Goal: Task Accomplishment & Management: Manage account settings

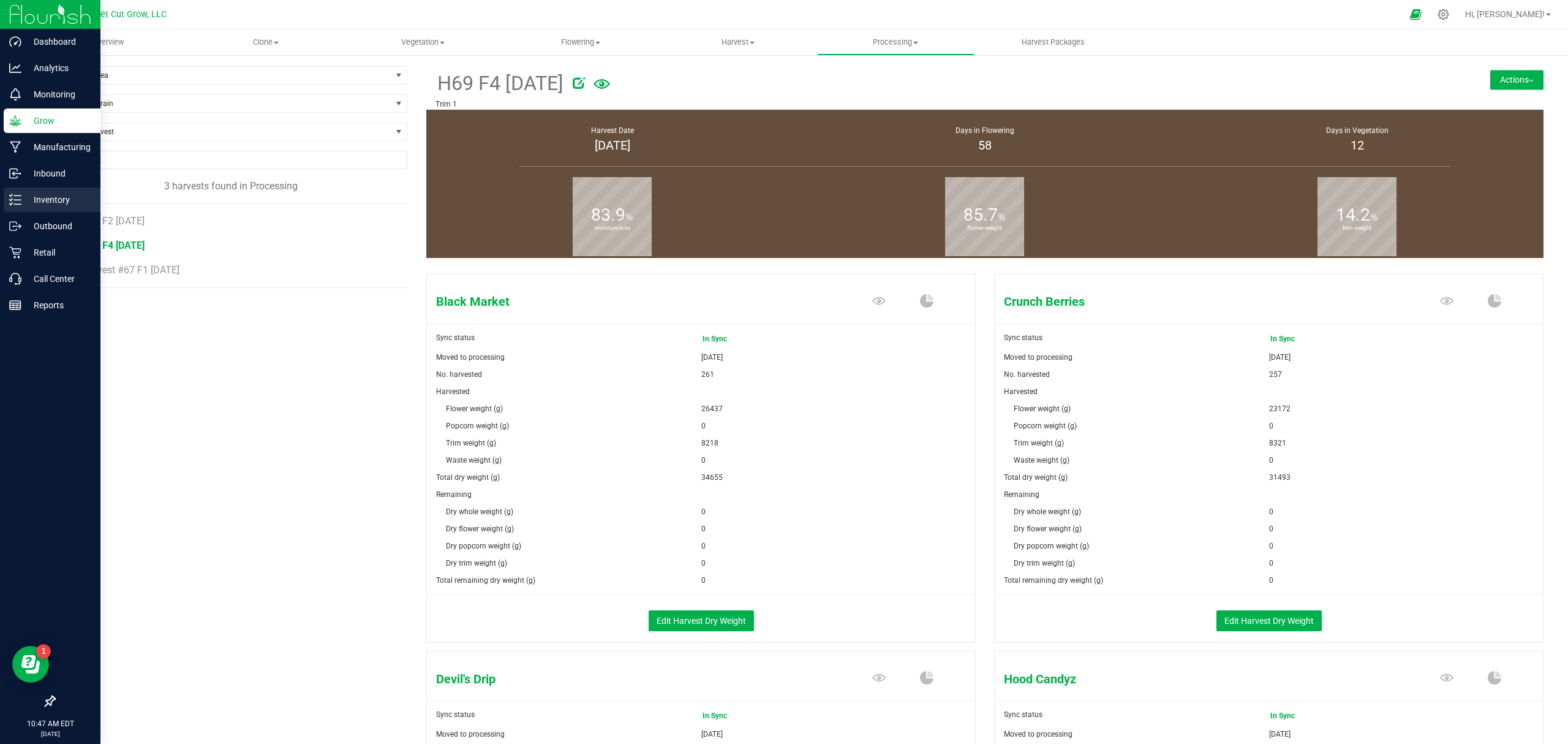
click at [64, 203] on p "Inventory" at bounding box center [58, 199] width 74 height 15
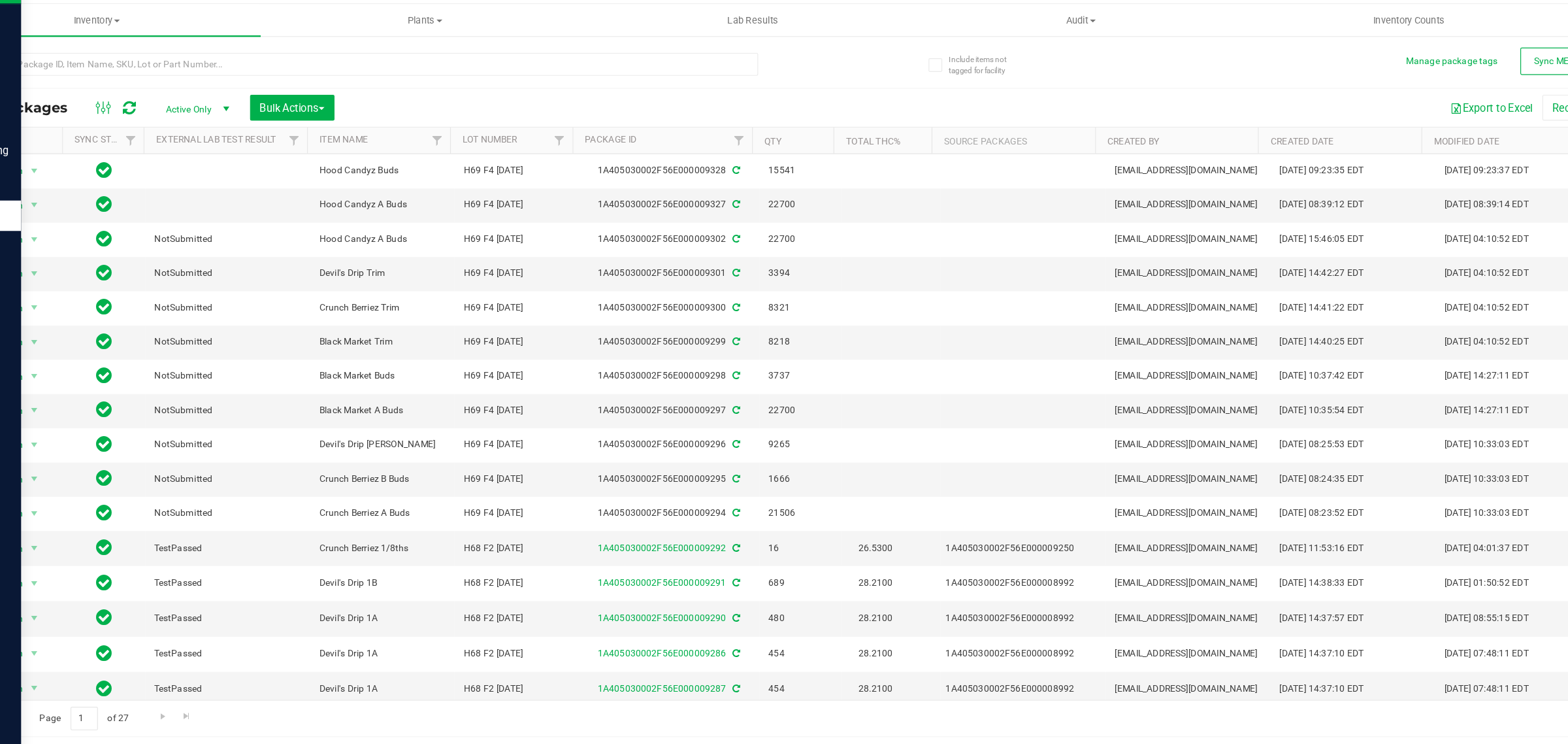
drag, startPoint x: 1480, startPoint y: 33, endPoint x: 990, endPoint y: 122, distance: 498.0
click at [990, 122] on div "Export to Excel Receive Non-Cannabis" at bounding box center [958, 120] width 1146 height 22
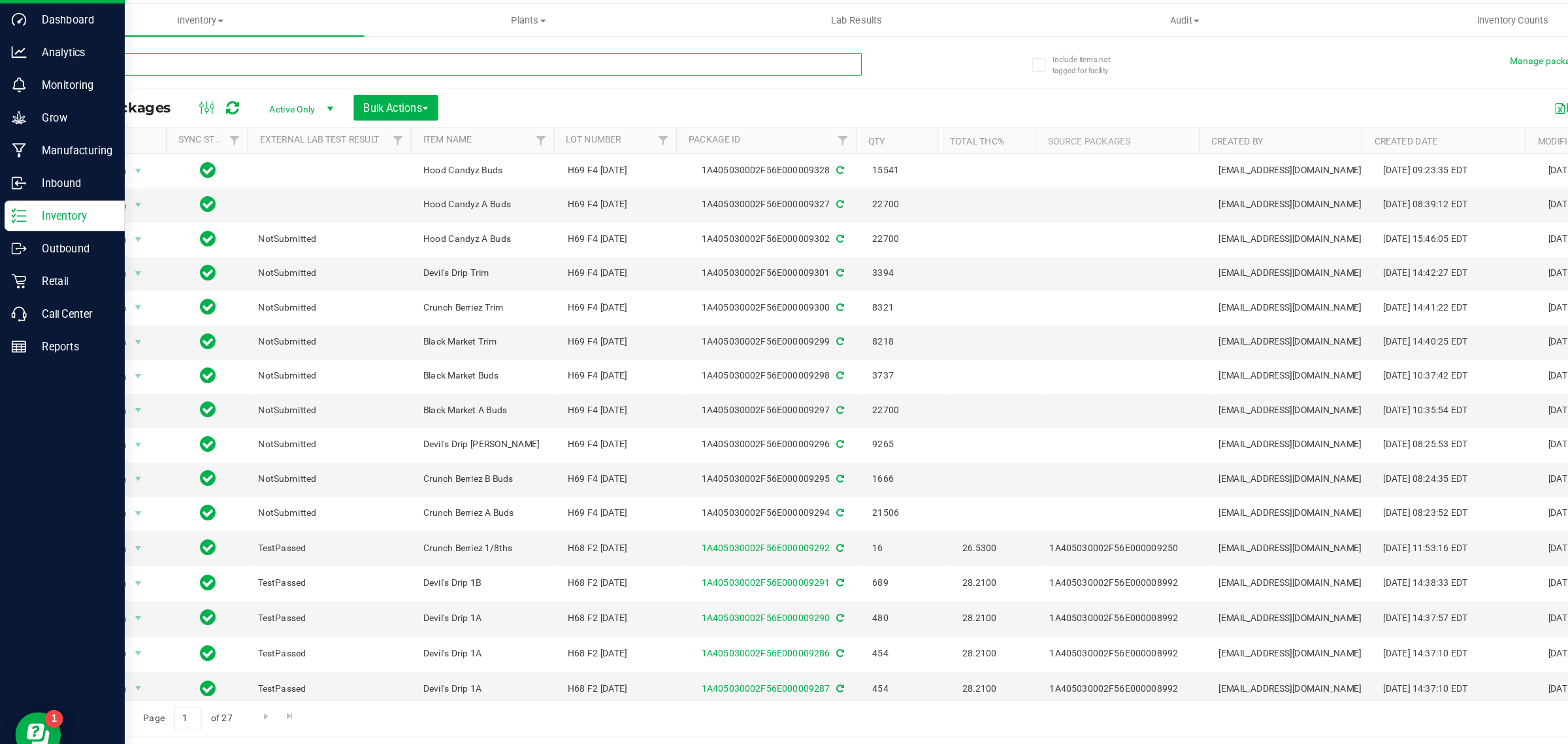
drag, startPoint x: 693, startPoint y: 381, endPoint x: 251, endPoint y: 77, distance: 536.5
click at [251, 77] on input "text" at bounding box center [399, 83] width 683 height 19
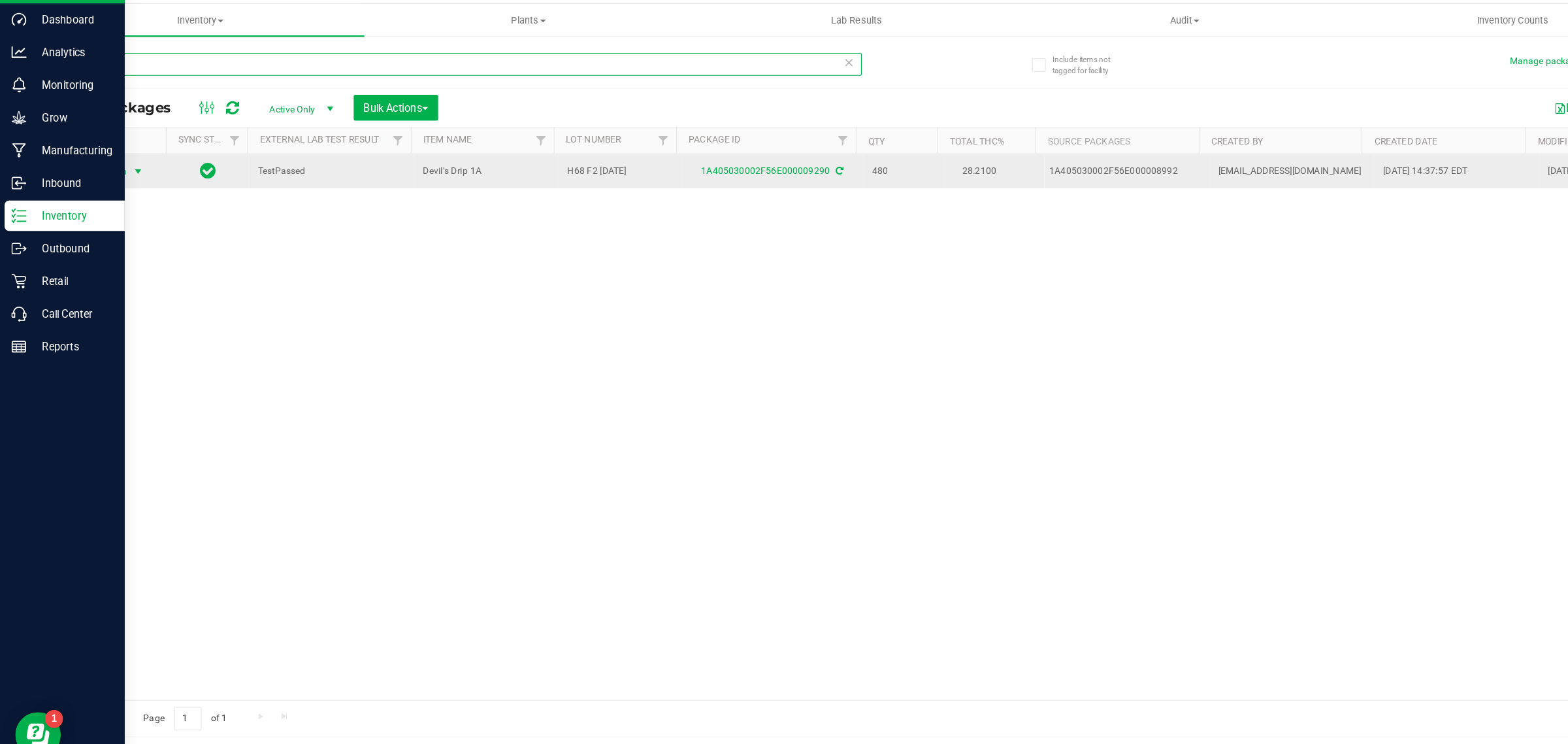
type input "9290"
click at [111, 174] on span "select" at bounding box center [119, 175] width 16 height 19
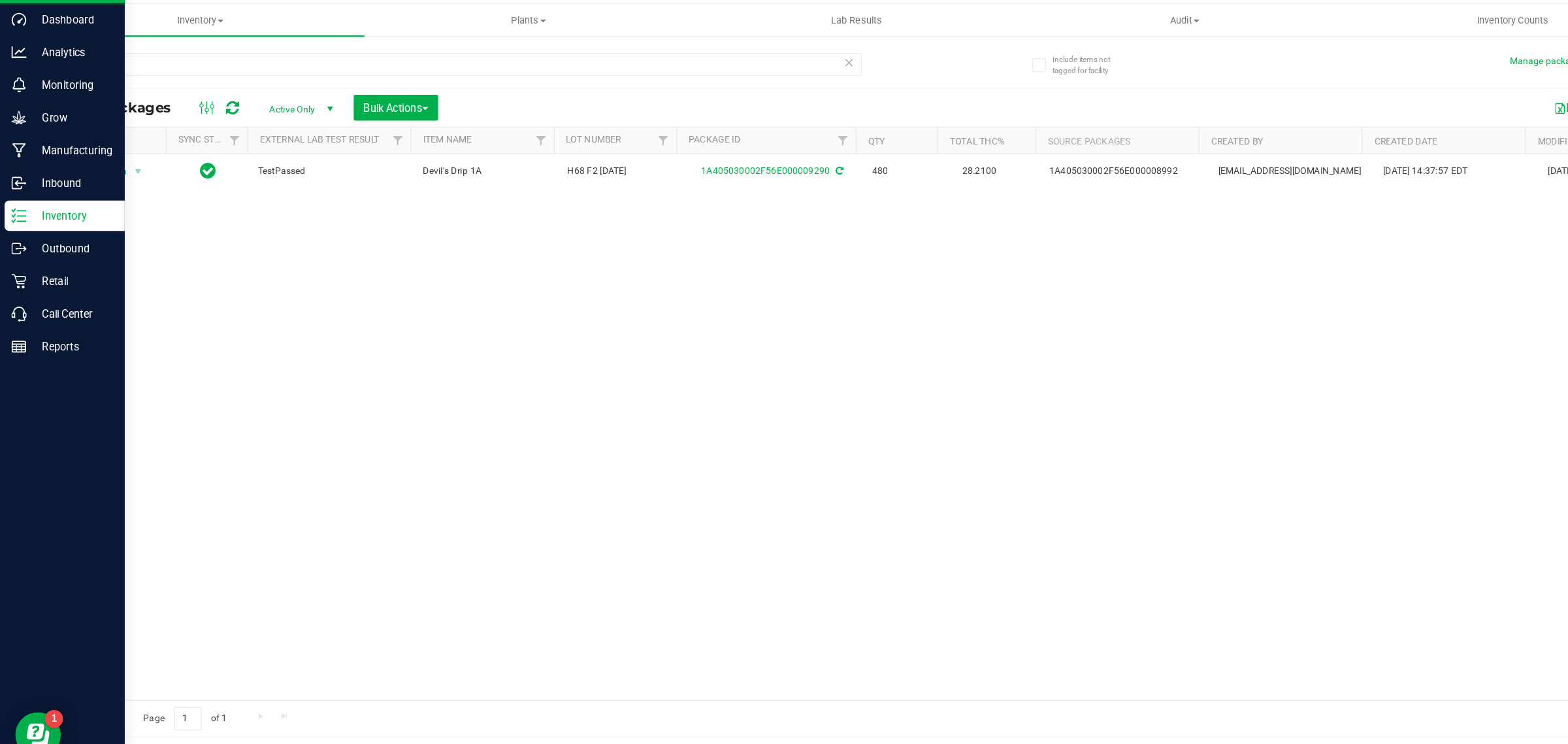
drag, startPoint x: 398, startPoint y: 131, endPoint x: 451, endPoint y: 114, distance: 55.7
click at [451, 114] on div "Export to Excel Receive Non-Cannabis" at bounding box center [958, 120] width 1146 height 22
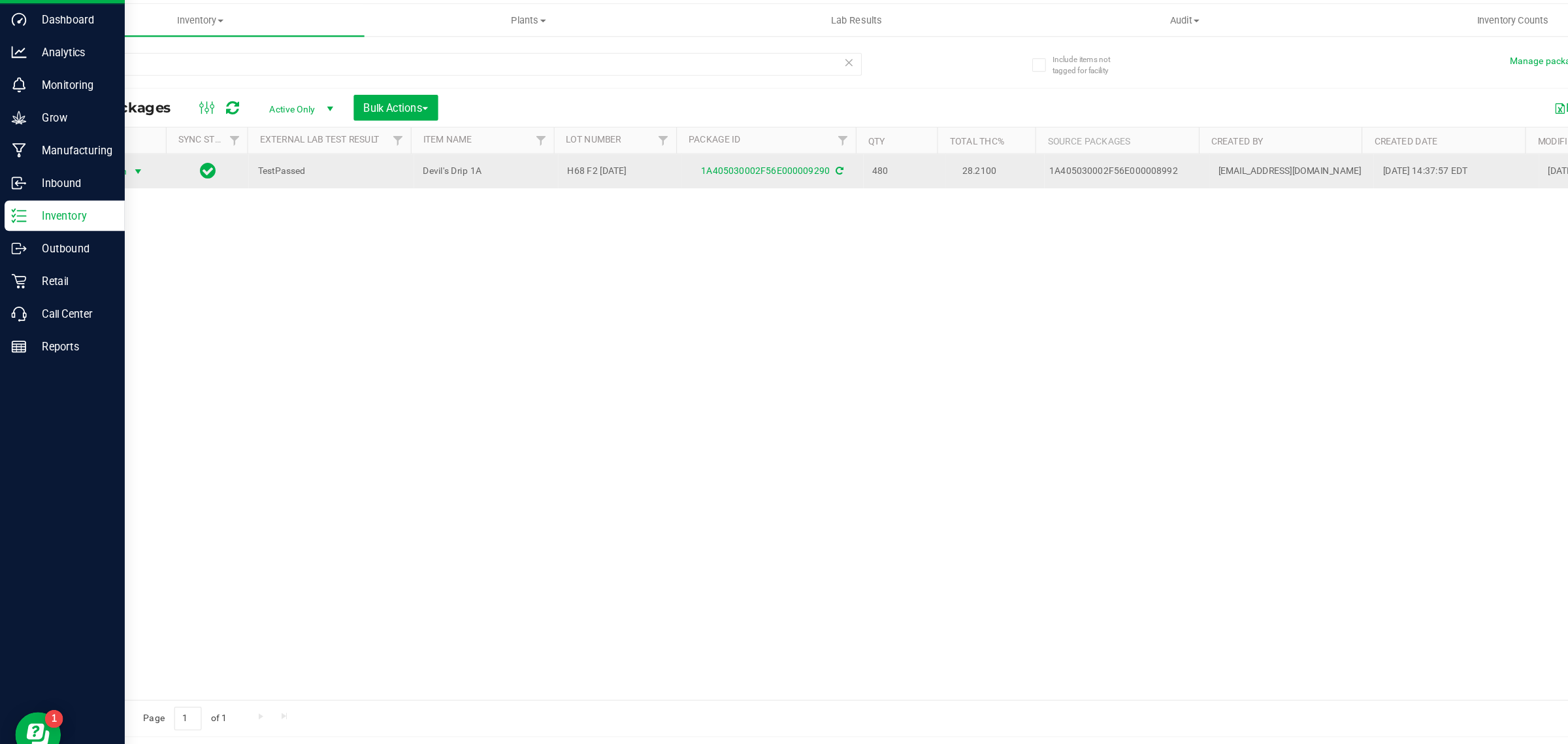
click at [112, 177] on span "select" at bounding box center [119, 175] width 16 height 19
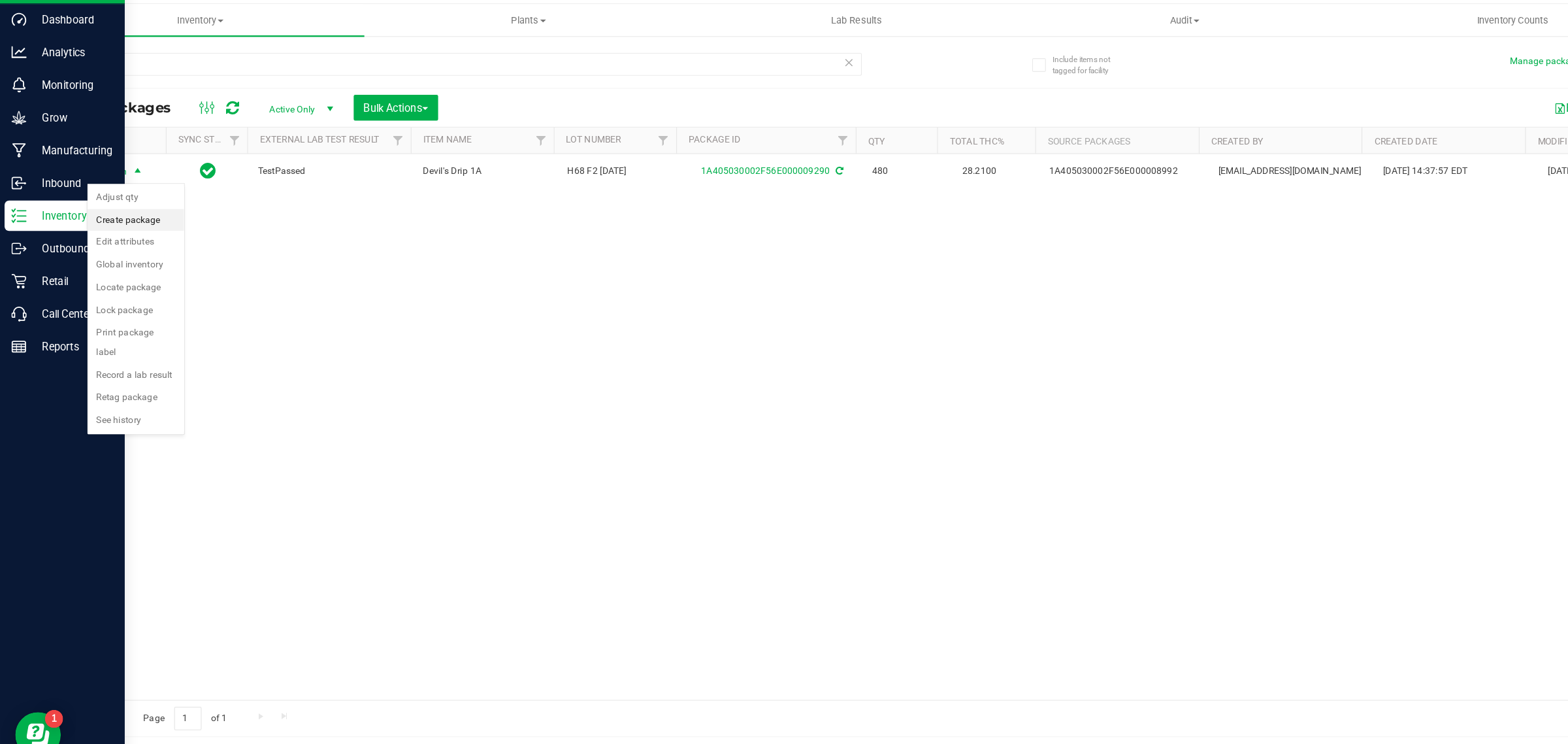
click at [109, 214] on li "Create package" at bounding box center [117, 217] width 83 height 19
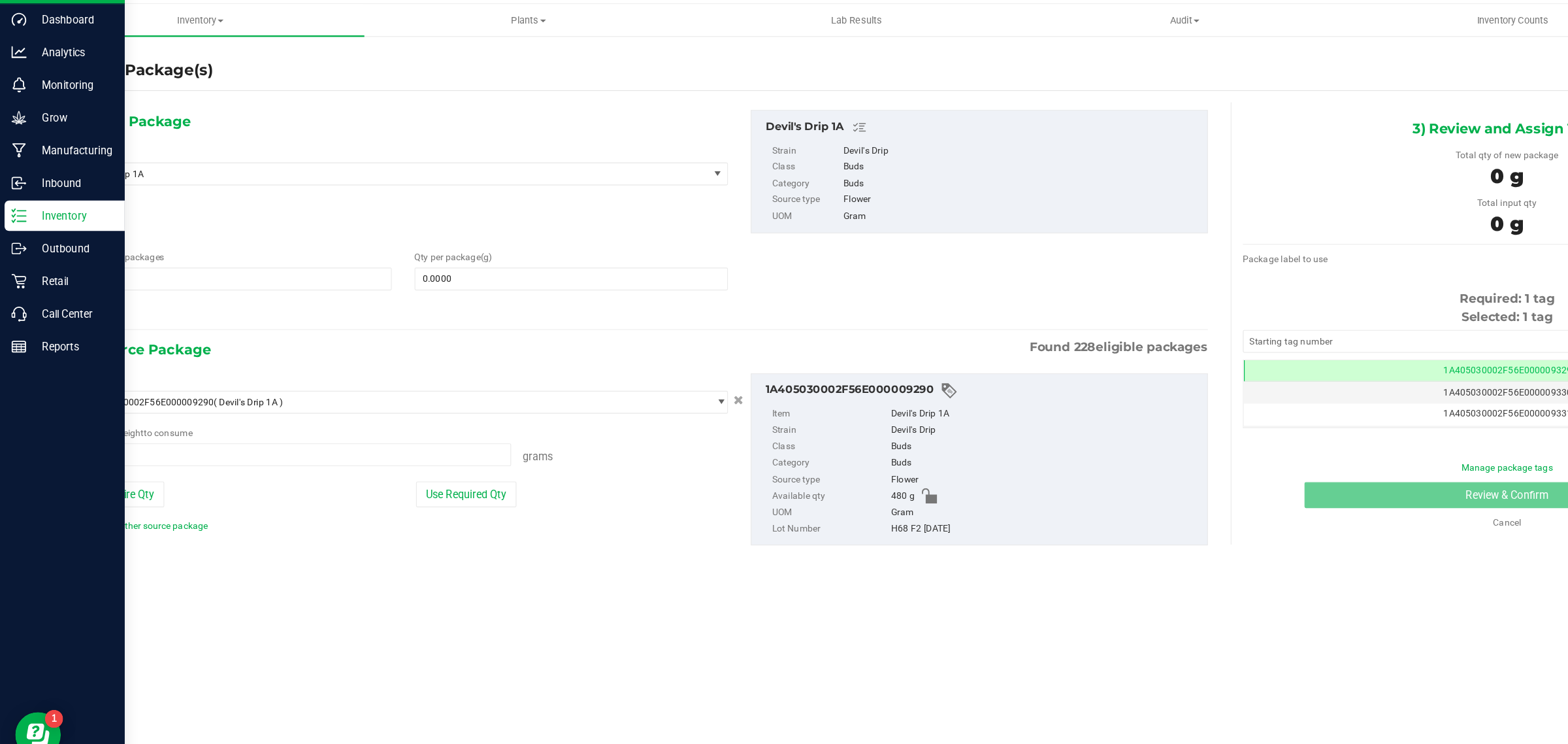
type input "0.0000 g"
click at [275, 174] on span "Devil's Drip 1A" at bounding box center [327, 177] width 509 height 9
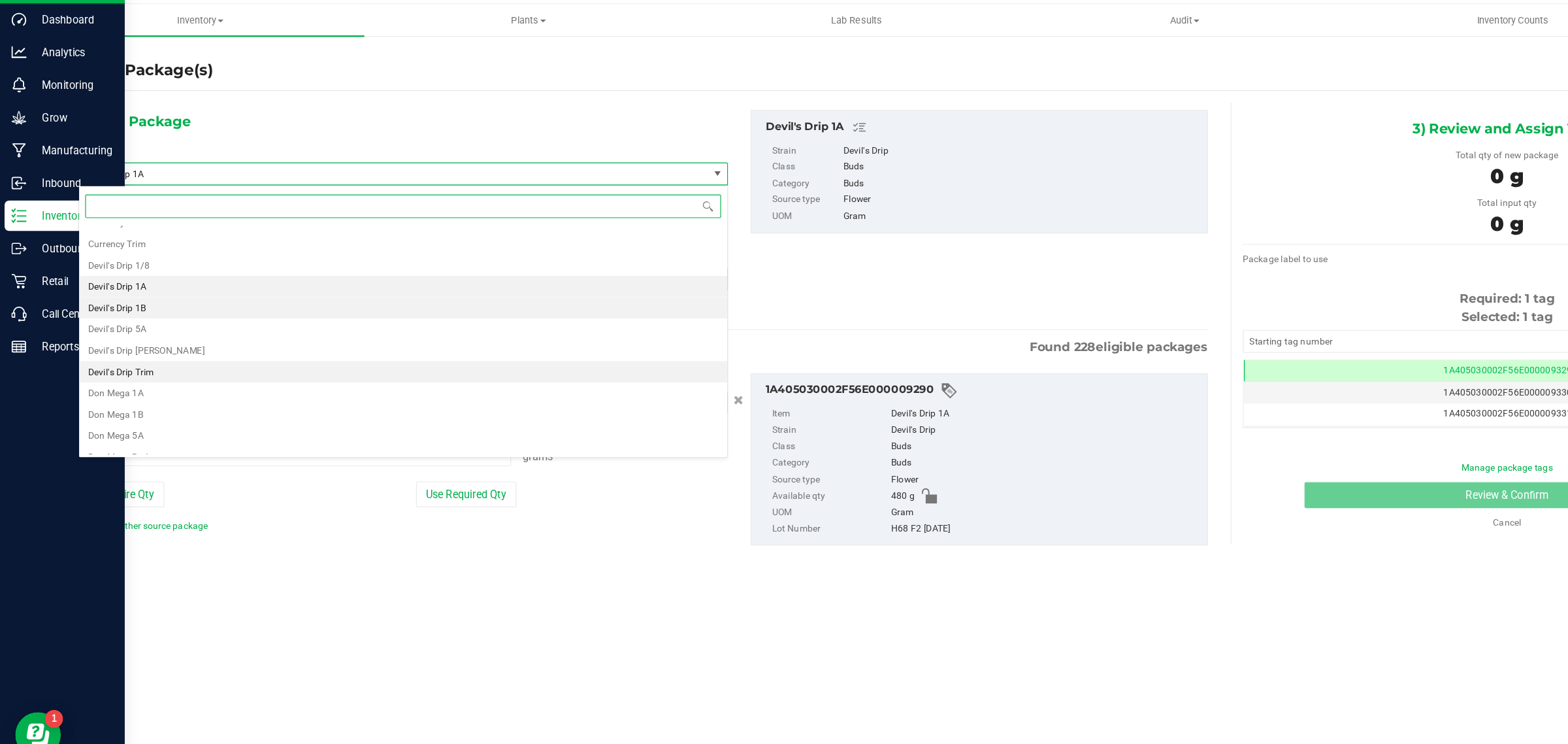
scroll to position [843, 0]
click at [162, 270] on li "Devil's Drip 1/8" at bounding box center [347, 266] width 557 height 19
type input "0"
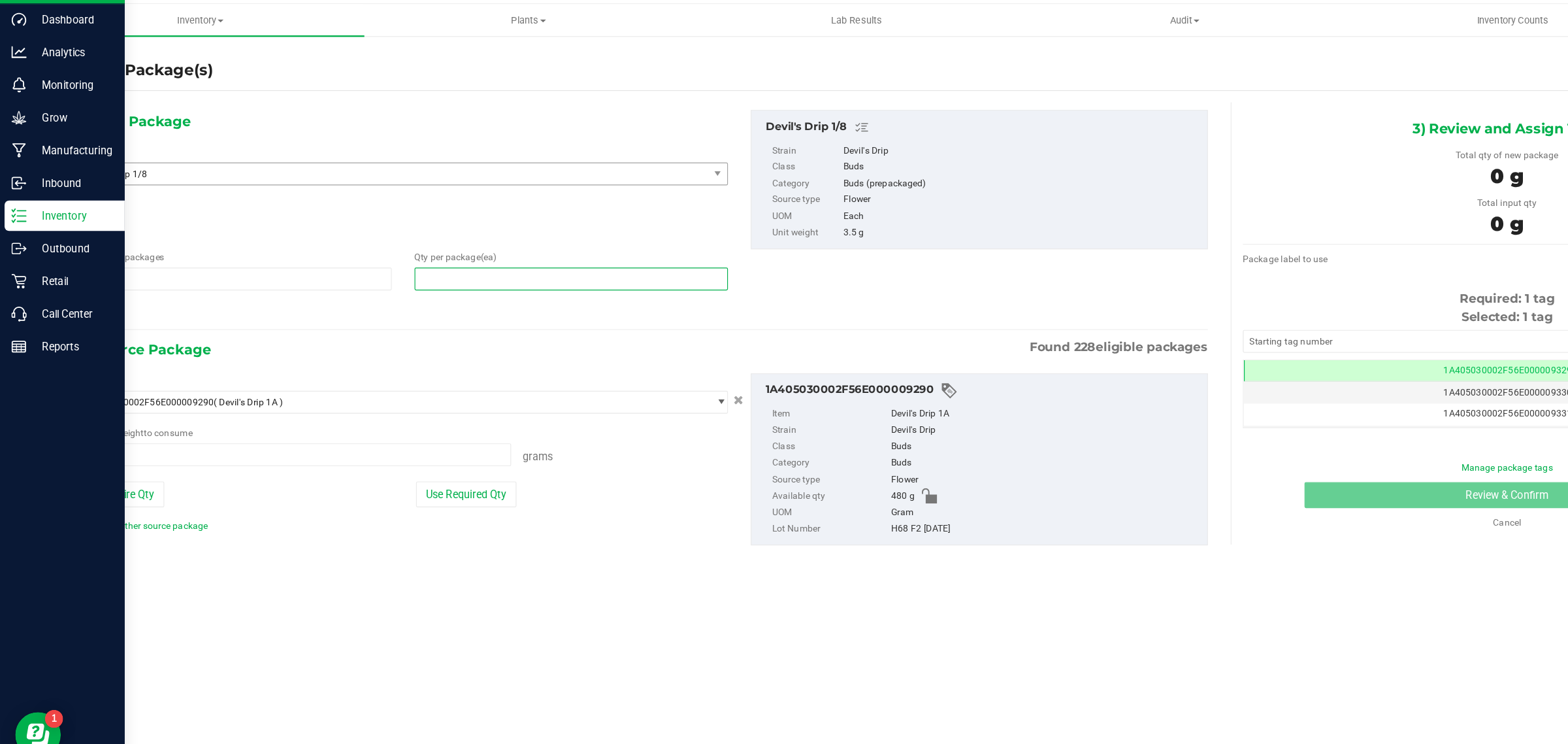
click at [365, 272] on span at bounding box center [491, 267] width 270 height 19
type input "1"
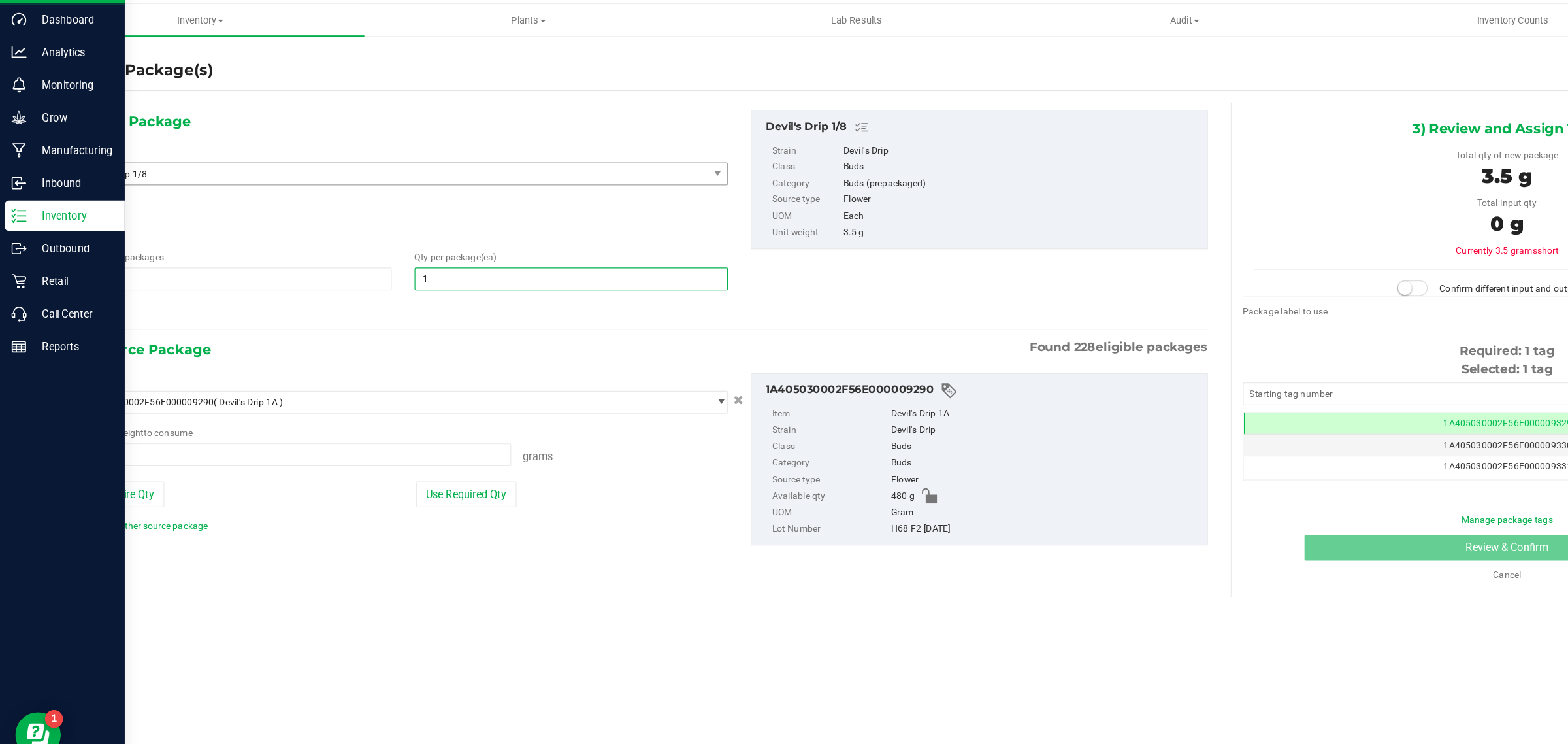
type input "1"
click at [344, 351] on div "Package ID" at bounding box center [347, 354] width 558 height 12
click at [398, 450] on button "Use Required Qty" at bounding box center [400, 452] width 86 height 22
type input "3.5000 g"
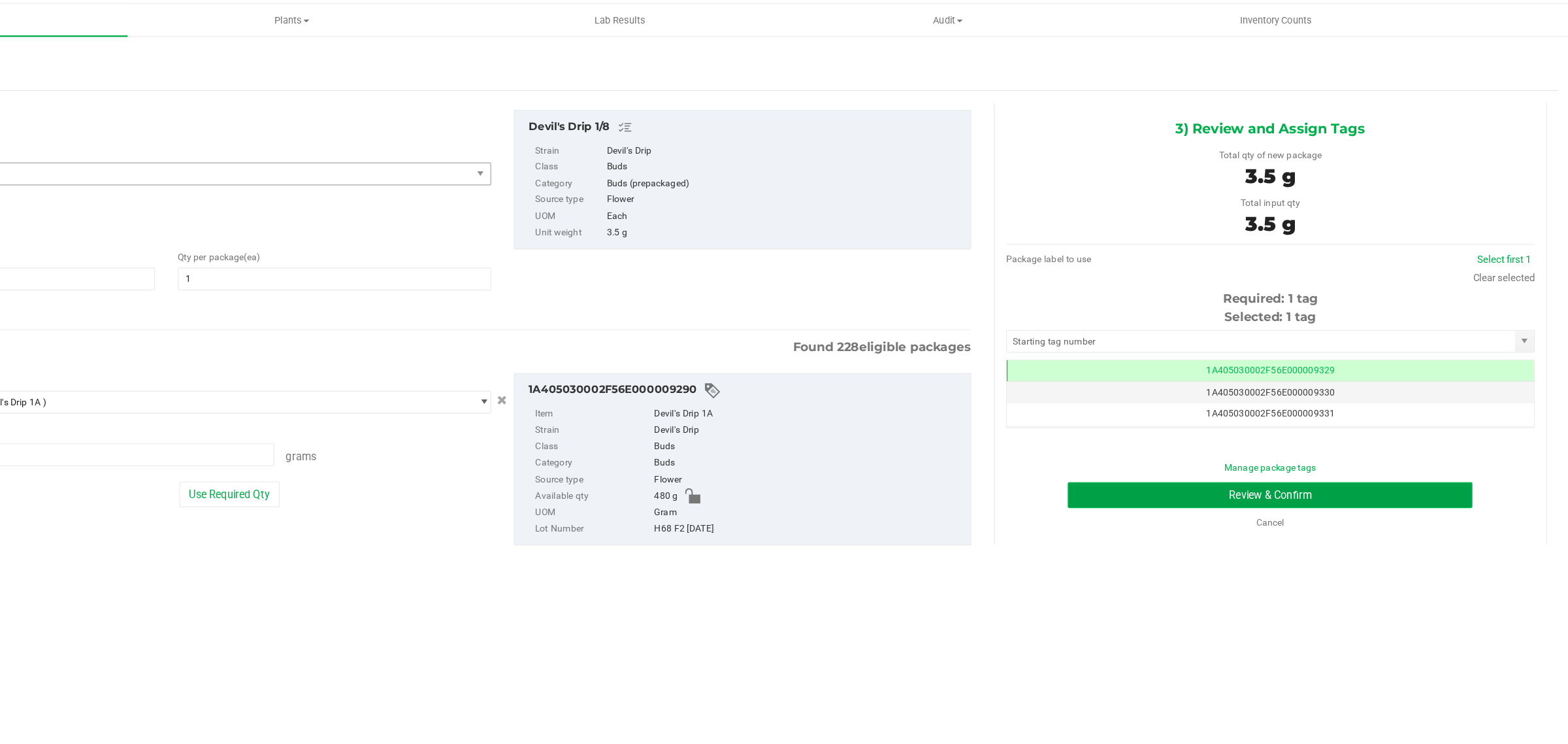
click at [1132, 460] on button "Review & Confirm" at bounding box center [1294, 453] width 347 height 22
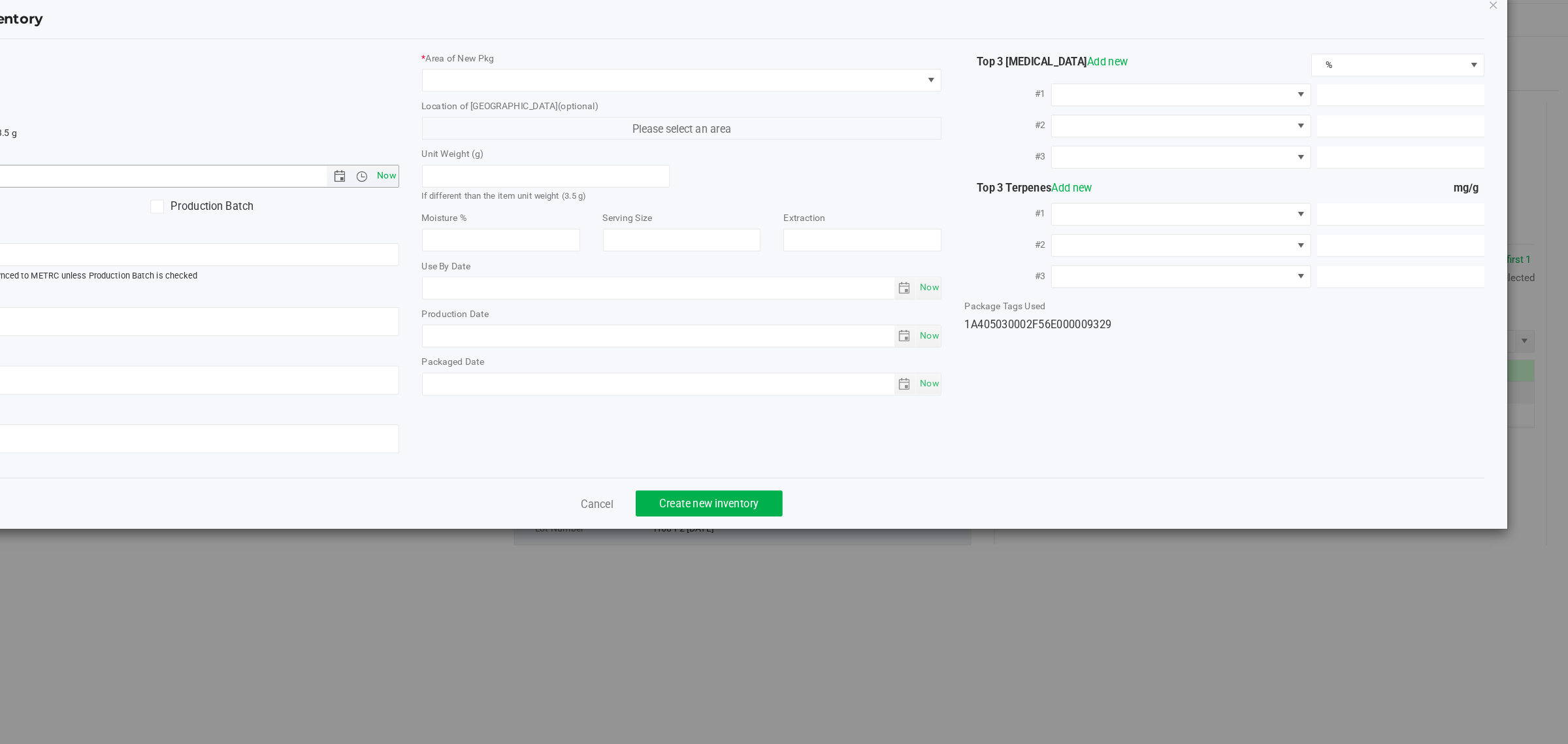
click at [542, 187] on span "Now" at bounding box center [535, 179] width 22 height 19
type input "[DATE] 10:49 AM"
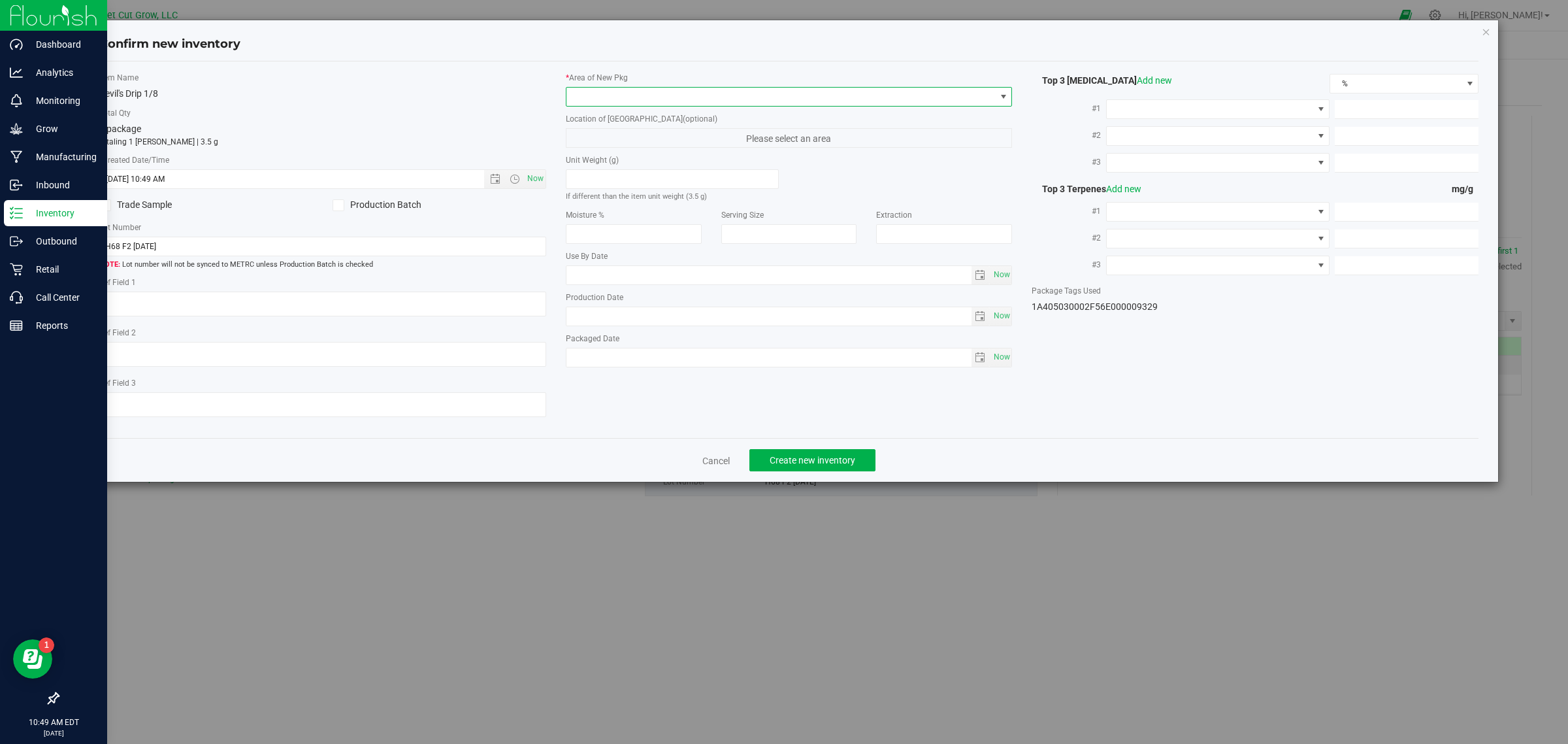
click at [759, 93] on span at bounding box center [781, 97] width 429 height 19
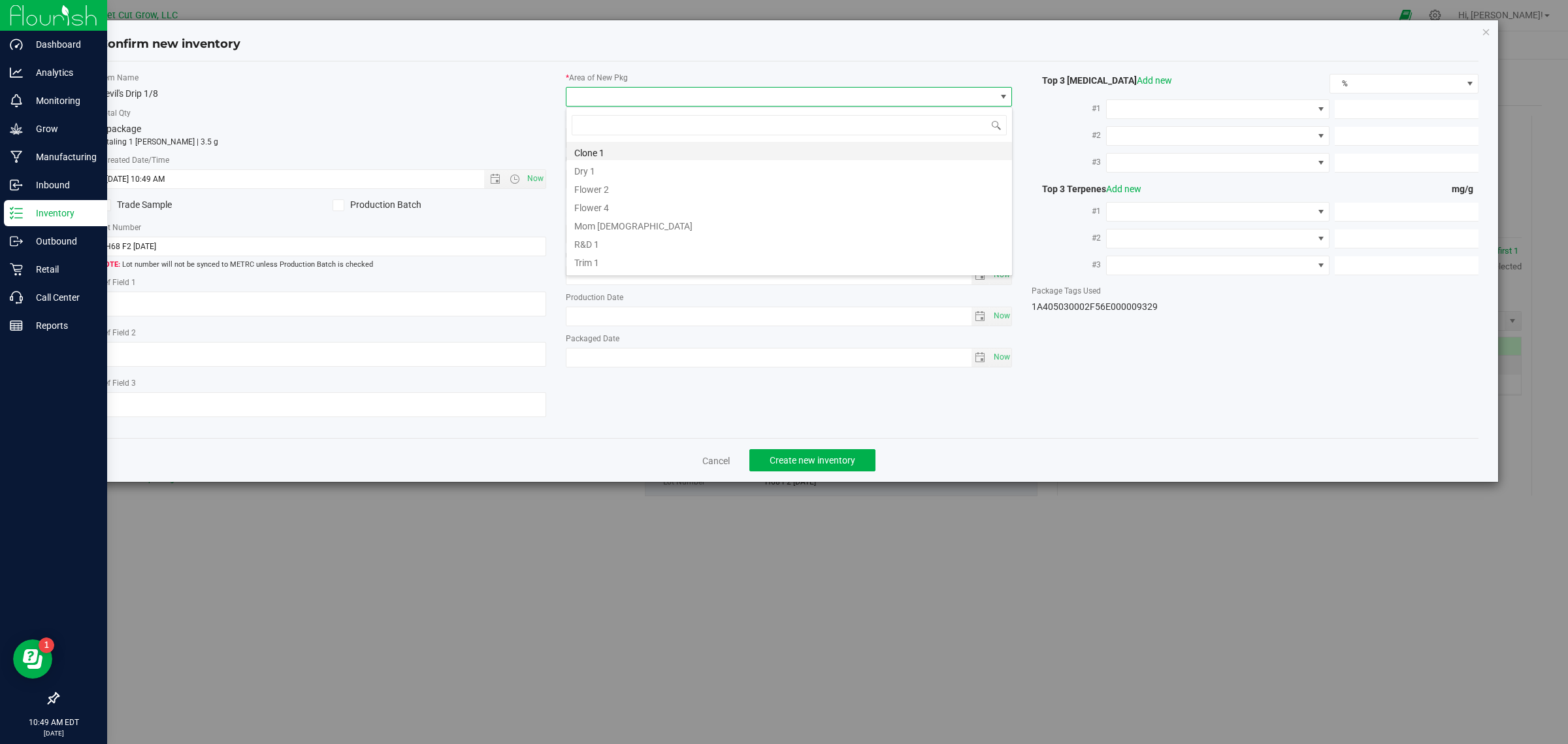
scroll to position [20, 446]
click at [652, 264] on li "Vault" at bounding box center [789, 264] width 445 height 19
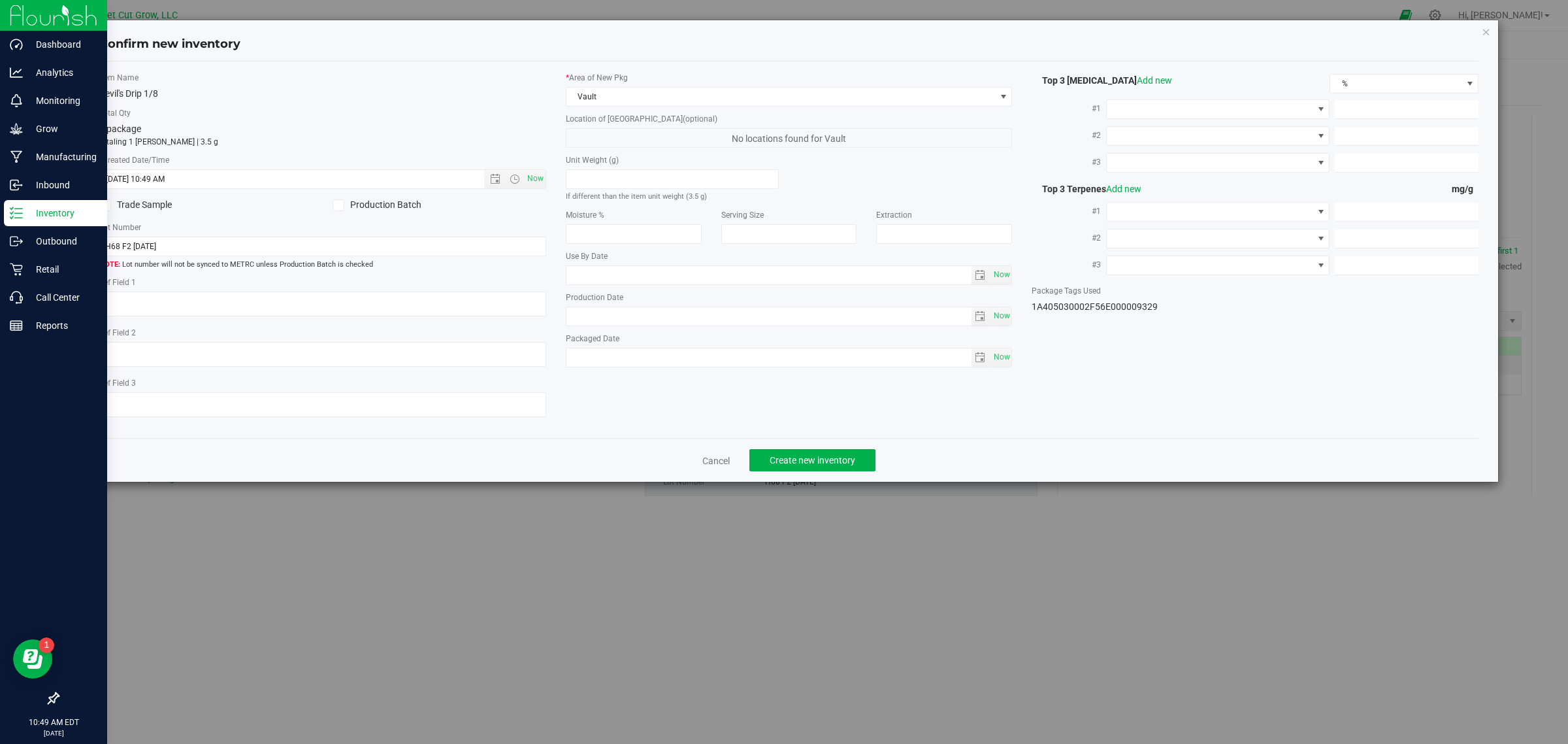
click at [881, 432] on div "Item Name Devil's Drip 1/8 Total Qty 1 package totaling 1 [PERSON_NAME] | 3.5 g…" at bounding box center [789, 250] width 1380 height 377
click at [848, 455] on span "Create new inventory" at bounding box center [812, 460] width 85 height 10
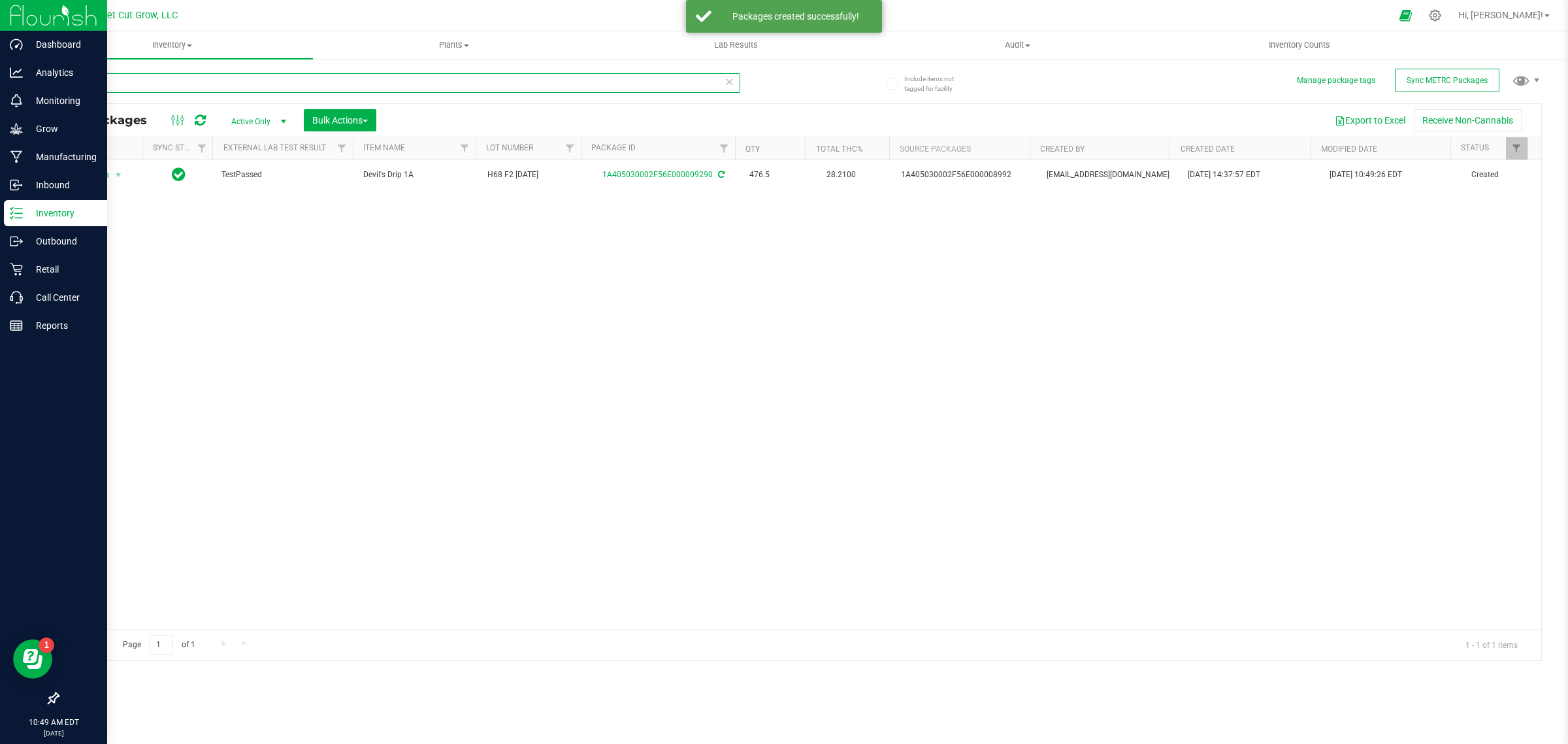
click at [181, 84] on input "9290" at bounding box center [399, 83] width 683 height 19
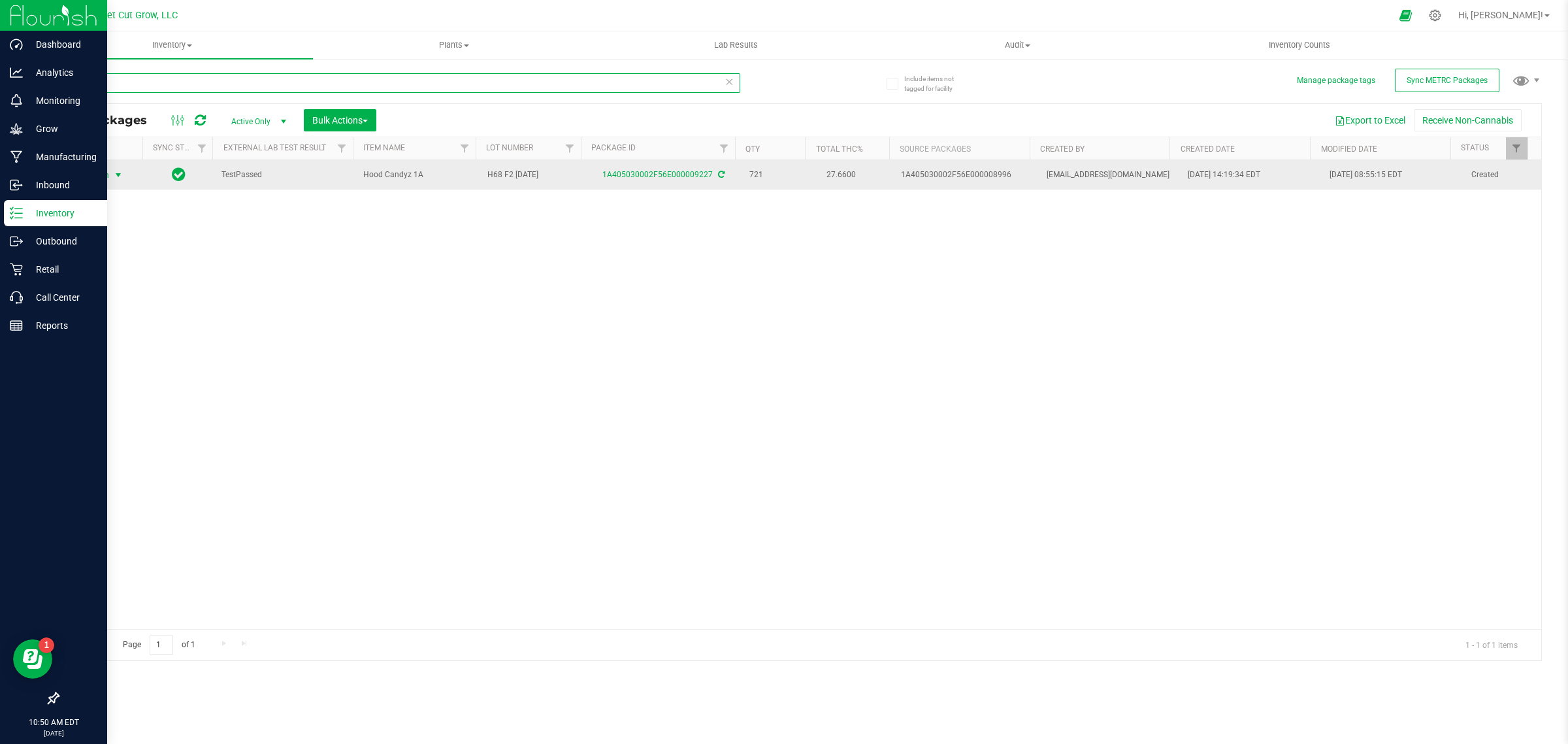
type input "9227"
click at [103, 174] on span "Action" at bounding box center [92, 175] width 36 height 19
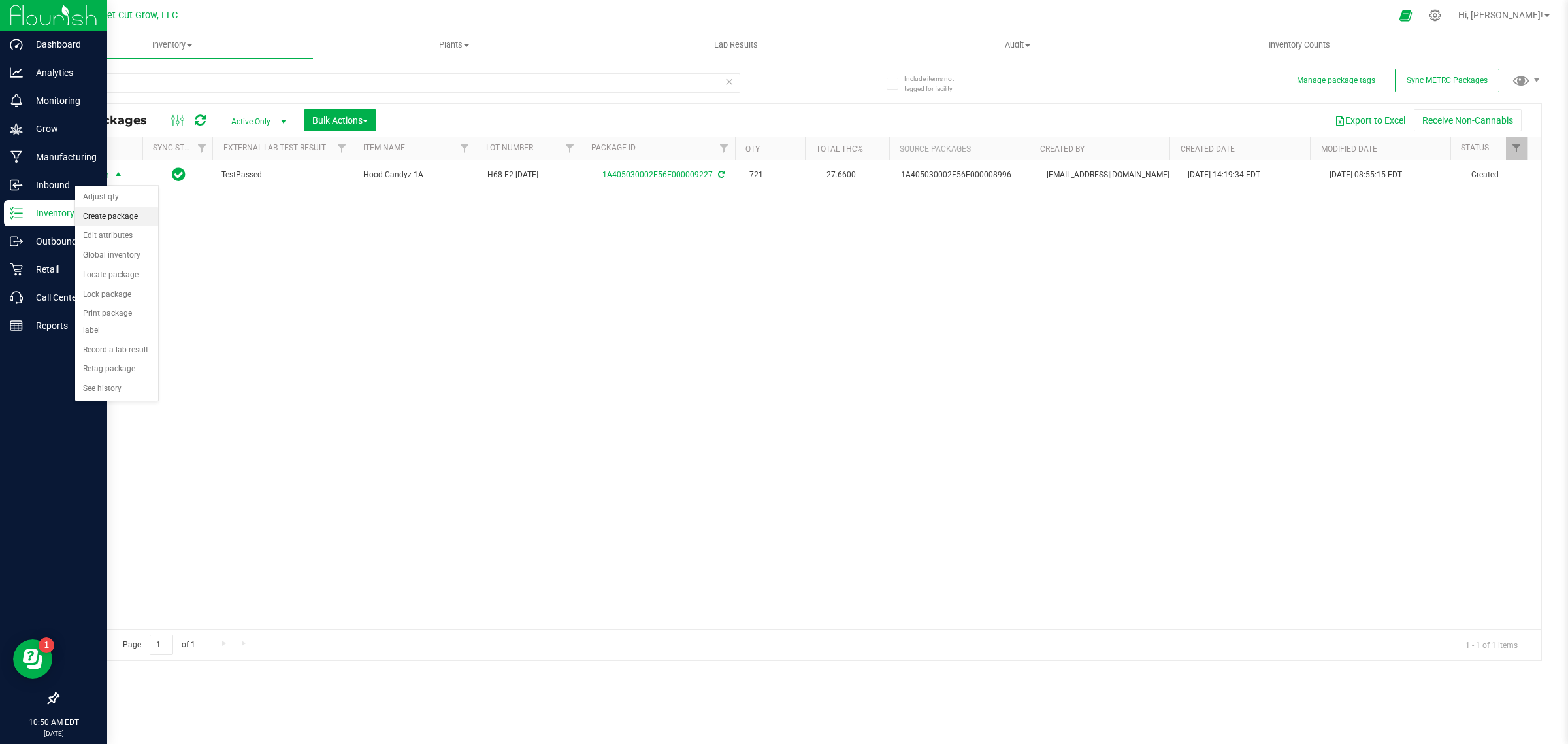
click at [106, 210] on li "Create package" at bounding box center [117, 217] width 83 height 19
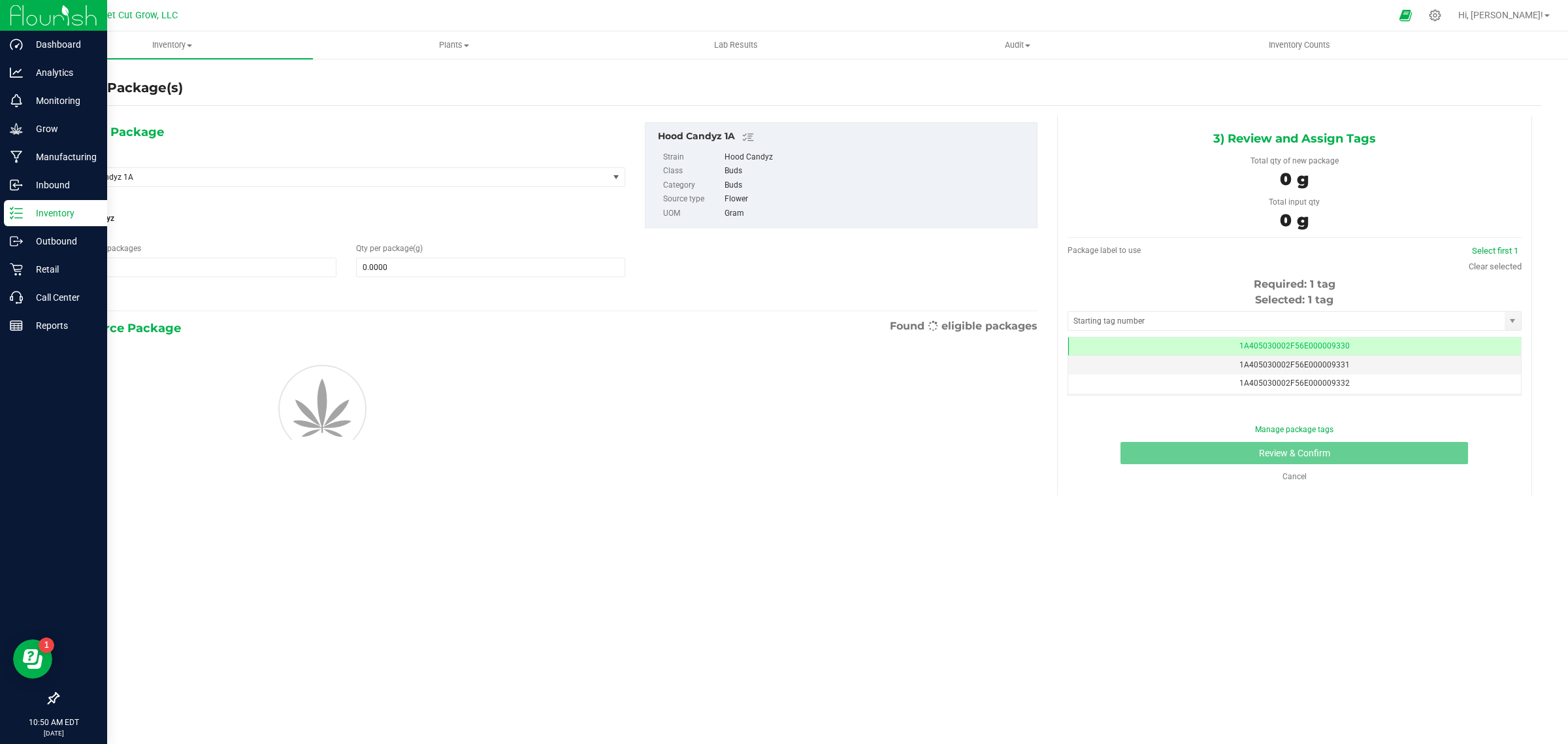
scroll to position [0, -1]
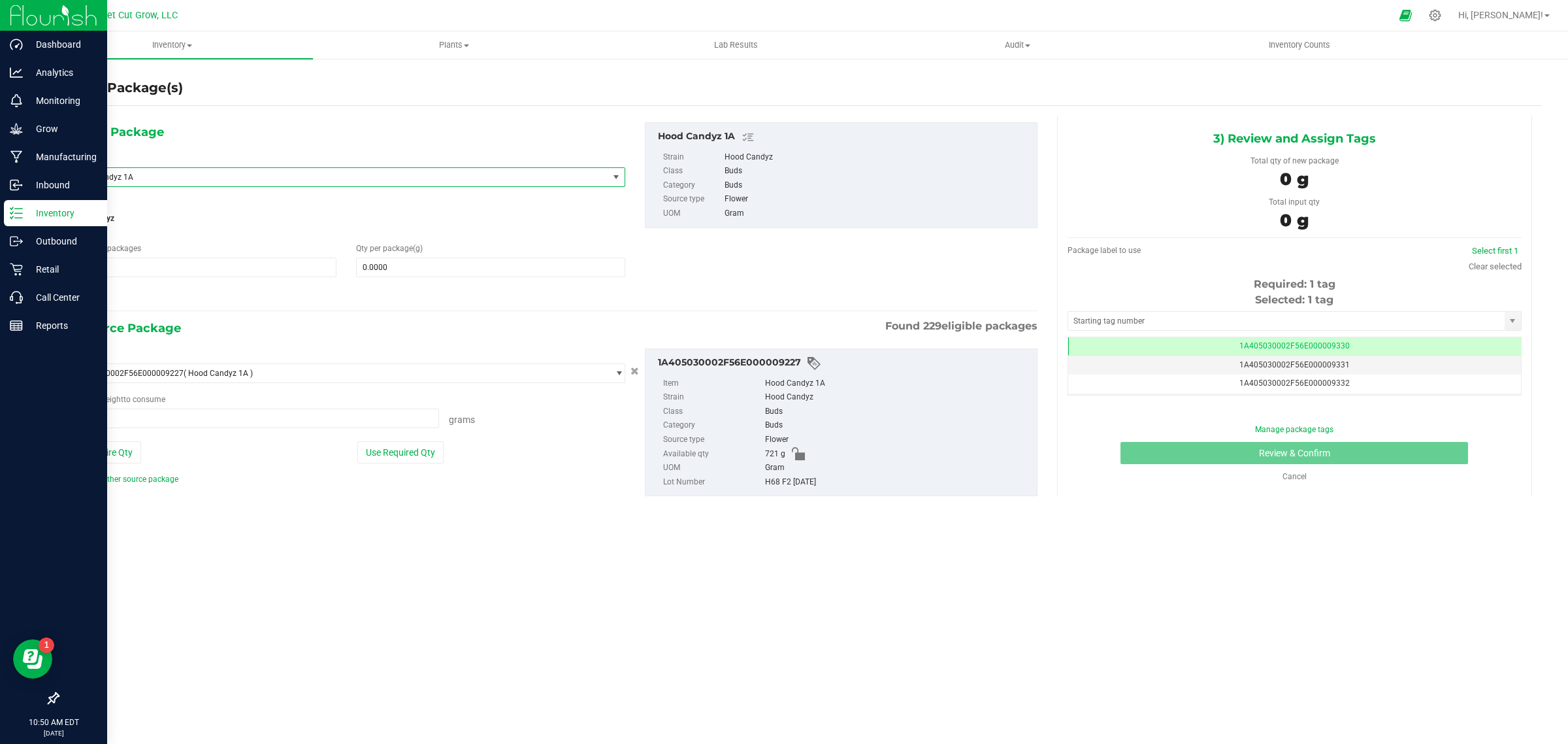
click at [159, 180] on span "Hood Candyz 1A" at bounding box center [327, 177] width 509 height 9
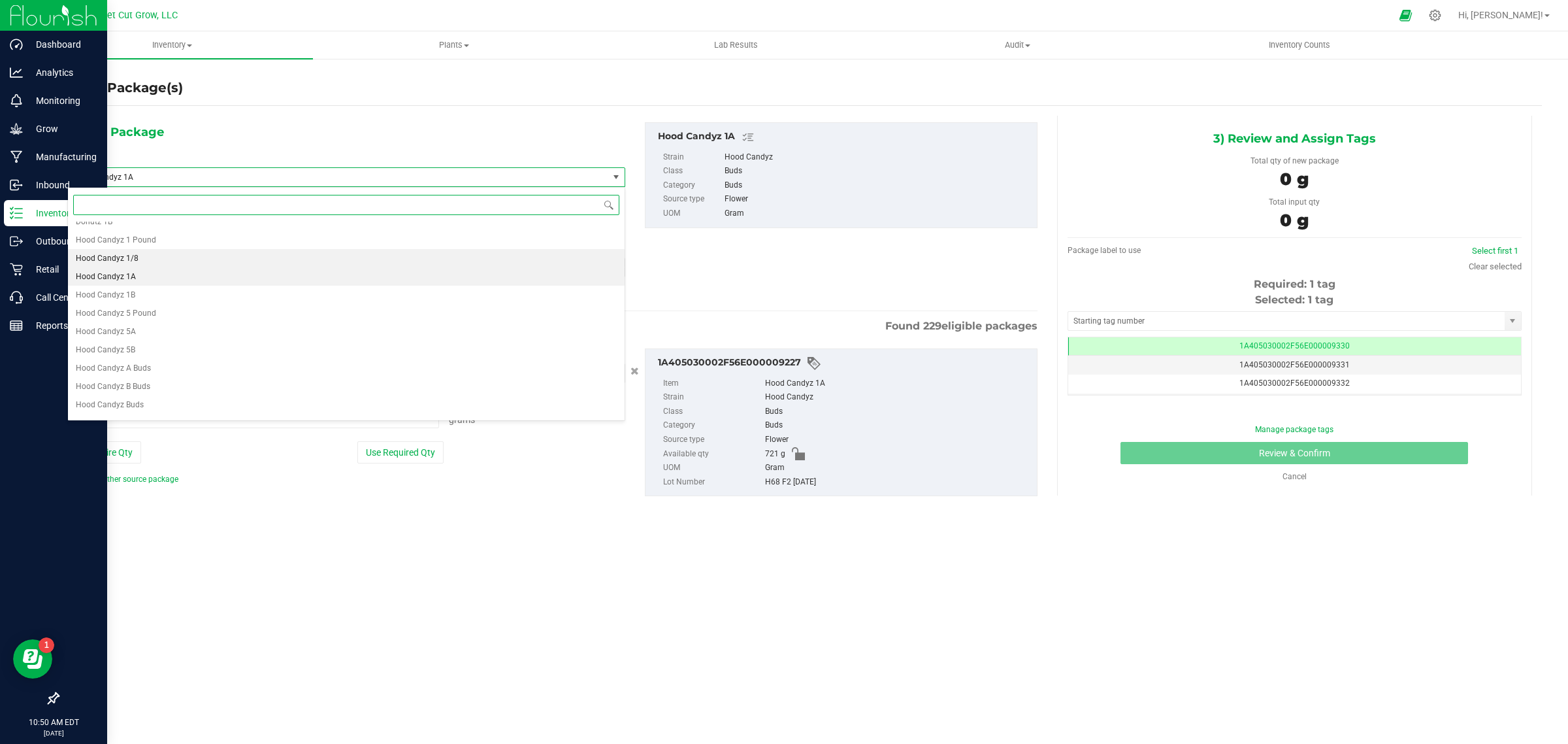
click at [149, 258] on li "Hood Candyz 1/8" at bounding box center [347, 258] width 557 height 19
type input "0"
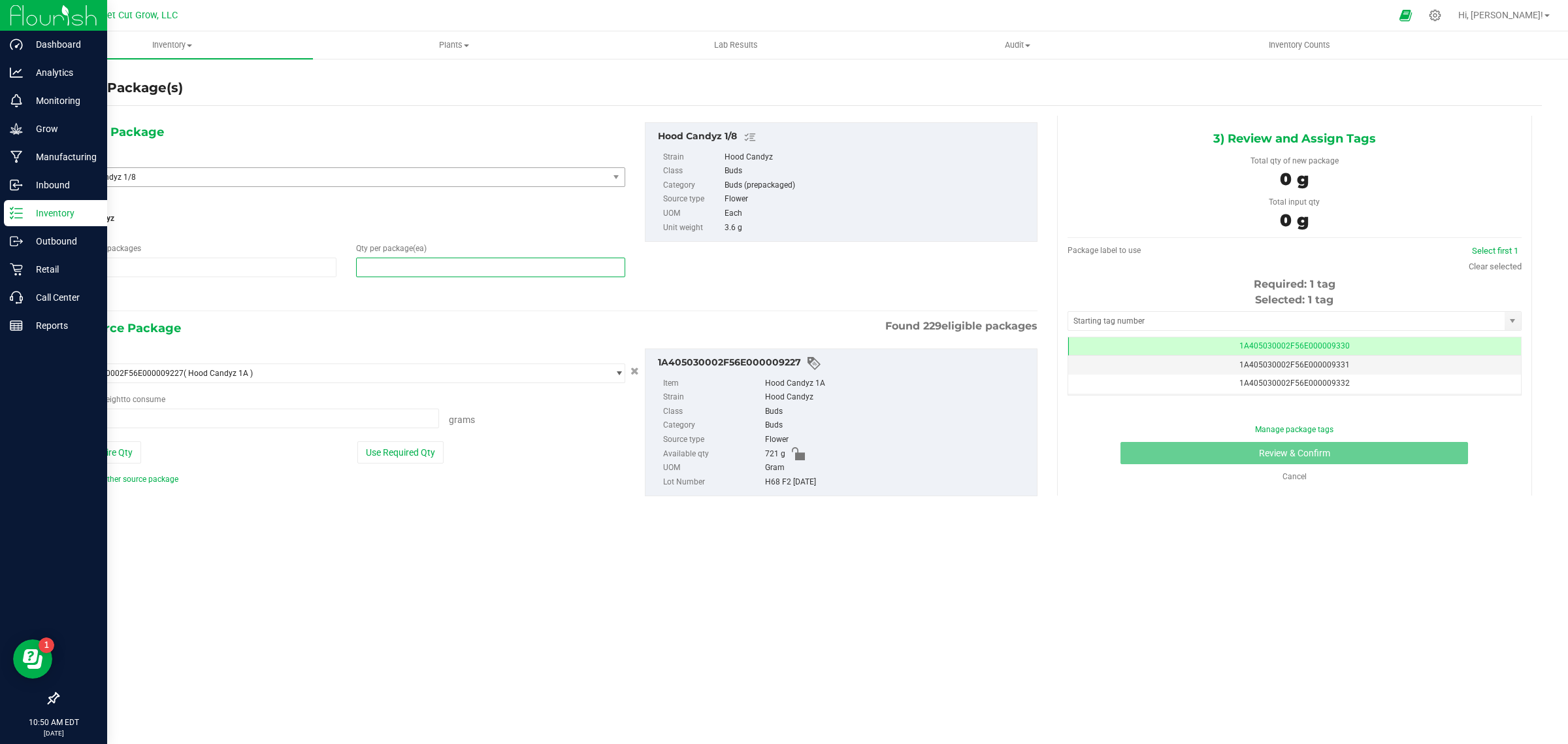
click at [386, 264] on span at bounding box center [491, 267] width 270 height 19
type input "1"
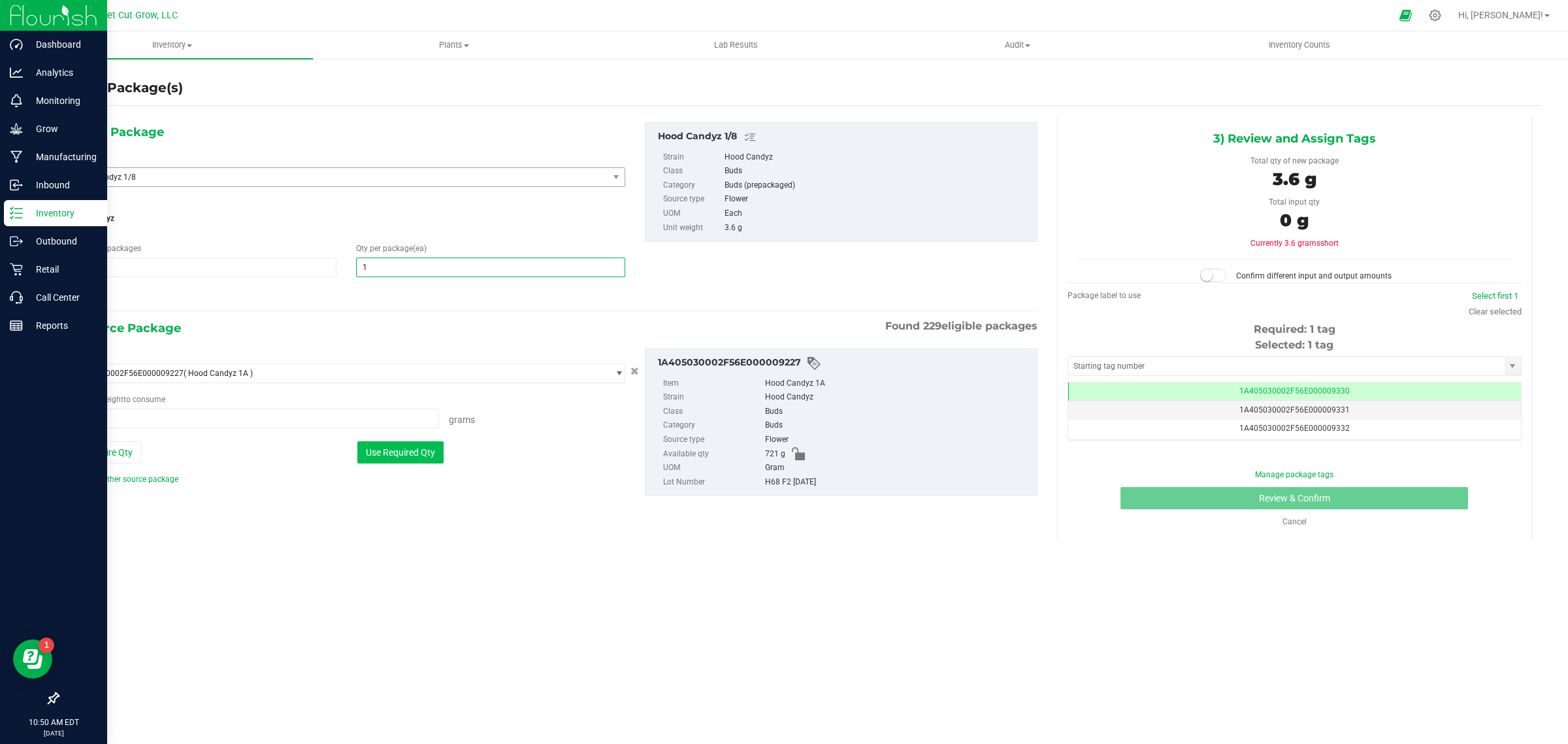
type input "1"
click at [409, 453] on button "Use Required Qty" at bounding box center [400, 452] width 86 height 22
type input "3.6000 g"
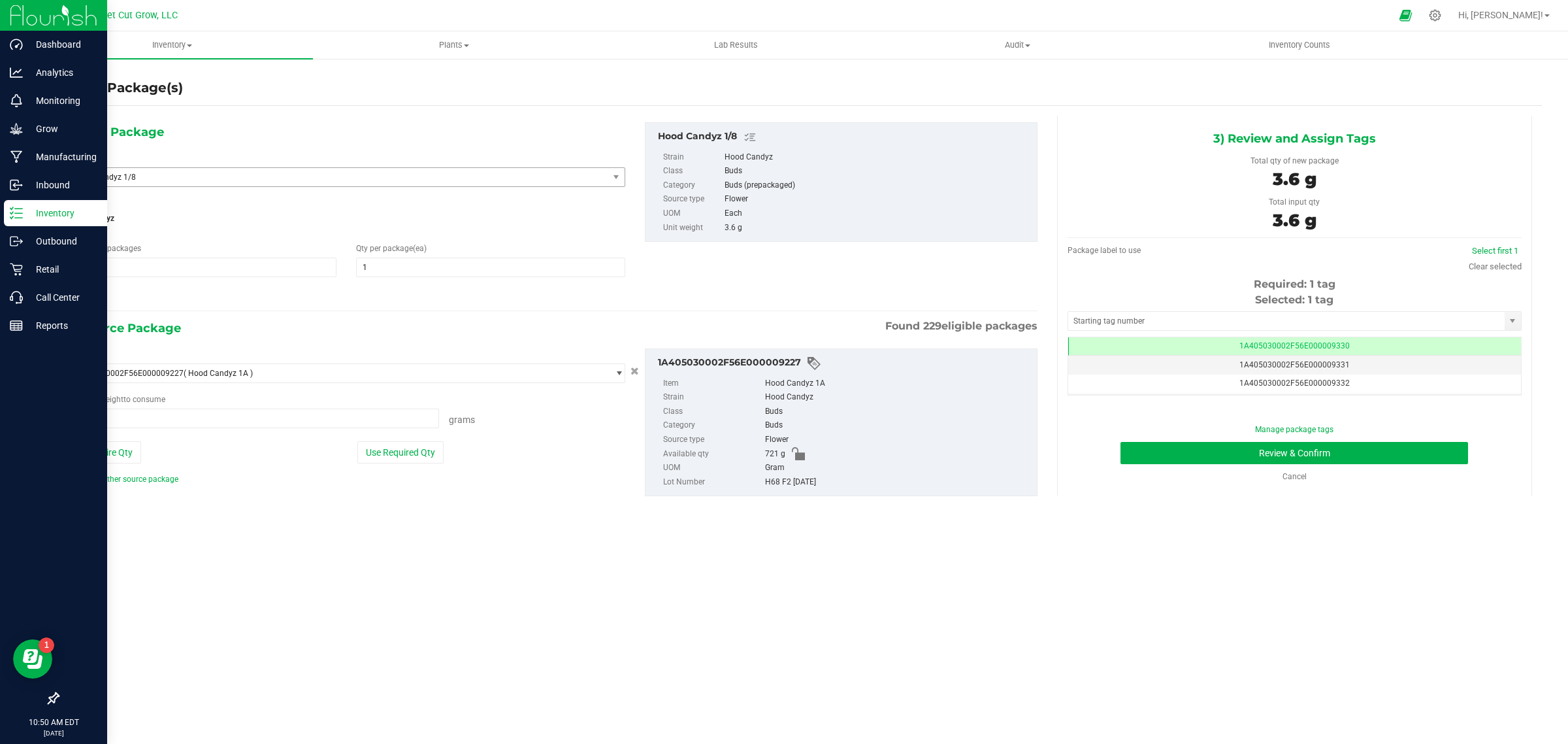
click at [486, 459] on div "Use Required Qty" at bounding box center [491, 452] width 268 height 22
click at [1176, 446] on button "Review & Confirm" at bounding box center [1294, 453] width 347 height 22
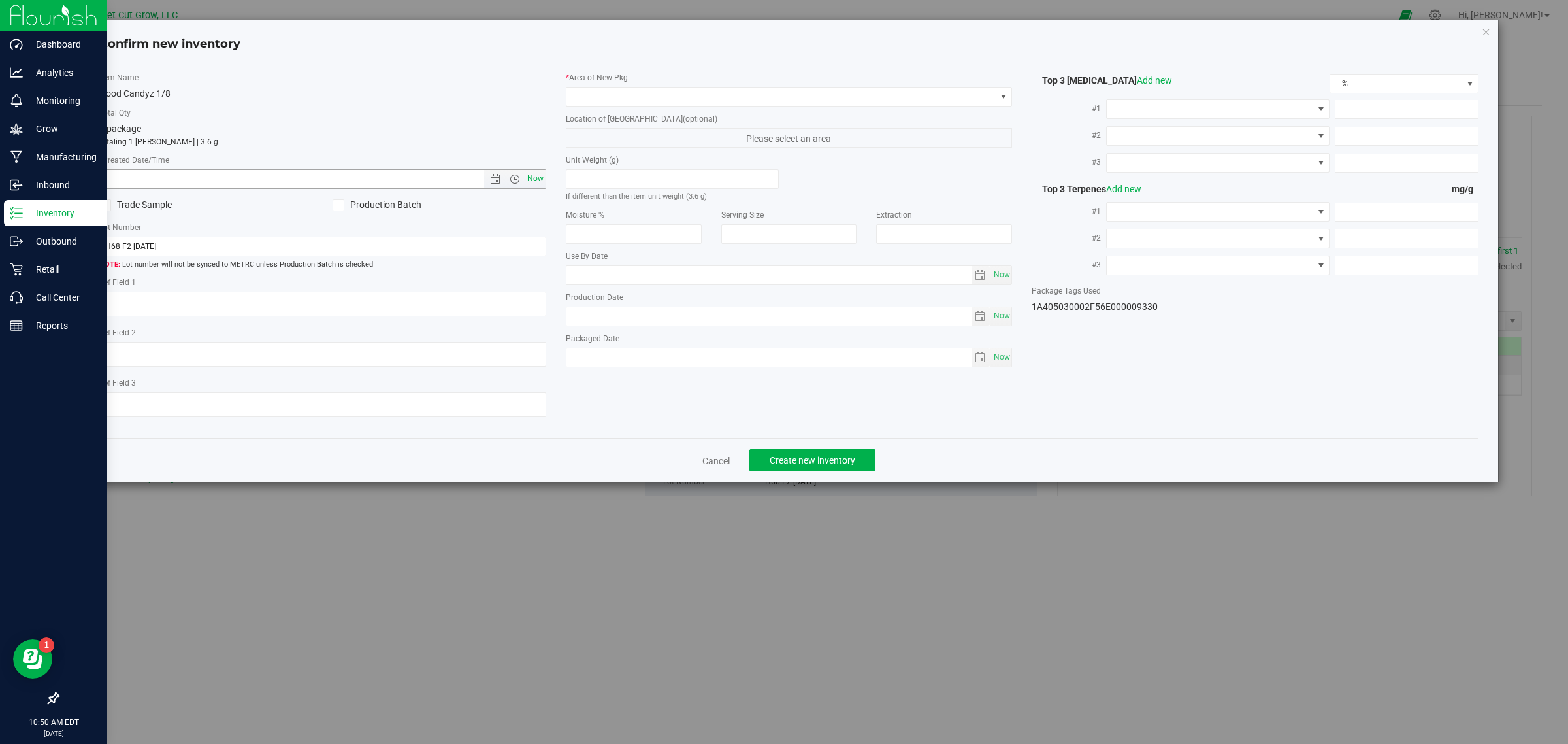
click at [540, 185] on span "Now" at bounding box center [535, 179] width 22 height 19
type input "[DATE] 10:50 AM"
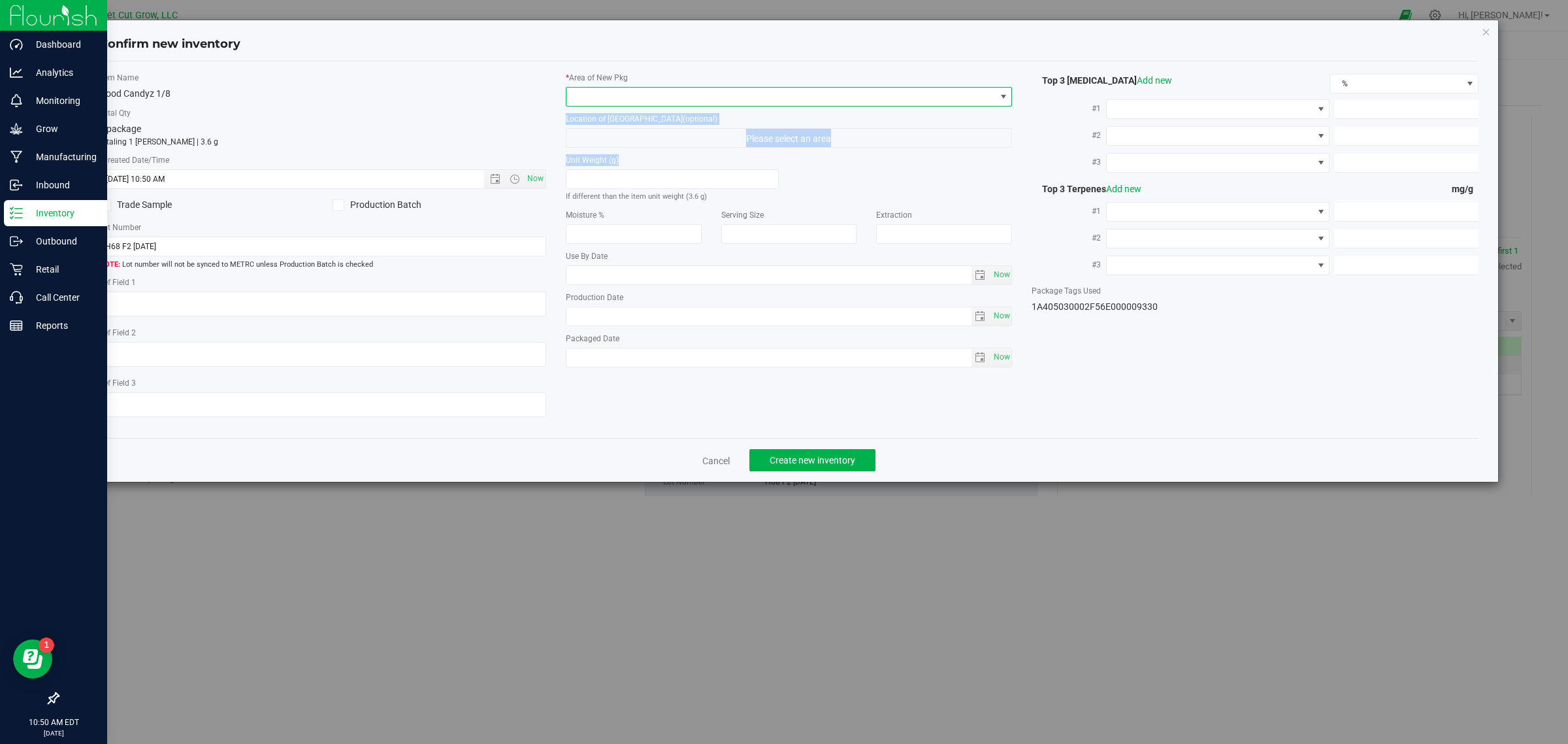
drag, startPoint x: 672, startPoint y: 102, endPoint x: 677, endPoint y: 191, distance: 89.1
click at [677, 191] on div "* Area of [GEOGRAPHIC_DATA] Location of [GEOGRAPHIC_DATA] (optional) Please sel…" at bounding box center [789, 223] width 466 height 302
click at [785, 97] on span at bounding box center [781, 97] width 429 height 19
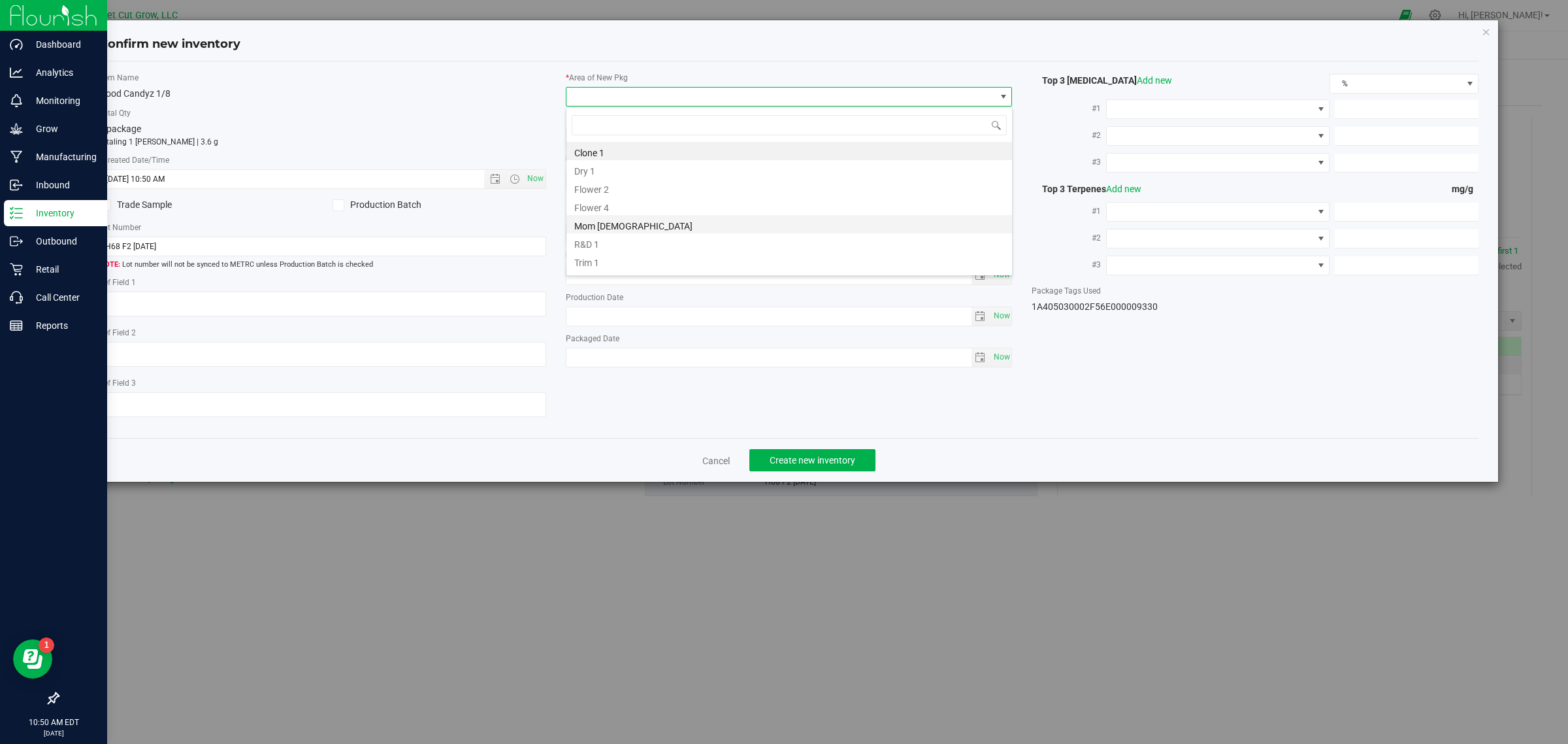
scroll to position [20, 446]
click at [685, 263] on li "Vault" at bounding box center [789, 264] width 445 height 19
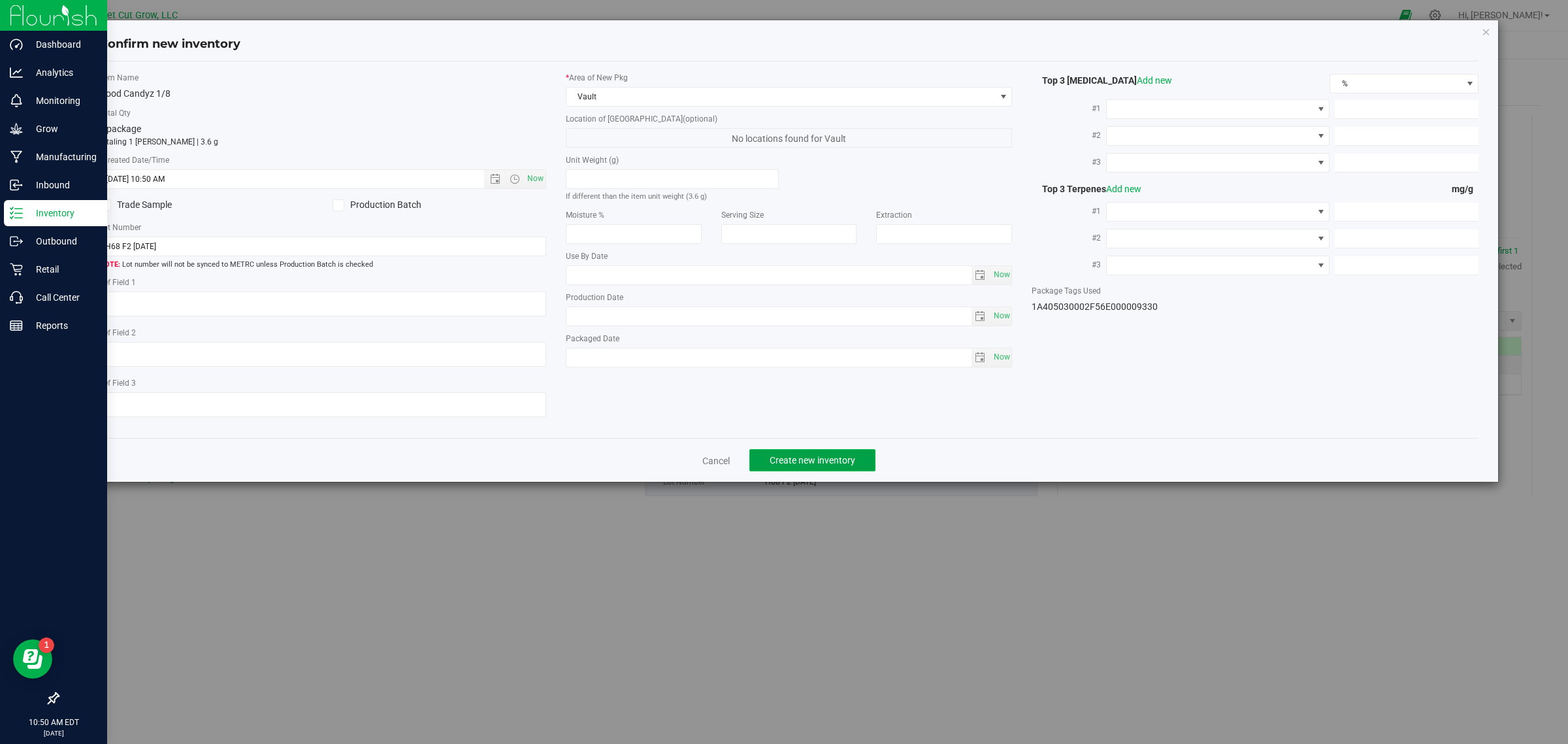
click at [833, 469] on button "Create new inventory" at bounding box center [813, 460] width 126 height 22
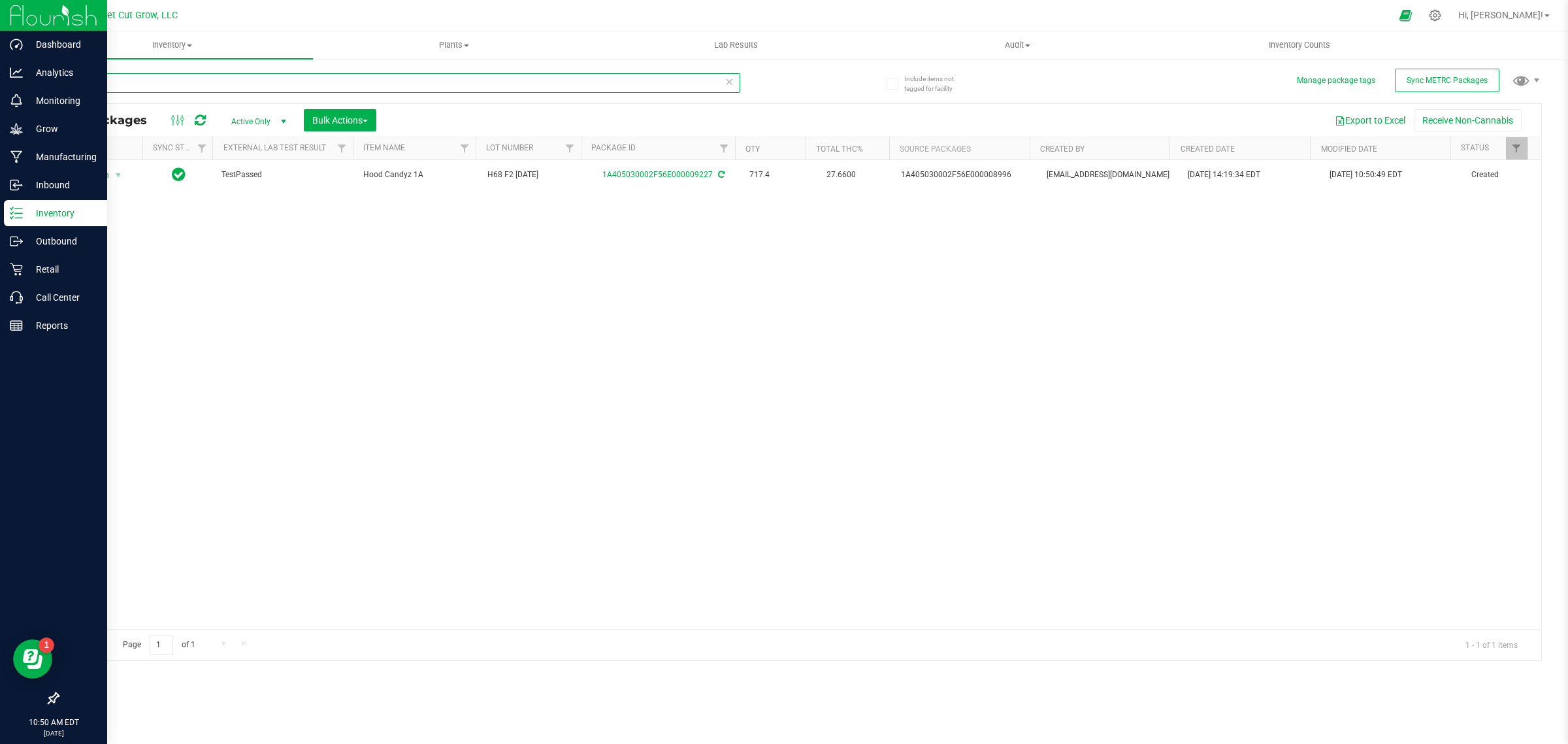
click at [448, 86] on input "9227" at bounding box center [399, 83] width 683 height 19
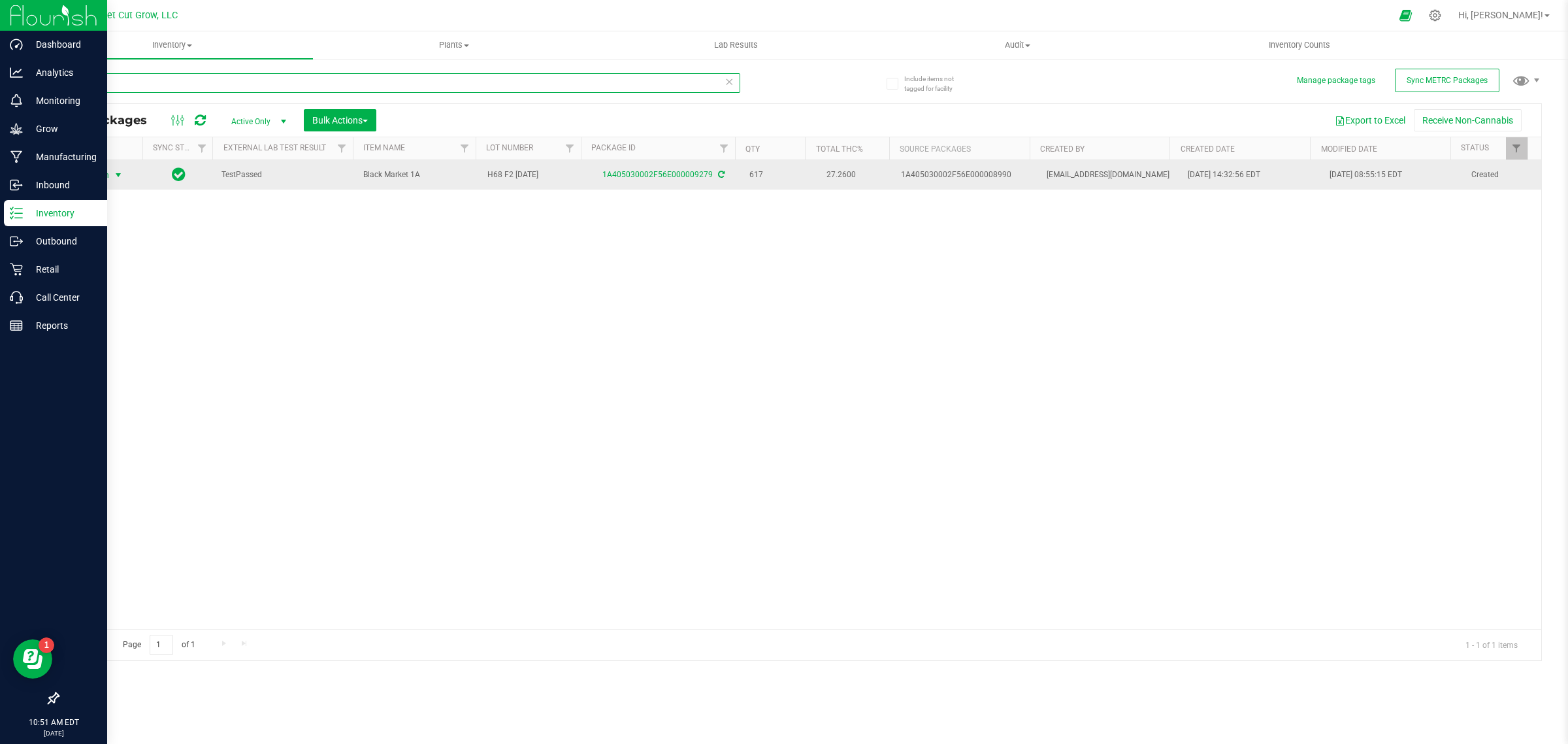
type input "9279"
click at [102, 175] on span "Action" at bounding box center [92, 175] width 36 height 19
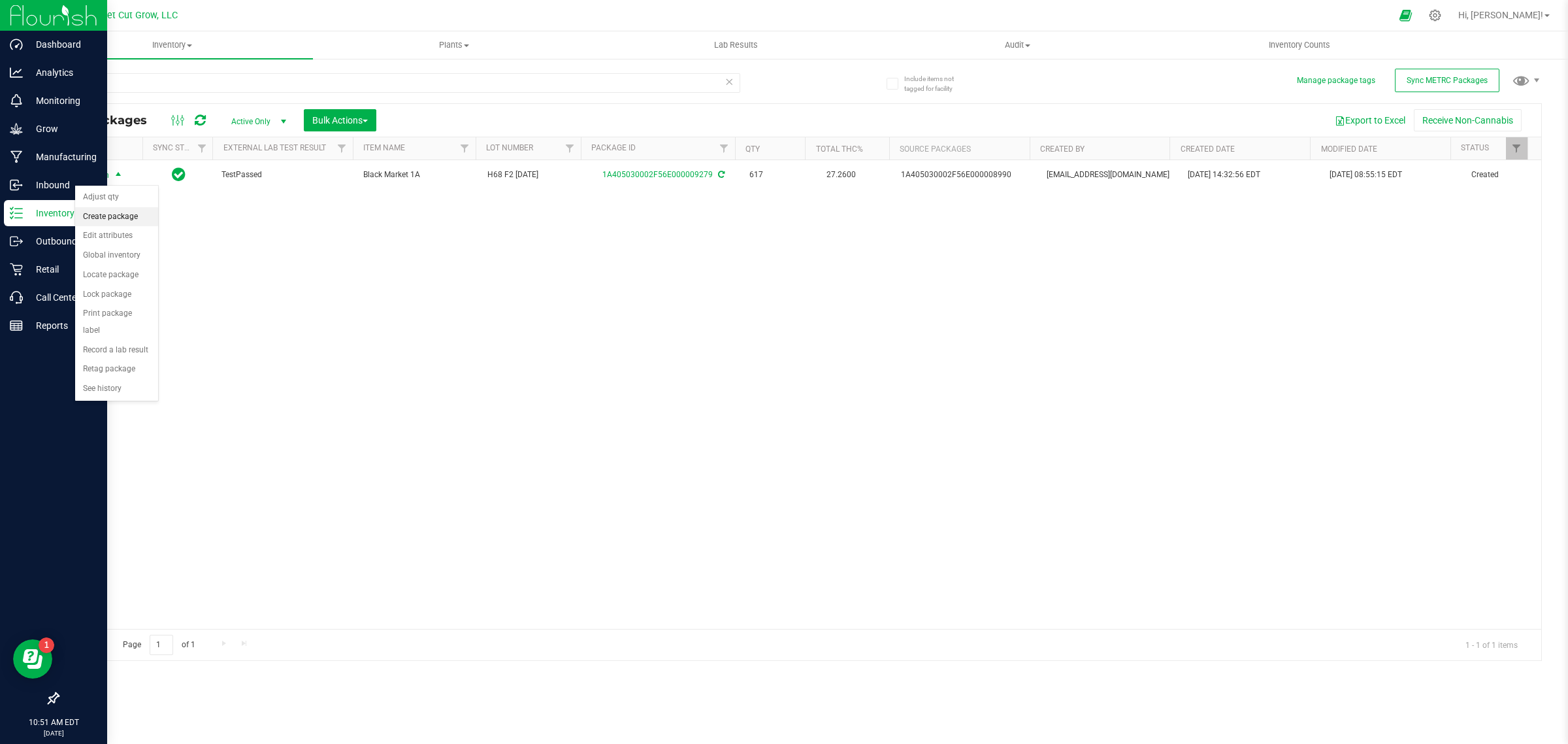
click at [117, 217] on li "Create package" at bounding box center [117, 217] width 83 height 19
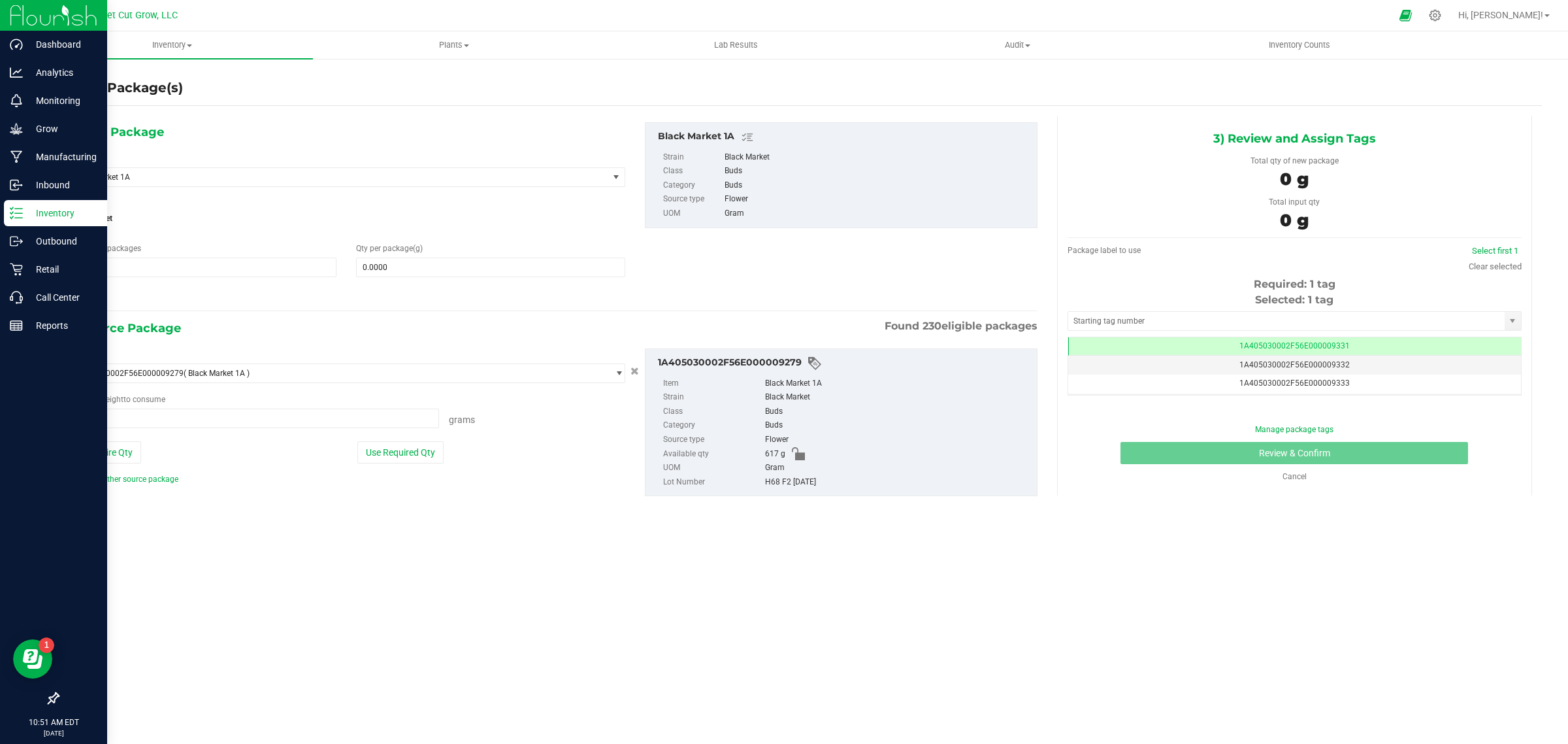
type input "0.0000 g"
click at [249, 180] on span "Black Market 1A" at bounding box center [327, 177] width 509 height 9
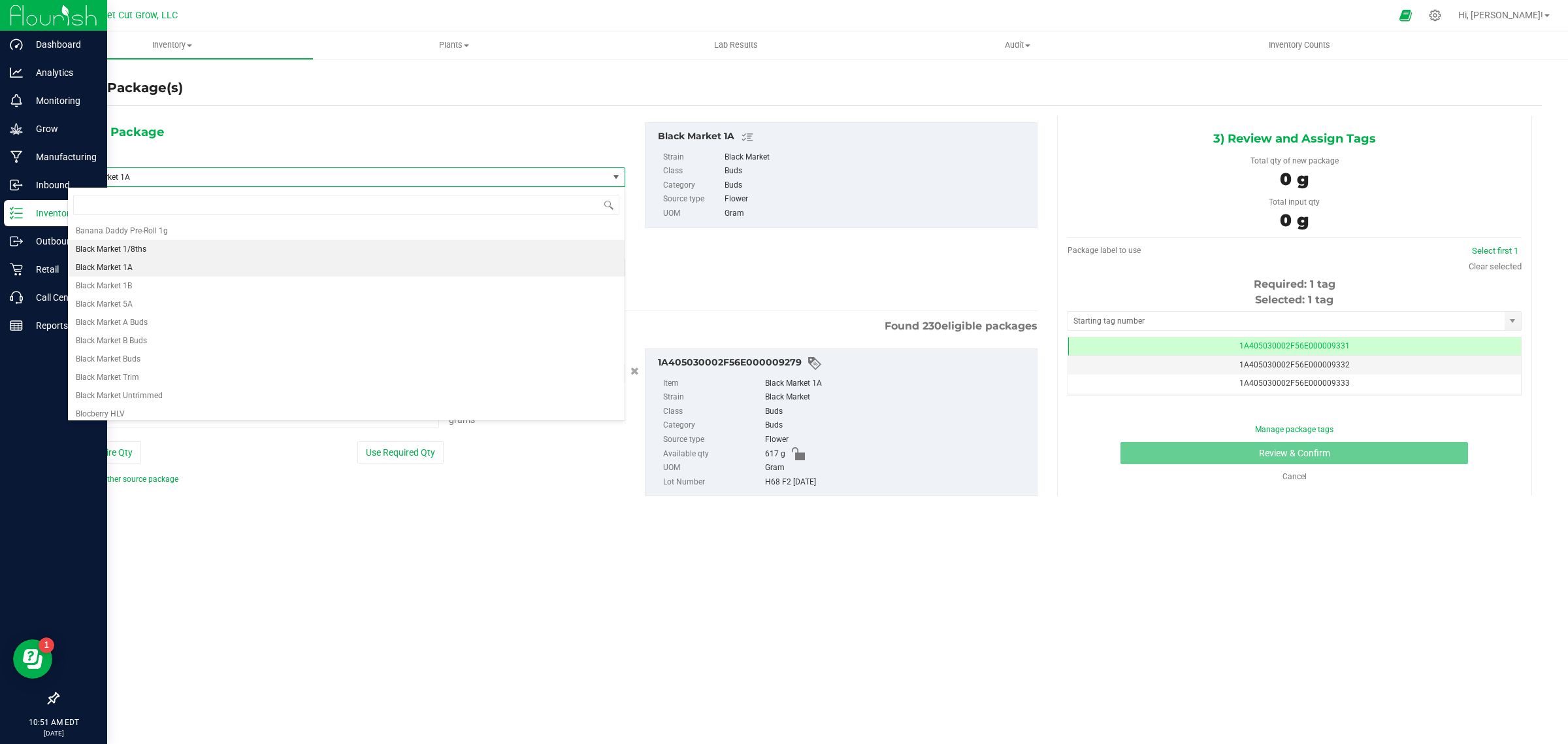
click at [212, 253] on li "Black Market 1/8ths" at bounding box center [347, 249] width 557 height 19
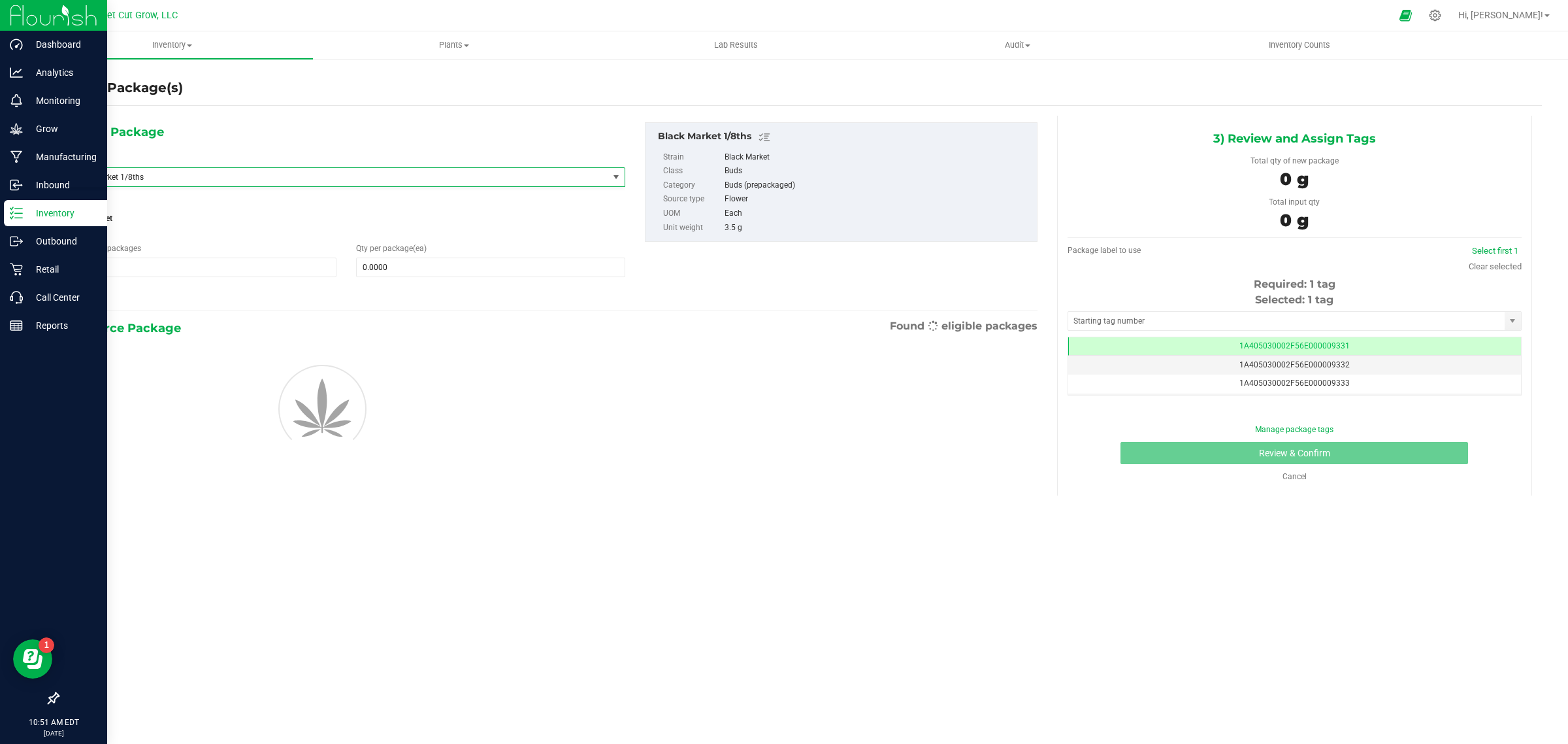
type input "0"
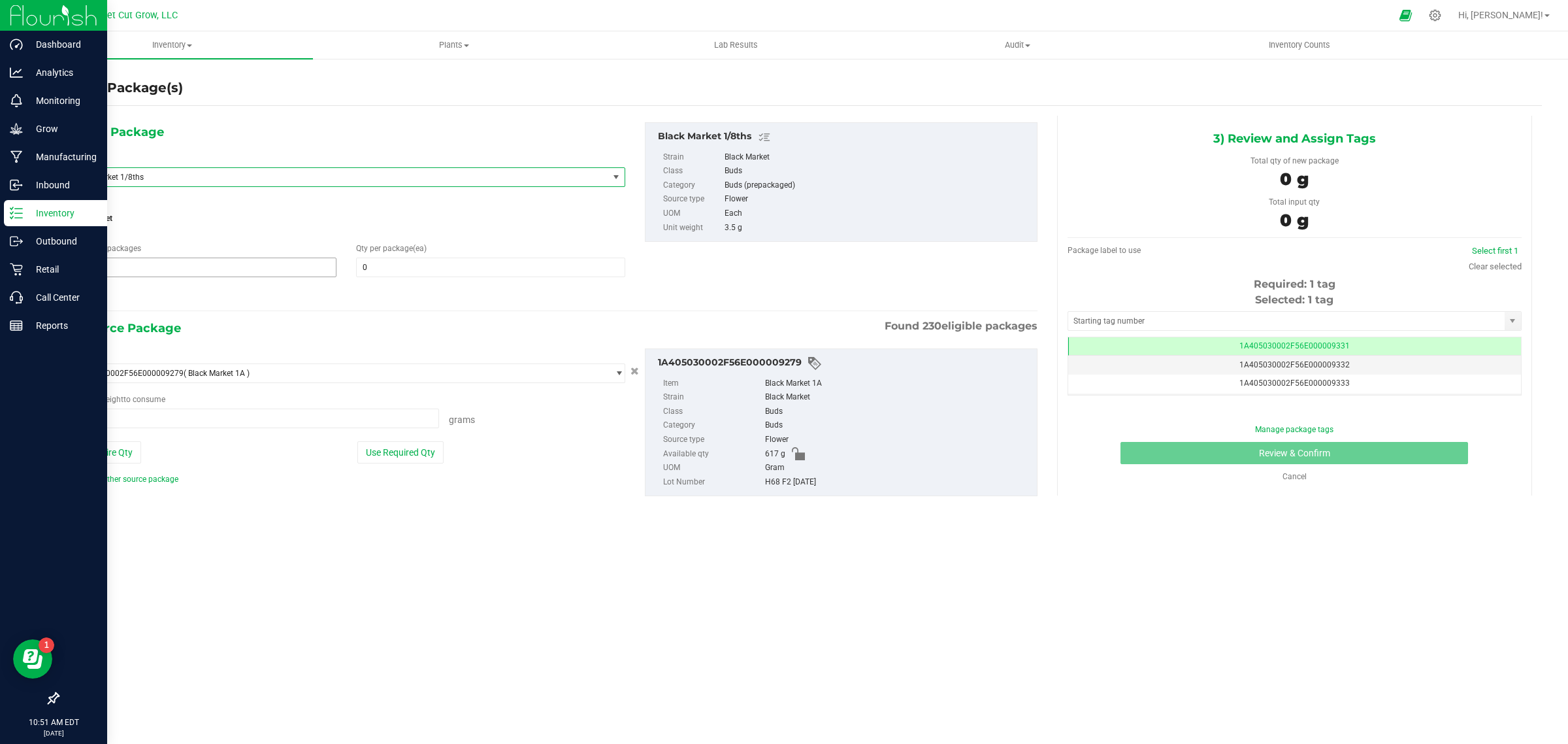
type input "0.0000 g"
click at [387, 271] on span at bounding box center [491, 267] width 270 height 19
type input "1"
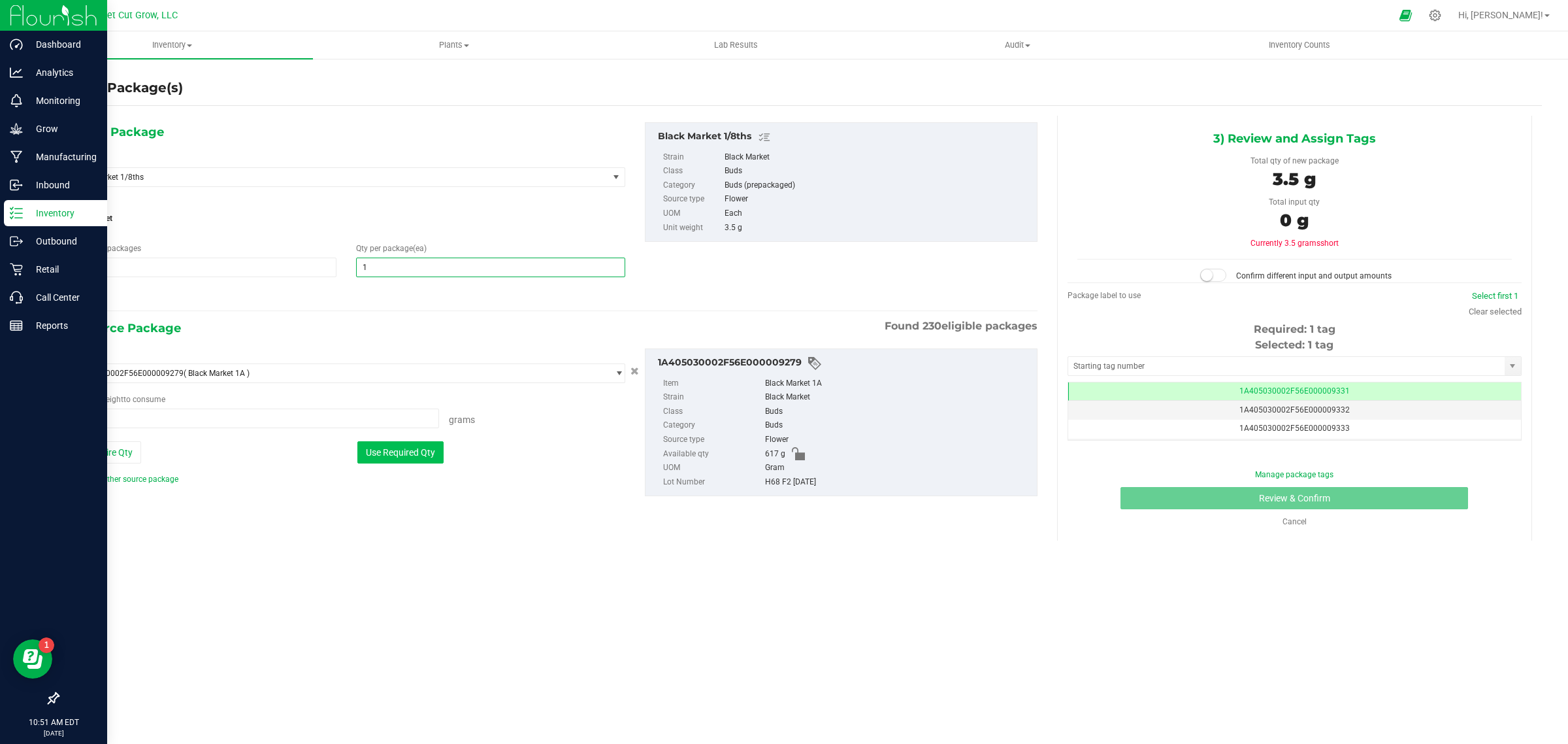
type input "1"
click at [397, 446] on button "Use Required Qty" at bounding box center [400, 452] width 86 height 22
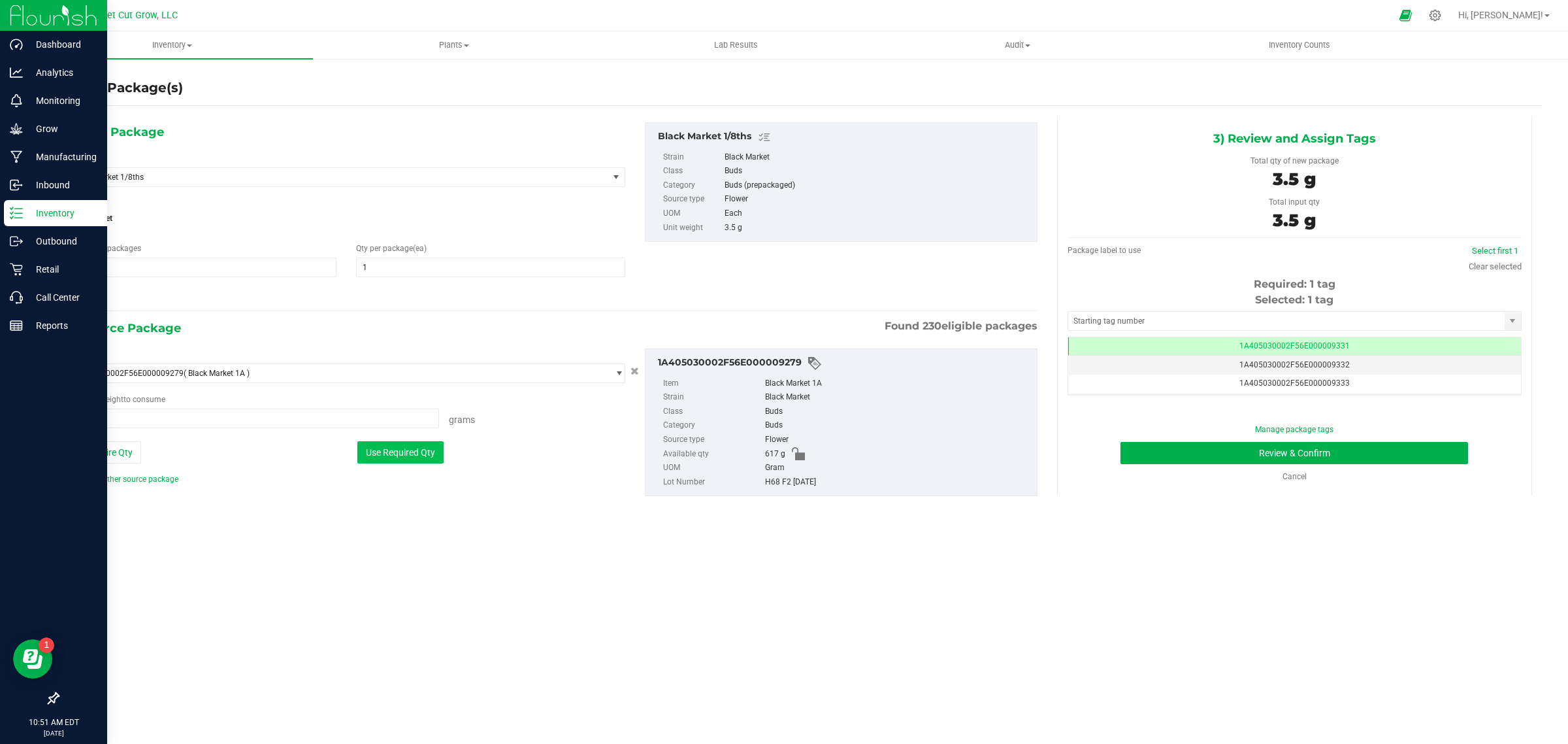
type input "3.5000 g"
click at [1185, 455] on button "Review & Confirm" at bounding box center [1294, 453] width 347 height 22
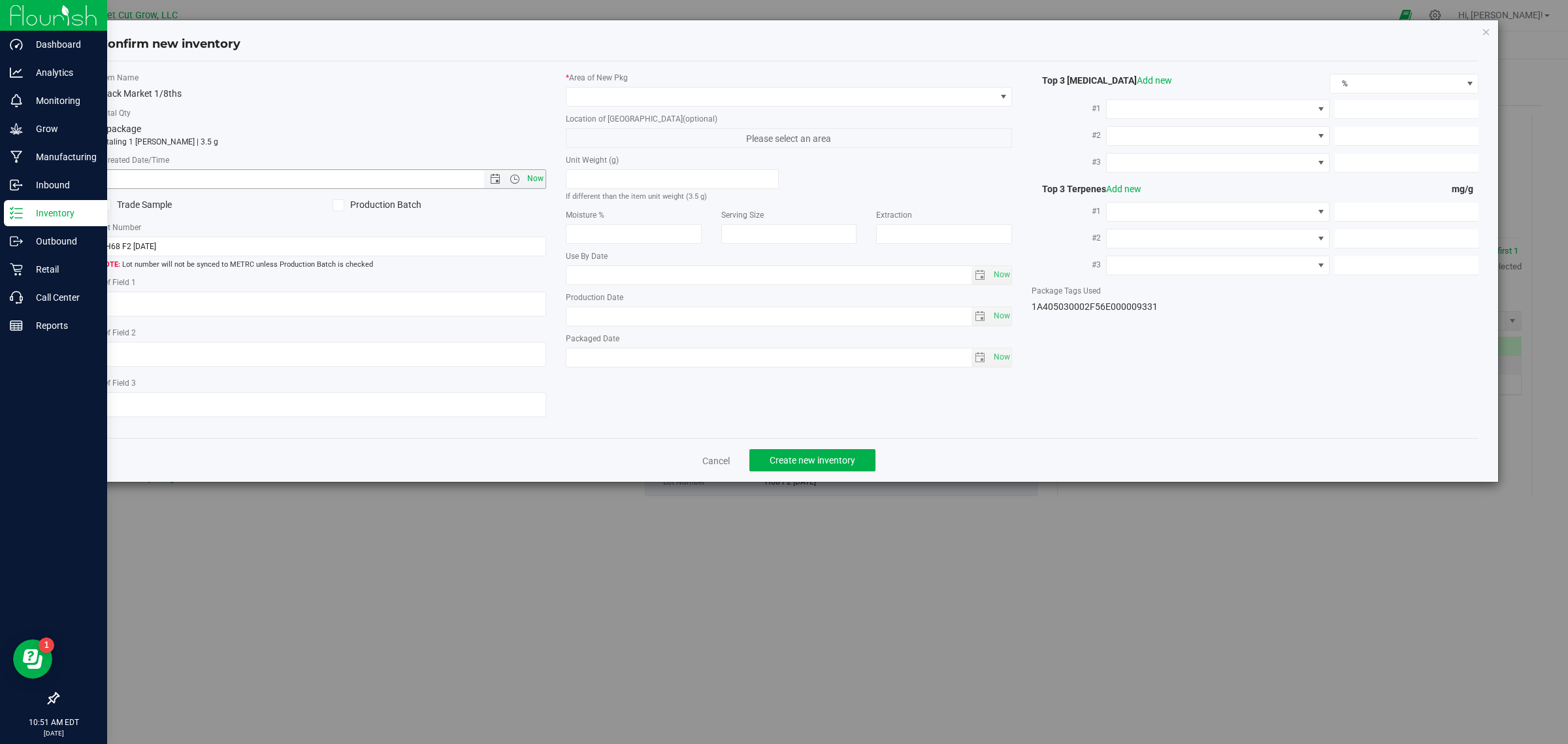
click at [537, 180] on span "Now" at bounding box center [535, 179] width 22 height 19
type input "[DATE] 10:51 AM"
drag, startPoint x: 686, startPoint y: 108, endPoint x: 670, endPoint y: 90, distance: 24.1
click at [670, 90] on div "* Area of [GEOGRAPHIC_DATA] Location of [GEOGRAPHIC_DATA] (optional) Please sel…" at bounding box center [789, 223] width 466 height 302
click at [670, 90] on span at bounding box center [781, 97] width 429 height 19
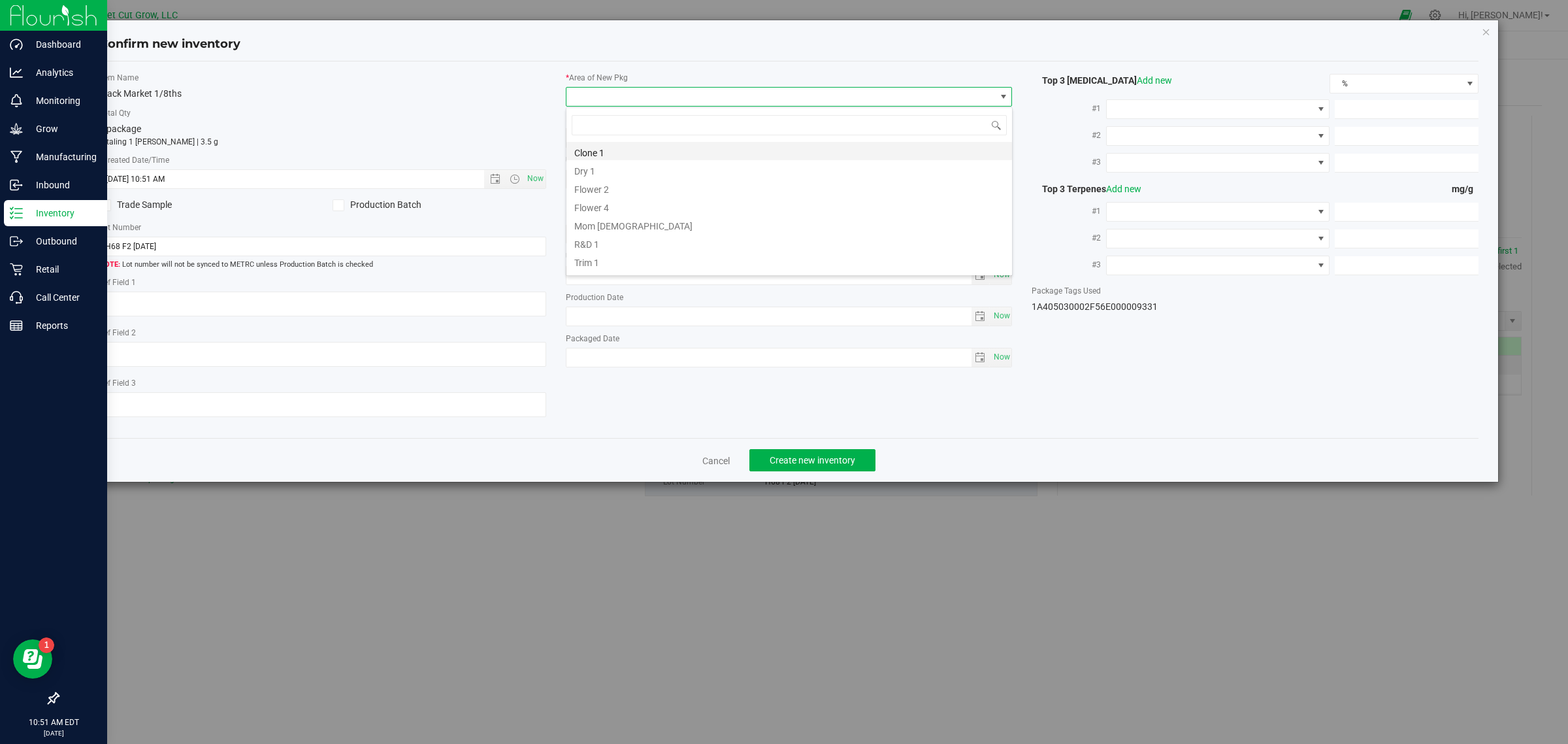
scroll to position [15, 0]
click at [636, 260] on li "Vault" at bounding box center [789, 264] width 445 height 19
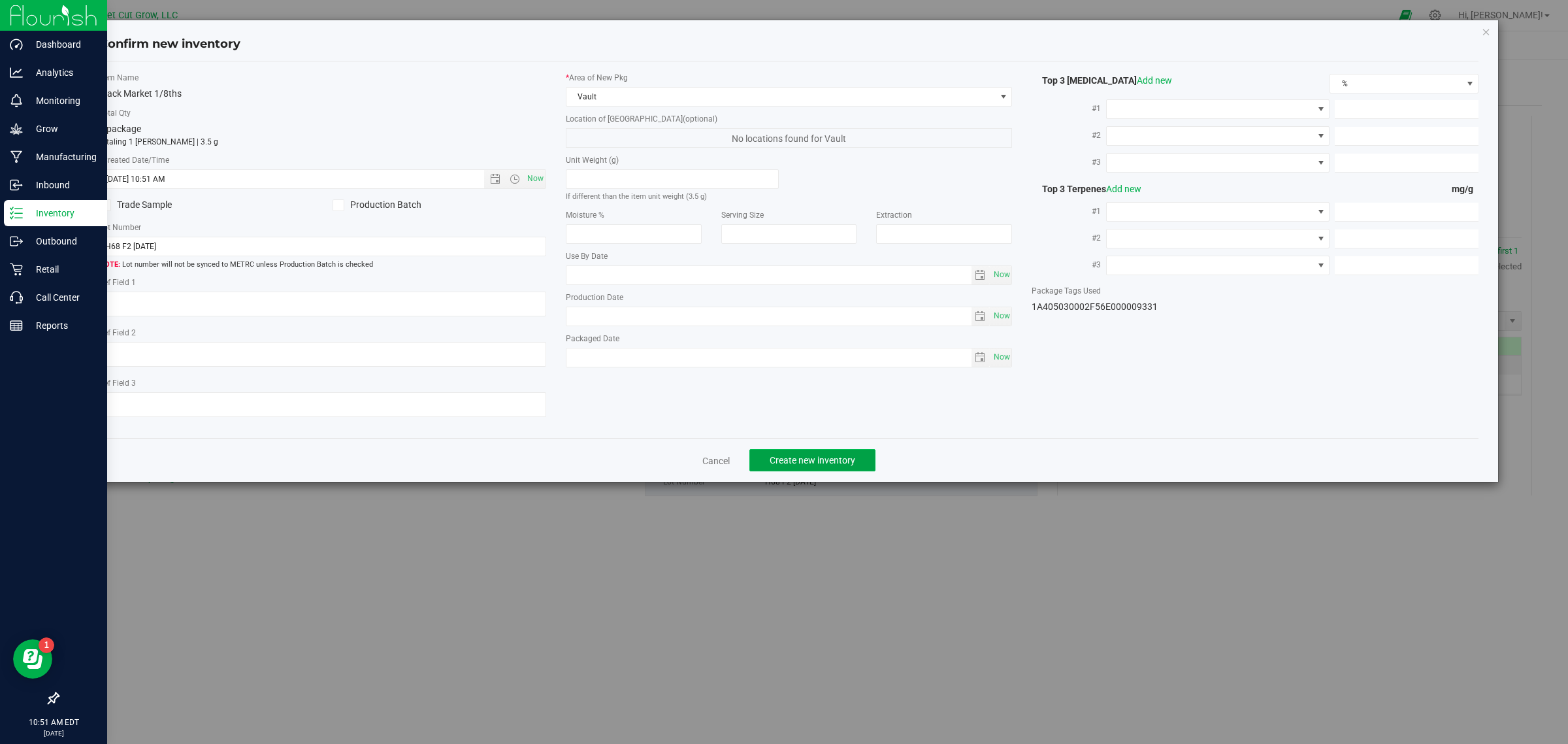
click at [827, 461] on span "Create new inventory" at bounding box center [812, 460] width 85 height 10
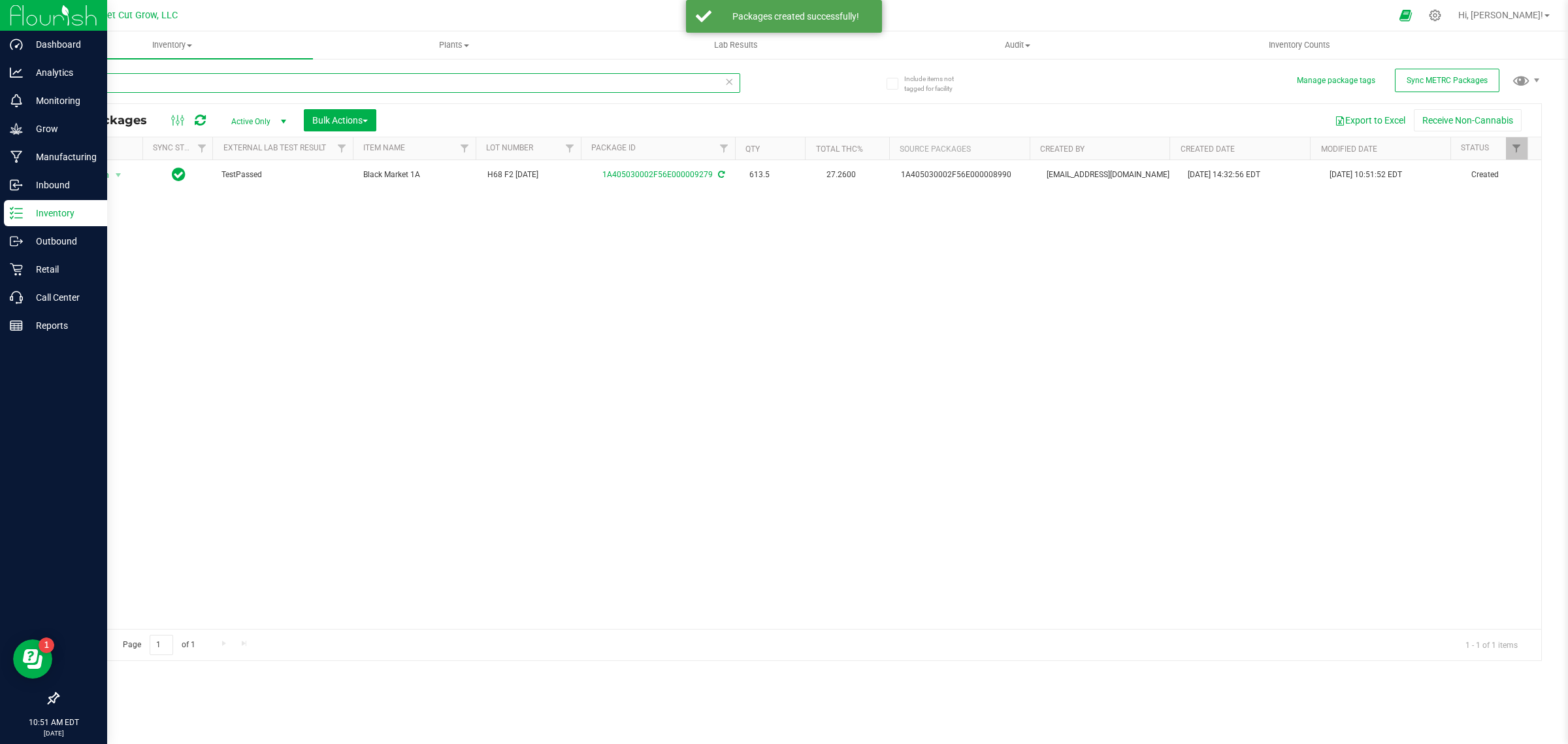
click at [182, 82] on input "9279" at bounding box center [399, 83] width 683 height 19
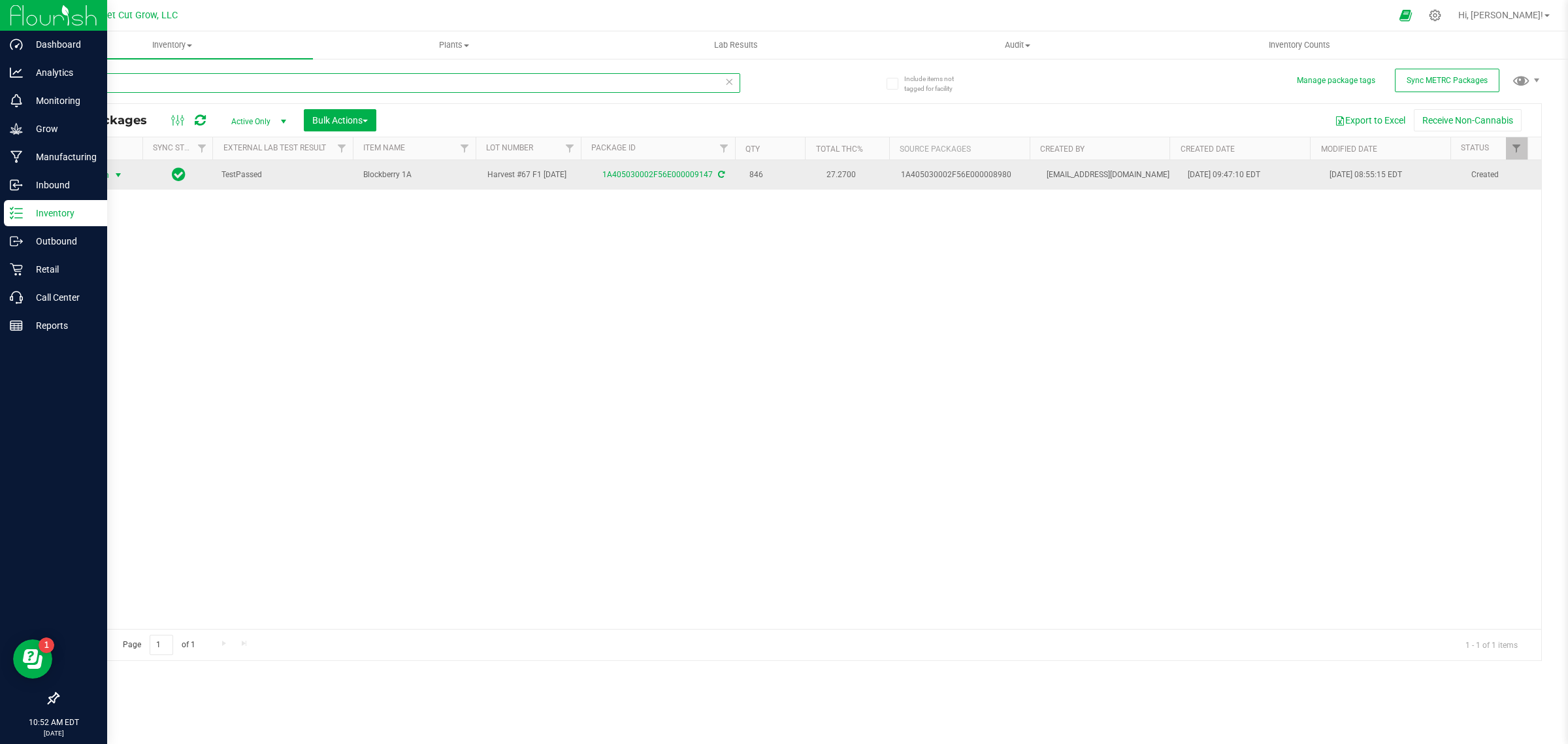
type input "9147"
click at [101, 172] on span "Action" at bounding box center [92, 175] width 36 height 19
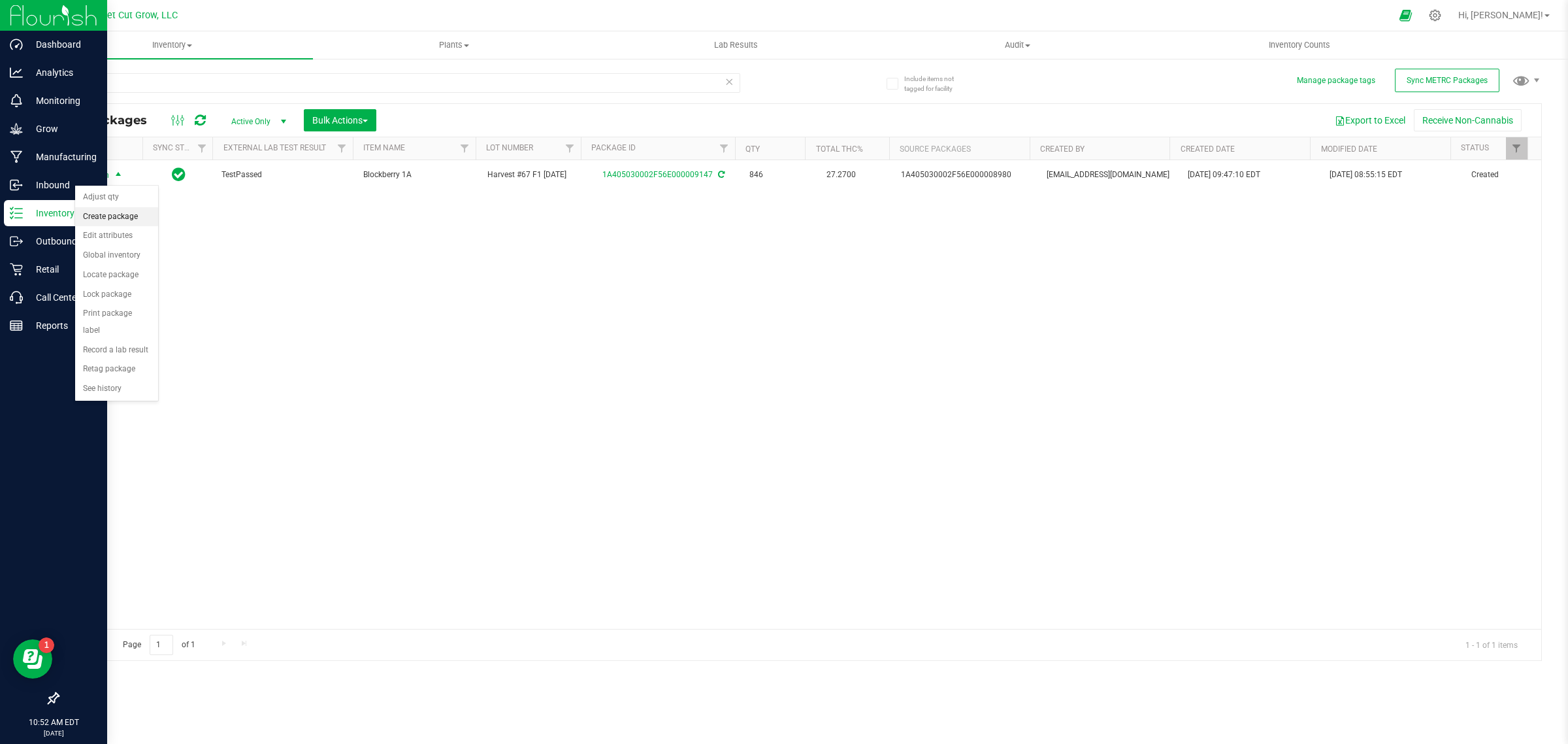
click at [112, 216] on li "Create package" at bounding box center [117, 217] width 83 height 19
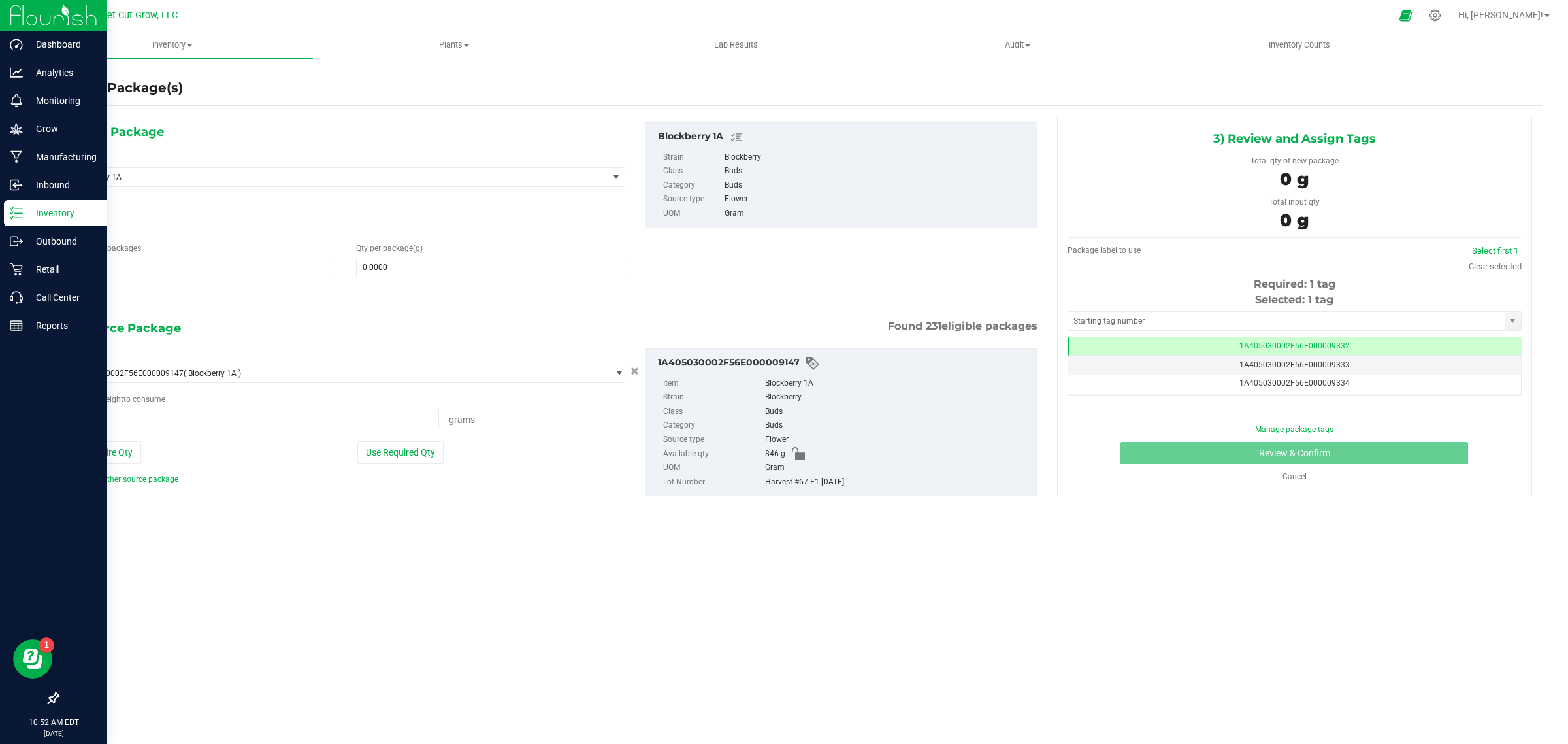
type input "0.0000 g"
click at [206, 177] on span "Blockberry 1A" at bounding box center [327, 177] width 509 height 9
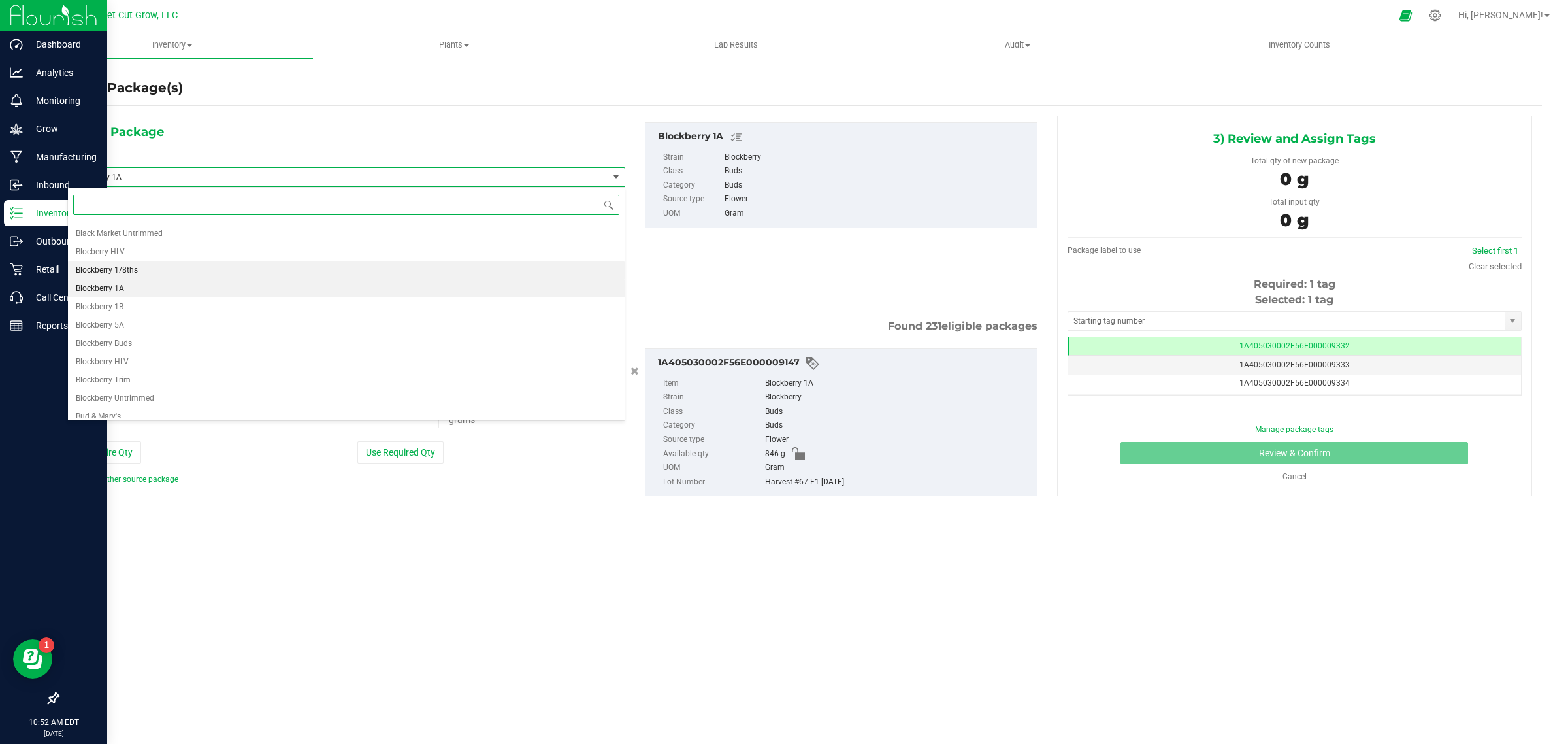
click at [168, 264] on li "Blockberry 1/8ths" at bounding box center [347, 270] width 557 height 19
type input "0"
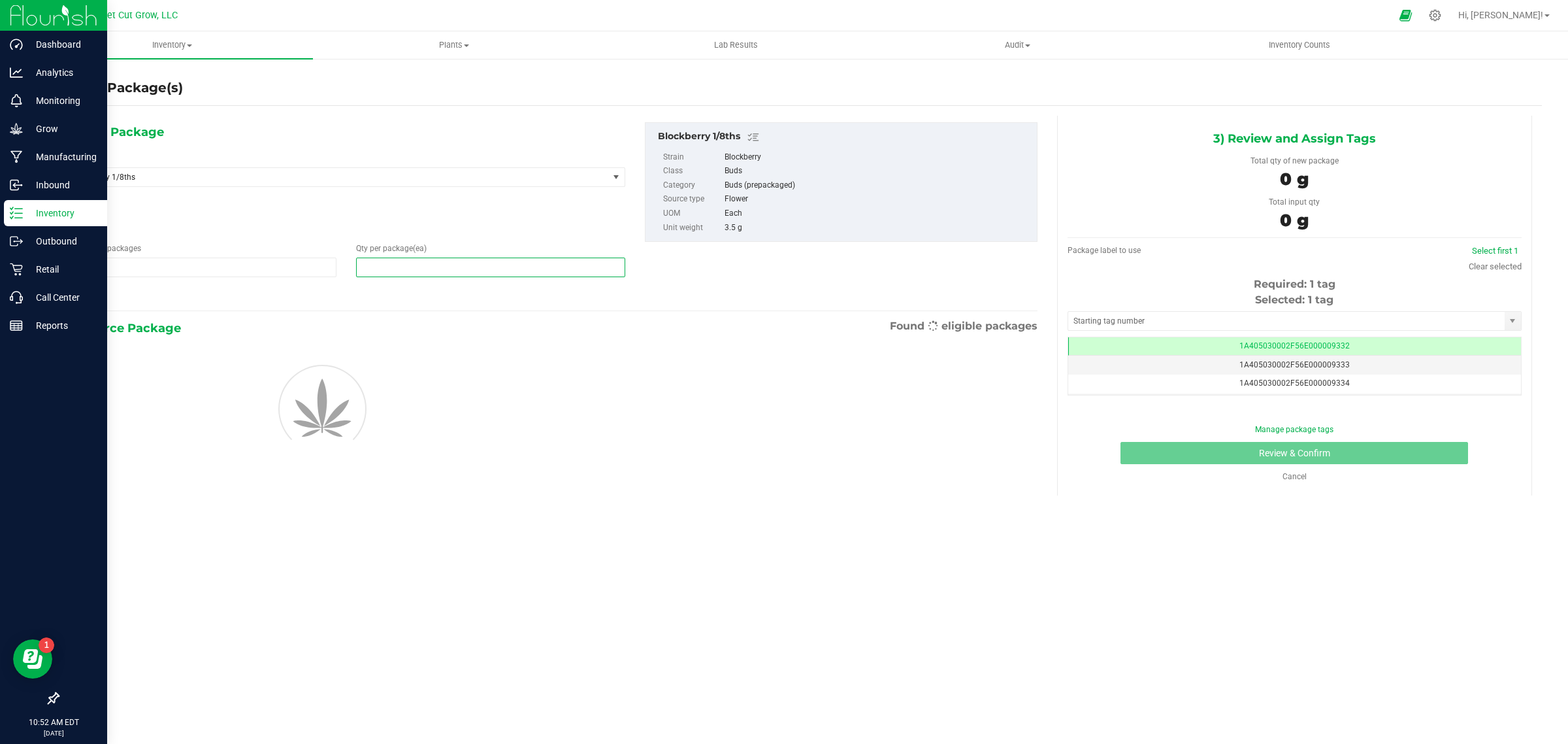
click at [390, 272] on span at bounding box center [491, 267] width 270 height 19
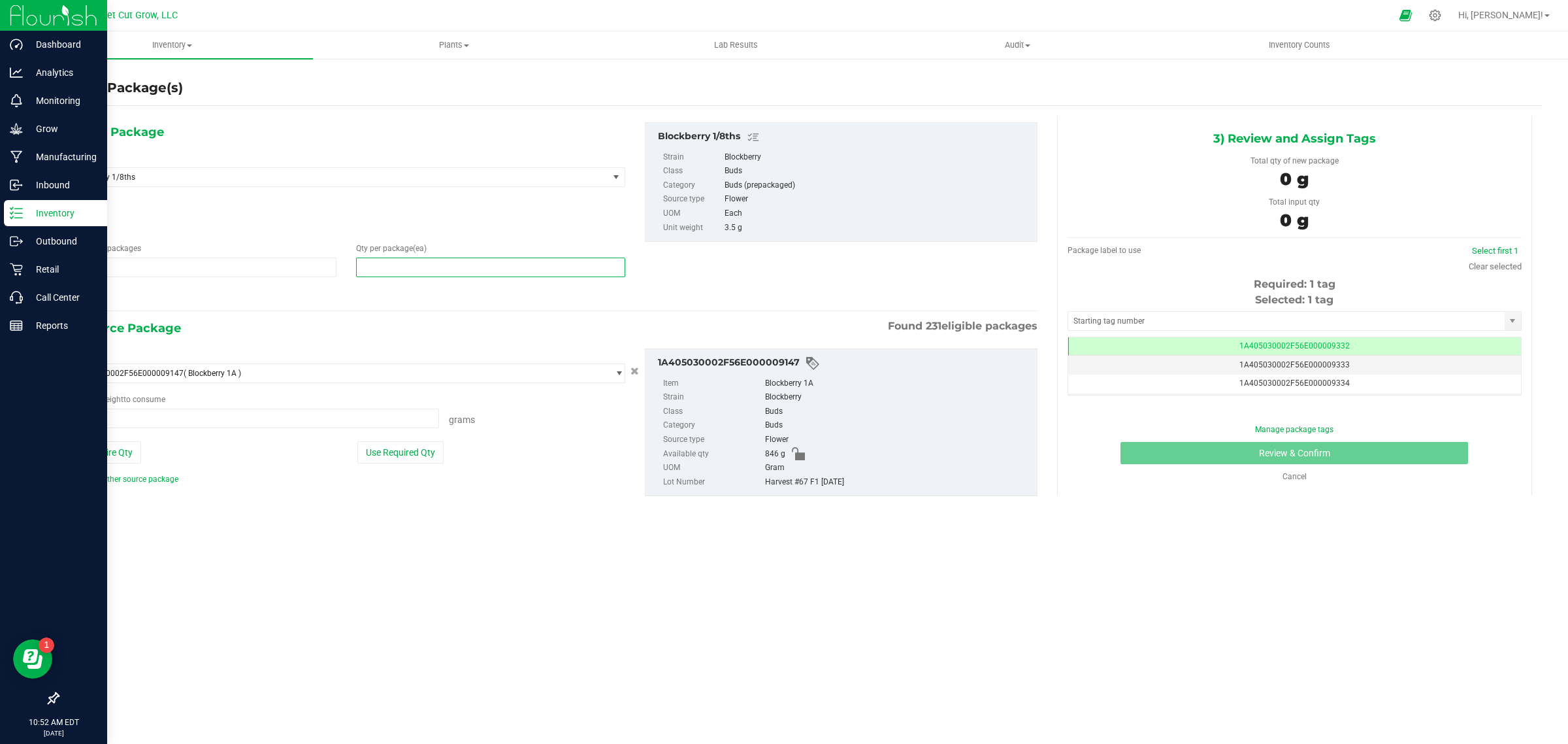
type input "1"
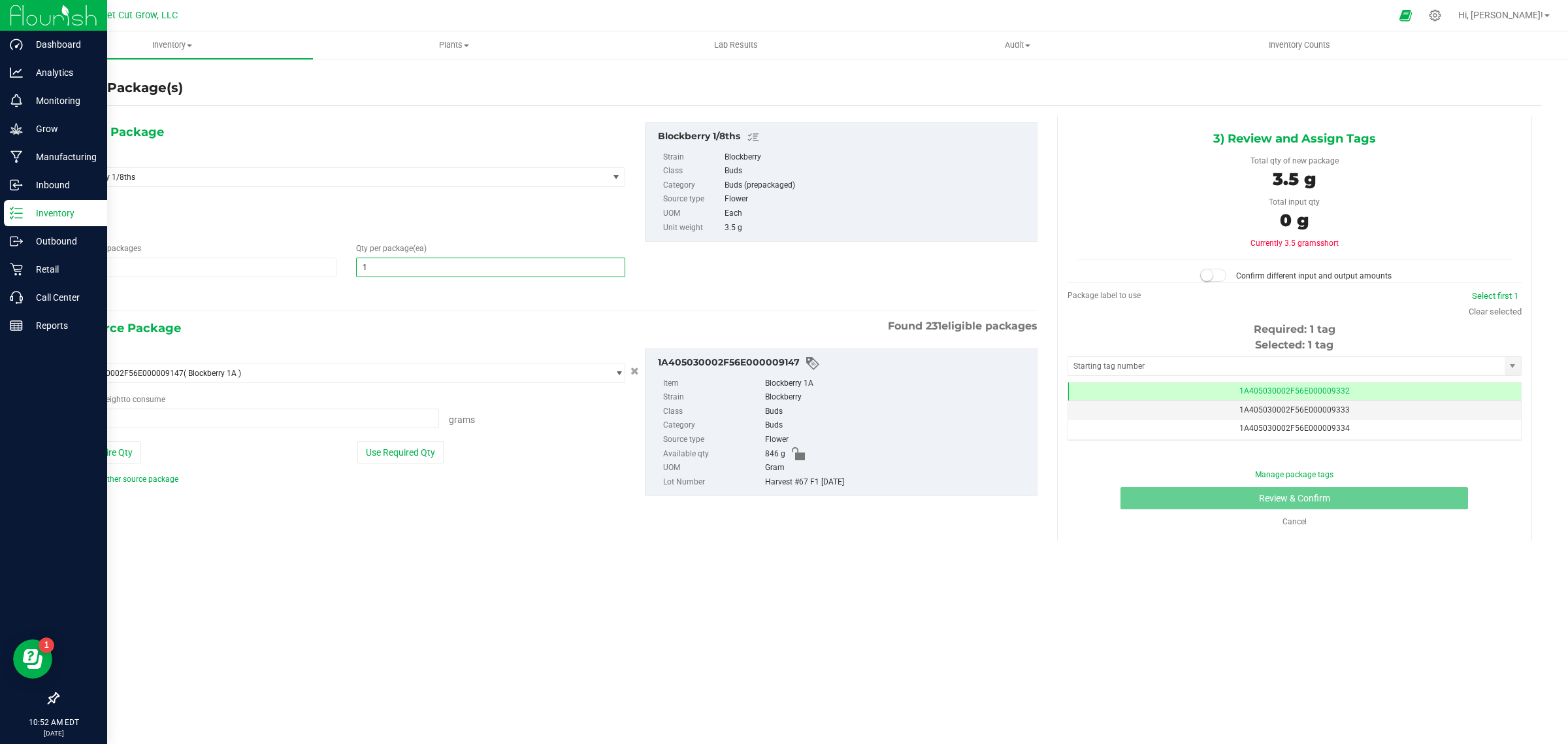
type input "1"
click at [393, 329] on div "2) Source Package Found 231 eligible packages" at bounding box center [552, 328] width 970 height 19
click at [422, 455] on button "Use Required Qty" at bounding box center [400, 452] width 86 height 22
type input "3.5000 g"
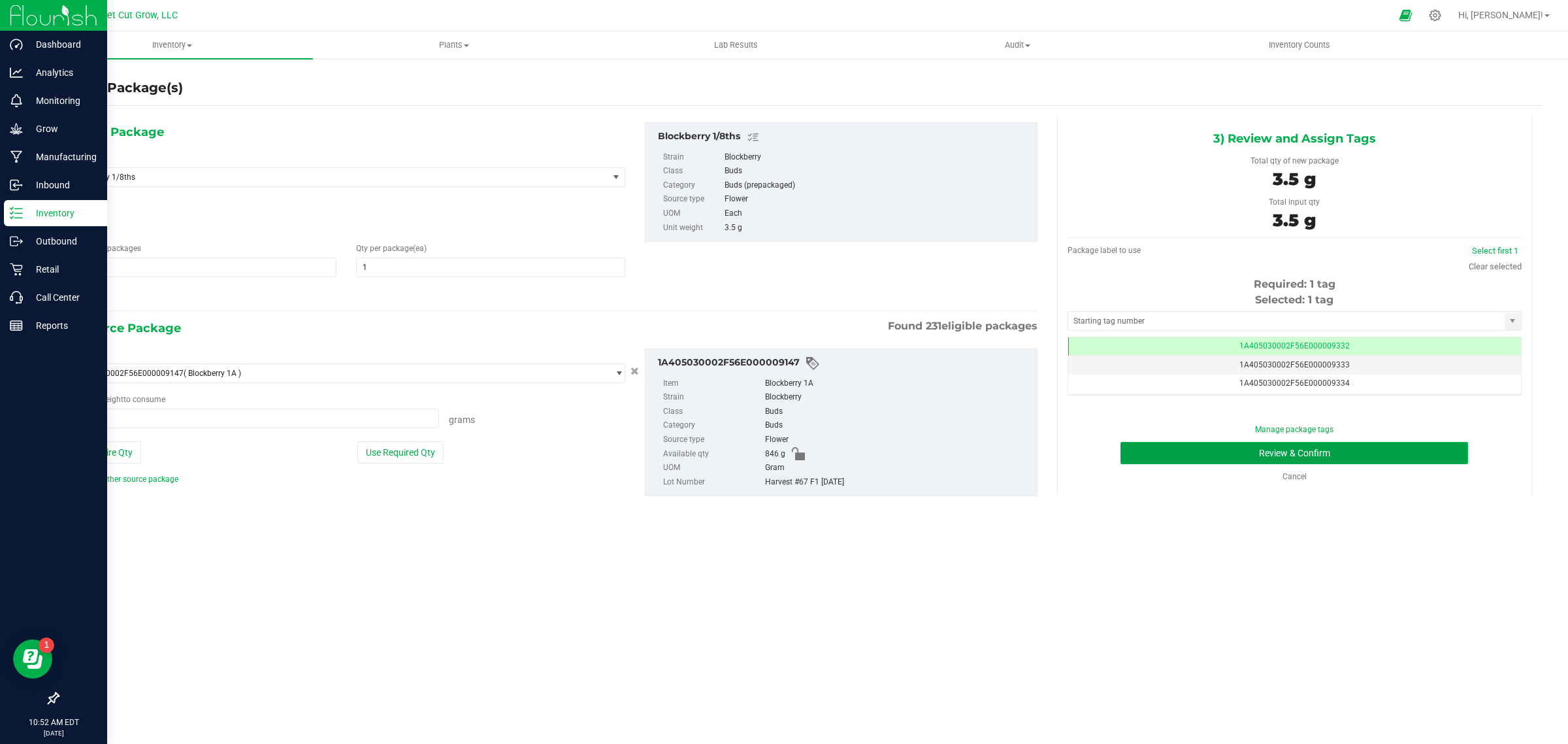
click at [1174, 456] on button "Review & Confirm" at bounding box center [1294, 453] width 347 height 22
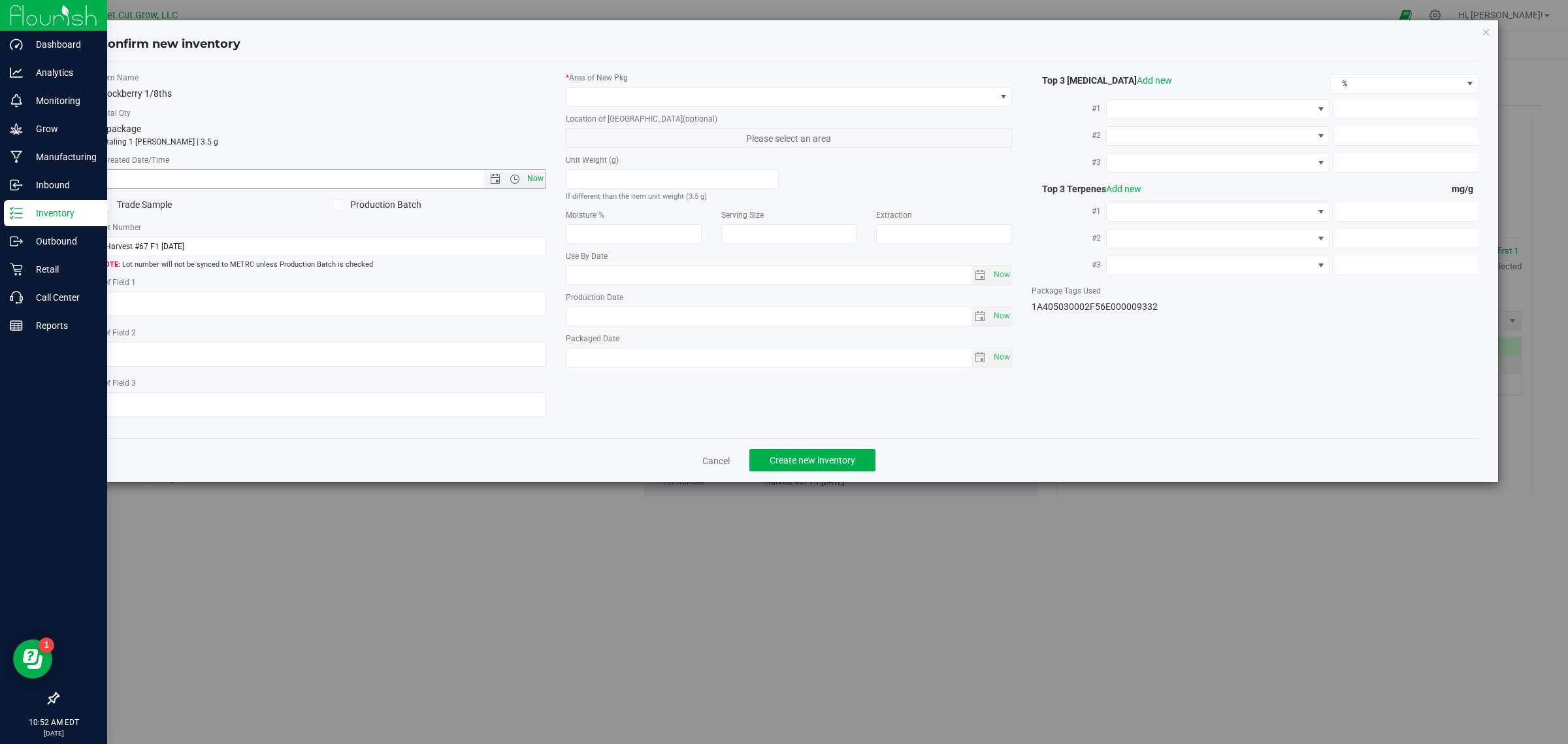
click at [537, 186] on span "Now" at bounding box center [535, 179] width 22 height 19
type input "[DATE] 10:52 AM"
click at [667, 92] on span at bounding box center [781, 97] width 429 height 19
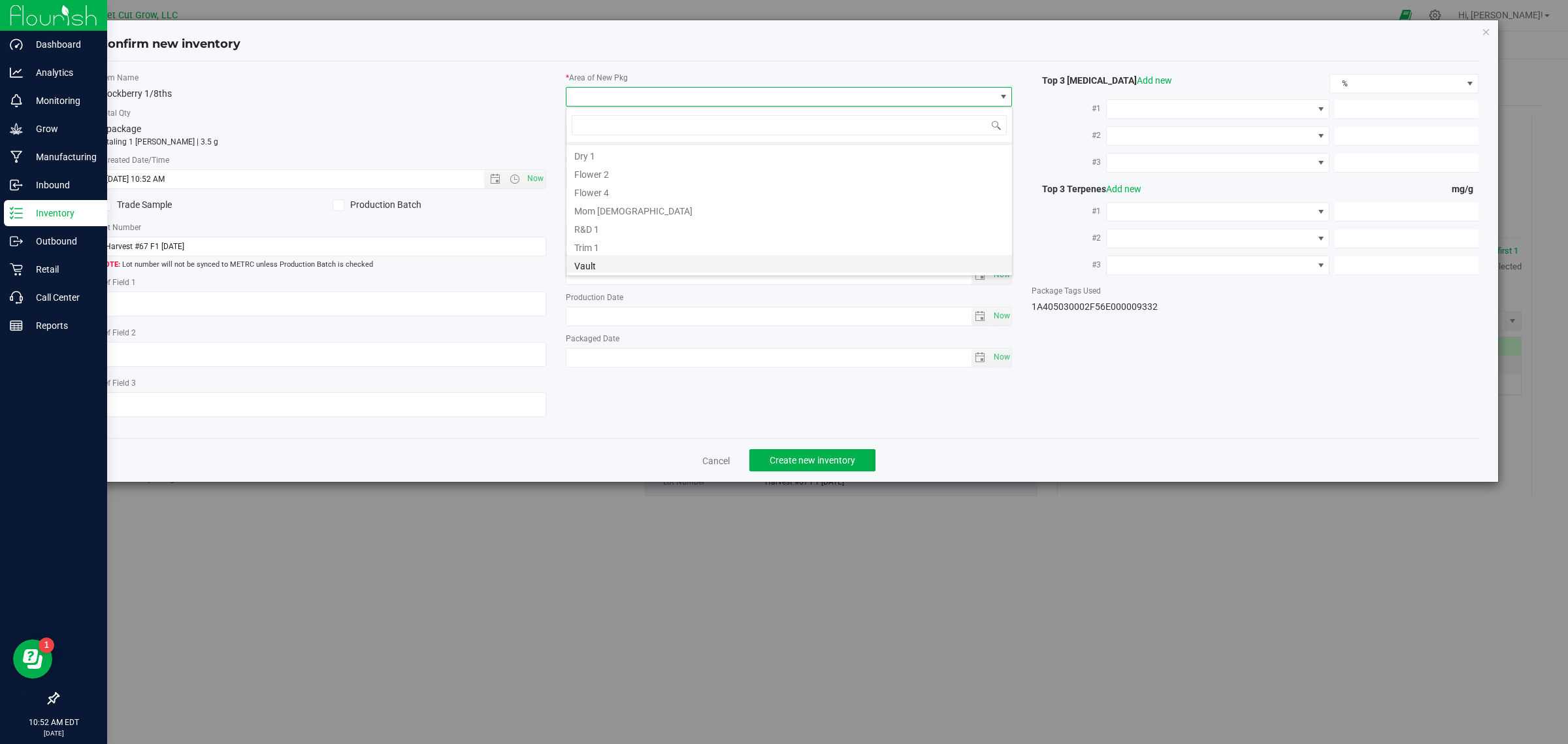
click at [661, 258] on li "Vault" at bounding box center [789, 264] width 445 height 19
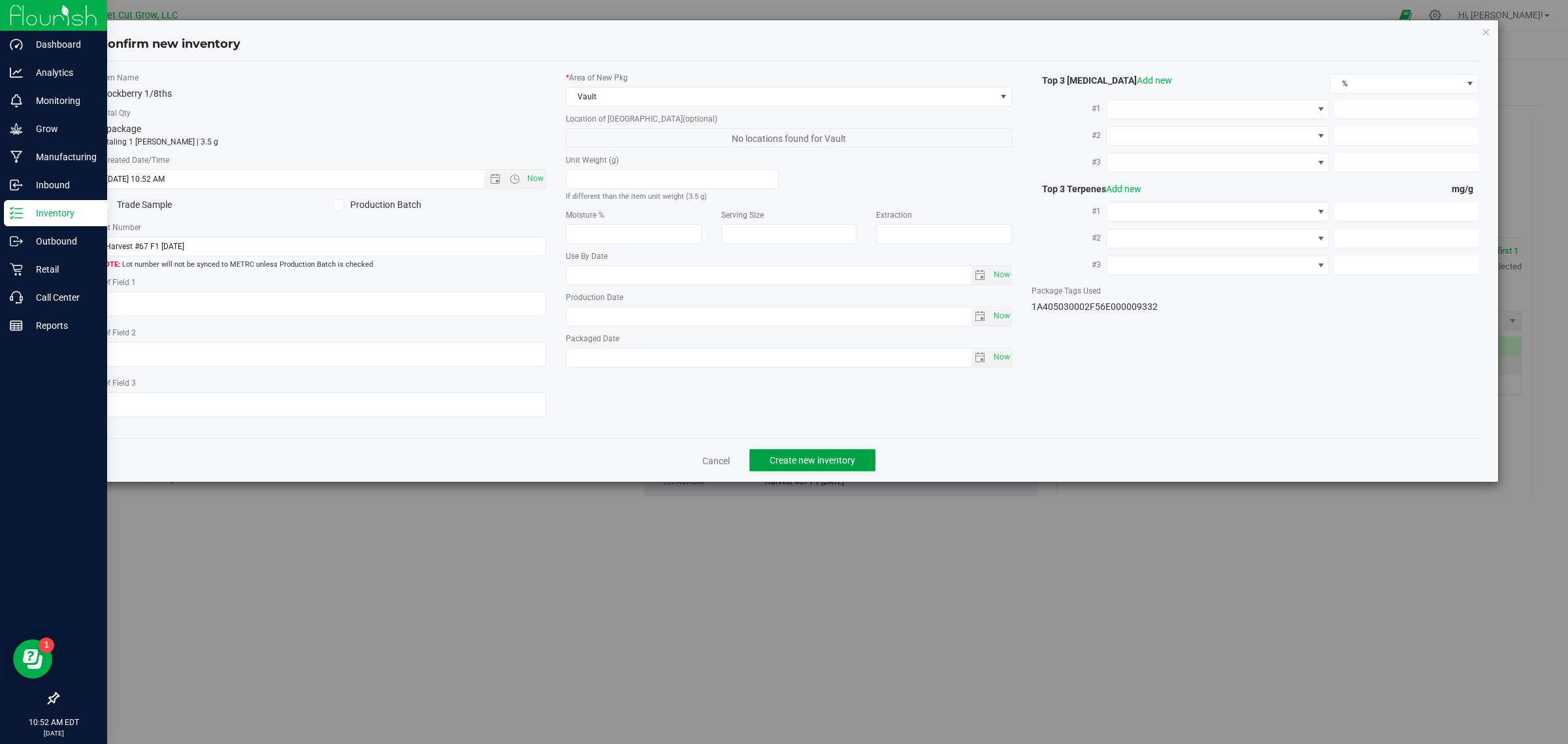
click at [815, 452] on button "Create new inventory" at bounding box center [813, 460] width 126 height 22
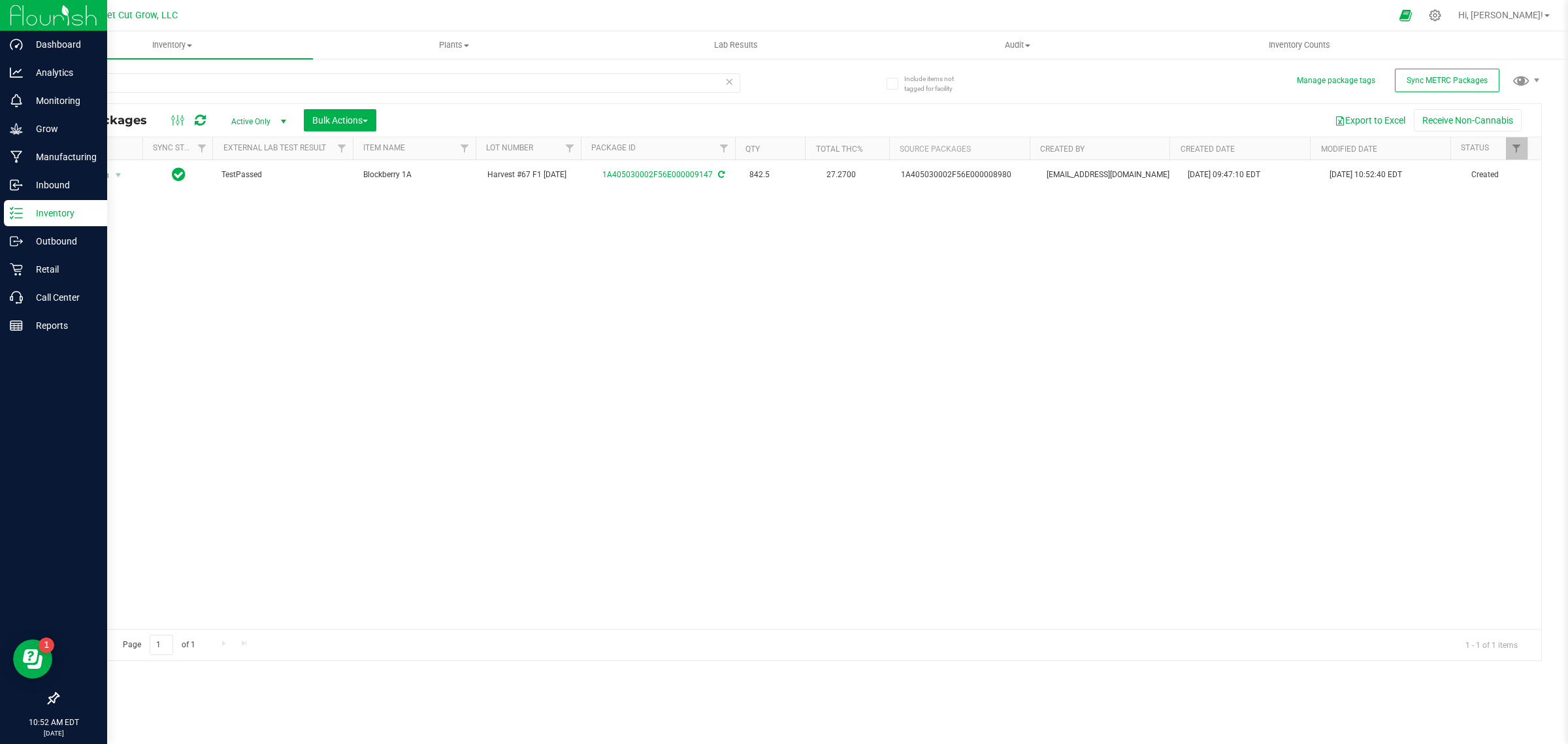
drag, startPoint x: 667, startPoint y: 451, endPoint x: 197, endPoint y: 348, distance: 481.2
click at [197, 348] on div "Action Action Adjust qty Create package Edit attributes Global inventory Locate…" at bounding box center [800, 394] width 1483 height 469
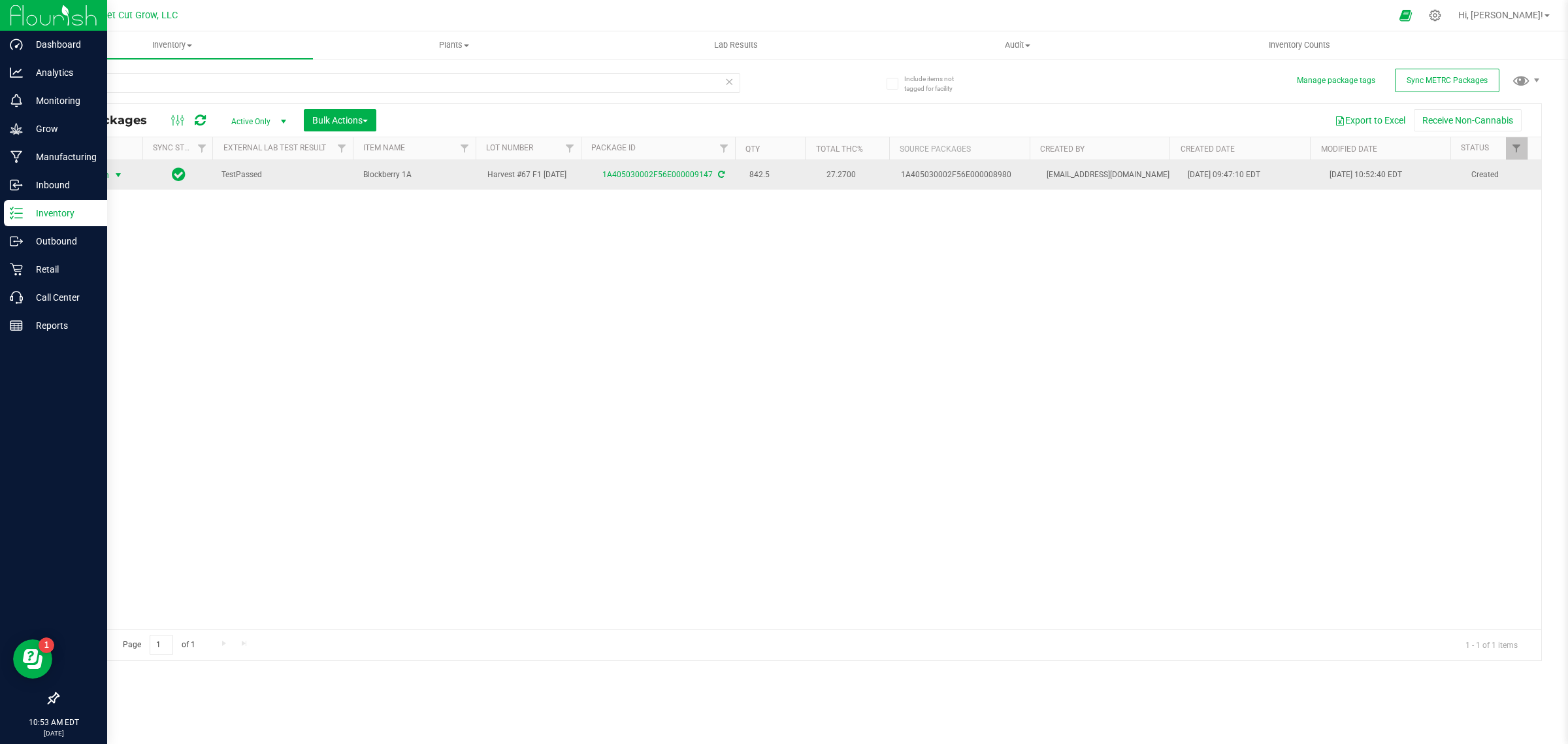
click at [112, 181] on span "select" at bounding box center [119, 175] width 16 height 19
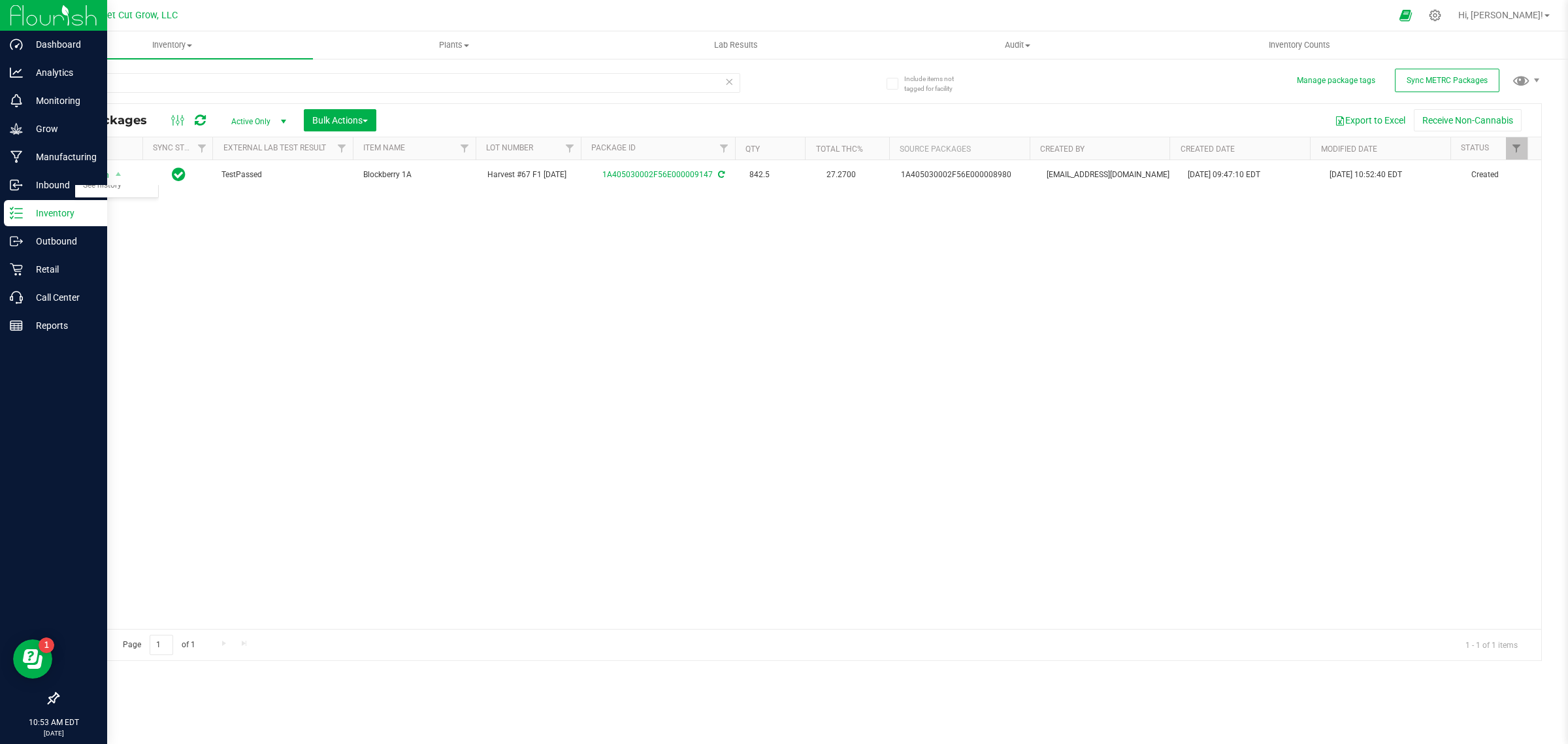
click at [474, 116] on div "Export to Excel Receive Non-Cannabis" at bounding box center [958, 120] width 1146 height 22
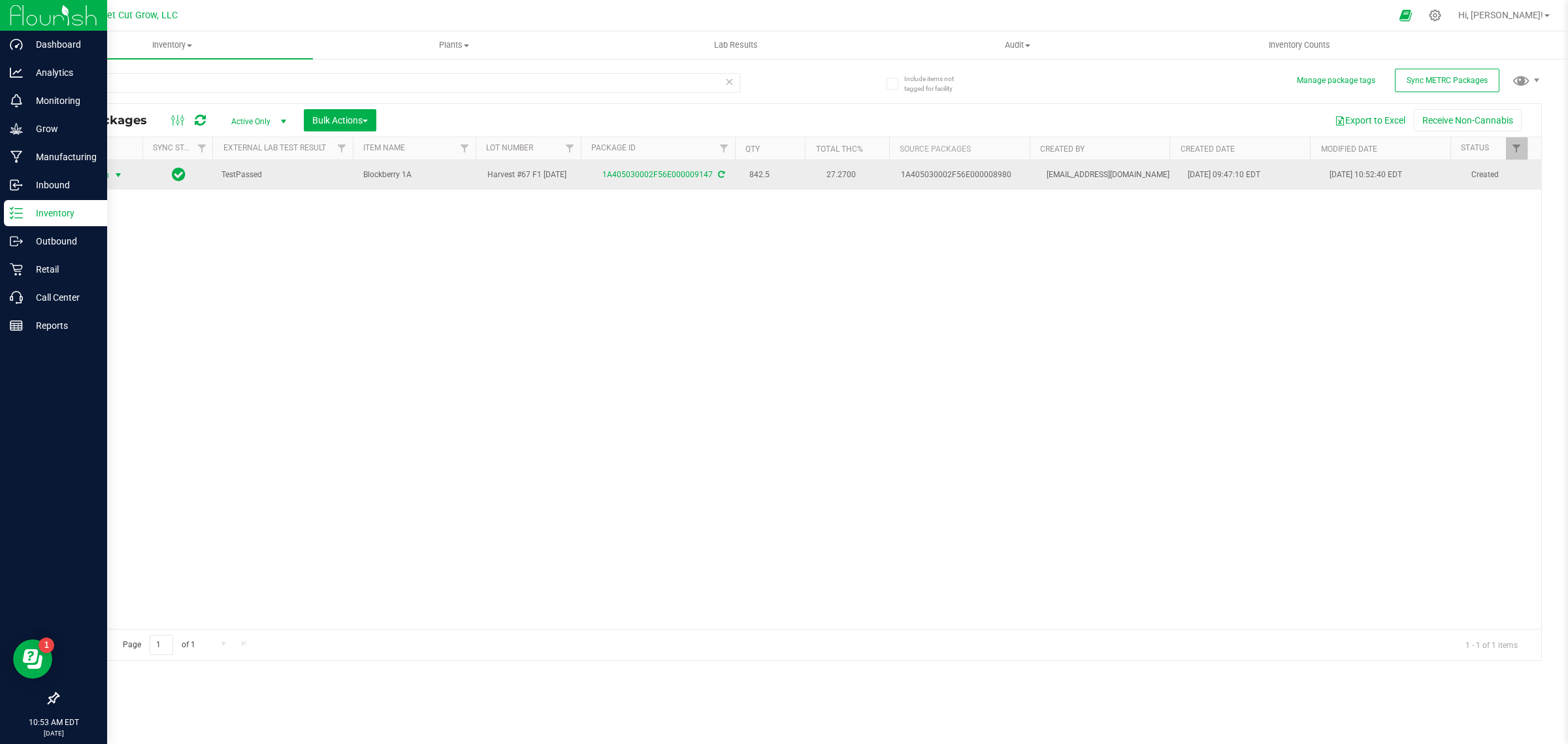
click at [99, 183] on span "Action" at bounding box center [92, 175] width 36 height 19
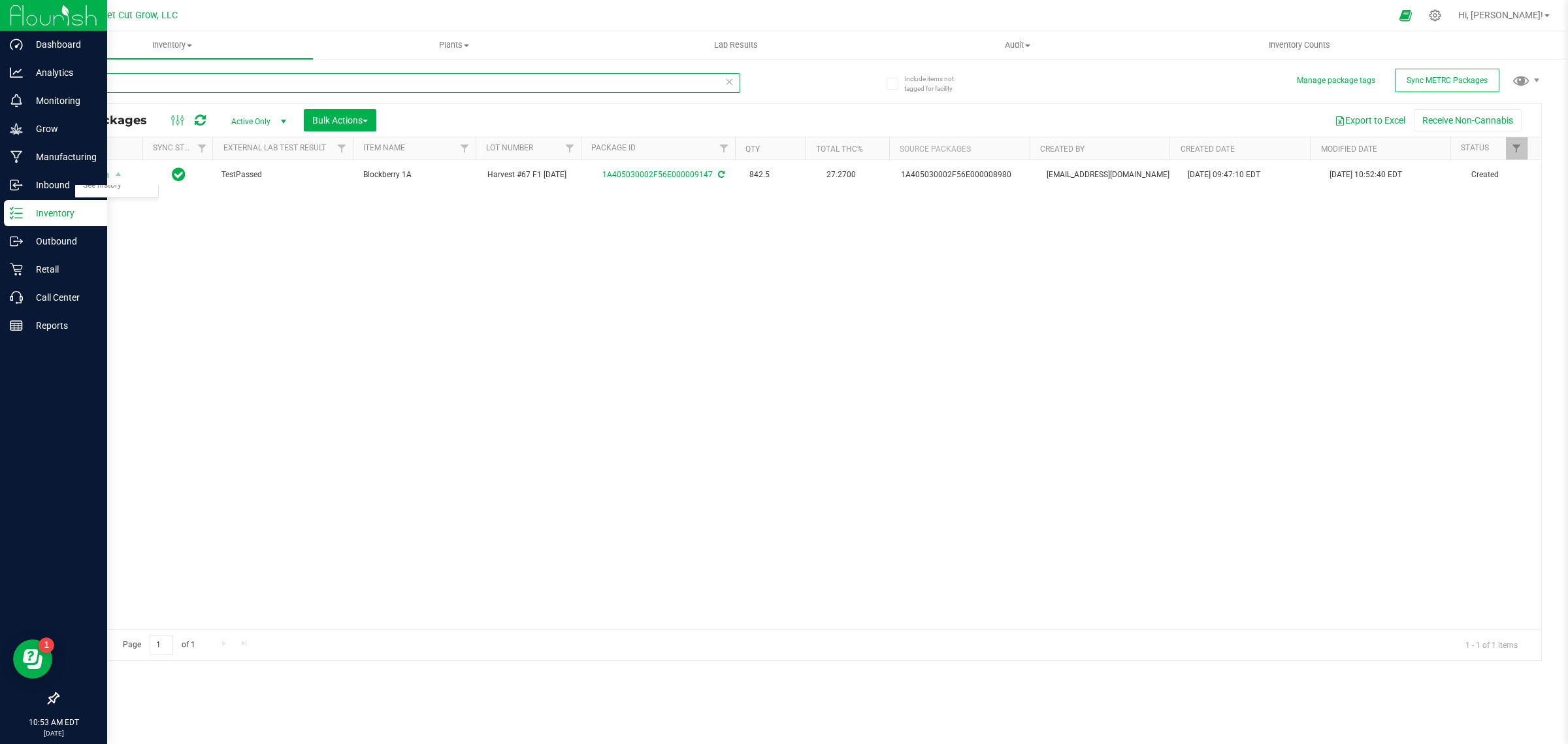
click at [154, 82] on input "9147" at bounding box center [399, 83] width 683 height 19
type input "9"
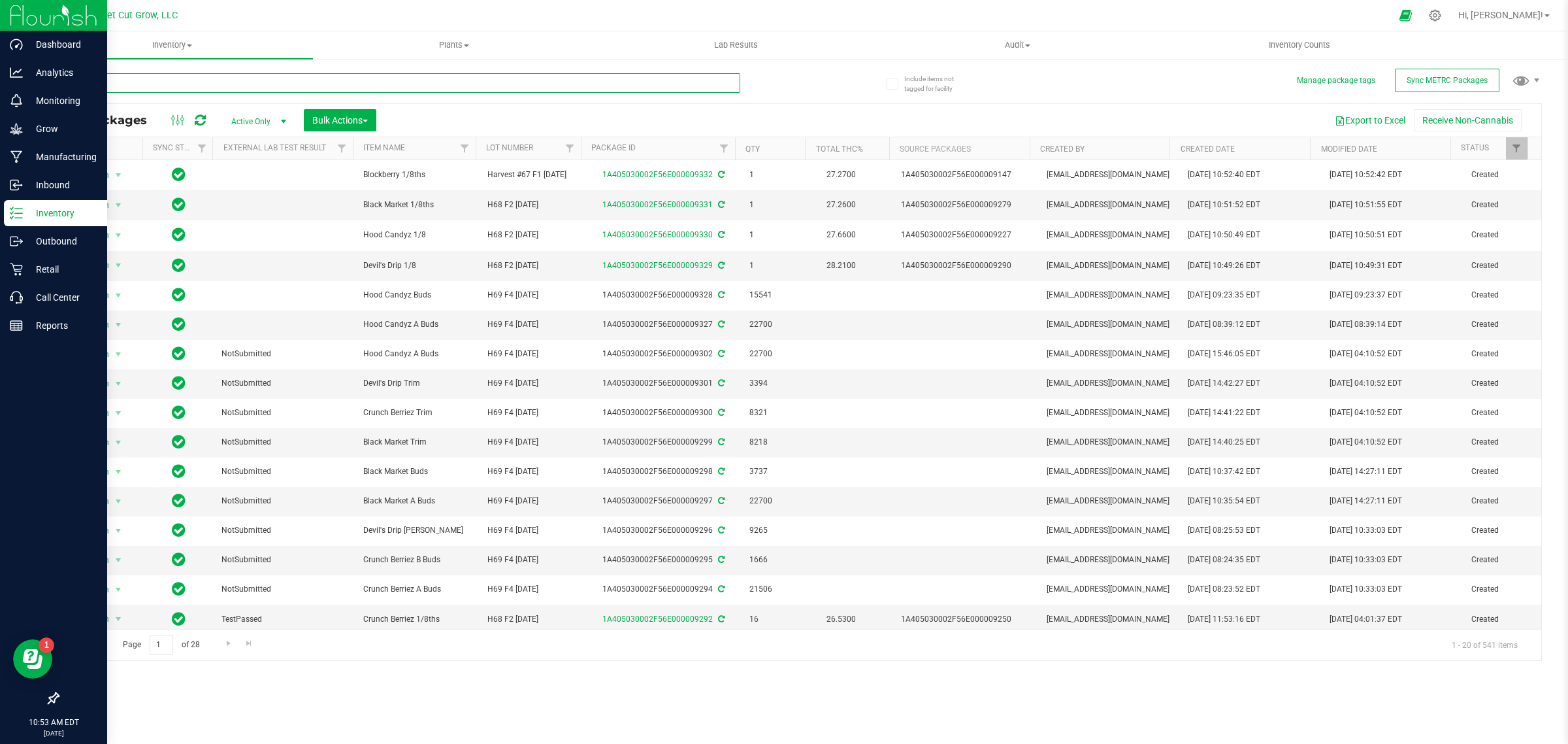
type input "C"
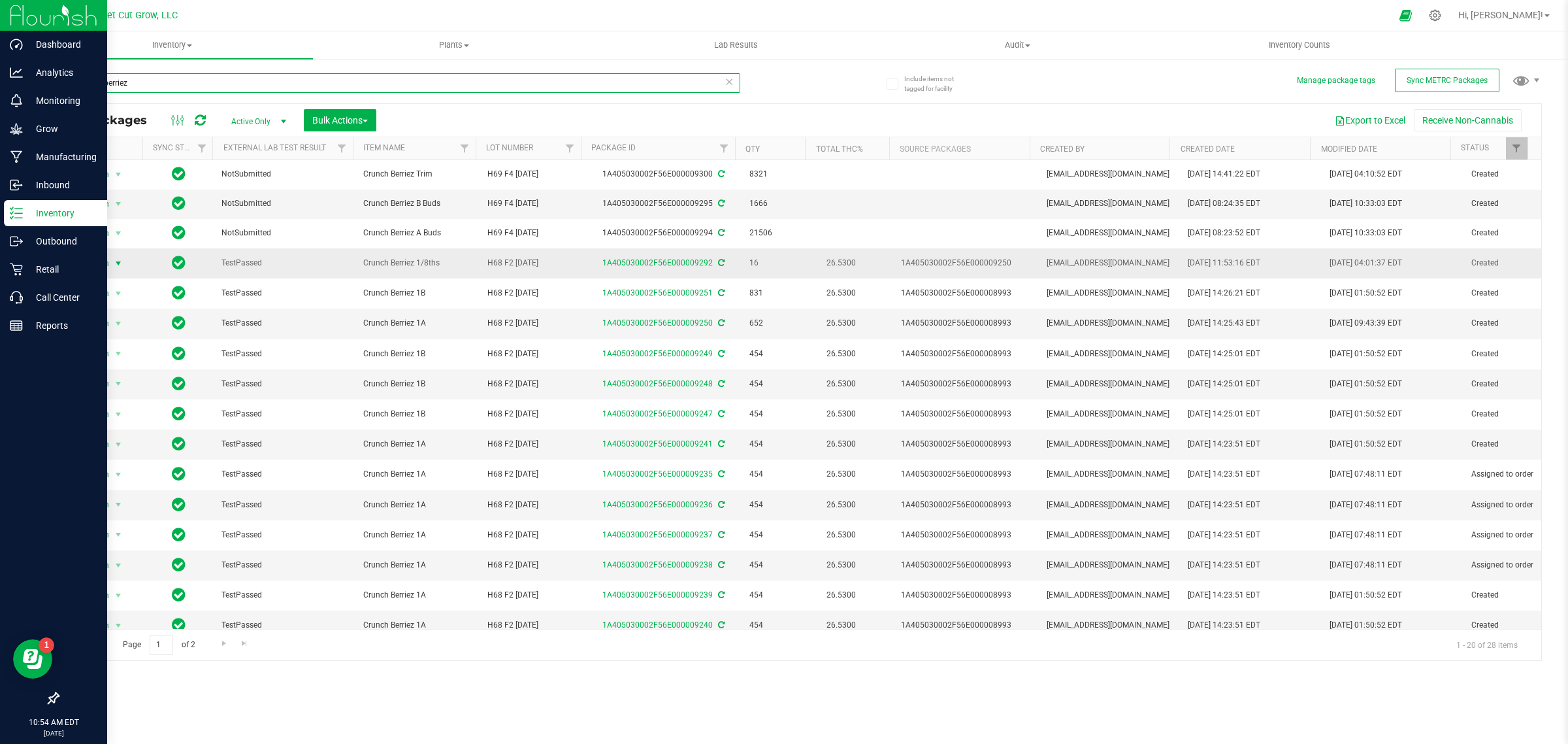
type input "crunch berriez"
click at [105, 264] on span "Action" at bounding box center [92, 263] width 36 height 19
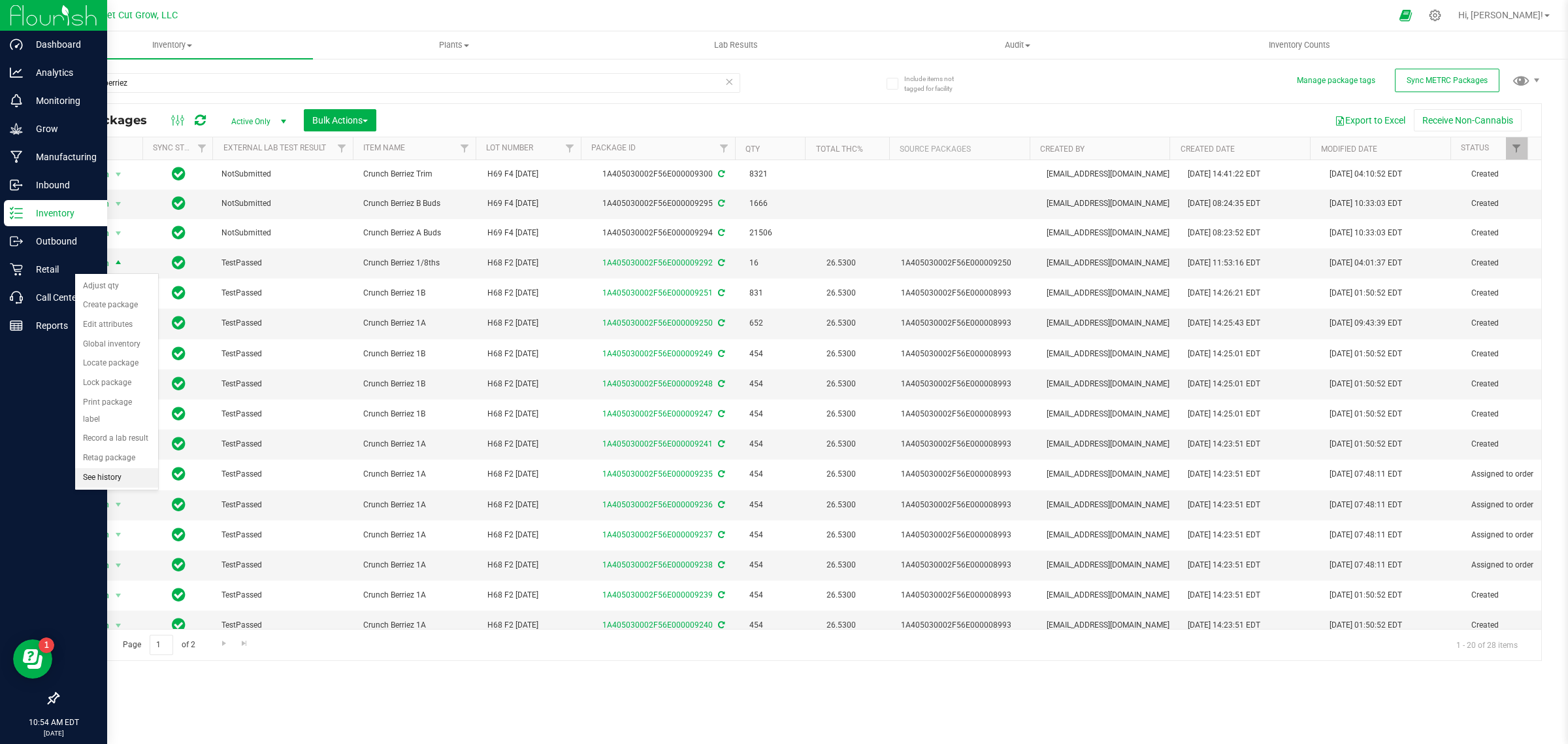
click at [115, 468] on li "See history" at bounding box center [117, 477] width 83 height 19
click at [106, 266] on span "Action" at bounding box center [92, 263] width 36 height 19
click at [106, 302] on li "Create package" at bounding box center [117, 305] width 83 height 19
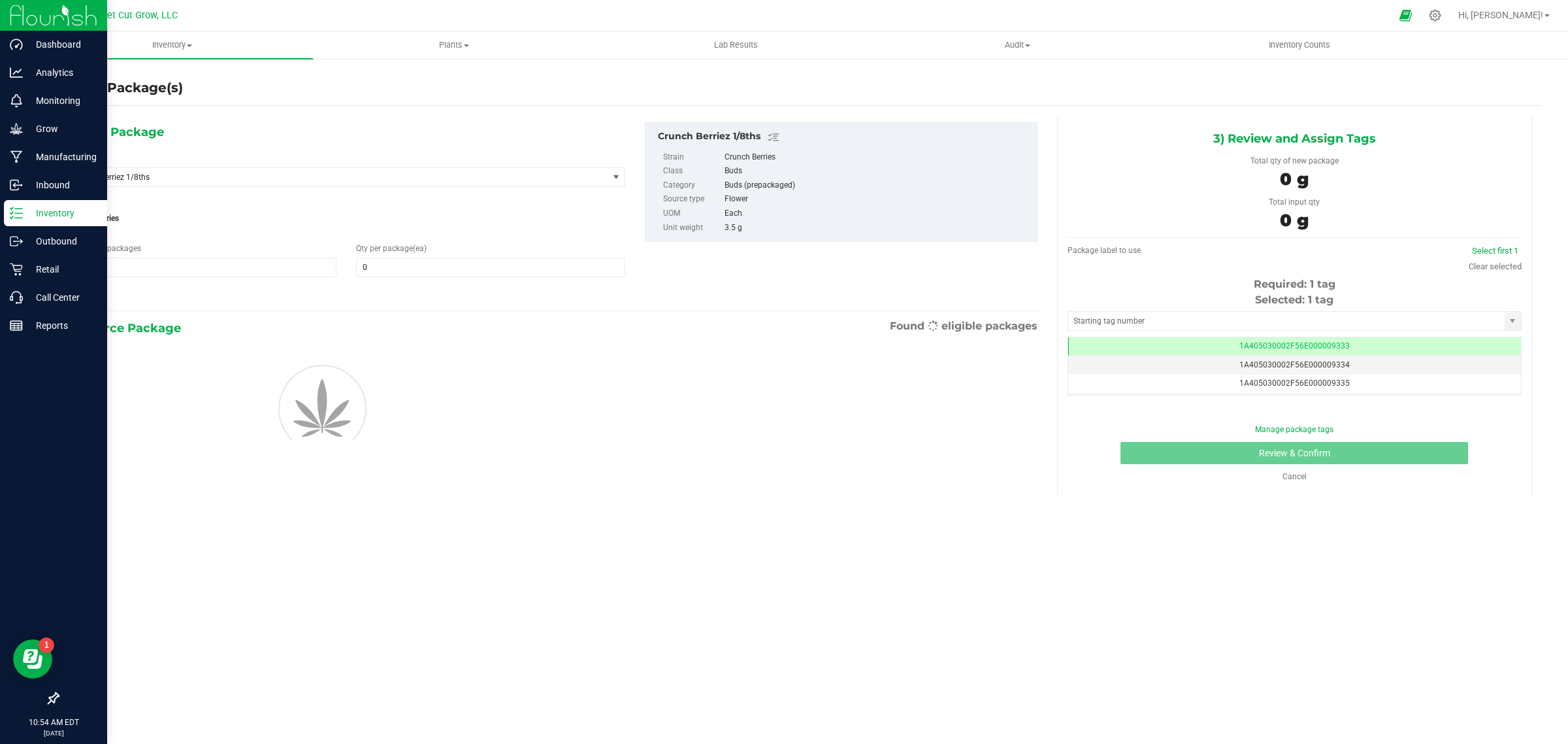
scroll to position [0, -1]
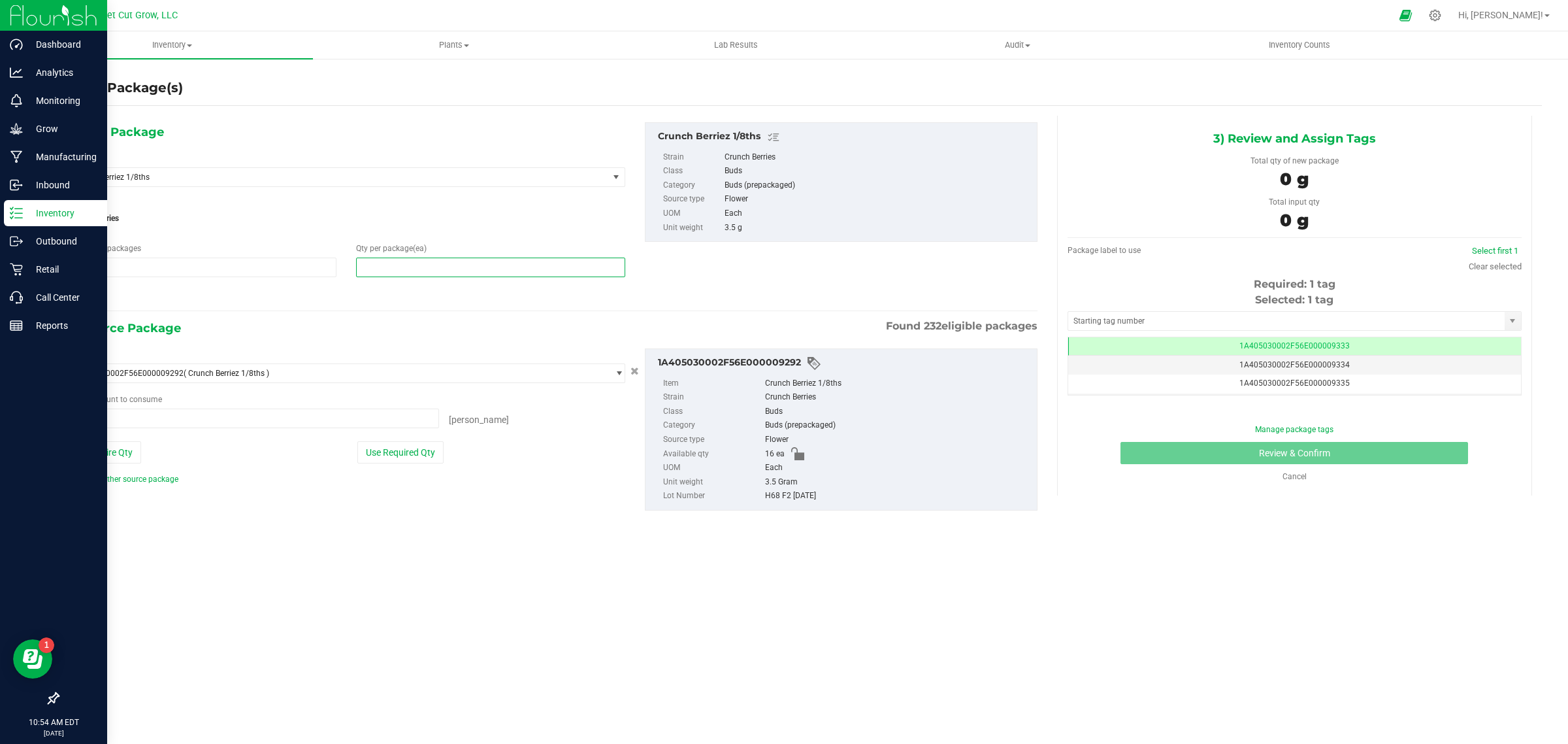
click at [387, 260] on span at bounding box center [491, 267] width 270 height 19
type input "1"
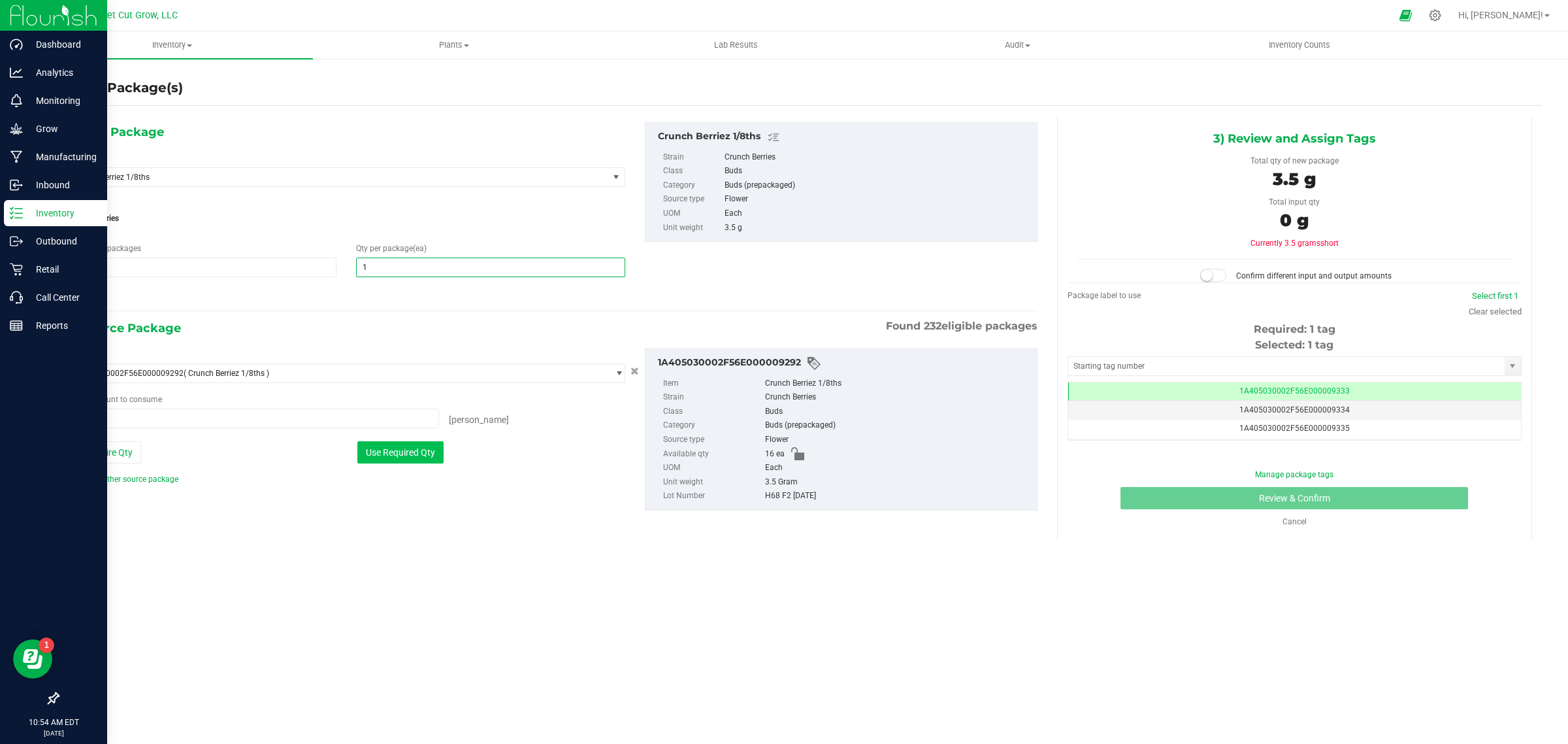
type input "1"
click at [394, 448] on button "Use Required Qty" at bounding box center [400, 452] width 86 height 22
type input "1 ea"
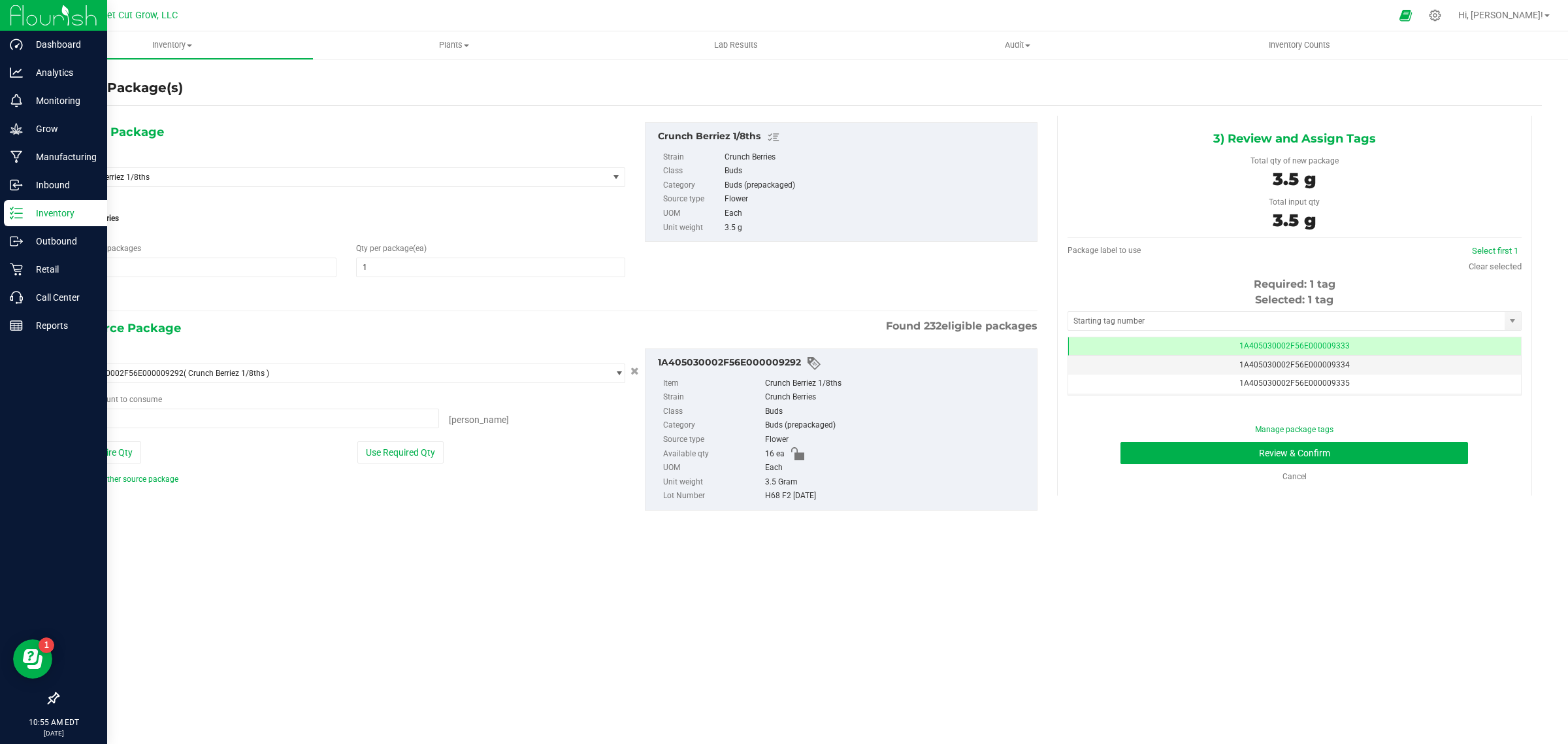
click at [965, 562] on div "Inventory All packages All inventory Waste log Create inventory Plants All plan…" at bounding box center [800, 387] width 1537 height 712
click at [1161, 446] on button "Review & Confirm" at bounding box center [1294, 453] width 347 height 22
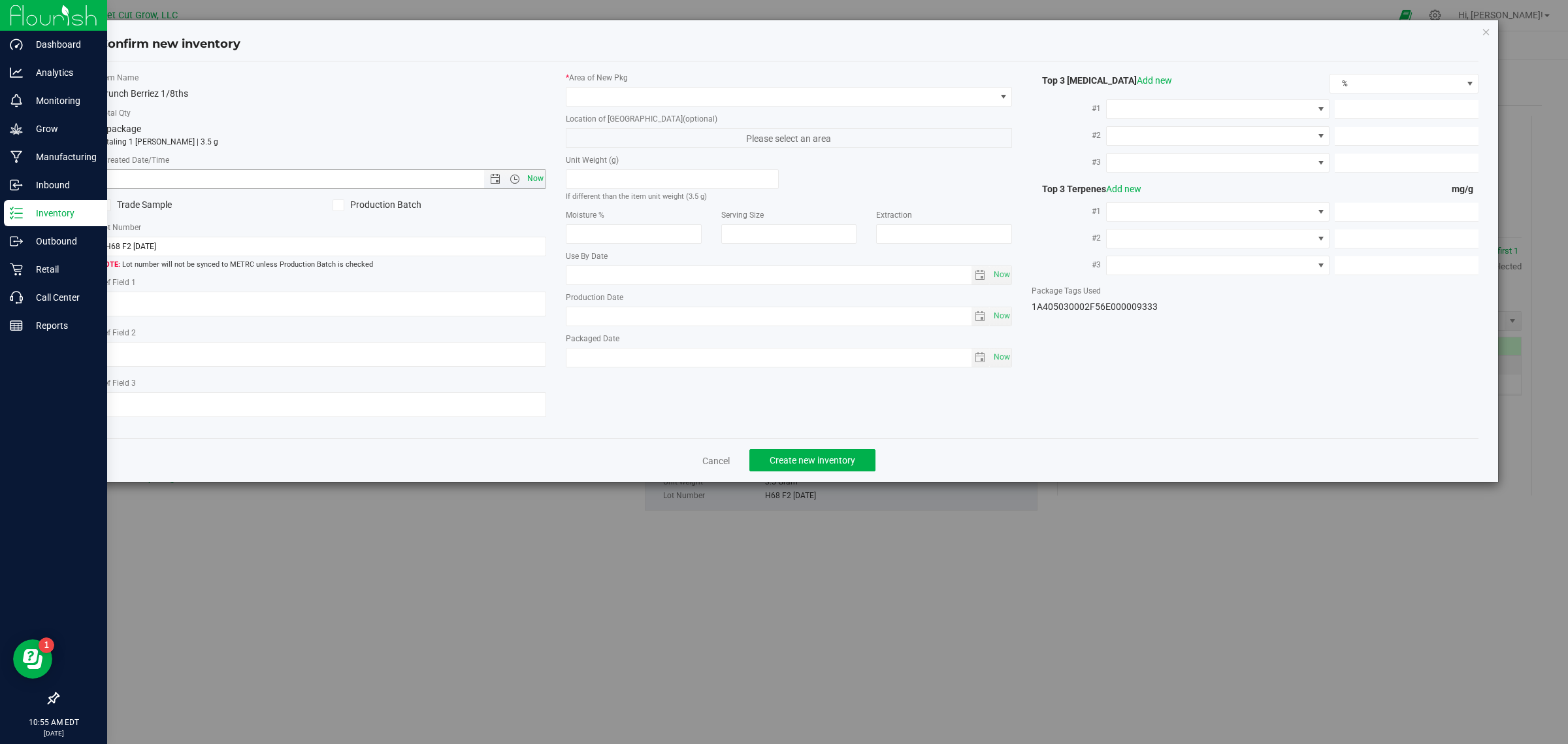
click at [532, 183] on span "Now" at bounding box center [535, 179] width 22 height 19
type input "[DATE] 10:55 AM"
click at [706, 96] on span at bounding box center [781, 97] width 429 height 19
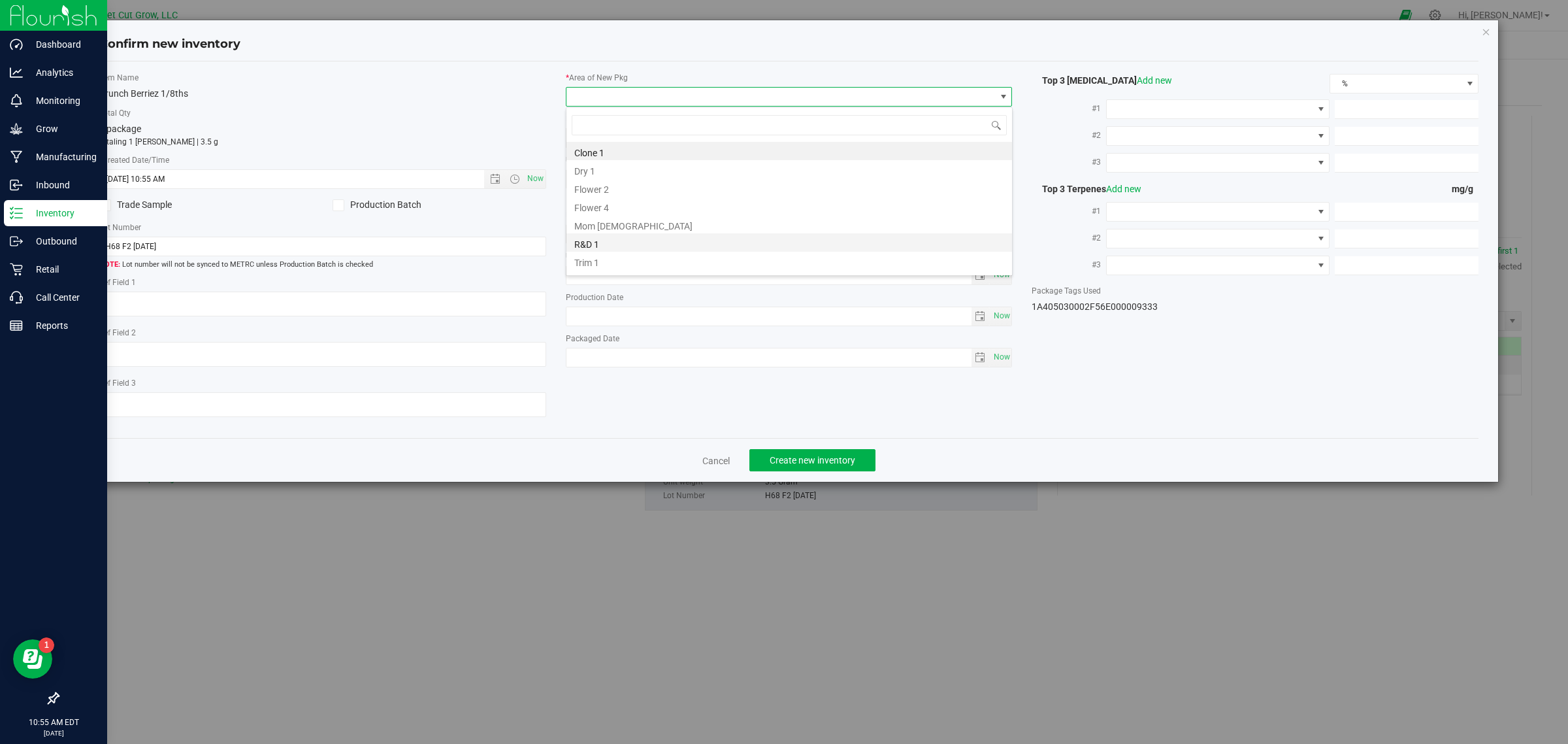
scroll to position [15, 0]
click at [662, 260] on li "Vault" at bounding box center [789, 264] width 445 height 19
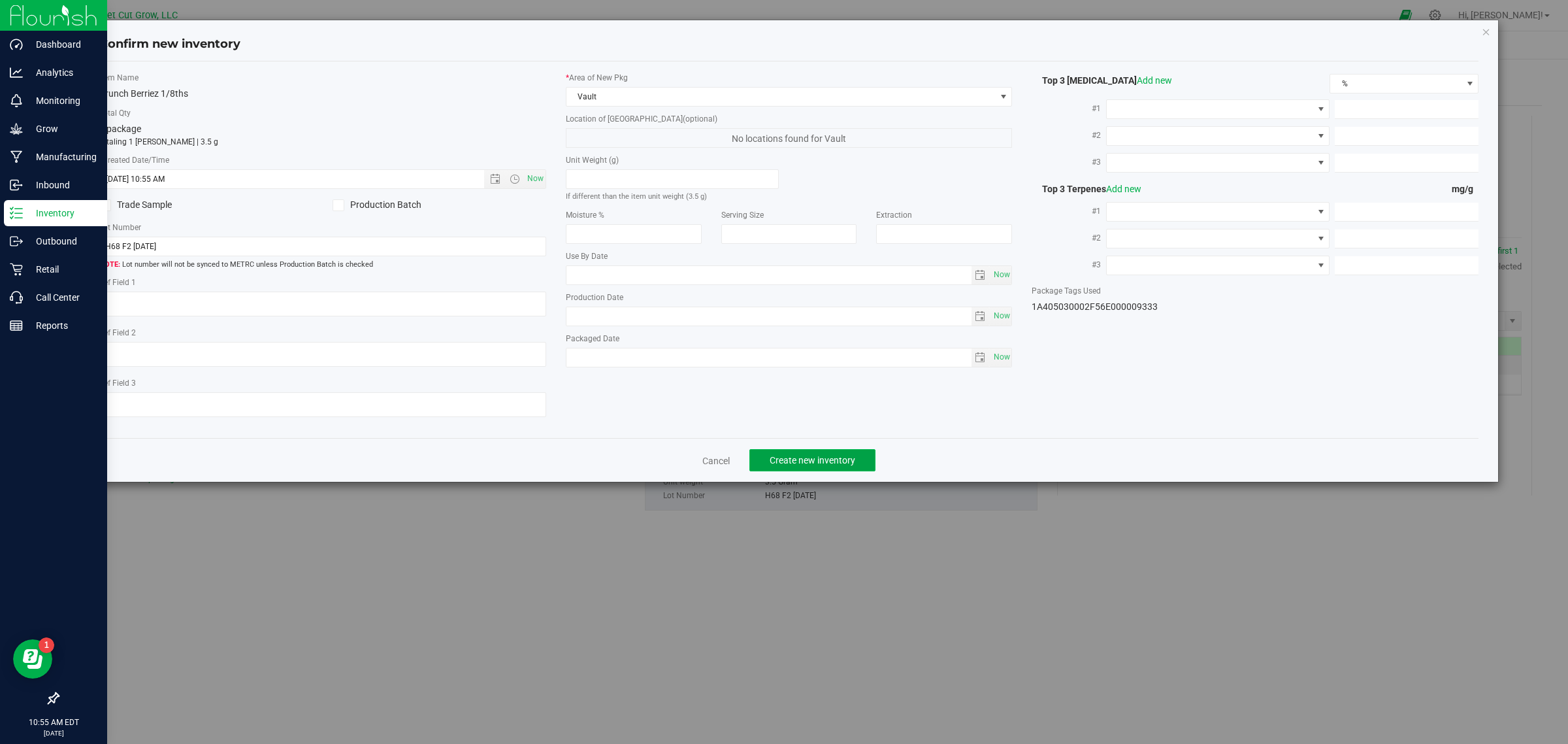
click at [837, 454] on button "Create new inventory" at bounding box center [813, 460] width 126 height 22
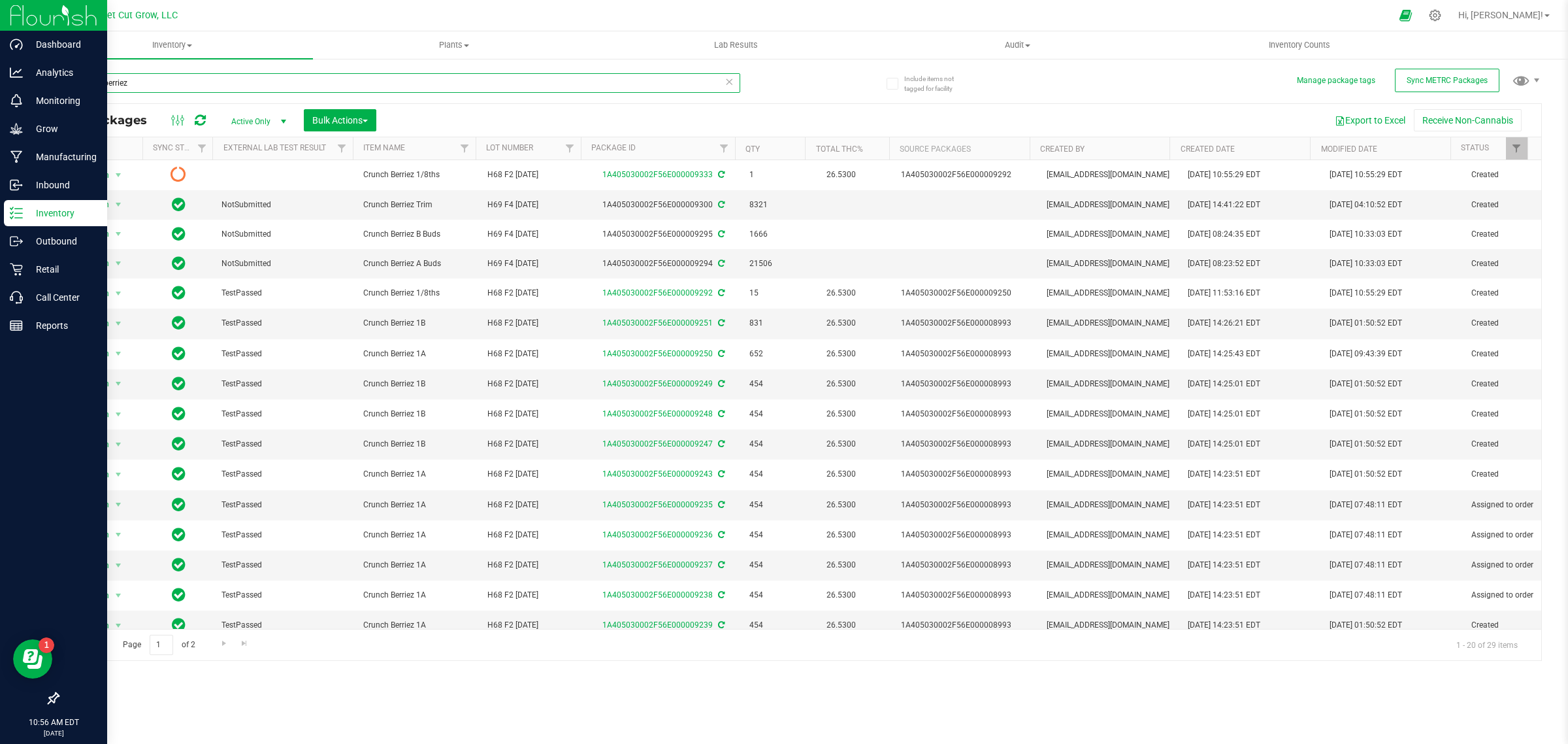
click at [525, 79] on input "crunch berriez" at bounding box center [399, 83] width 683 height 19
type input "c"
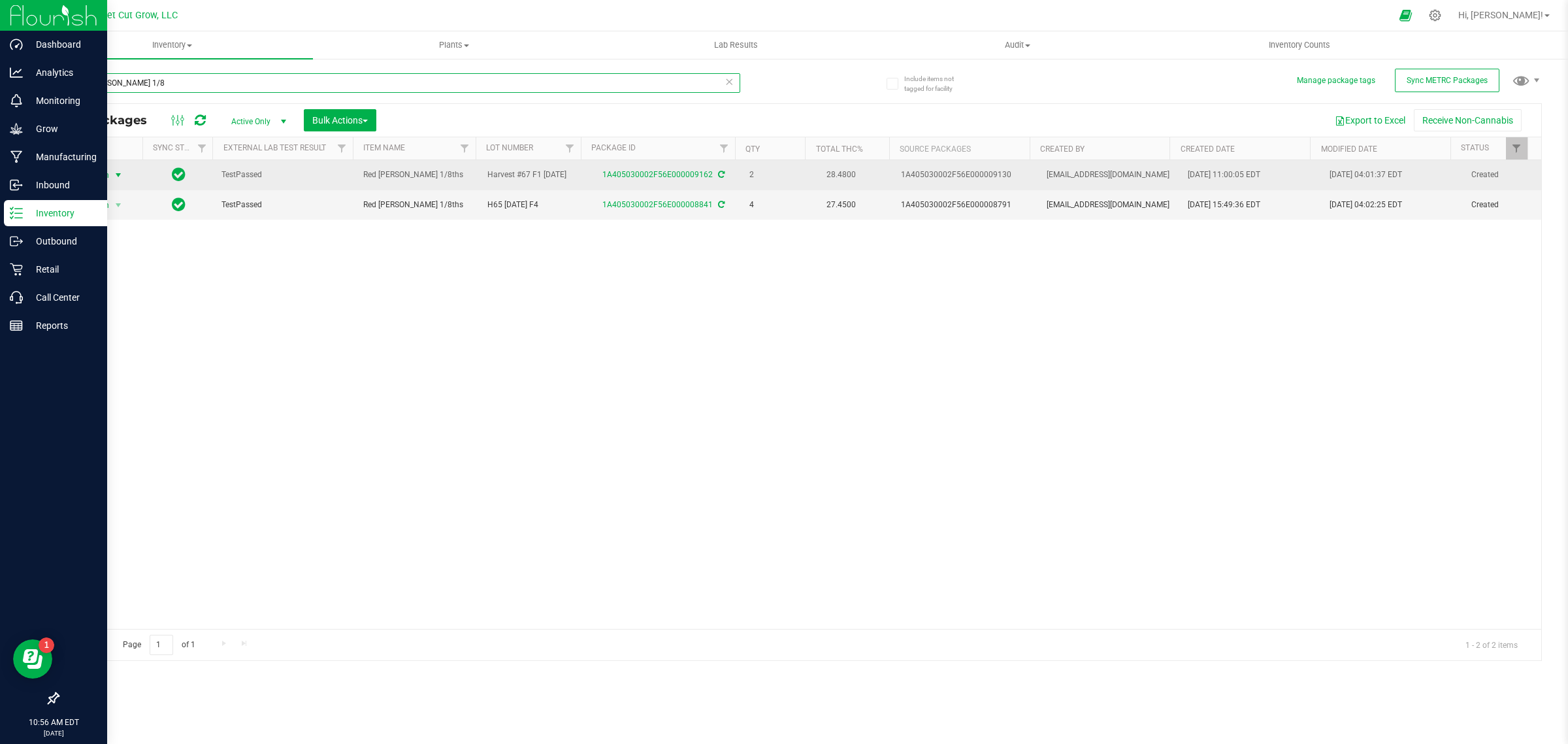
type input "red [PERSON_NAME] 1/8"
click at [108, 169] on span "Action" at bounding box center [92, 175] width 36 height 19
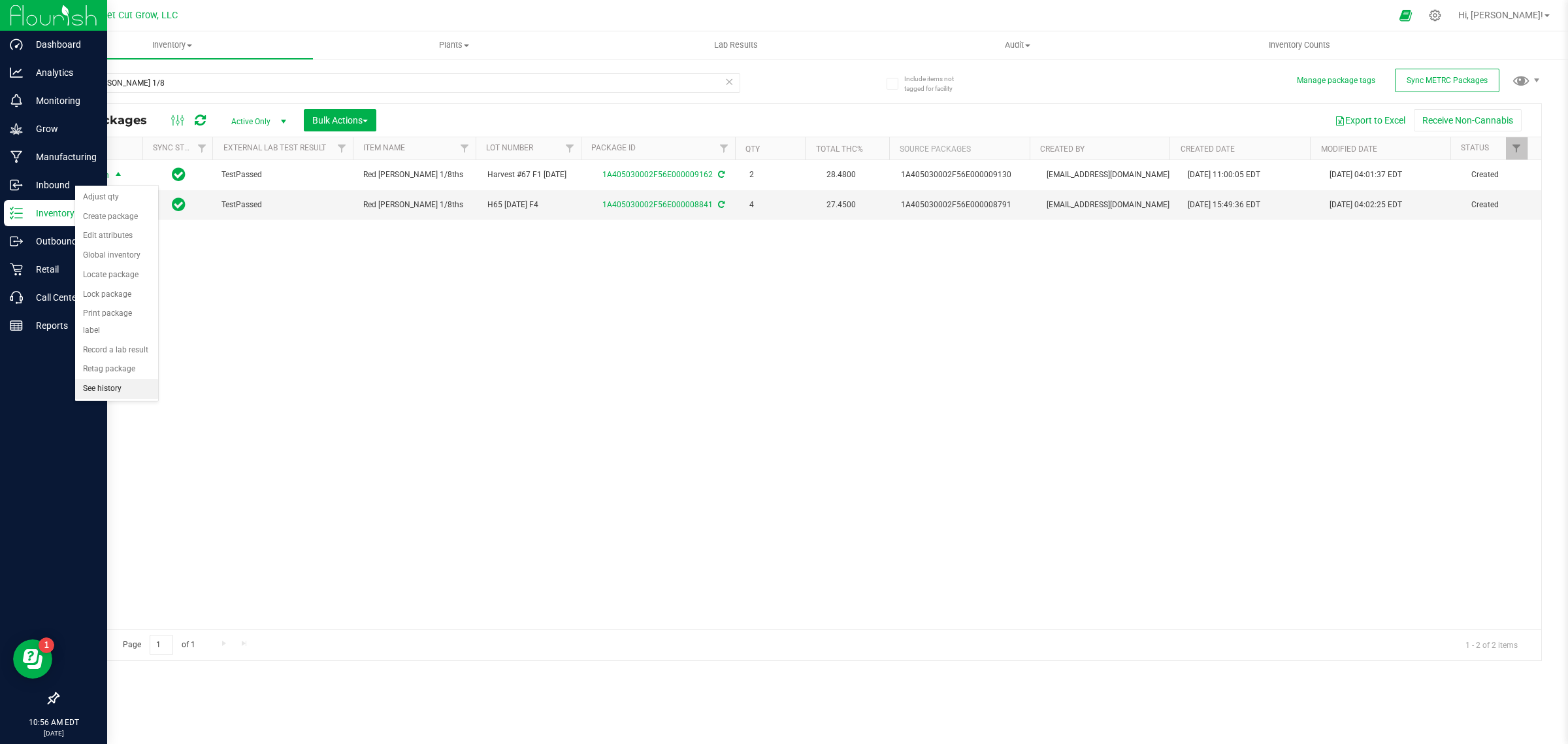
click at [117, 379] on li "See history" at bounding box center [117, 388] width 83 height 19
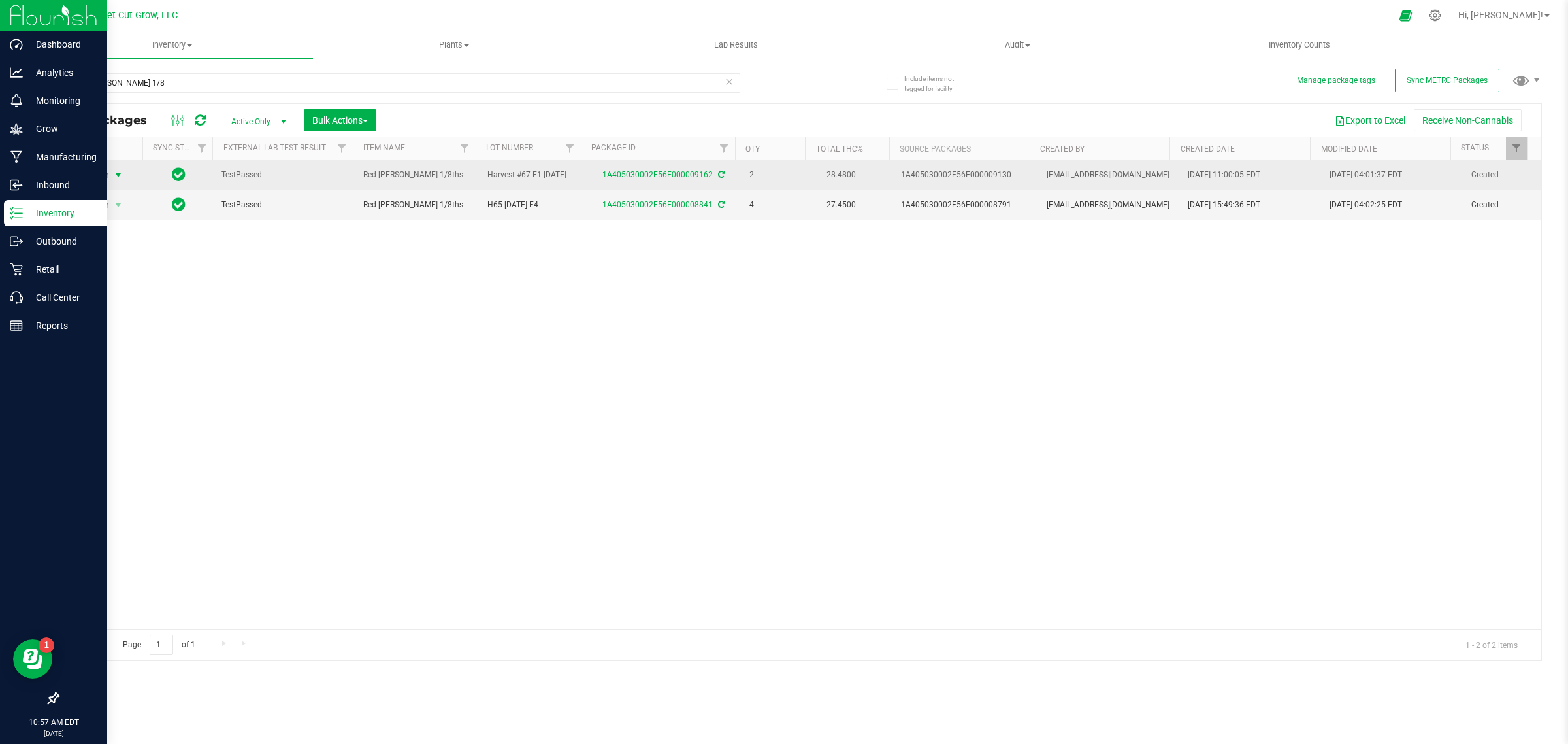
click at [106, 177] on span "Action" at bounding box center [92, 175] width 36 height 19
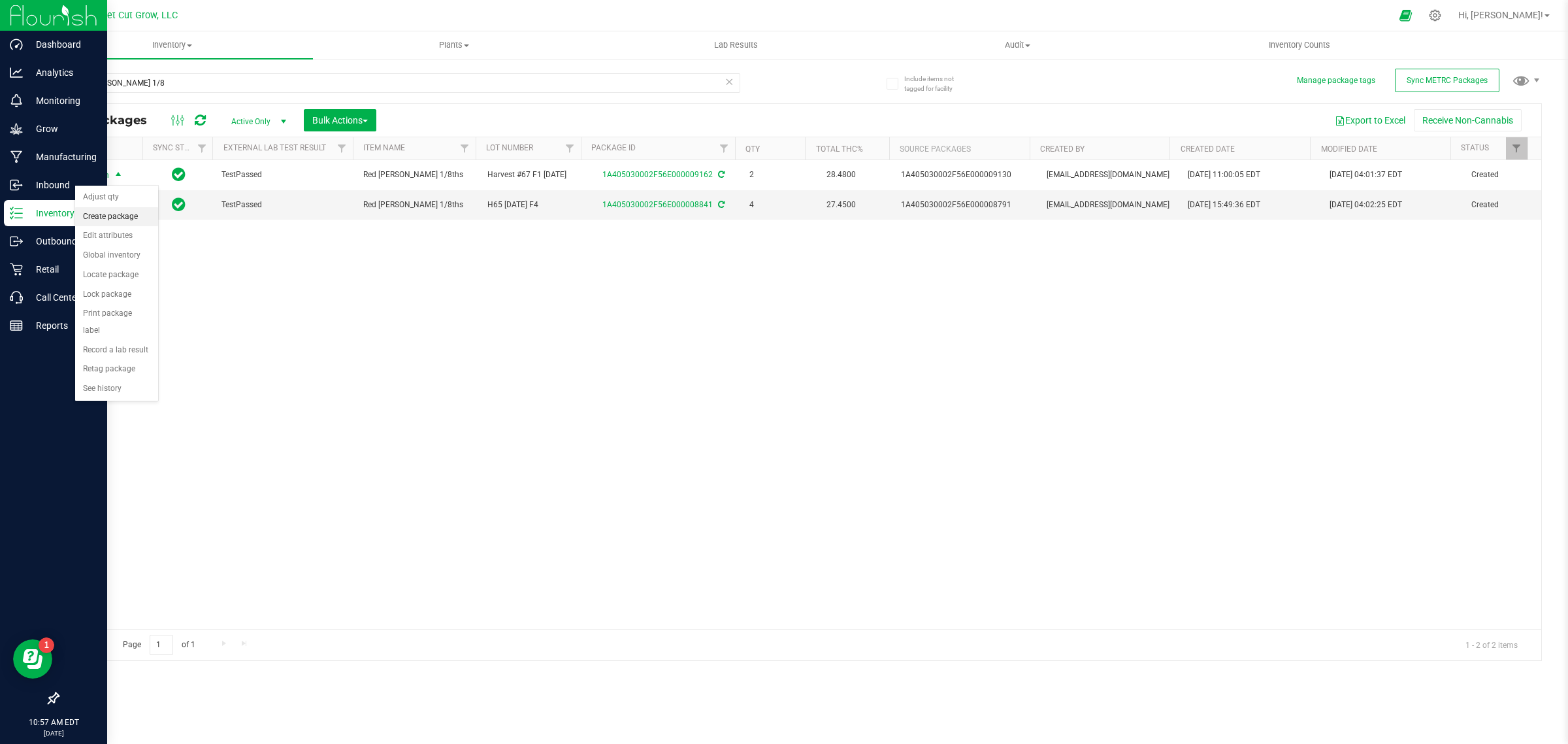
click at [122, 219] on li "Create package" at bounding box center [117, 217] width 83 height 19
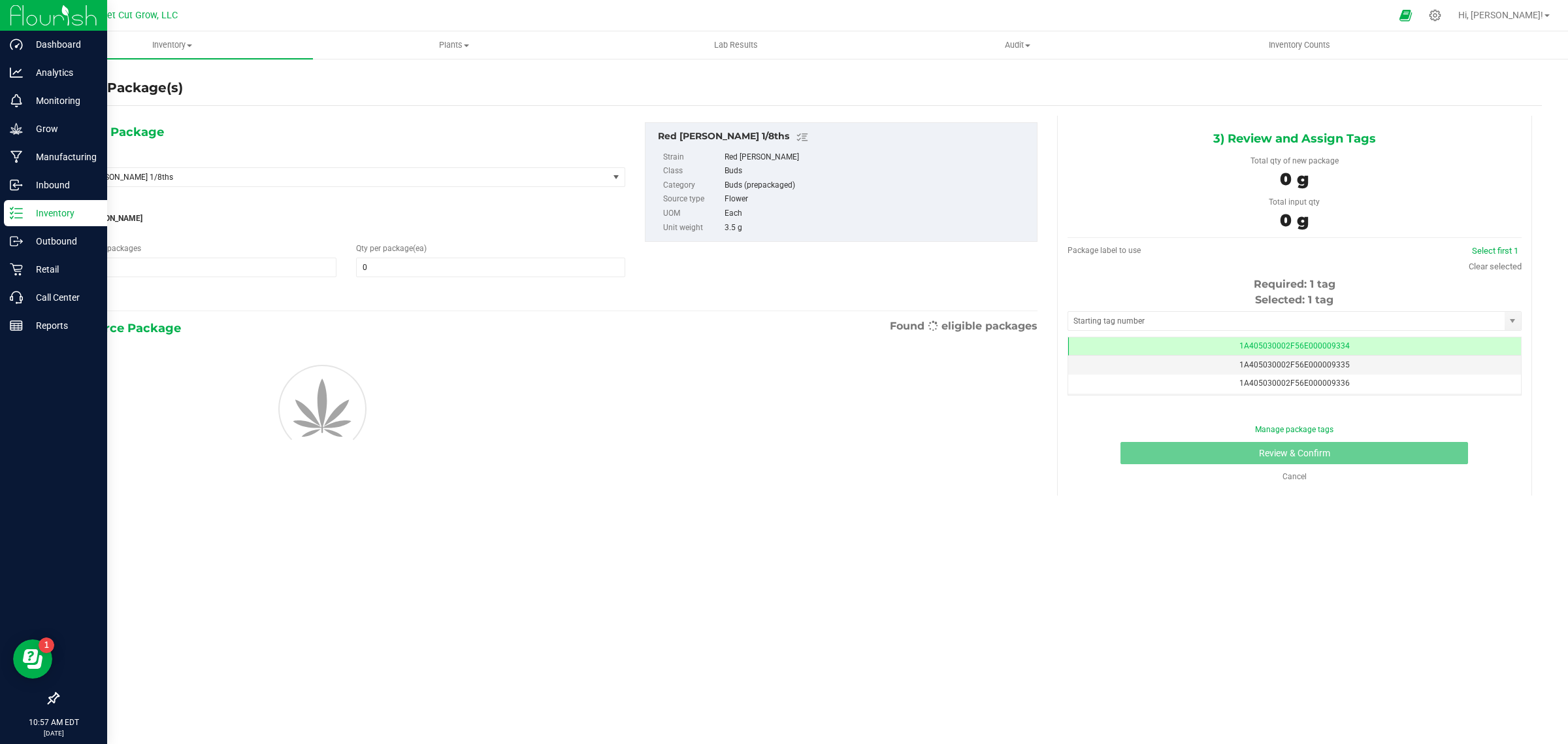
scroll to position [0, -1]
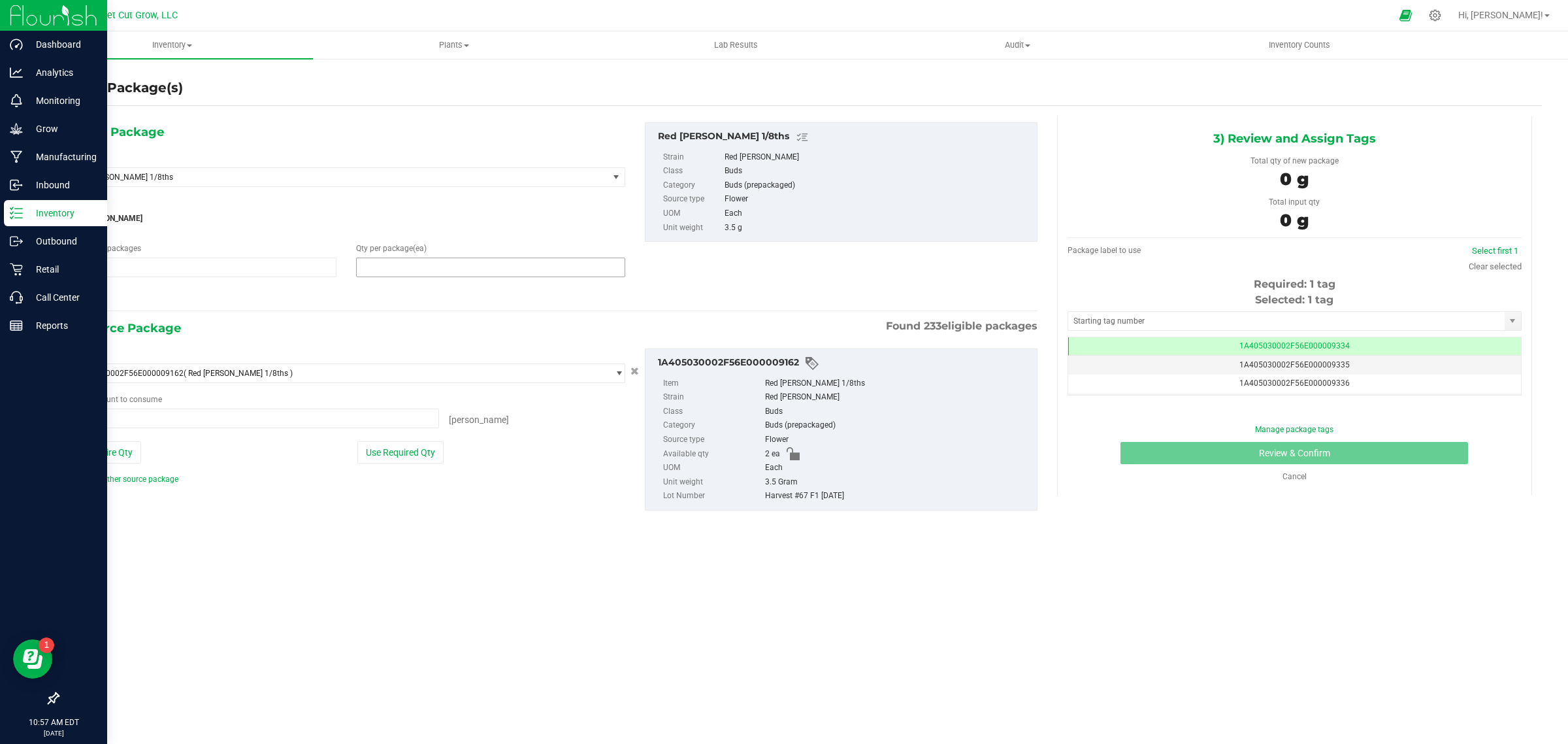
click at [409, 270] on span at bounding box center [491, 267] width 270 height 19
type input "1"
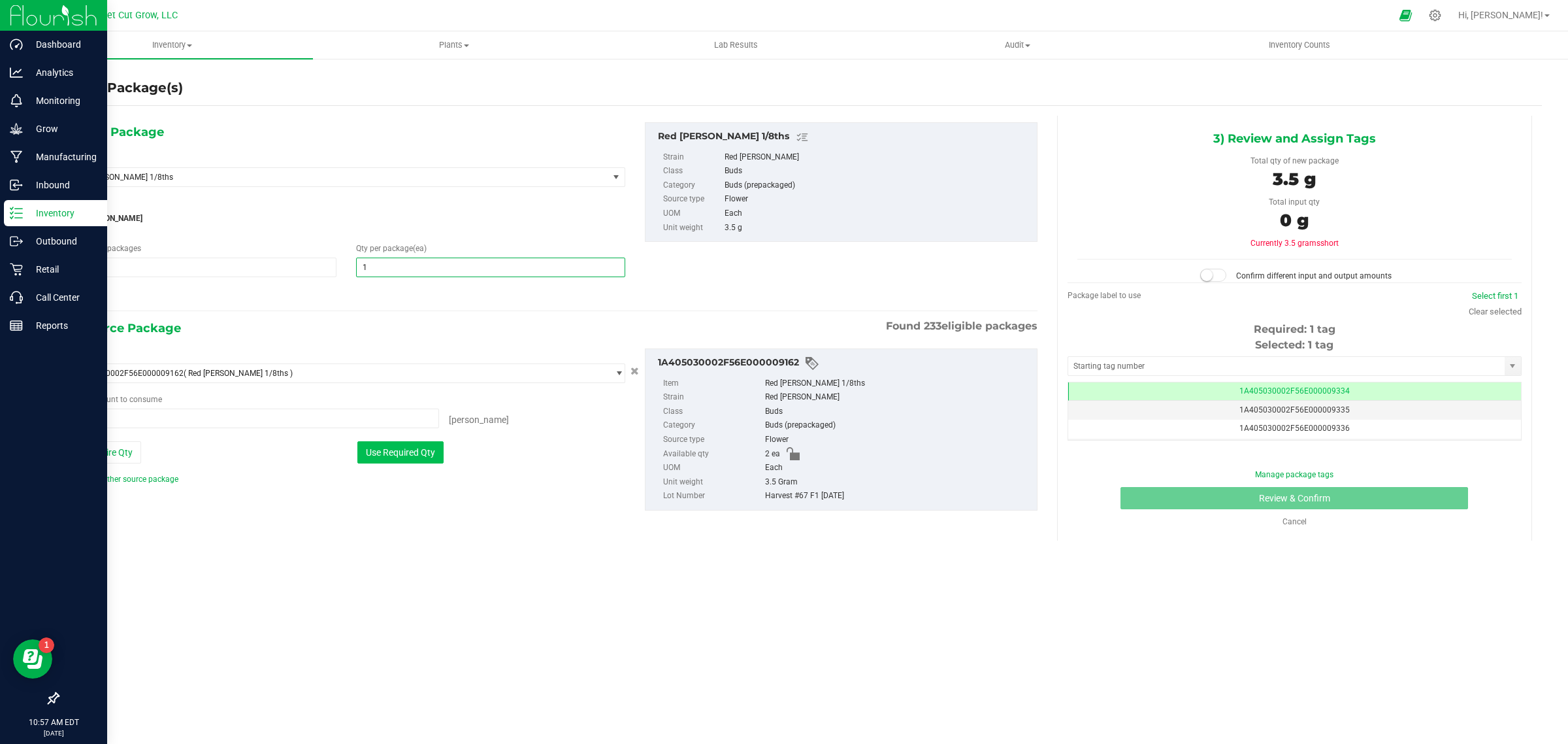
type input "1"
click at [391, 463] on button "Use Required Qty" at bounding box center [400, 452] width 86 height 22
type input "1 ea"
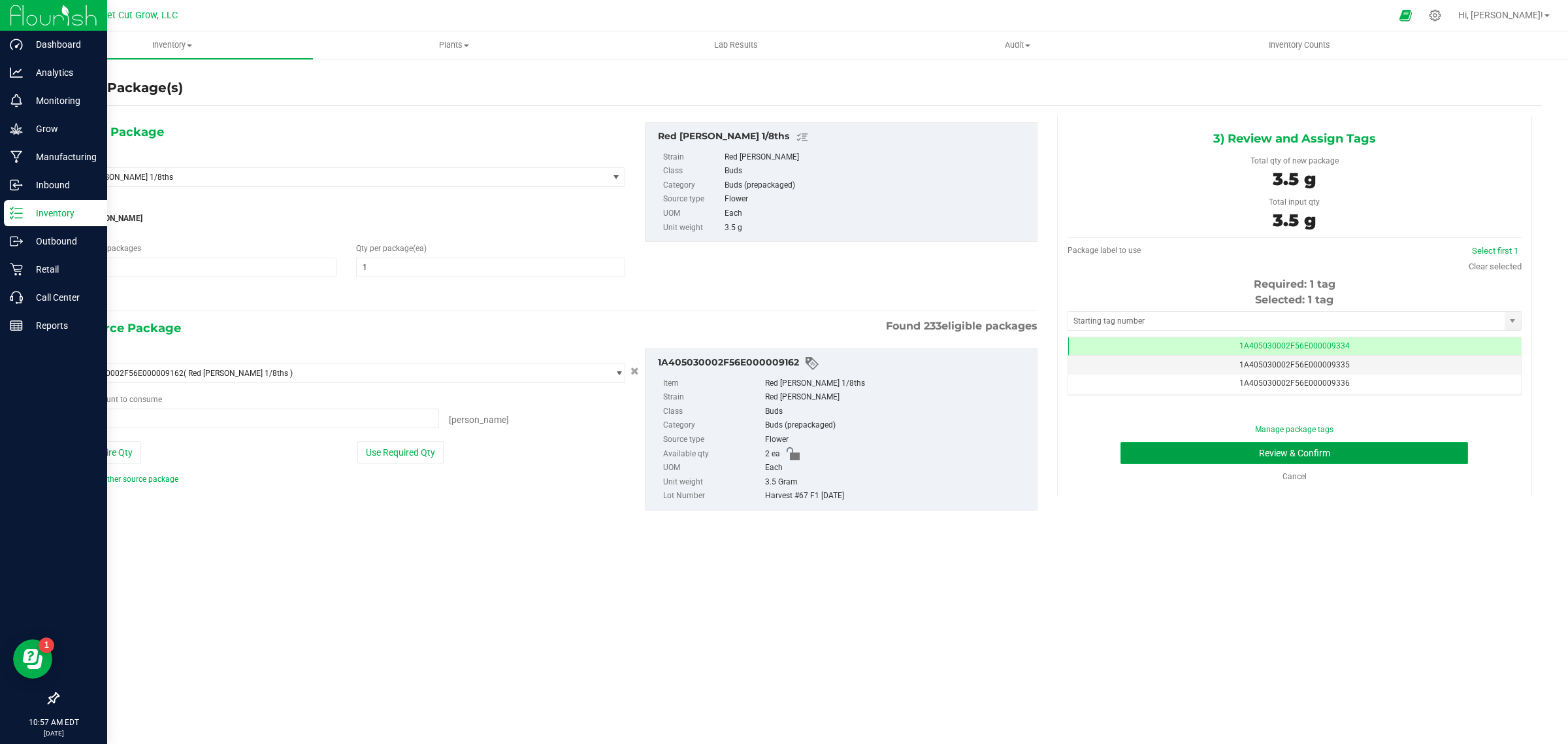
click at [1176, 446] on button "Review & Confirm" at bounding box center [1294, 453] width 347 height 22
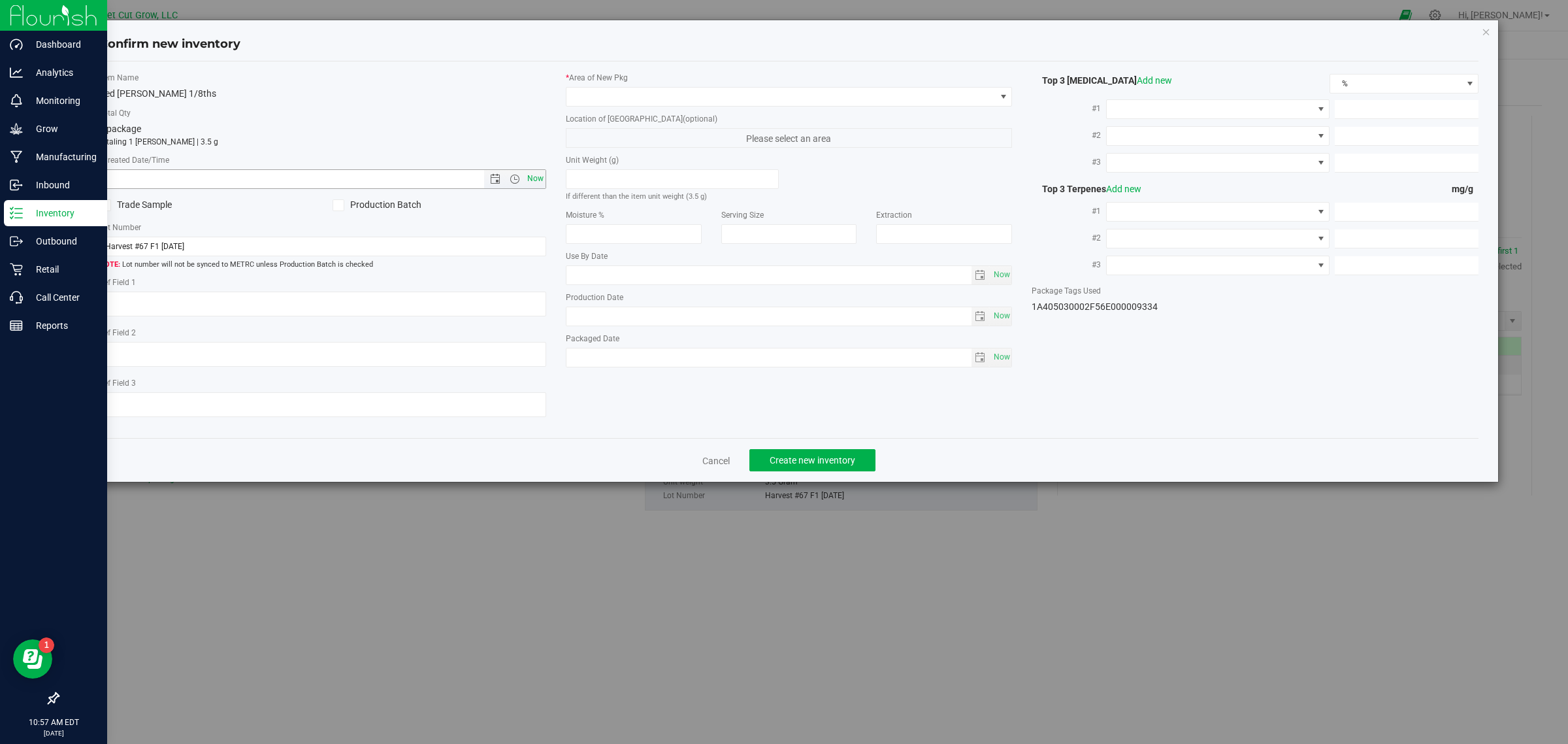
click at [539, 180] on span "Now" at bounding box center [535, 179] width 22 height 19
type input "[DATE] 10:57 AM"
click at [678, 105] on span at bounding box center [781, 97] width 429 height 19
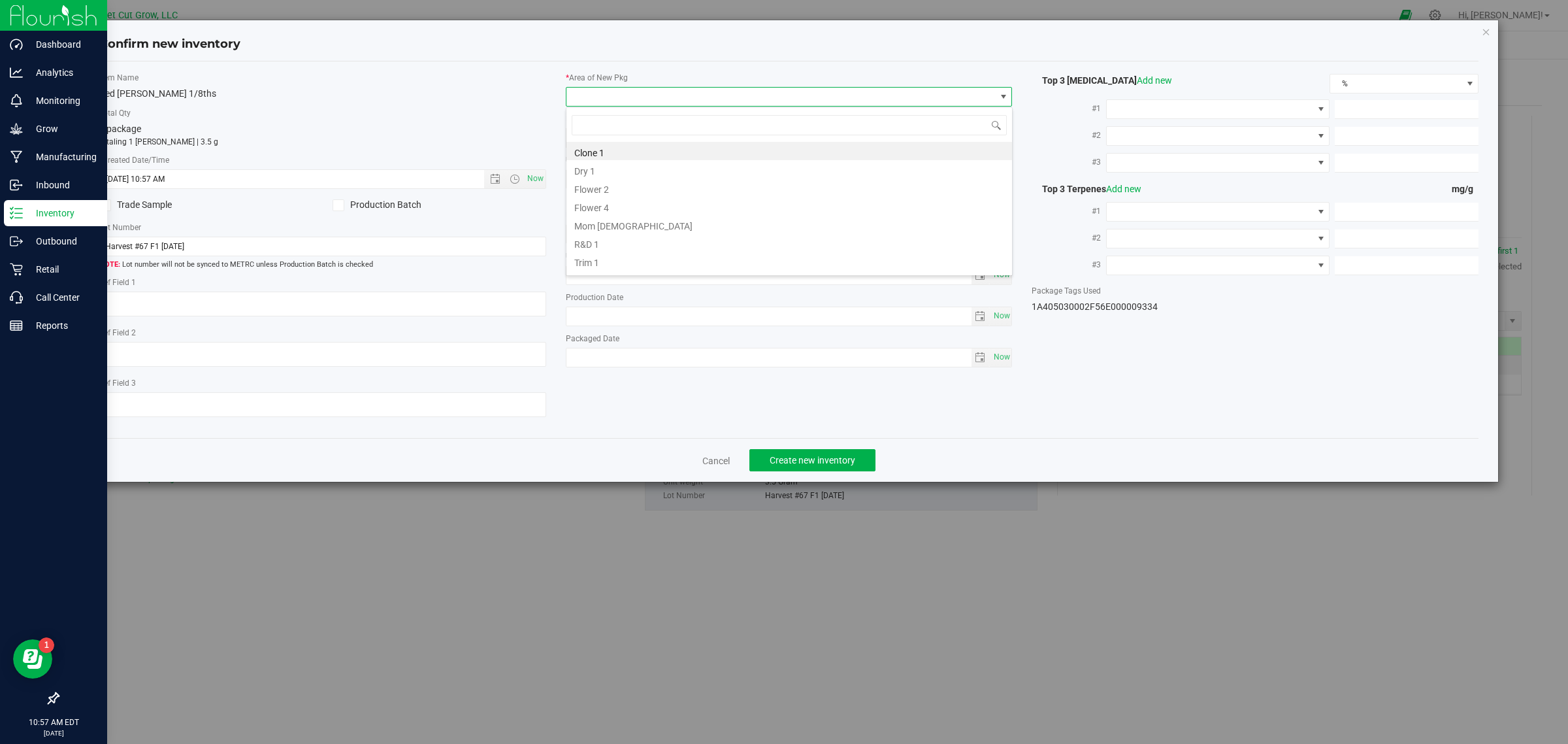
scroll to position [15, 0]
click at [665, 267] on li "Vault" at bounding box center [789, 264] width 445 height 19
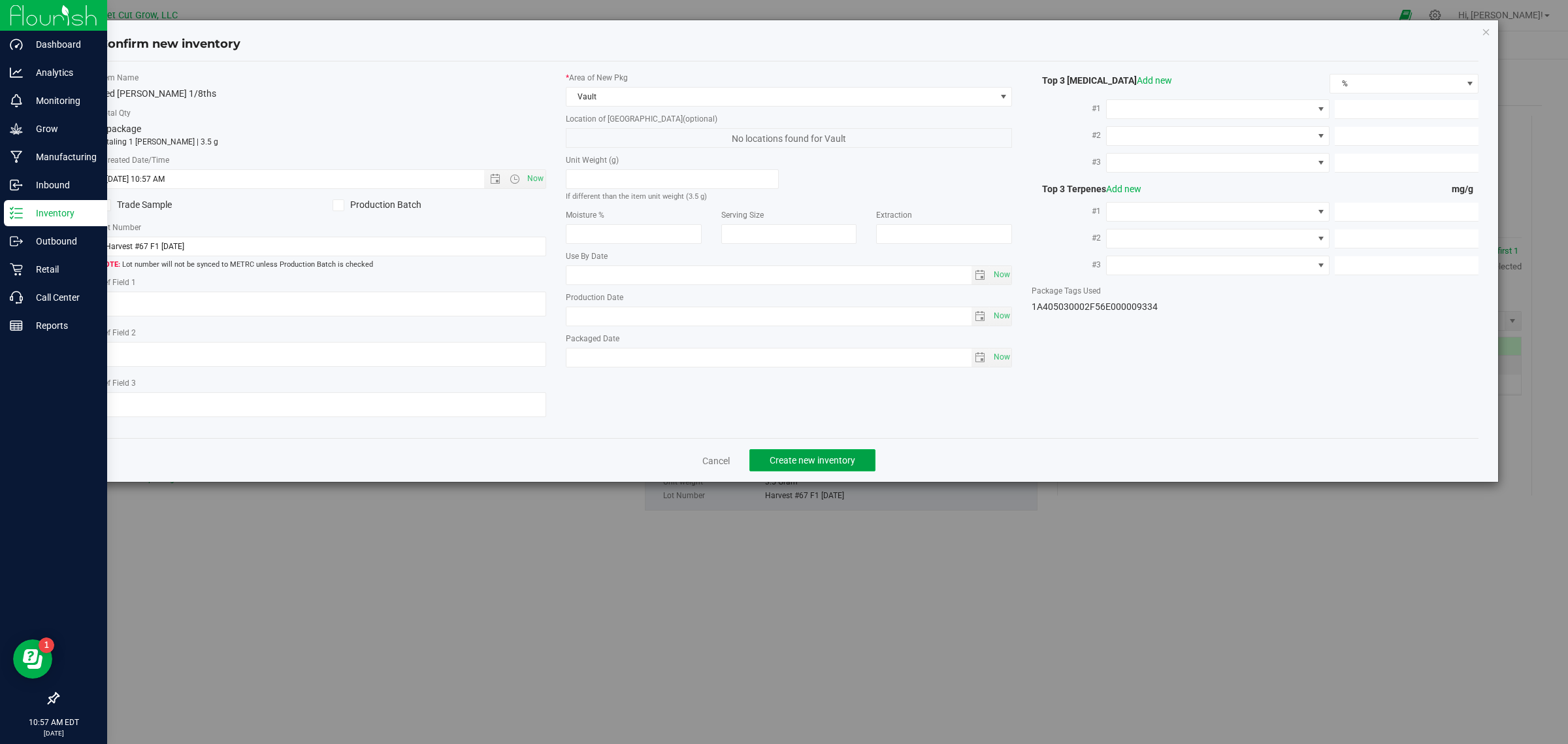
click at [830, 460] on span "Create new inventory" at bounding box center [812, 460] width 85 height 10
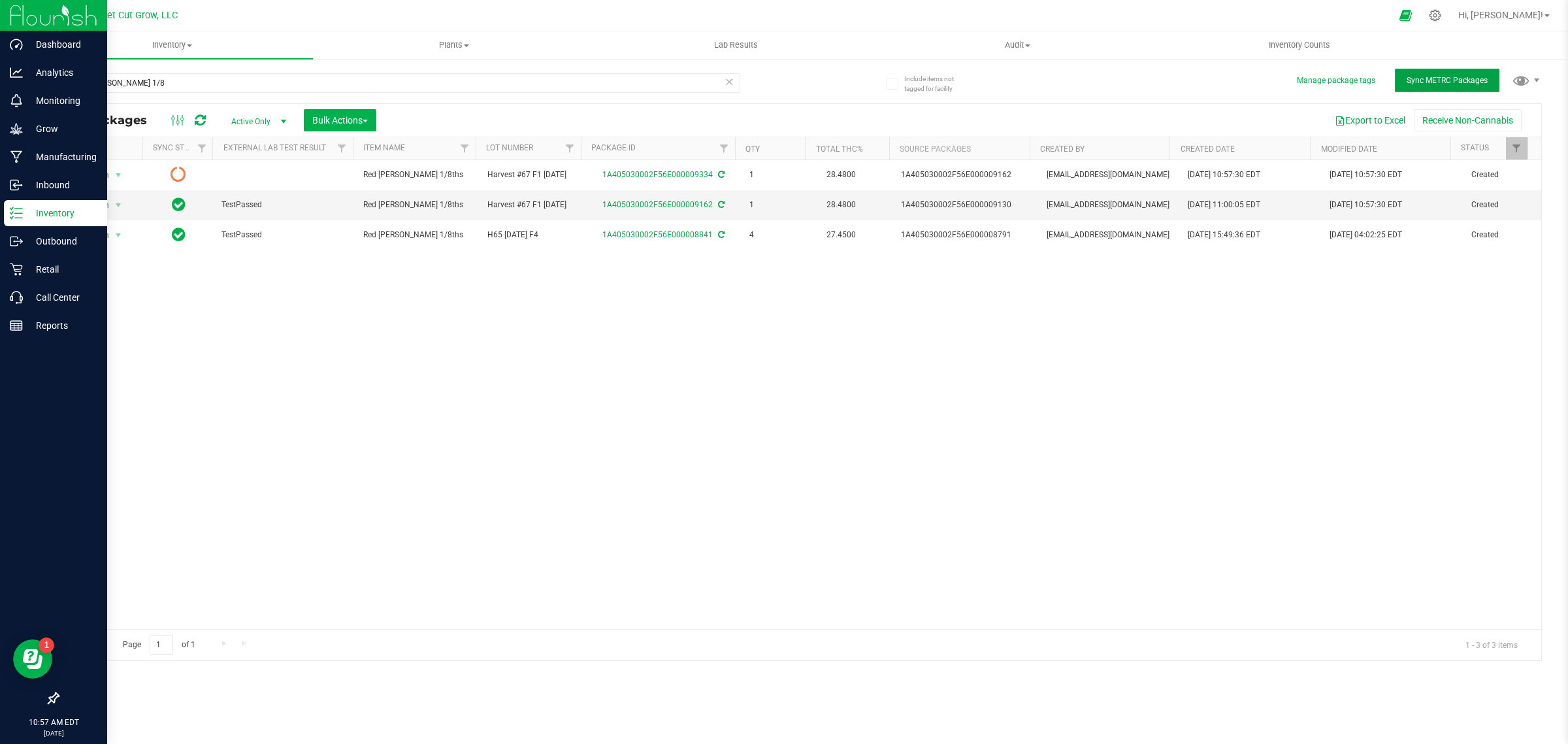
click at [1448, 79] on span "Sync METRC Packages" at bounding box center [1447, 80] width 81 height 9
drag, startPoint x: 1448, startPoint y: 79, endPoint x: 1093, endPoint y: 105, distance: 356.0
click at [1093, 105] on div "All Packages Active Only Active Only Lab Samples Locked All External Internal B…" at bounding box center [800, 120] width 1483 height 33
click at [1442, 16] on icon at bounding box center [1435, 15] width 13 height 13
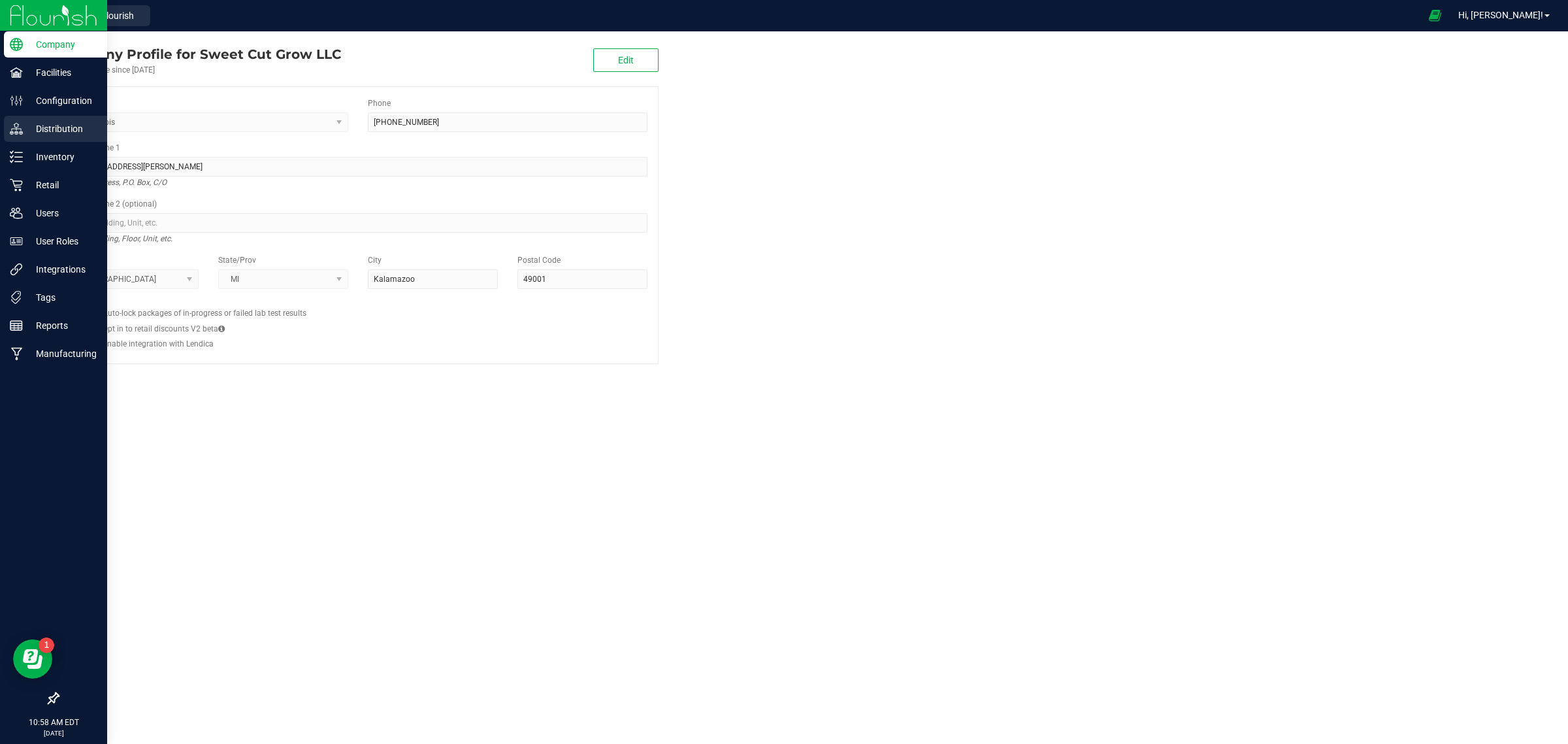
click at [46, 129] on p "Distribution" at bounding box center [62, 128] width 79 height 16
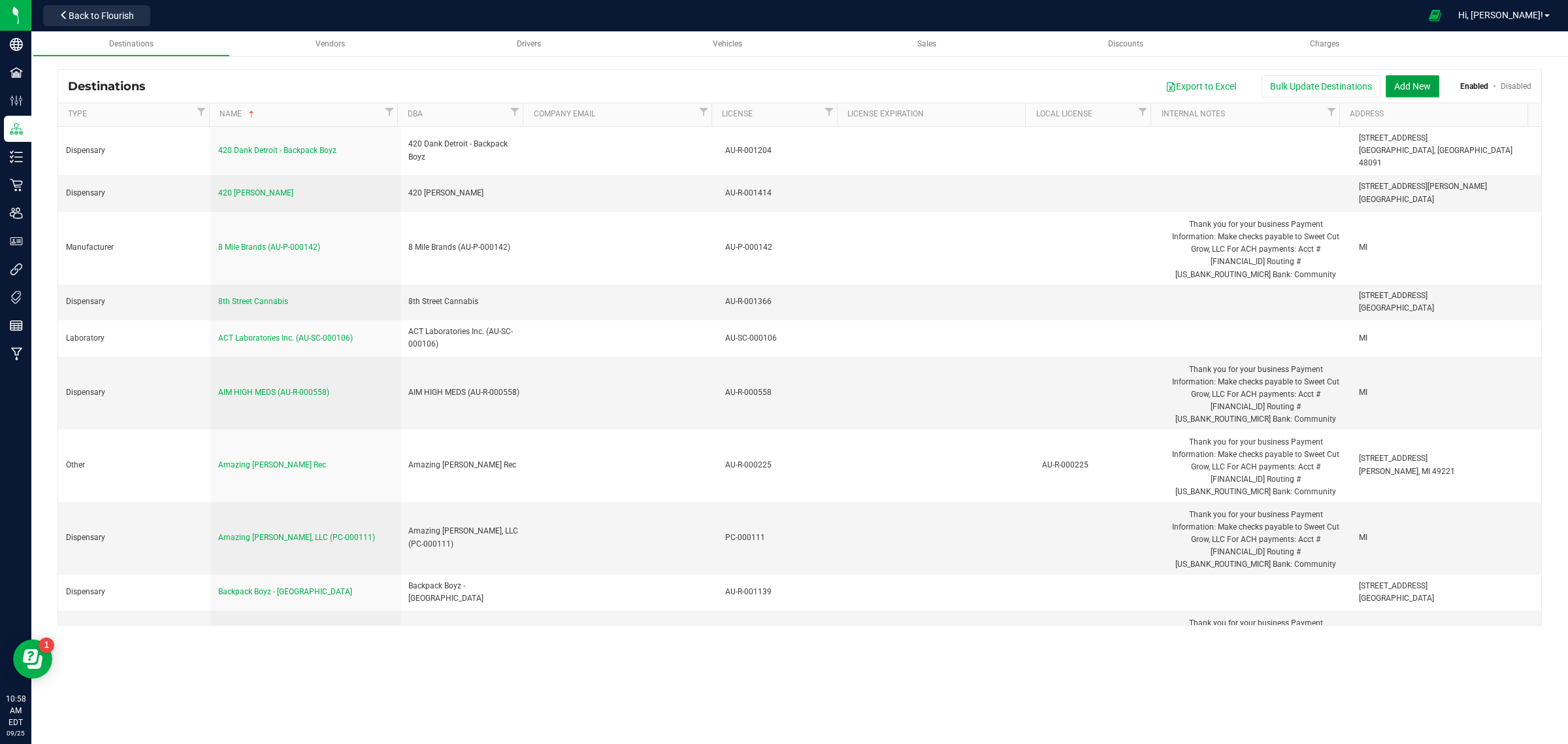
click at [1410, 82] on button "Add New" at bounding box center [1413, 86] width 53 height 22
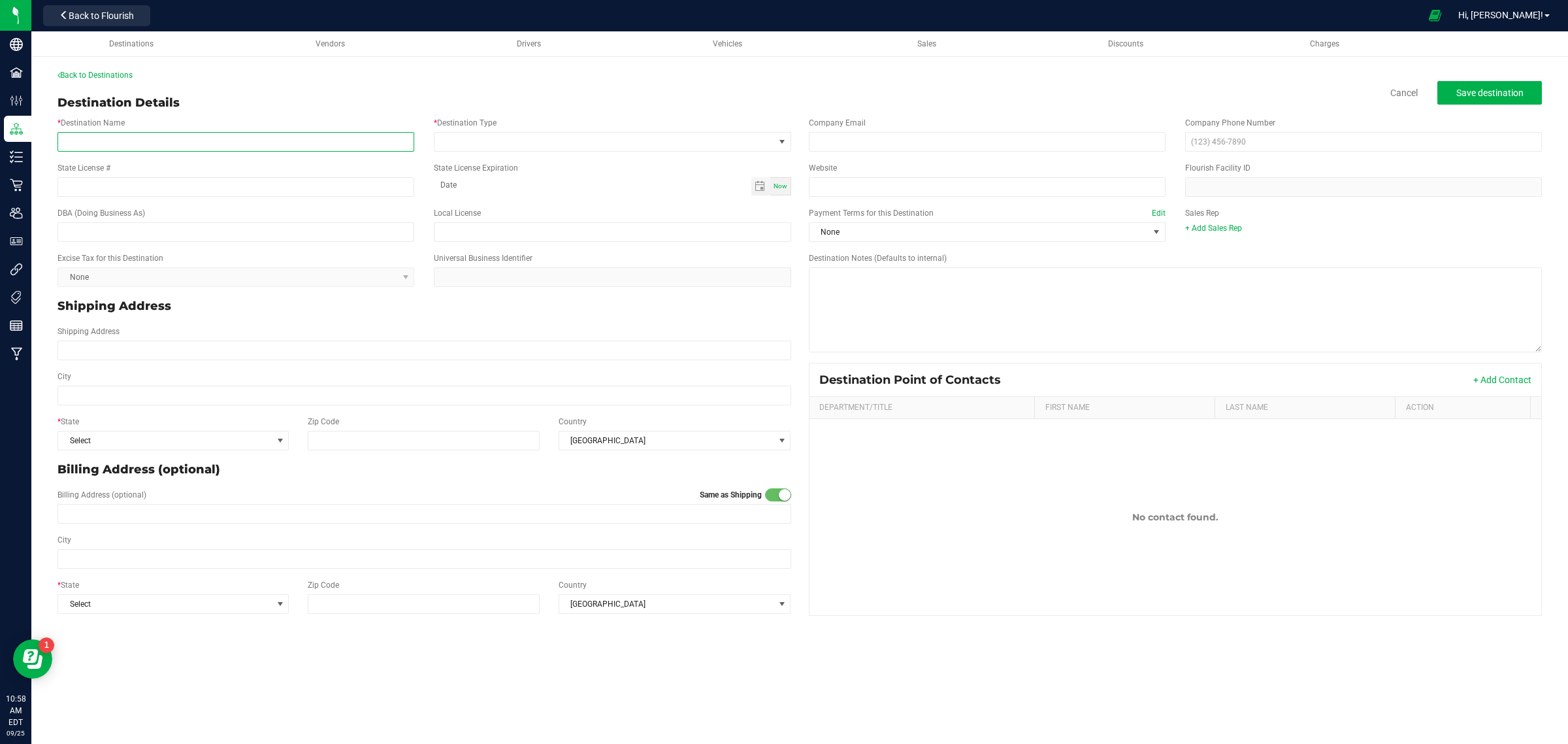
click at [180, 143] on input "* Destination Name" at bounding box center [235, 142] width 357 height 19
type input "Only Alien"
click at [154, 183] on input "State License #" at bounding box center [235, 187] width 357 height 19
click at [575, 147] on span at bounding box center [604, 142] width 339 height 19
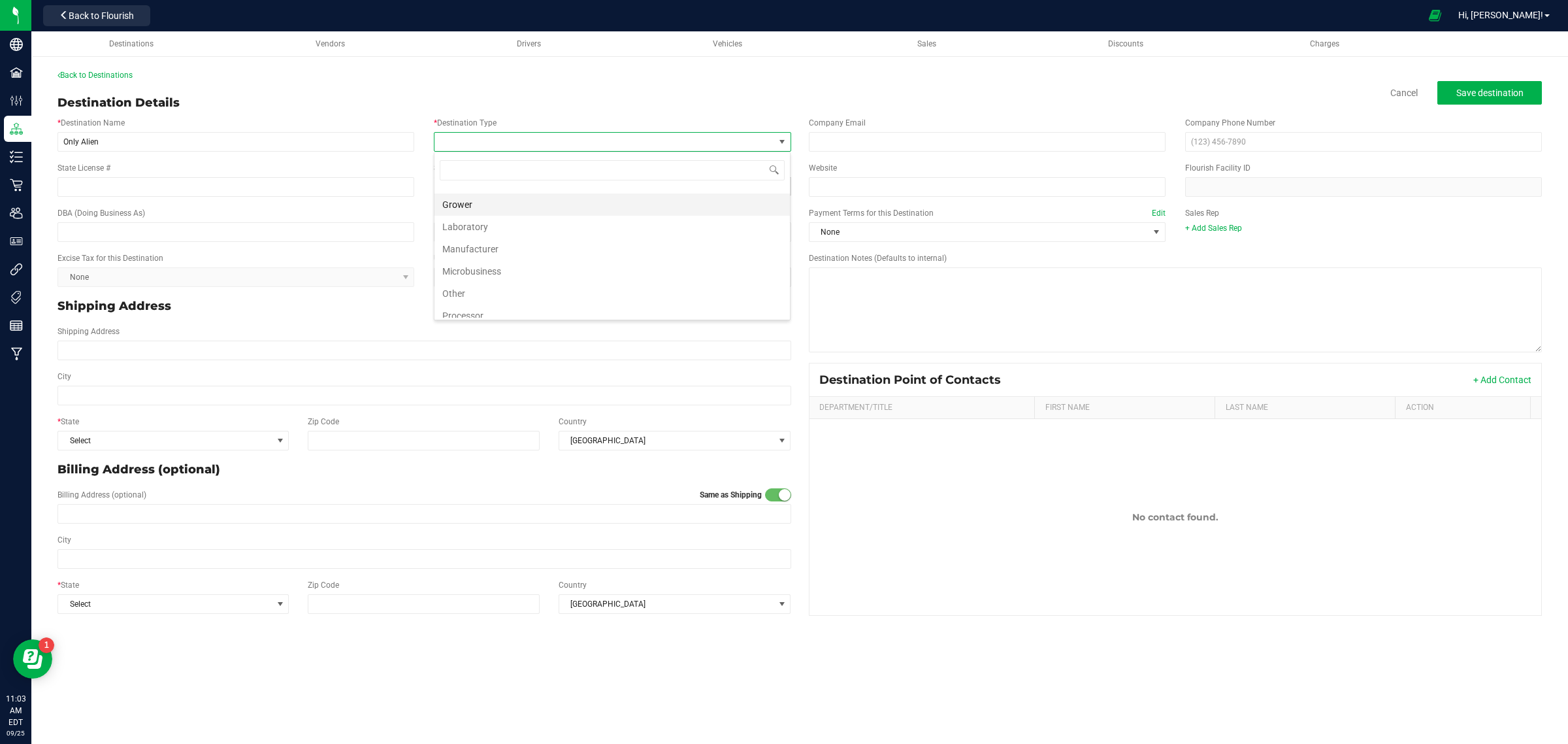
scroll to position [50, 0]
click at [537, 260] on li "Microbusiness" at bounding box center [612, 262] width 356 height 22
click at [209, 184] on input "State License #" at bounding box center [235, 187] width 357 height 19
type input "AU-MB-A-000012"
click at [366, 311] on p "Shipping Address" at bounding box center [424, 306] width 734 height 18
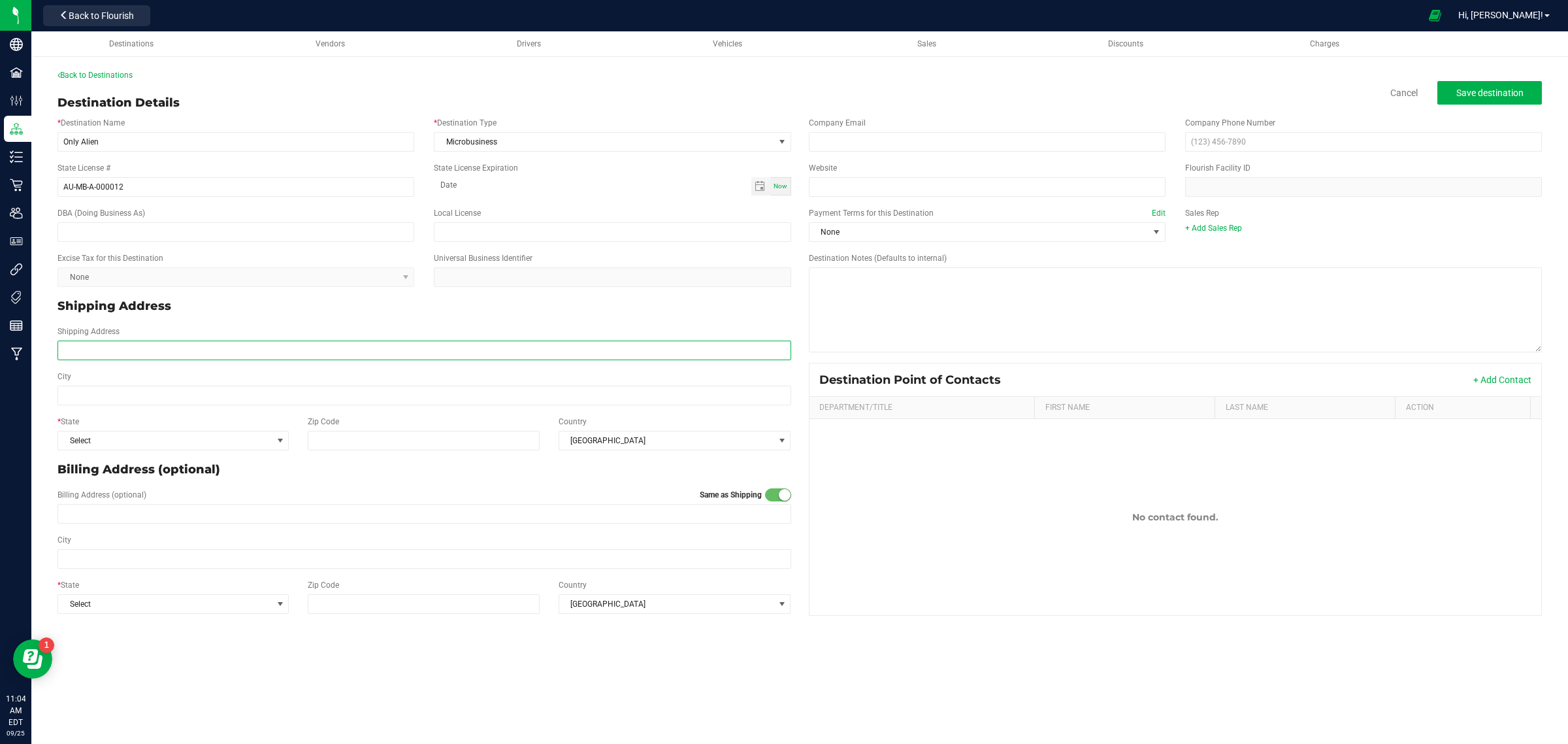
click at [222, 347] on input "Shipping Address" at bounding box center [424, 350] width 734 height 19
type input "[STREET_ADDRESS]"
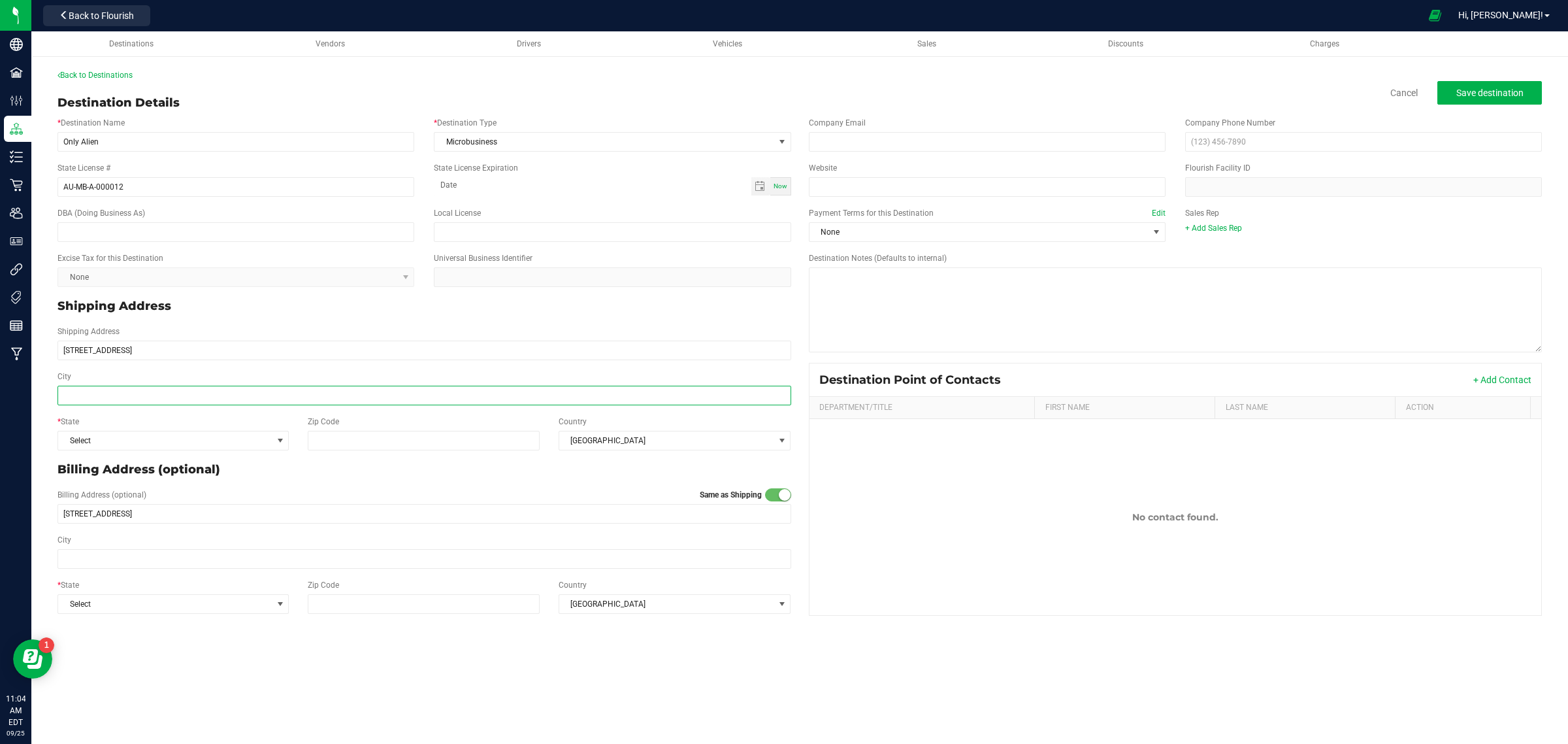
click at [233, 391] on input "City" at bounding box center [424, 395] width 734 height 19
type input "Kalamazoo"
click at [115, 439] on span "Select" at bounding box center [165, 440] width 214 height 19
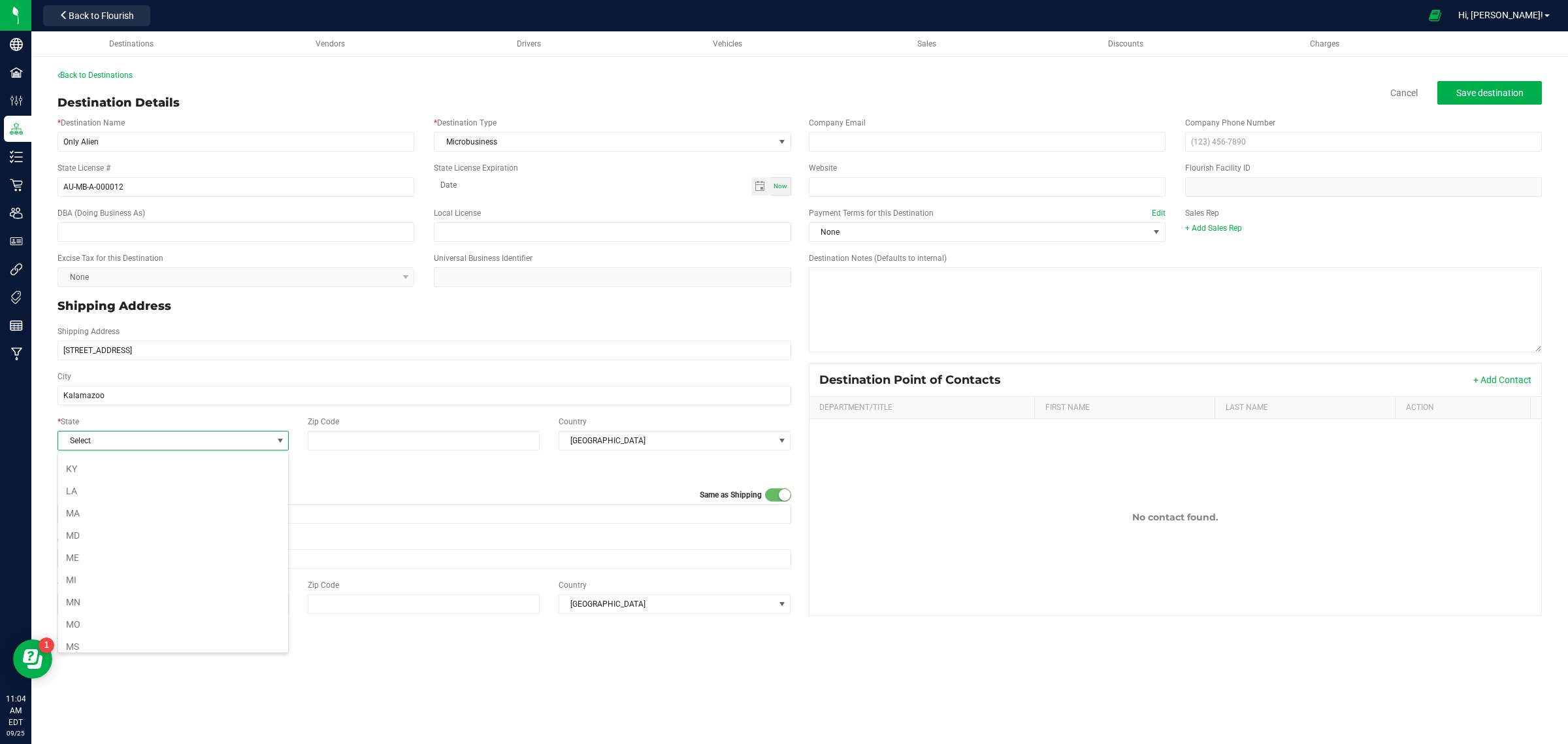
scroll to position [376, 0]
click at [108, 588] on li "MI" at bounding box center [173, 578] width 230 height 22
click at [350, 446] on input "Zip Code" at bounding box center [424, 440] width 232 height 19
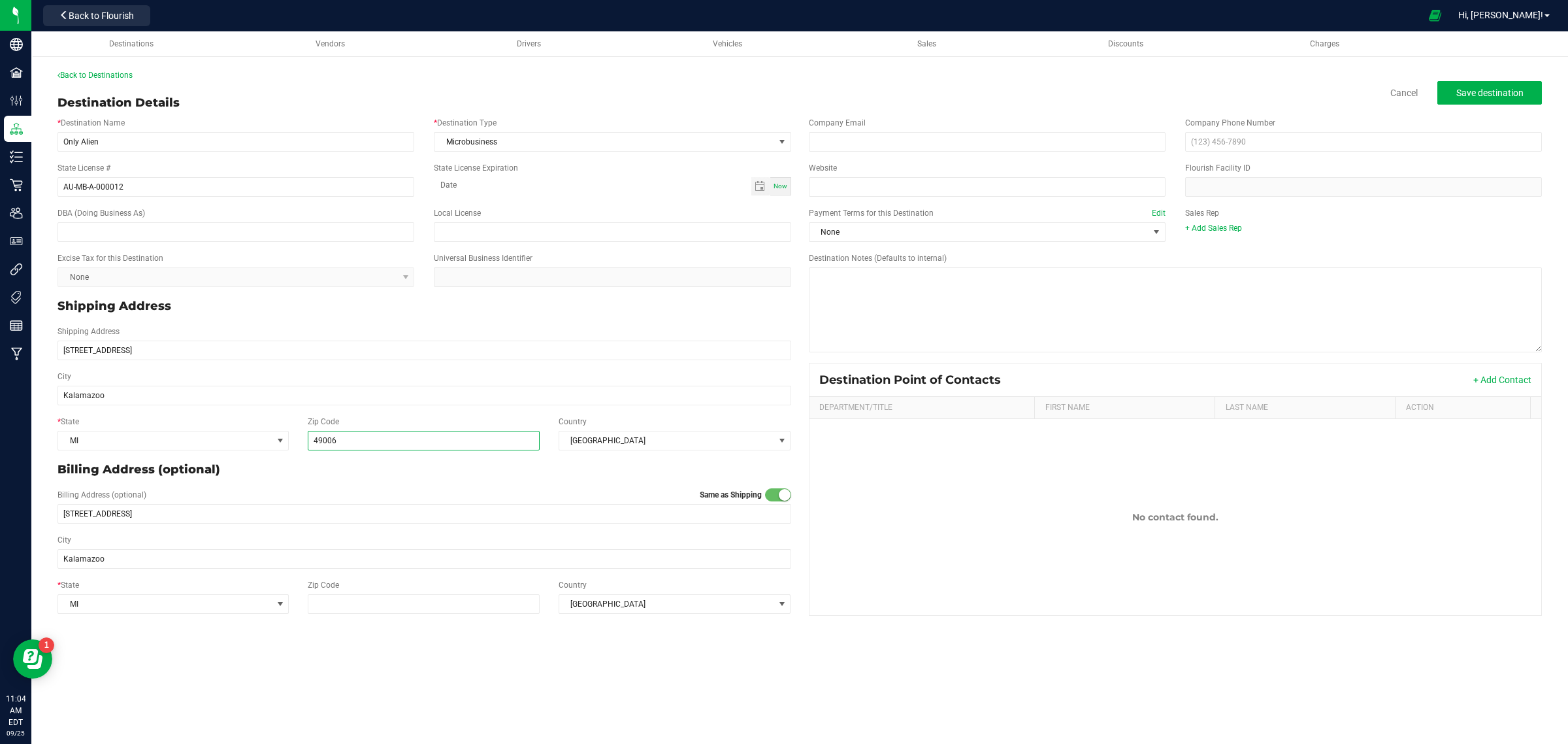
type input "49006"
click at [417, 487] on div "Billing Address (optional) Same as Shipping [STREET_ADDRESS]" at bounding box center [424, 506] width 754 height 45
click at [996, 226] on span "None" at bounding box center [979, 232] width 339 height 19
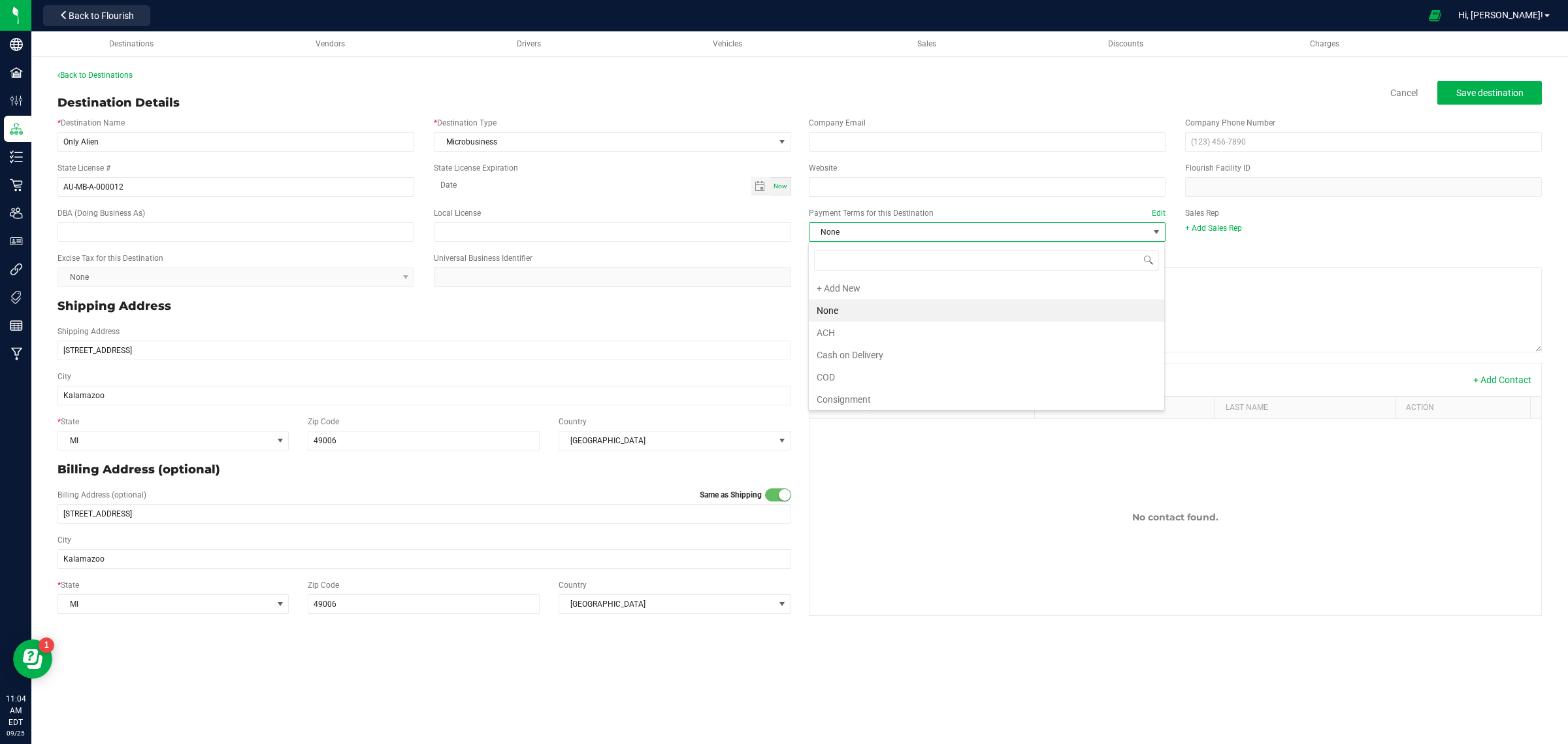
scroll to position [20, 357]
click at [723, 324] on div "Shipping Address [STREET_ADDRESS]" at bounding box center [424, 342] width 754 height 45
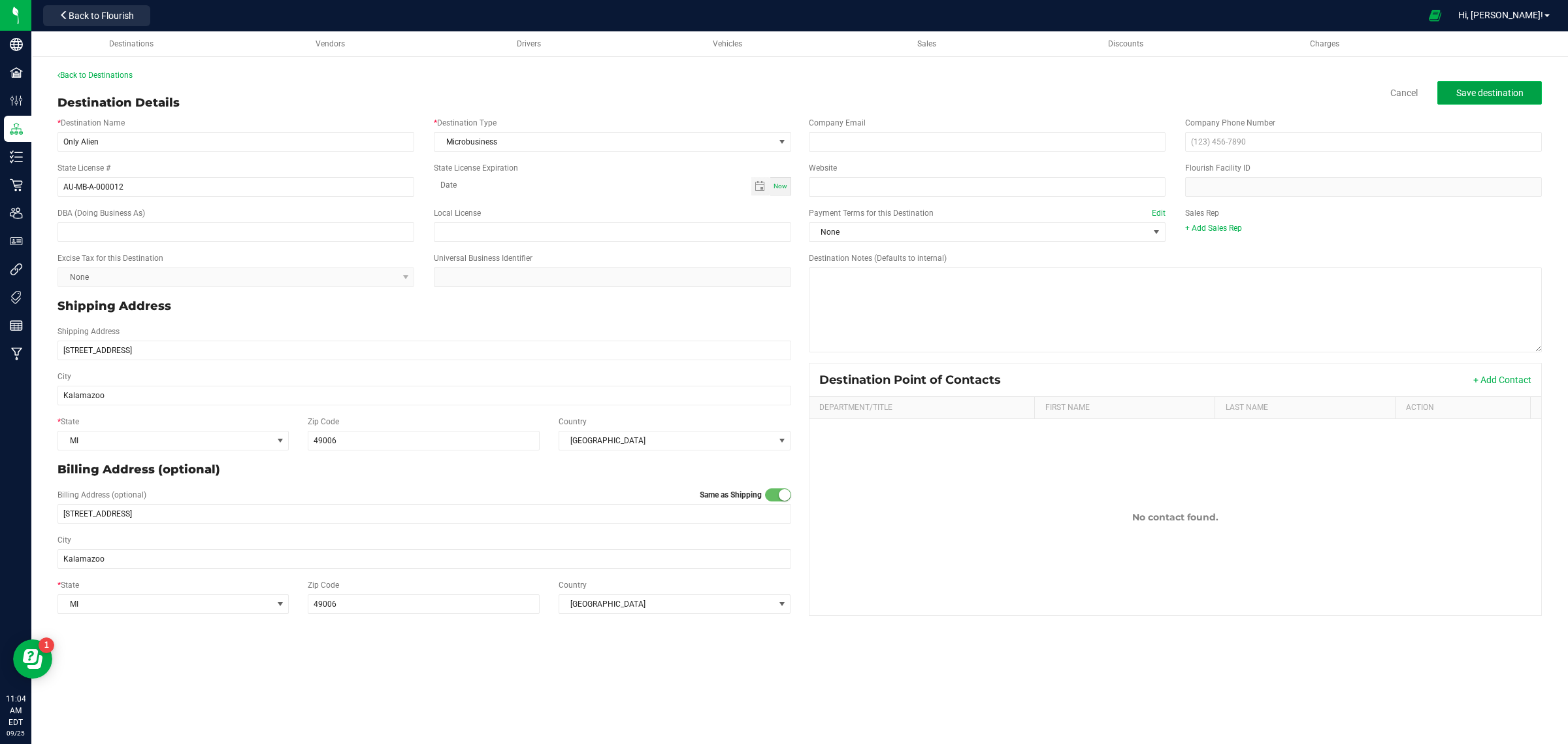
click at [1483, 92] on span "Save destination" at bounding box center [1490, 93] width 68 height 10
click at [106, 71] on link "Back to Destinations" at bounding box center [94, 75] width 75 height 9
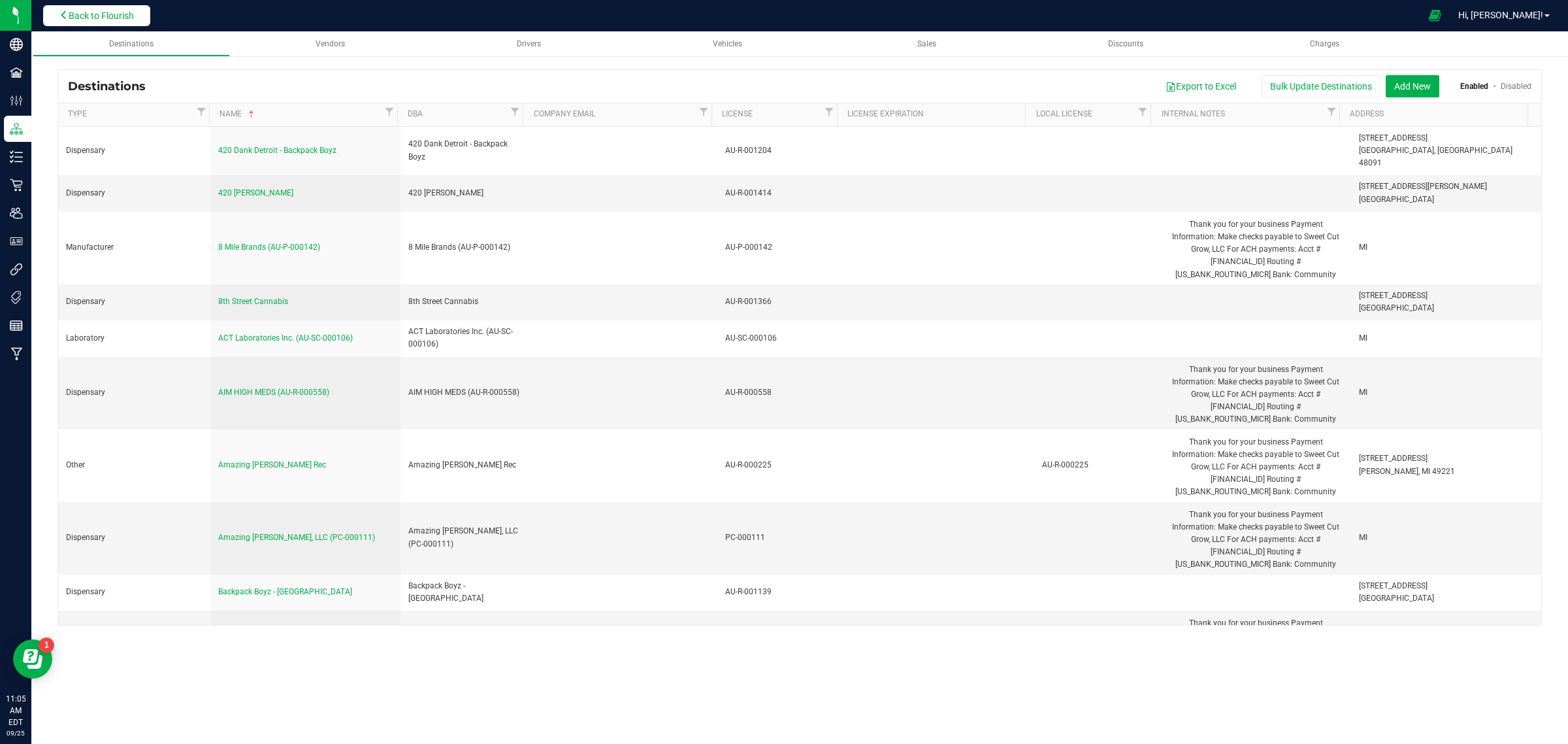
click at [111, 21] on button "Back to Flourish" at bounding box center [97, 16] width 107 height 21
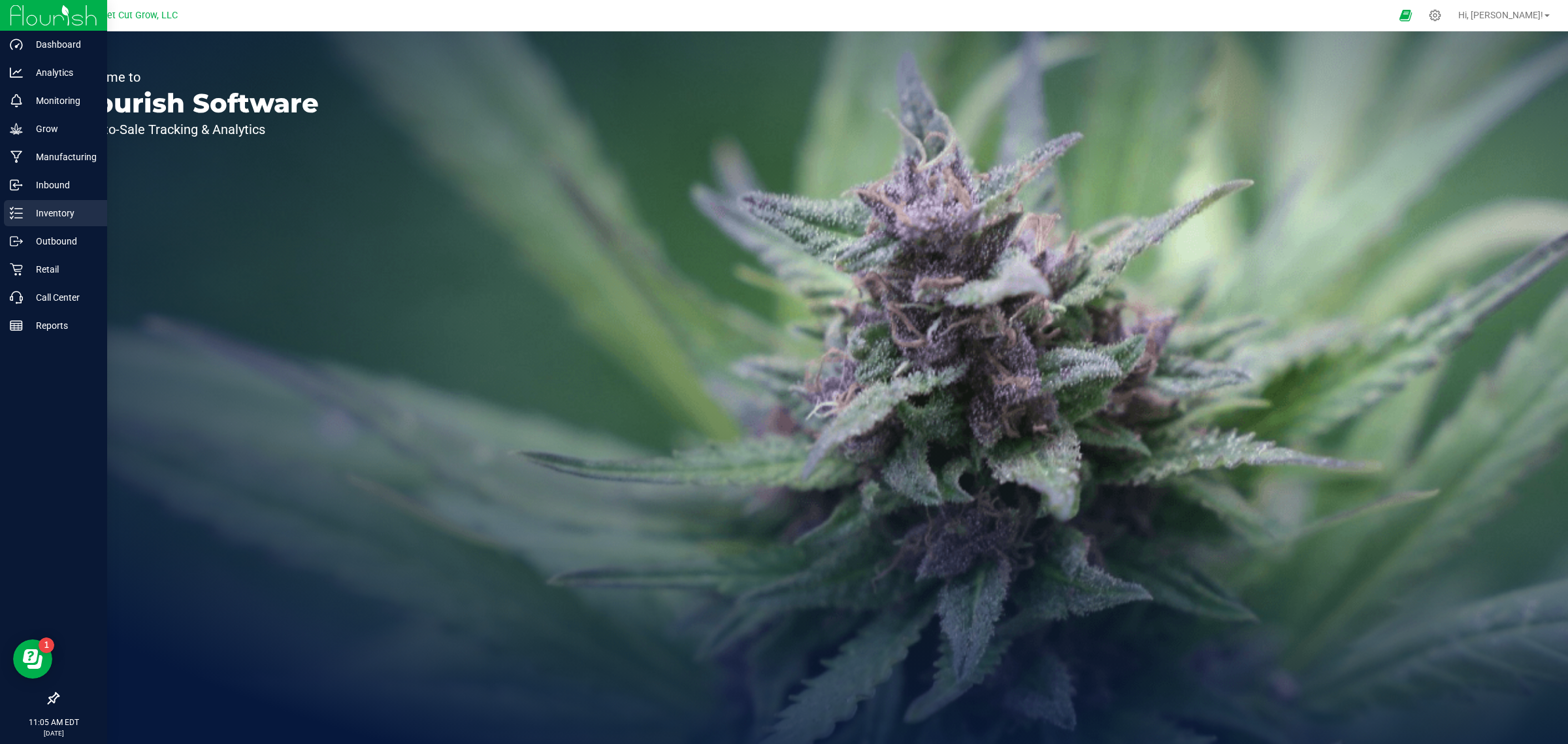
click at [36, 209] on p "Inventory" at bounding box center [62, 212] width 79 height 16
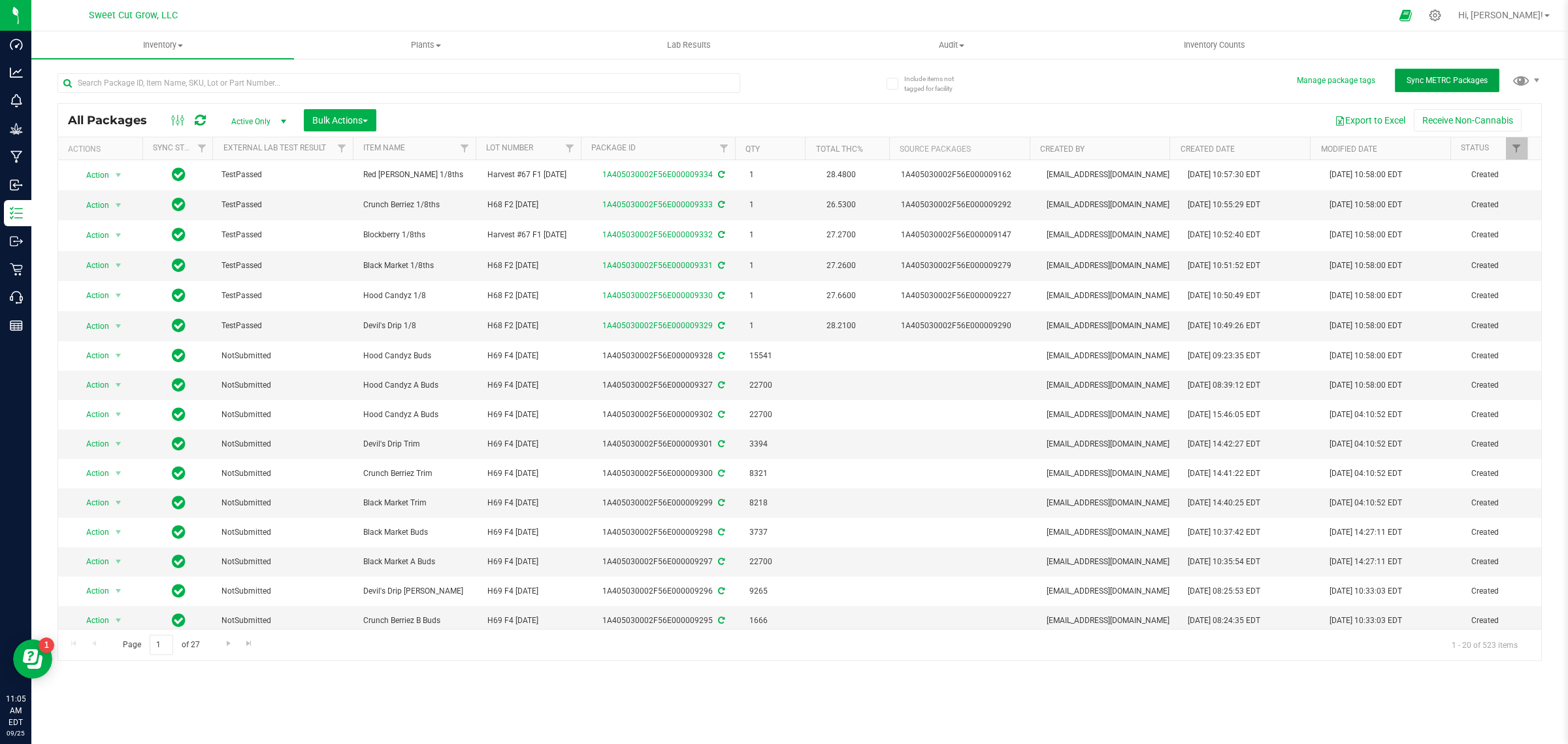
click at [1464, 79] on span "Sync METRC Packages" at bounding box center [1447, 80] width 81 height 9
click at [335, 109] on button "Bulk Actions" at bounding box center [340, 120] width 73 height 22
click at [362, 173] on span "Add to outbound order" at bounding box center [356, 173] width 89 height 10
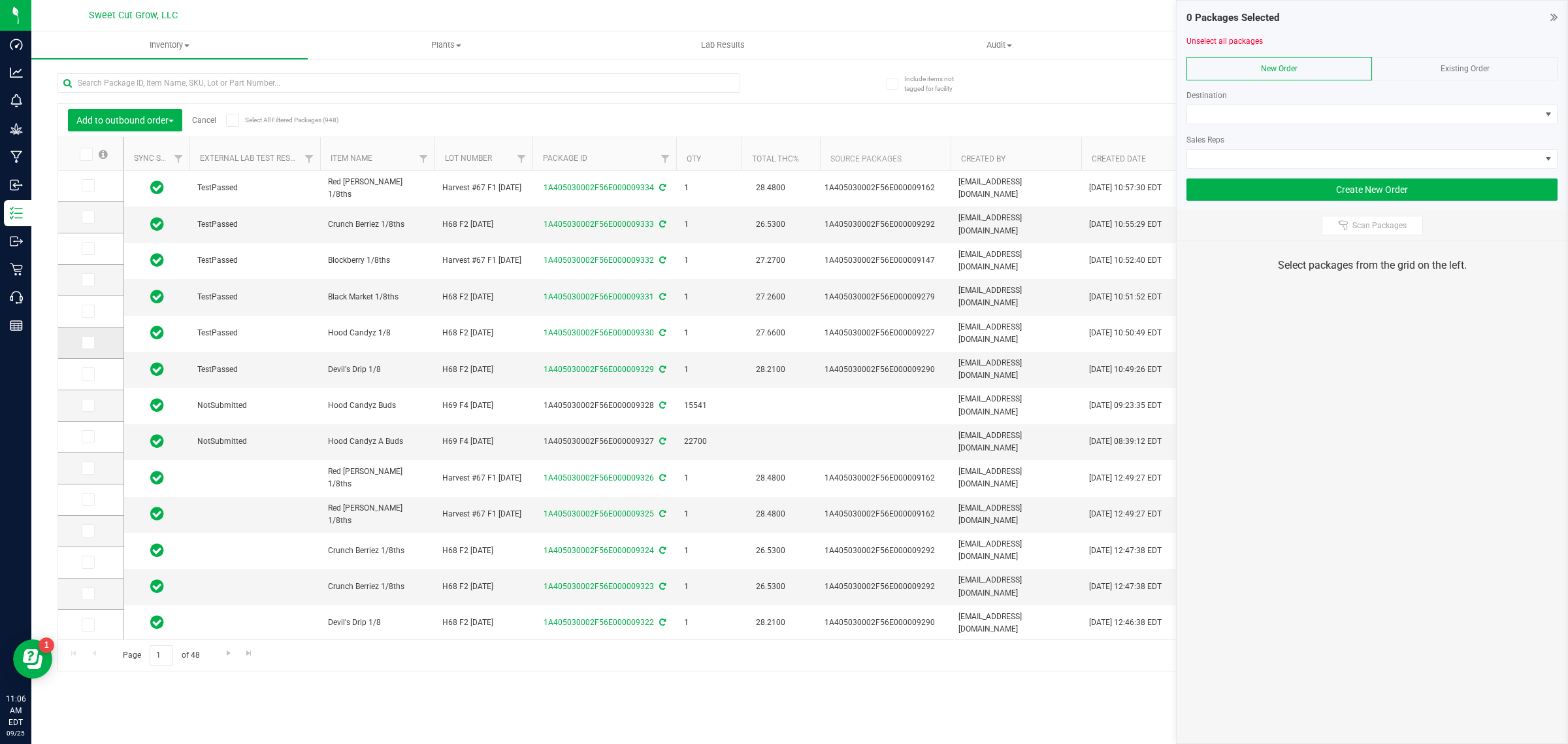
click at [89, 342] on icon at bounding box center [87, 342] width 8 height 0
click at [0, 0] on input "checkbox" at bounding box center [0, 0] width 0 height 0
click at [84, 311] on icon at bounding box center [87, 311] width 8 height 0
click at [0, 0] on input "checkbox" at bounding box center [0, 0] width 0 height 0
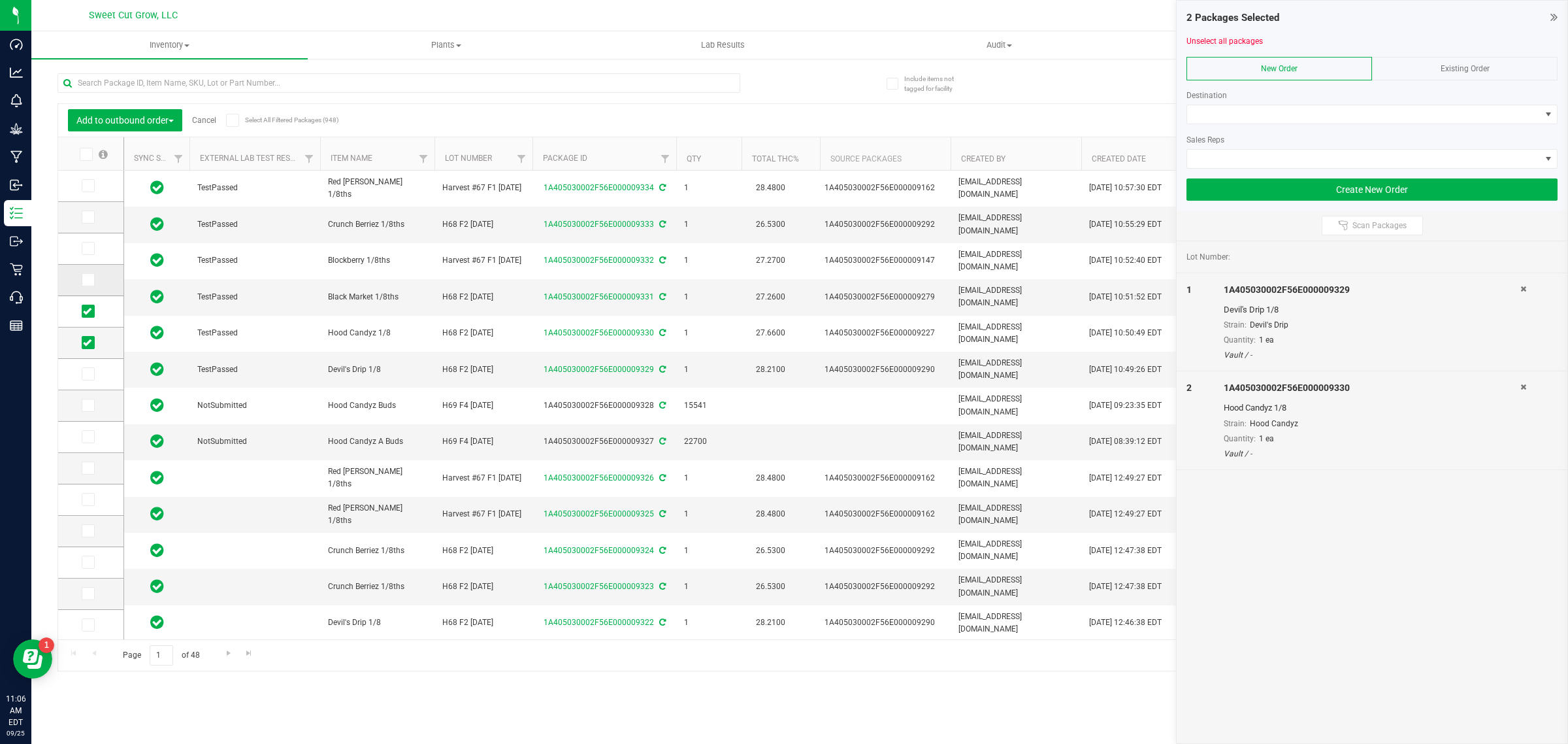
click at [91, 282] on span at bounding box center [88, 280] width 13 height 13
click at [0, 0] on input "checkbox" at bounding box center [0, 0] width 0 height 0
click at [90, 248] on icon at bounding box center [87, 248] width 8 height 0
click at [0, 0] on input "checkbox" at bounding box center [0, 0] width 0 height 0
click at [91, 215] on span at bounding box center [88, 217] width 13 height 13
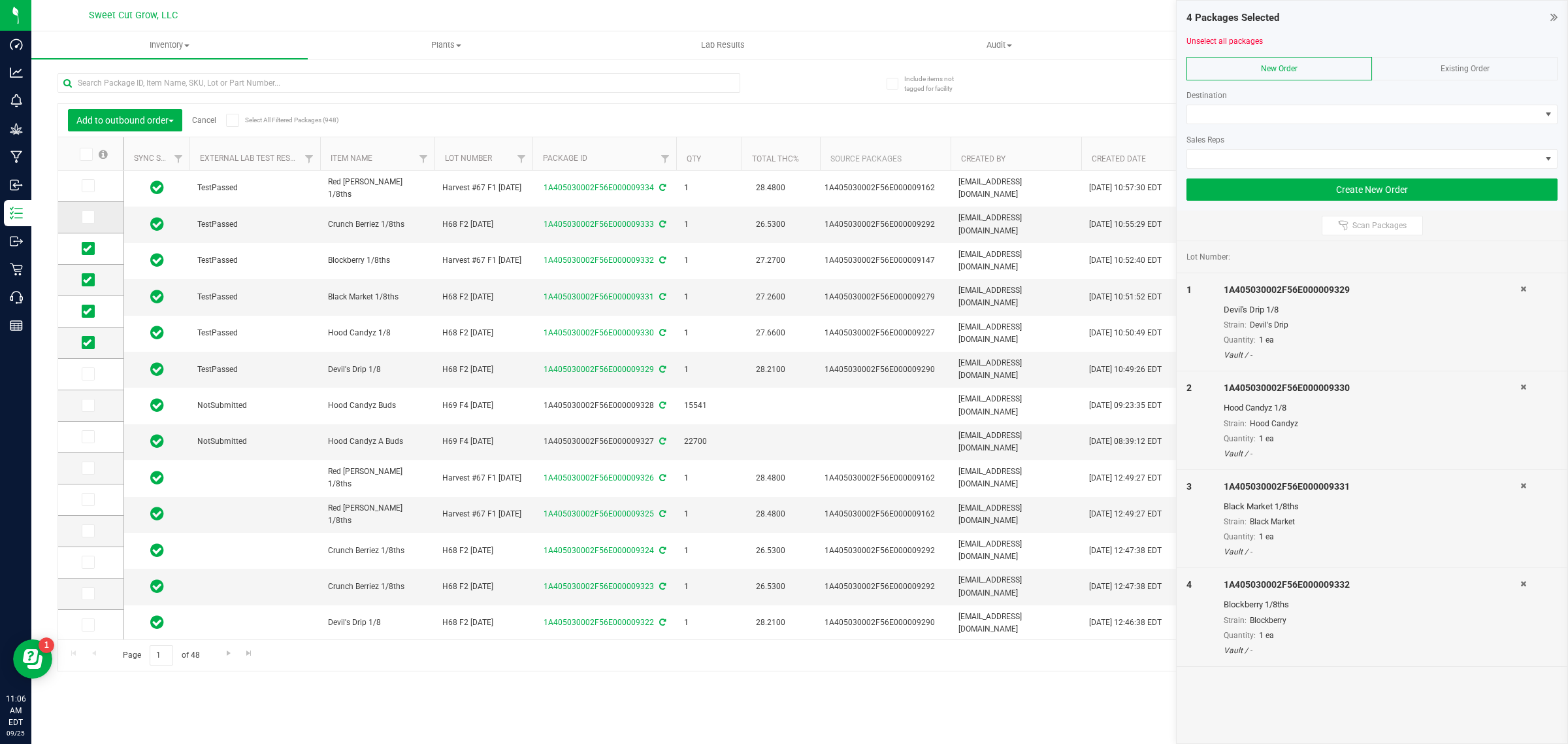
click at [0, 0] on input "checkbox" at bounding box center [0, 0] width 0 height 0
click at [88, 180] on span at bounding box center [88, 186] width 13 height 13
click at [0, 0] on input "checkbox" at bounding box center [0, 0] width 0 height 0
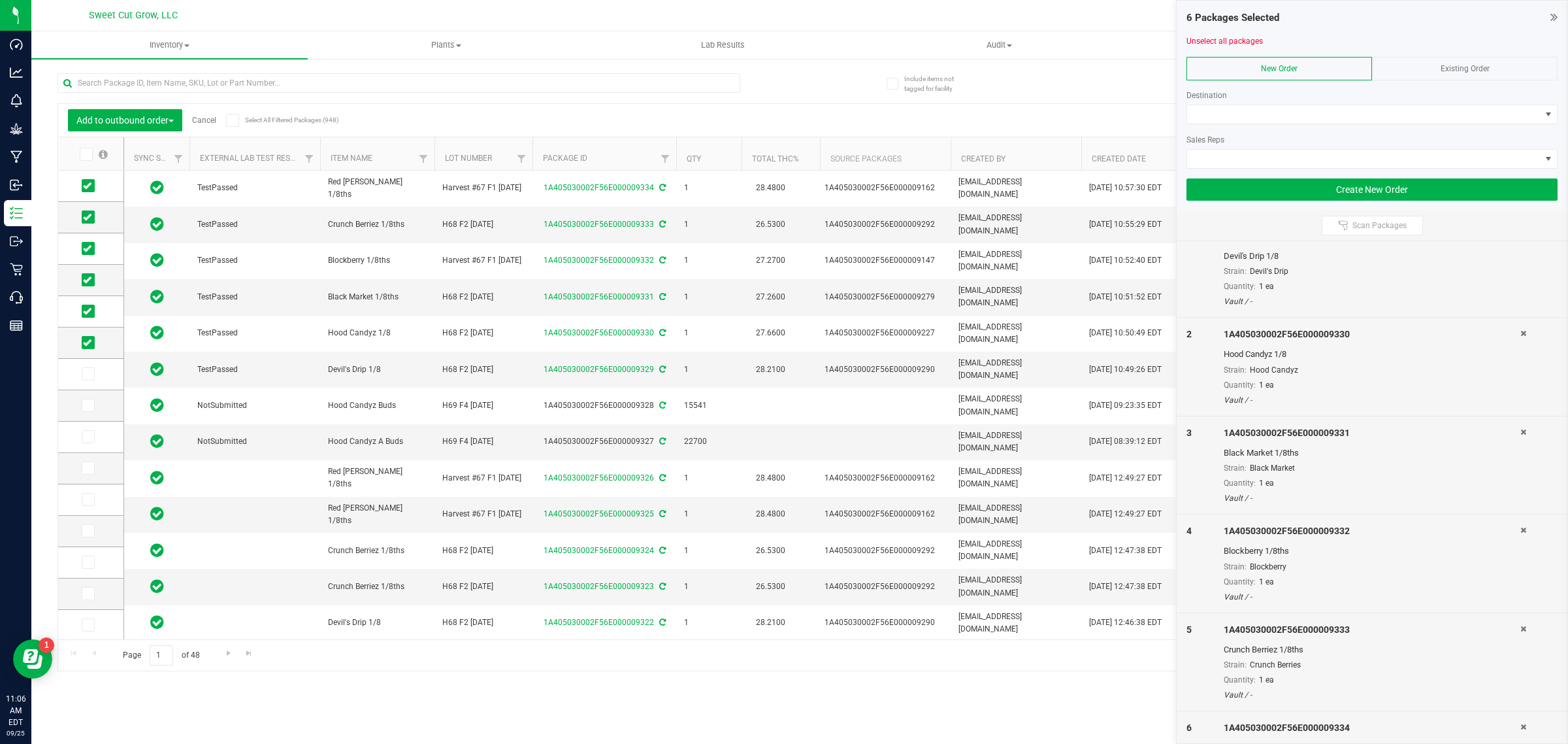
scroll to position [54, 0]
click at [1264, 115] on span at bounding box center [1364, 114] width 353 height 19
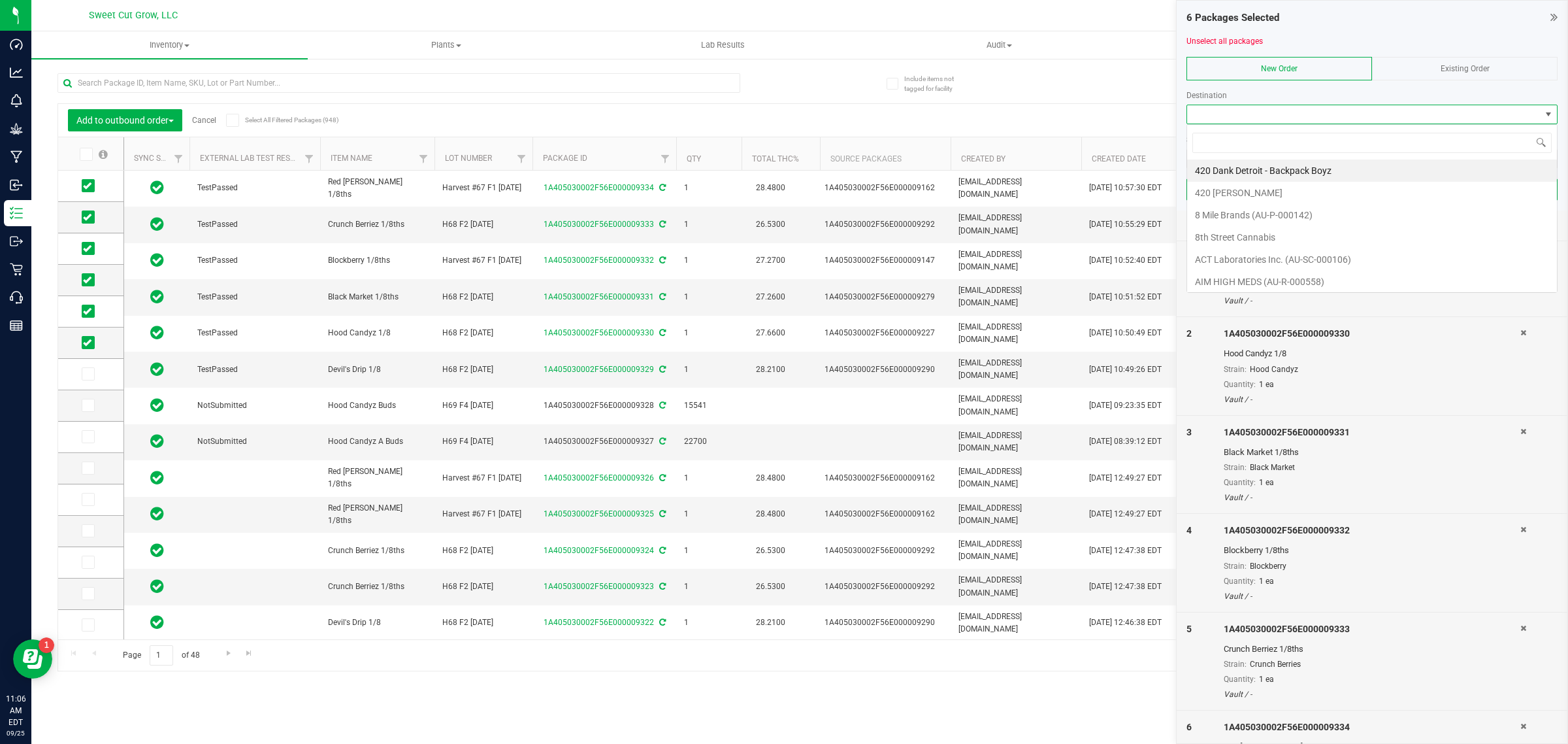
scroll to position [20, 370]
type input "onl"
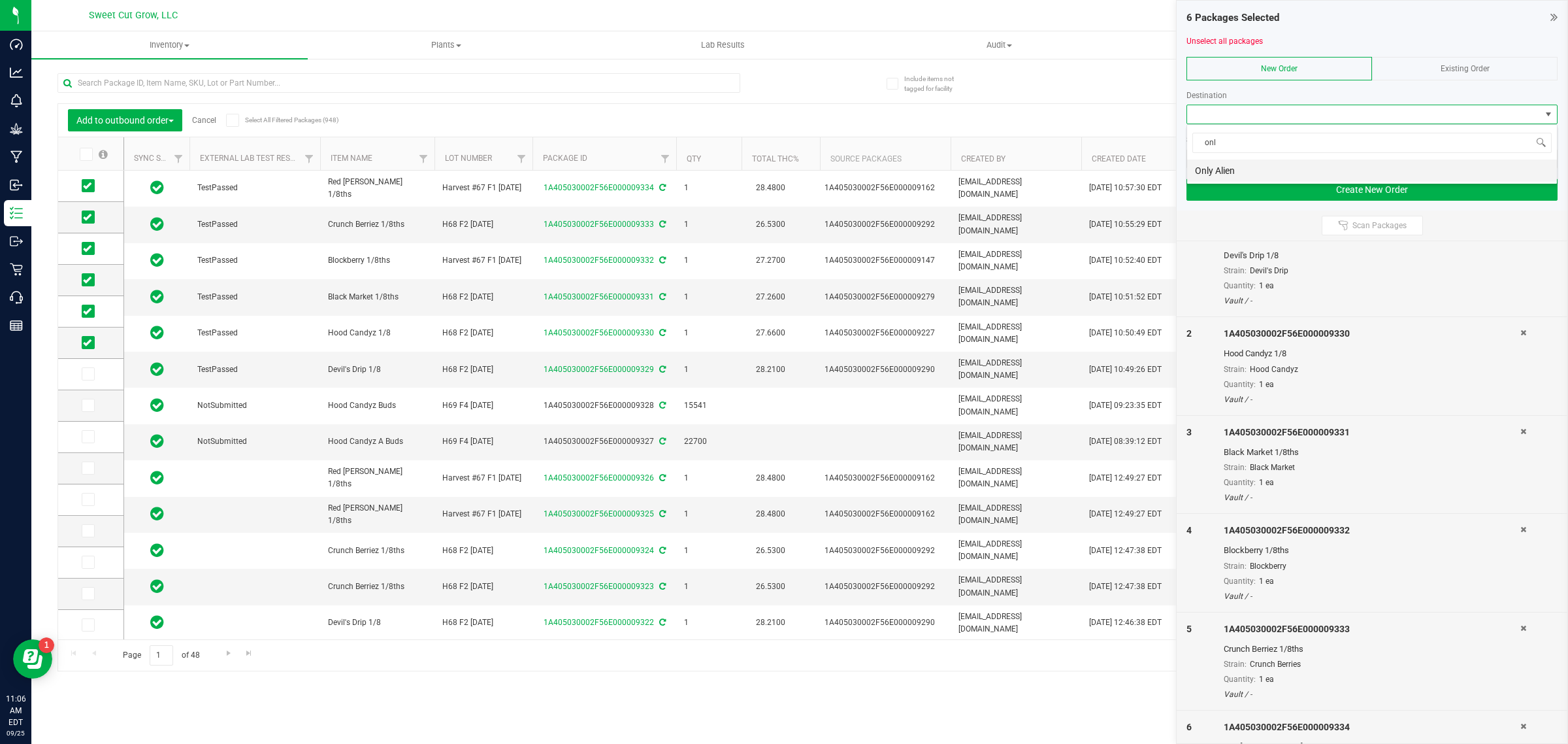
click at [1250, 168] on li "Only Alien" at bounding box center [1372, 171] width 370 height 22
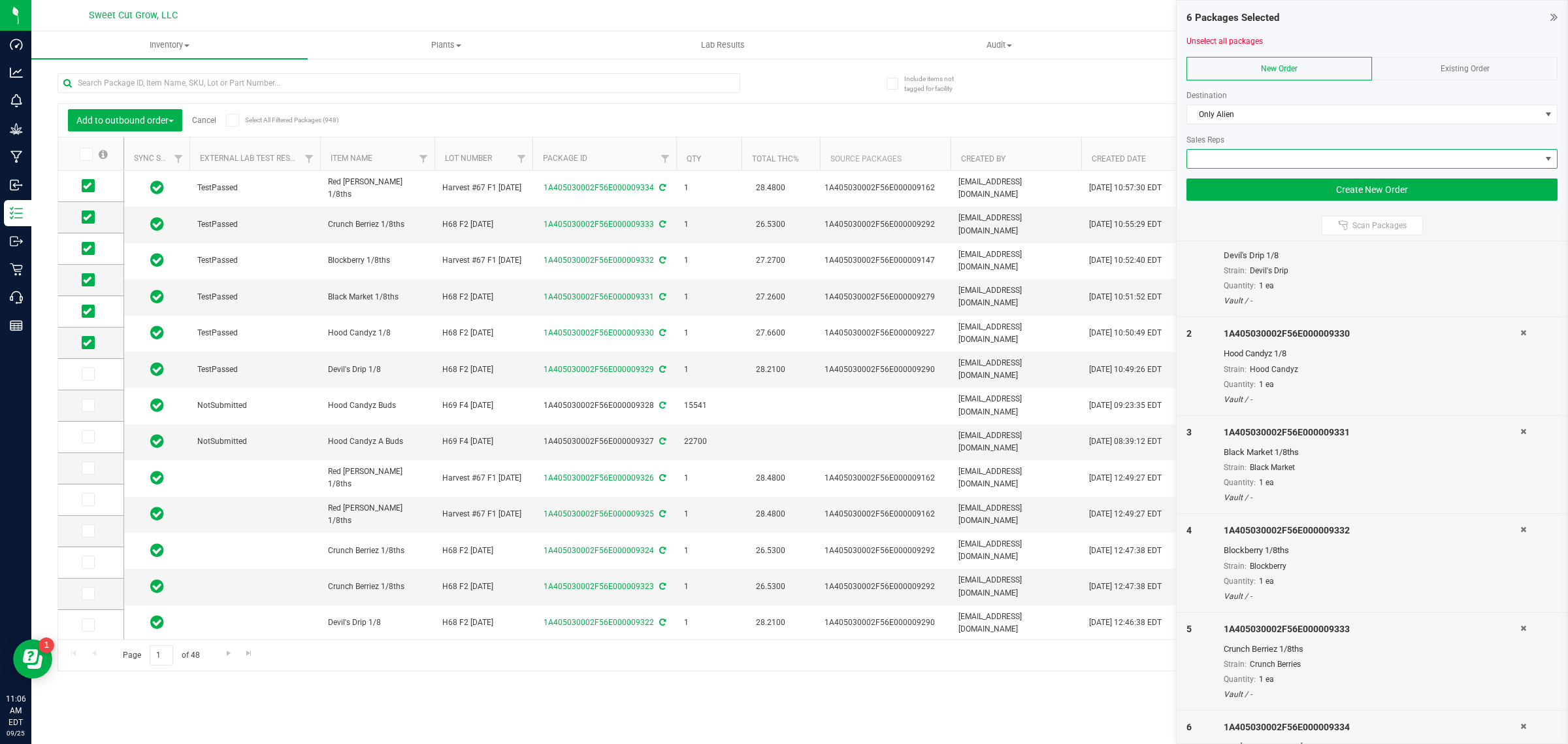
click at [1249, 161] on span at bounding box center [1364, 159] width 353 height 19
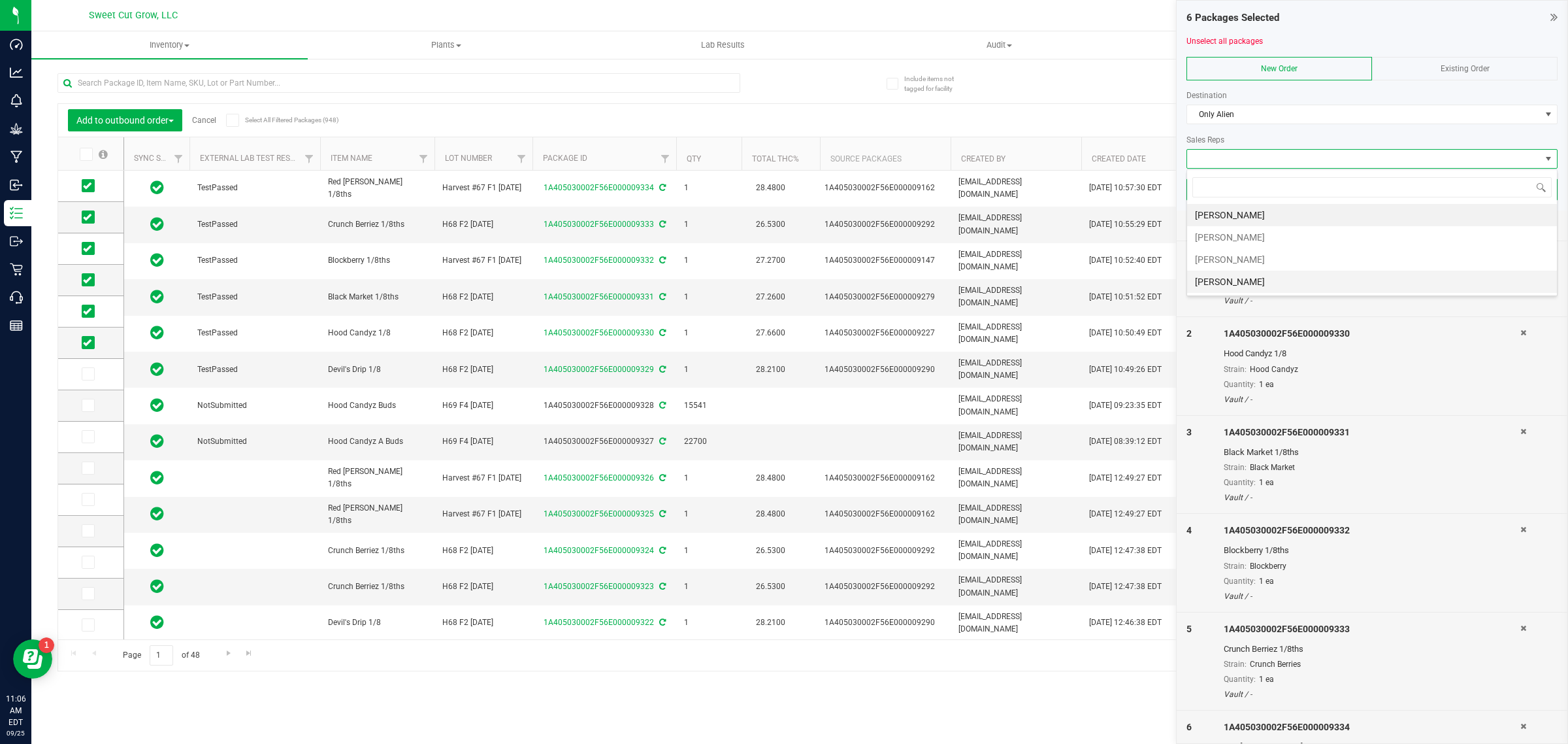
click at [1270, 283] on li "[PERSON_NAME]" at bounding box center [1372, 281] width 370 height 22
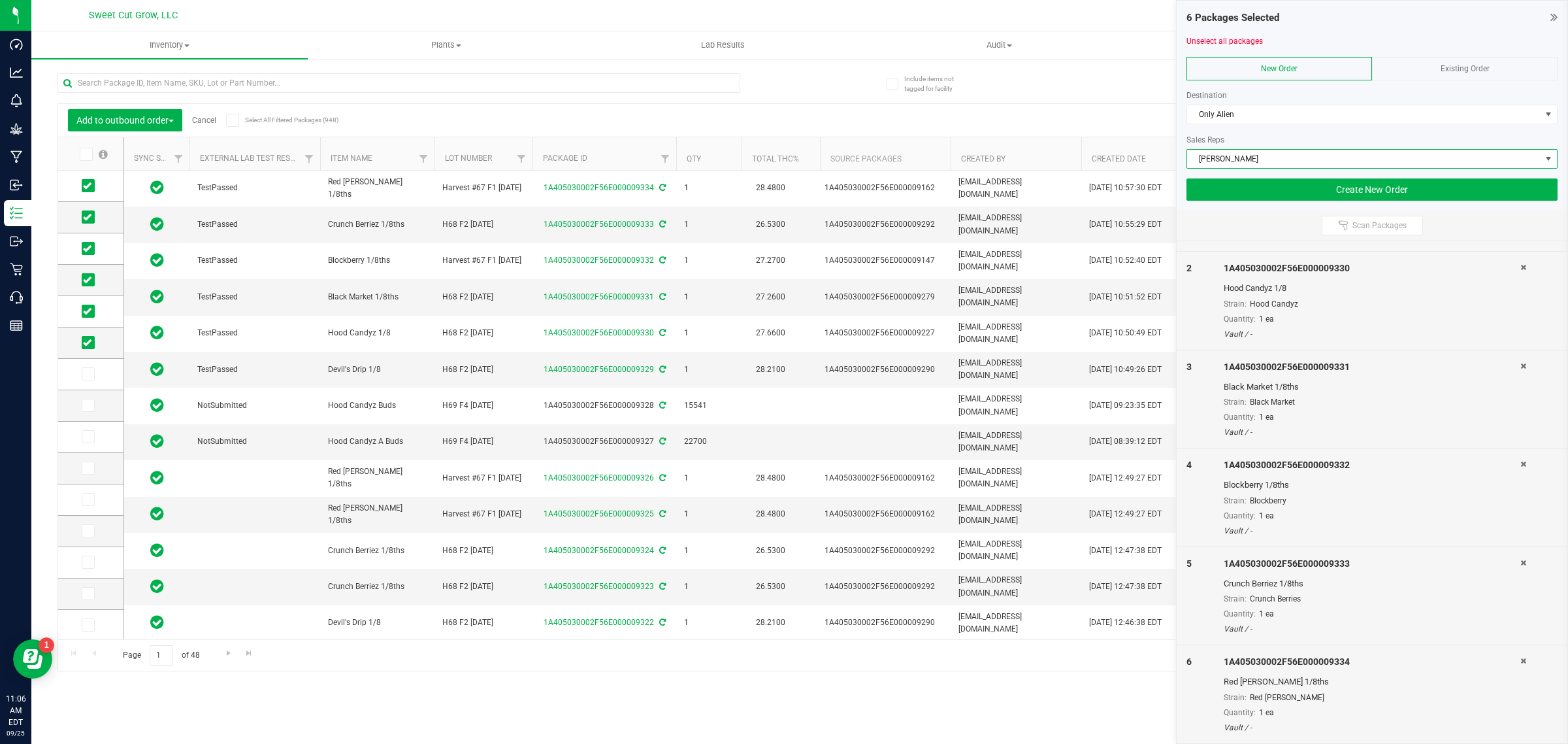
scroll to position [0, 0]
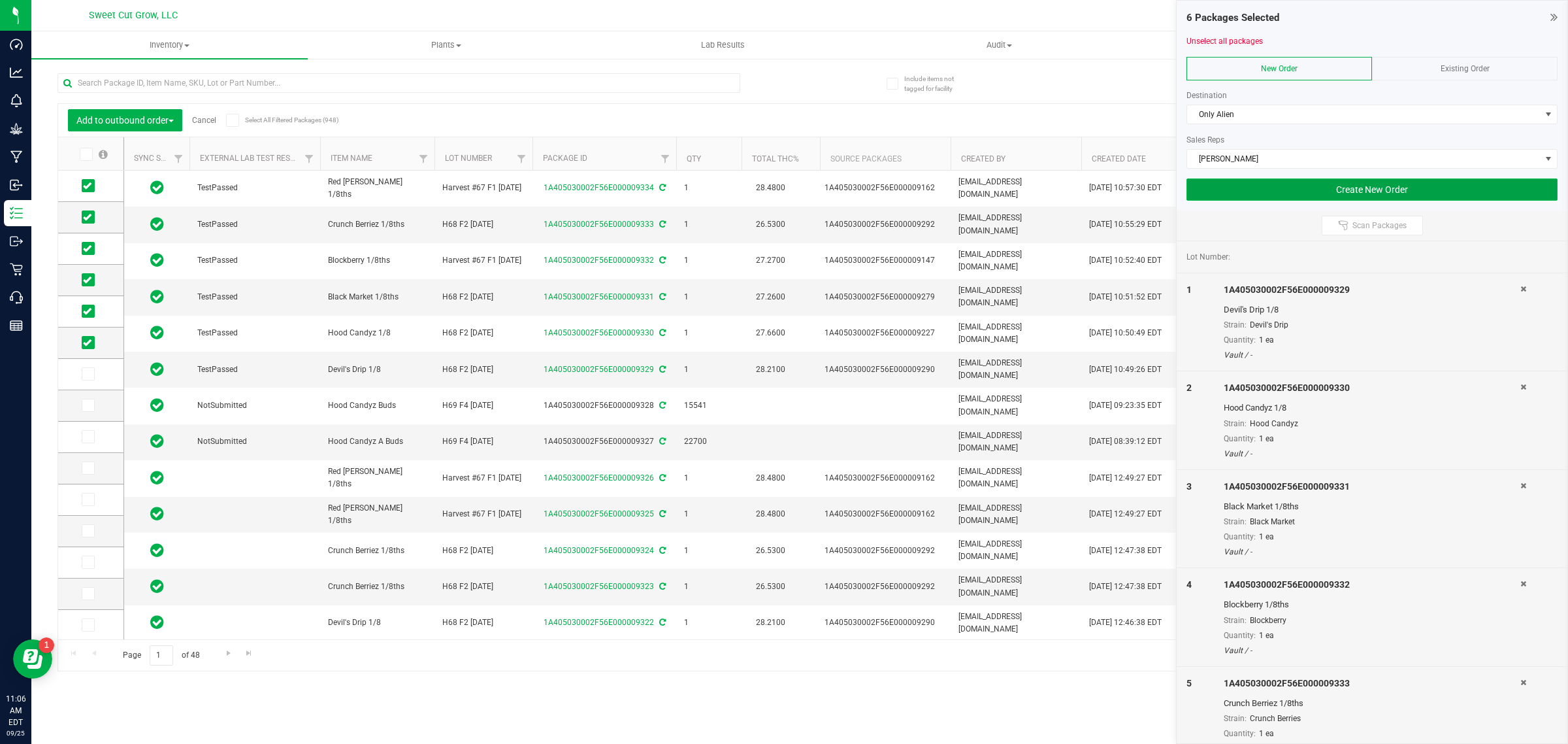
click at [1327, 194] on button "Create New Order" at bounding box center [1372, 189] width 371 height 22
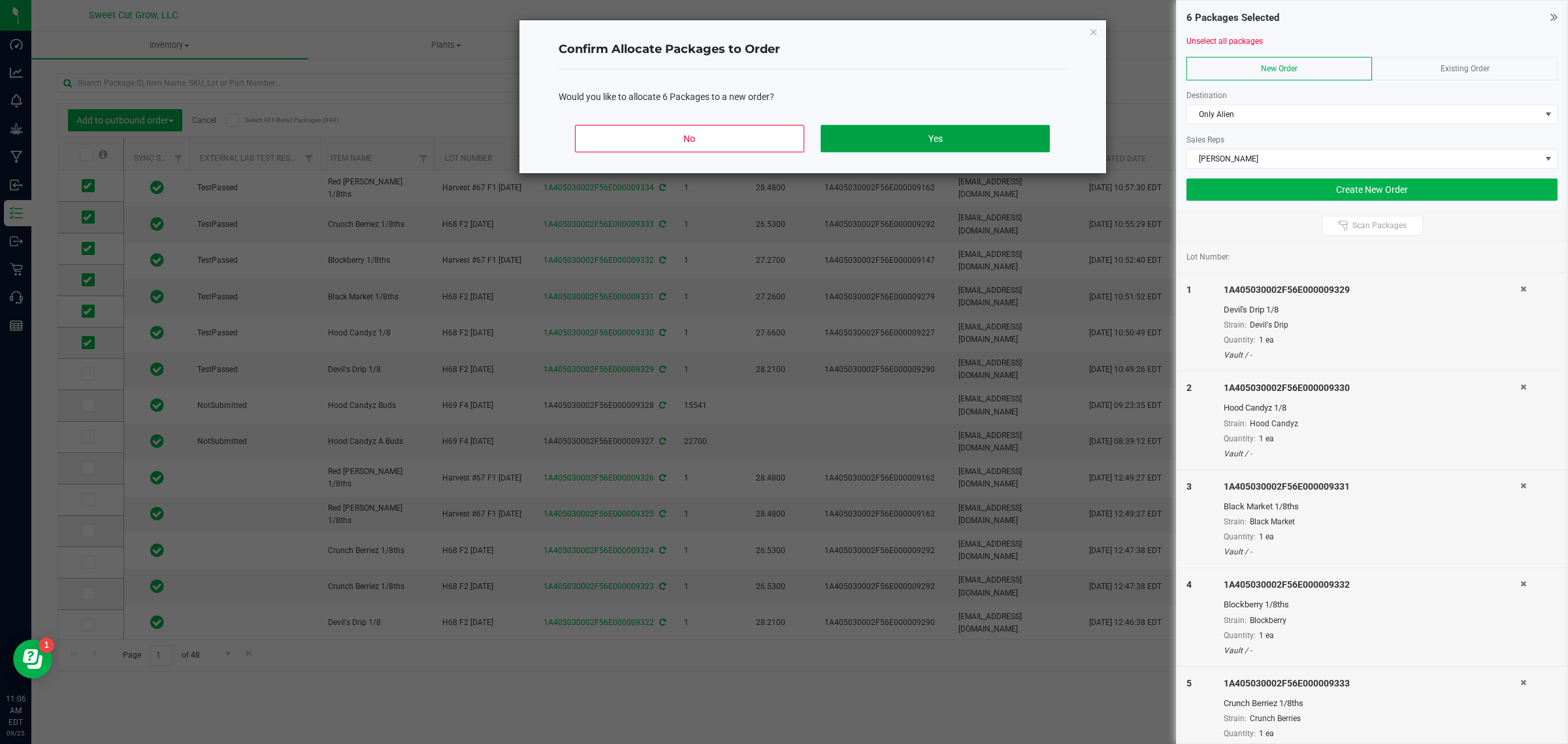
click at [913, 139] on button "Yes" at bounding box center [935, 138] width 229 height 27
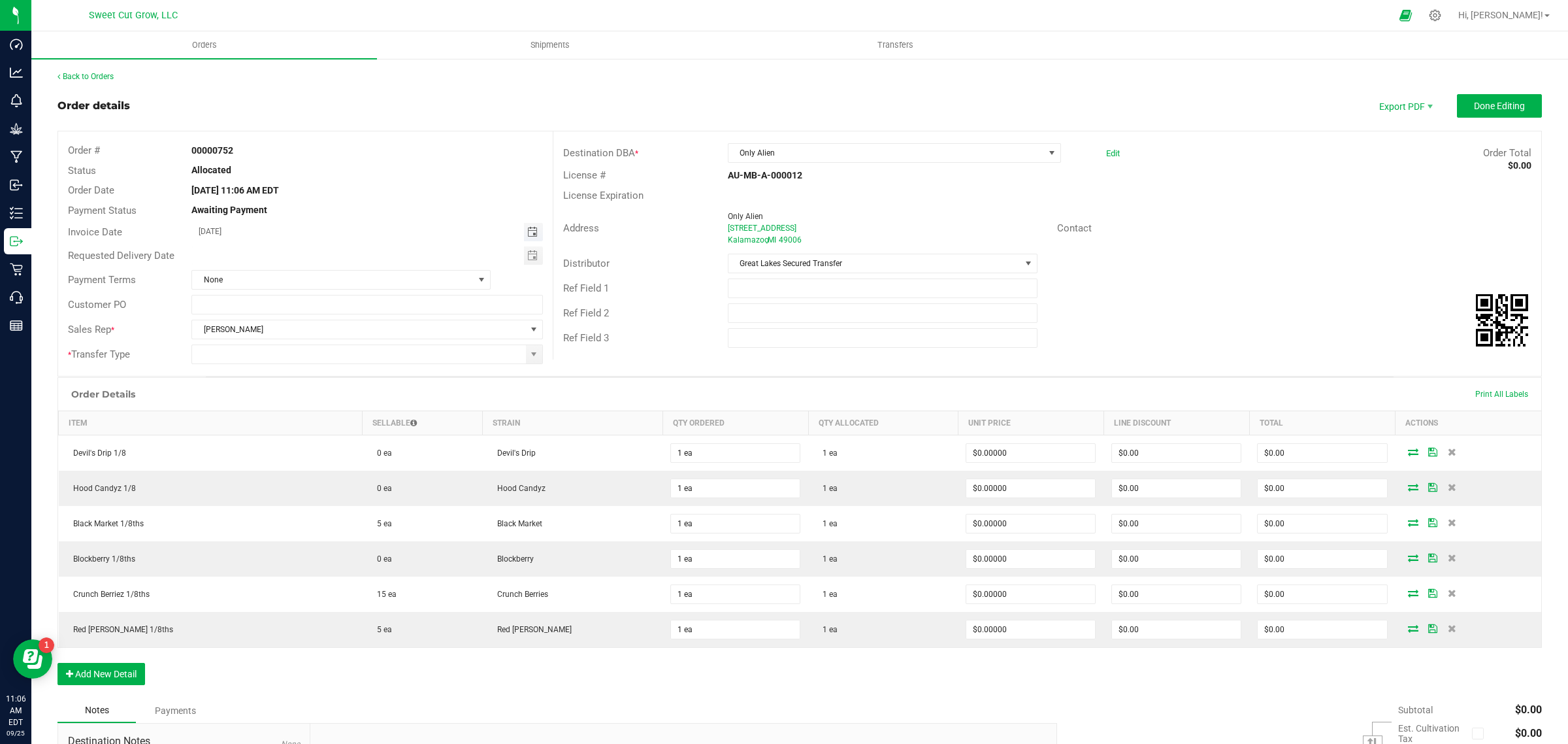
click at [529, 232] on span "Toggle calendar" at bounding box center [532, 232] width 10 height 10
click at [327, 361] on span "25" at bounding box center [327, 360] width 19 height 20
click at [524, 256] on span "Toggle calendar" at bounding box center [534, 255] width 19 height 19
click at [330, 385] on span "25" at bounding box center [327, 383] width 19 height 20
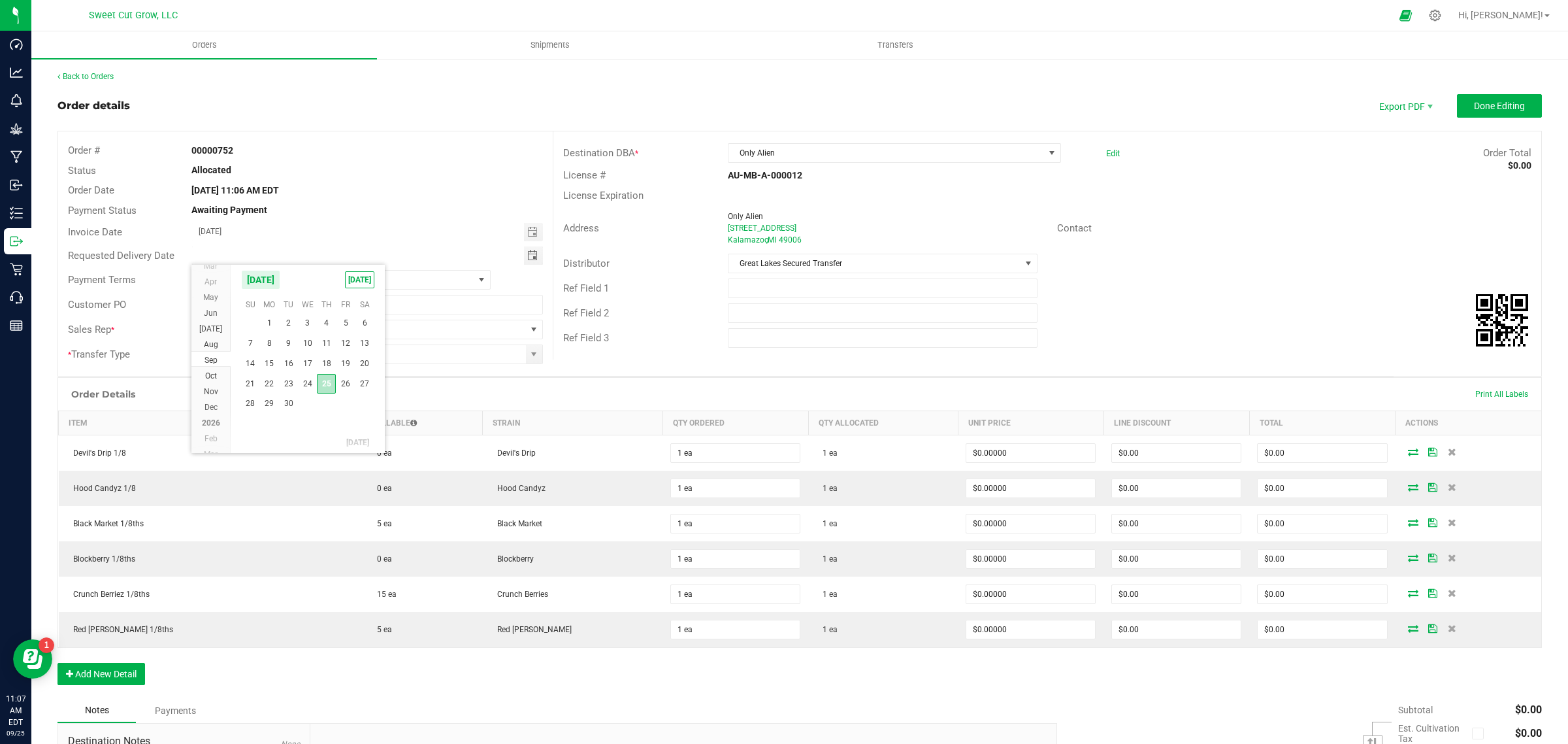
type input "[DATE]"
click at [284, 278] on span "None" at bounding box center [333, 279] width 281 height 19
click at [269, 420] on li "None" at bounding box center [339, 422] width 295 height 22
click at [537, 350] on span at bounding box center [535, 354] width 16 height 19
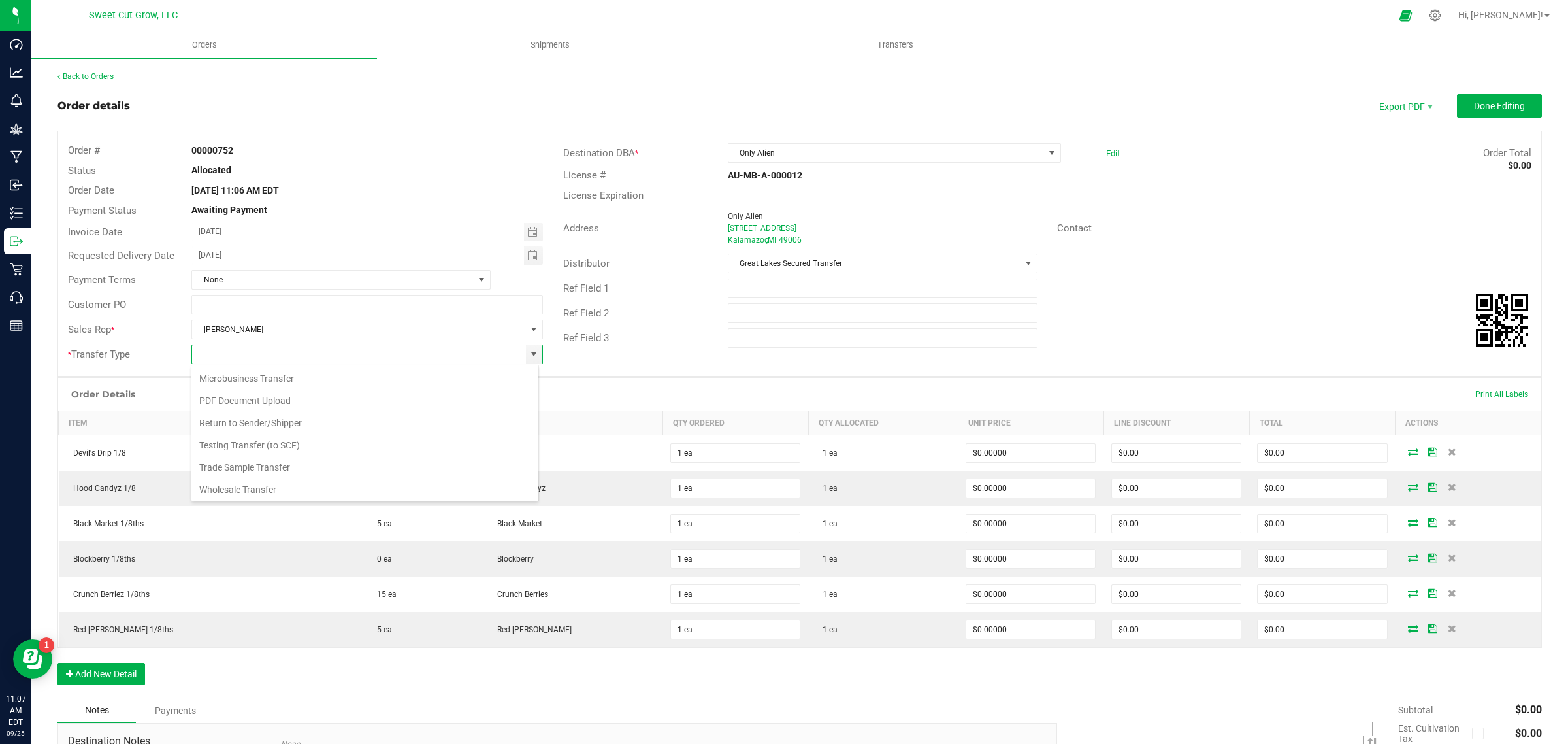
scroll to position [139, 0]
click at [264, 468] on li "Trade Sample Transfer" at bounding box center [365, 466] width 347 height 22
type input "Trade Sample Transfer"
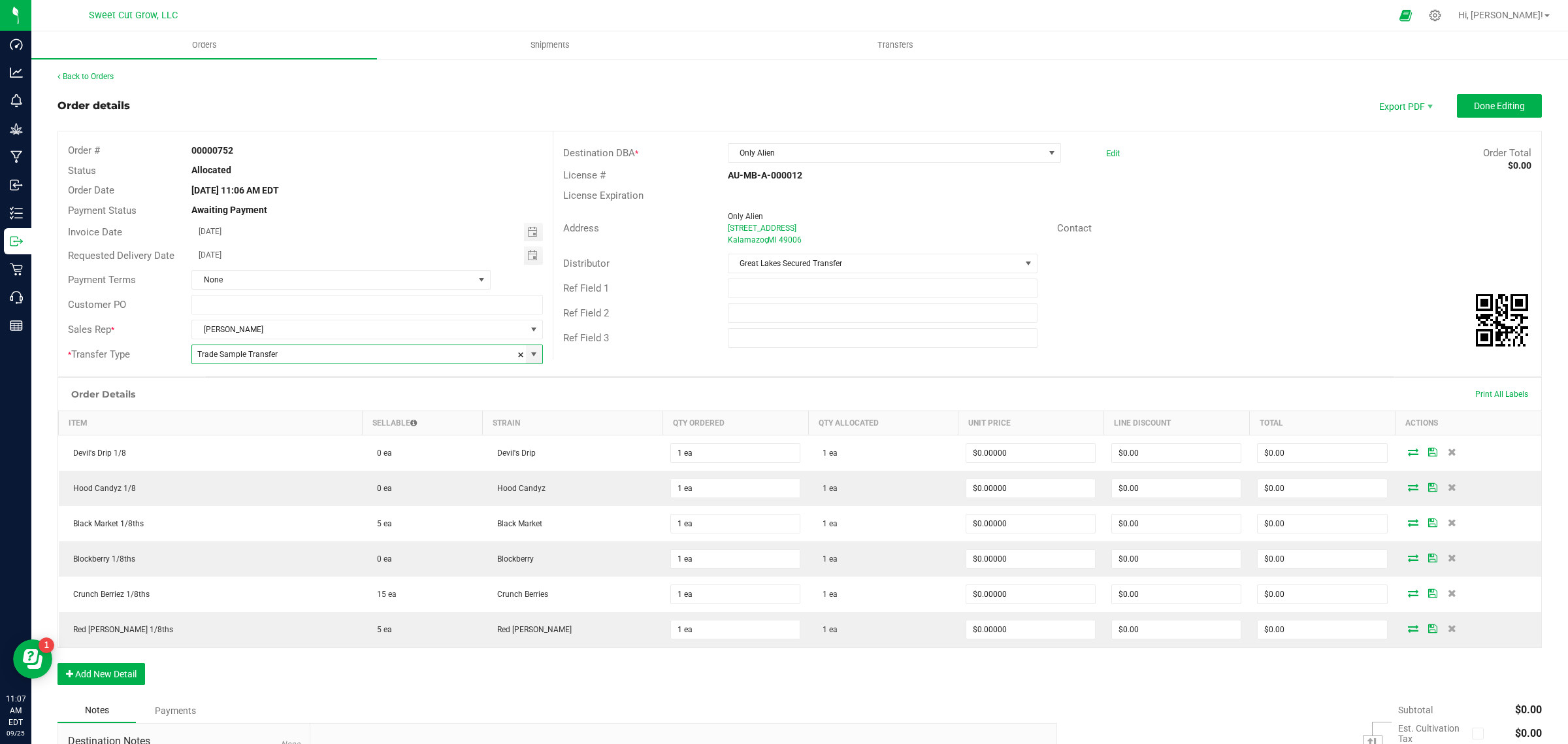
scroll to position [33, 0]
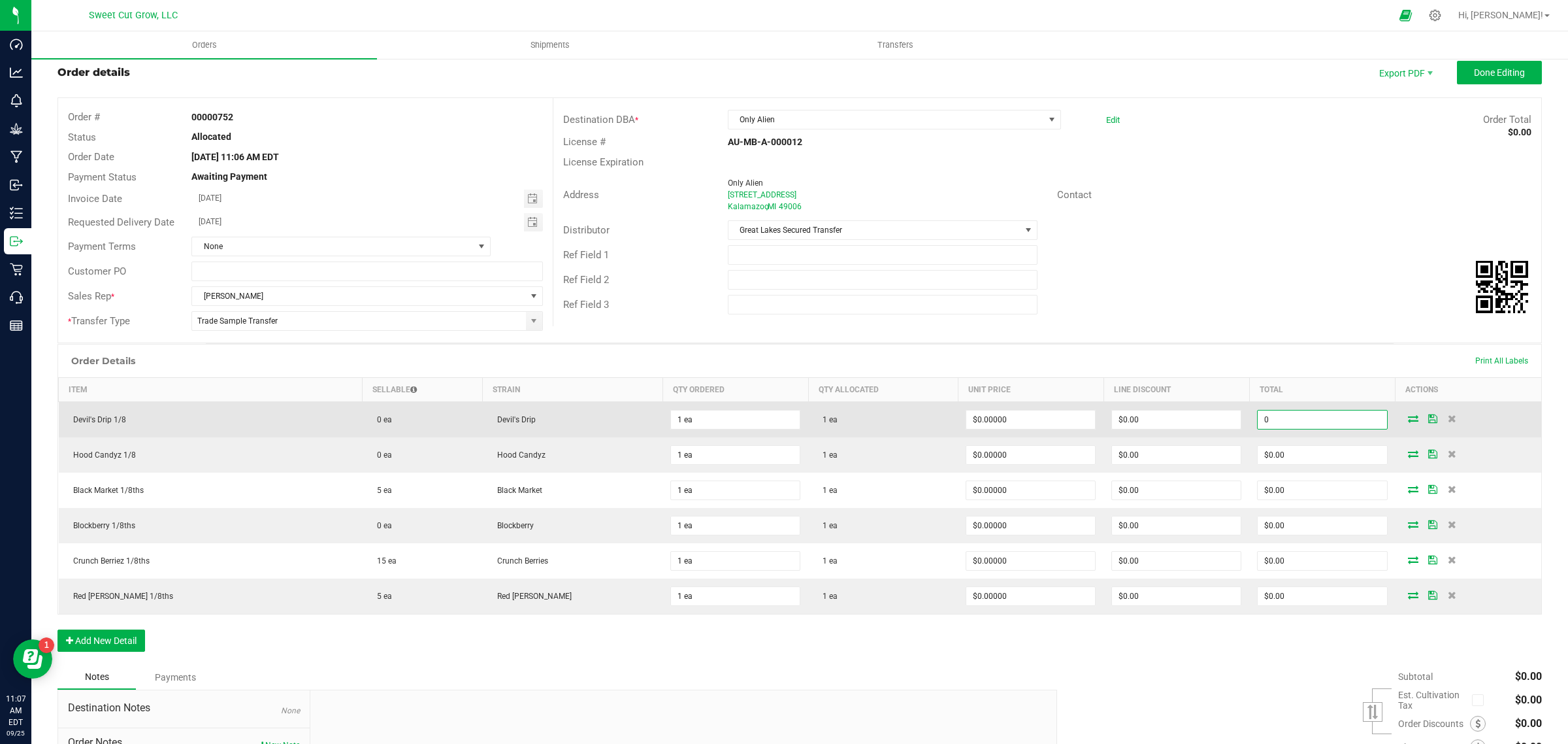
click at [1284, 422] on input "0" at bounding box center [1322, 420] width 128 height 19
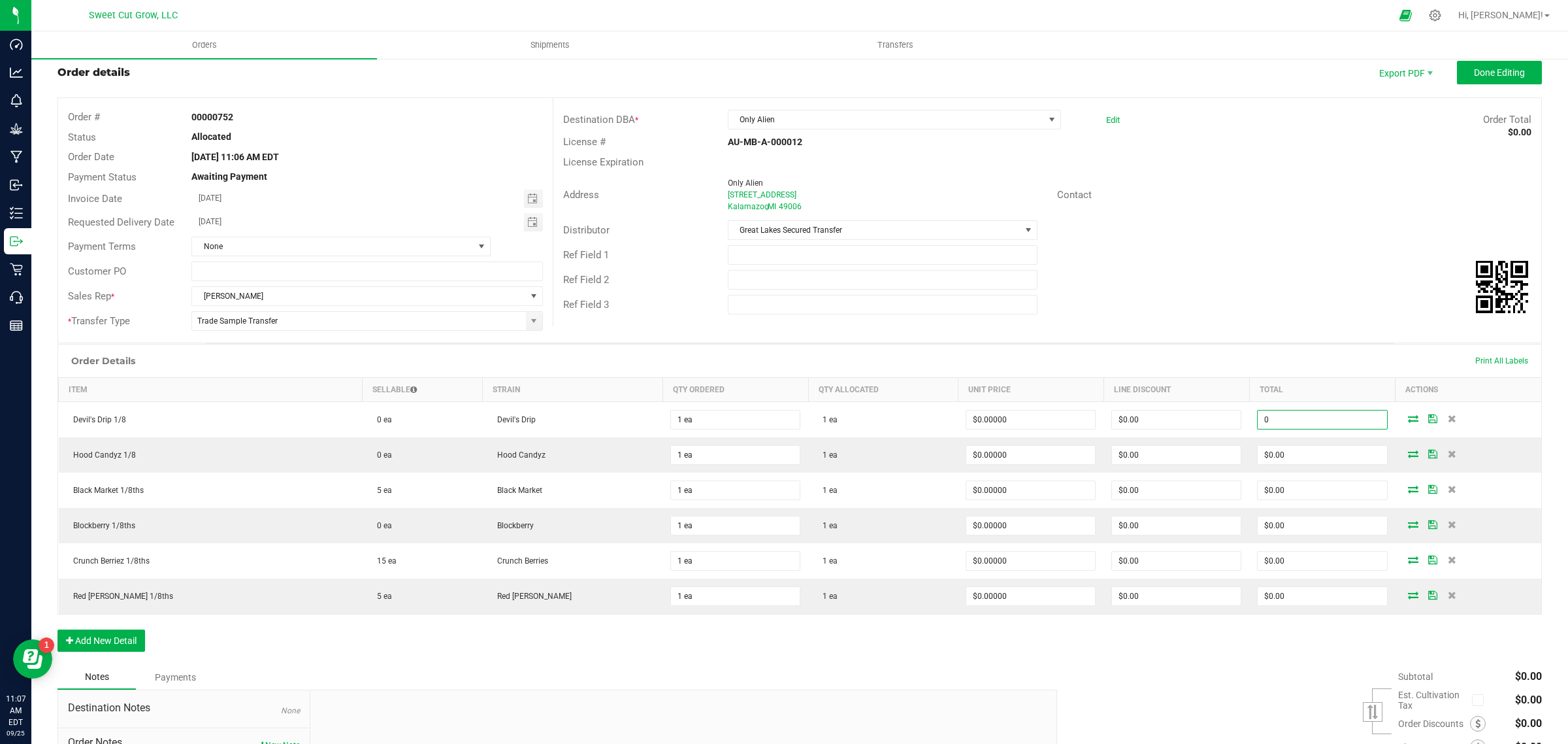
type input "$0.00"
click at [1272, 329] on div "Order # 00000752 Status Allocated Order Date [DATE] 11:06 AM EDT Payment Status…" at bounding box center [800, 220] width 1483 height 244
click at [1258, 672] on div "Subtotal $0.00 Est. Cultivation Tax" at bounding box center [1295, 747] width 494 height 166
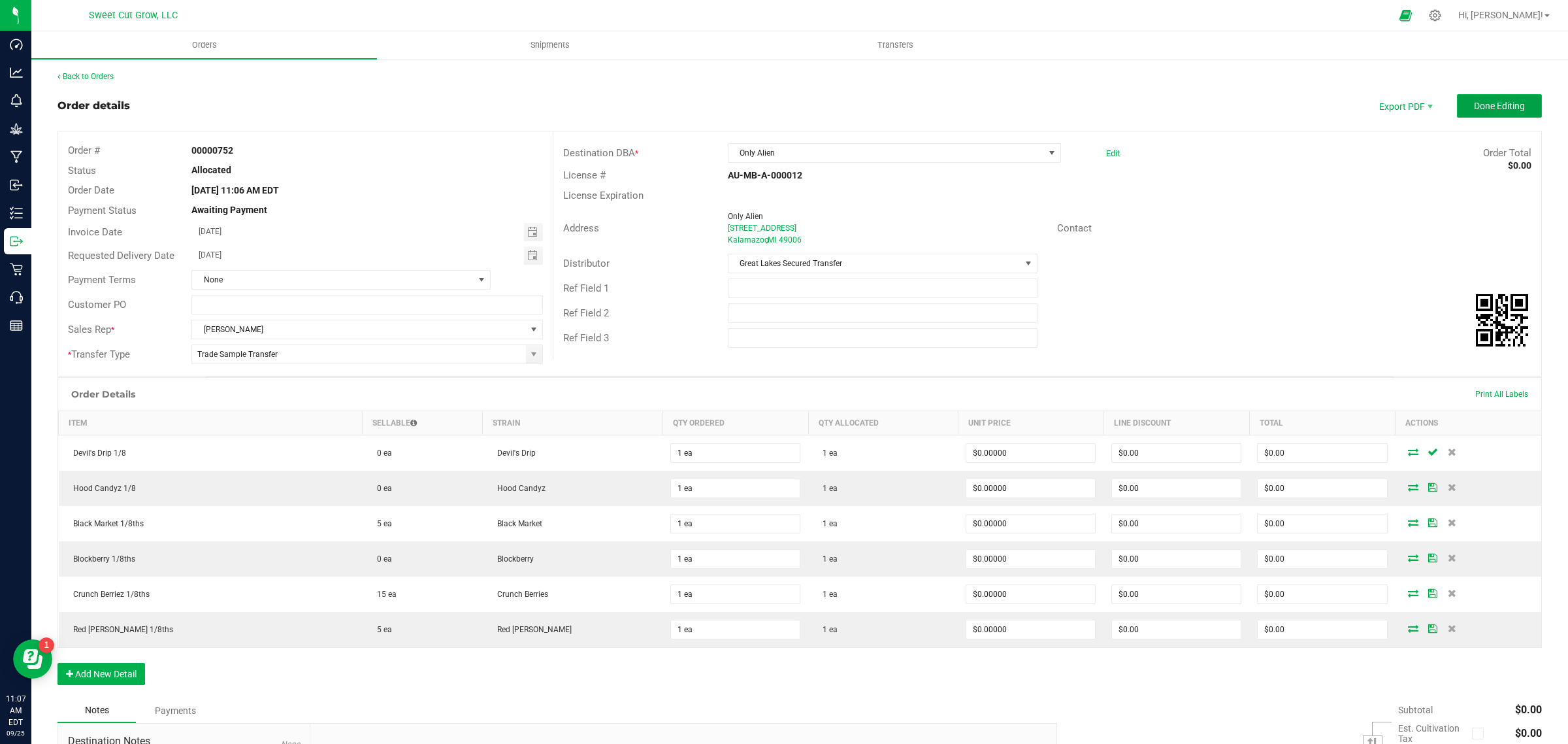
click at [1485, 105] on span "Done Editing" at bounding box center [1500, 106] width 51 height 10
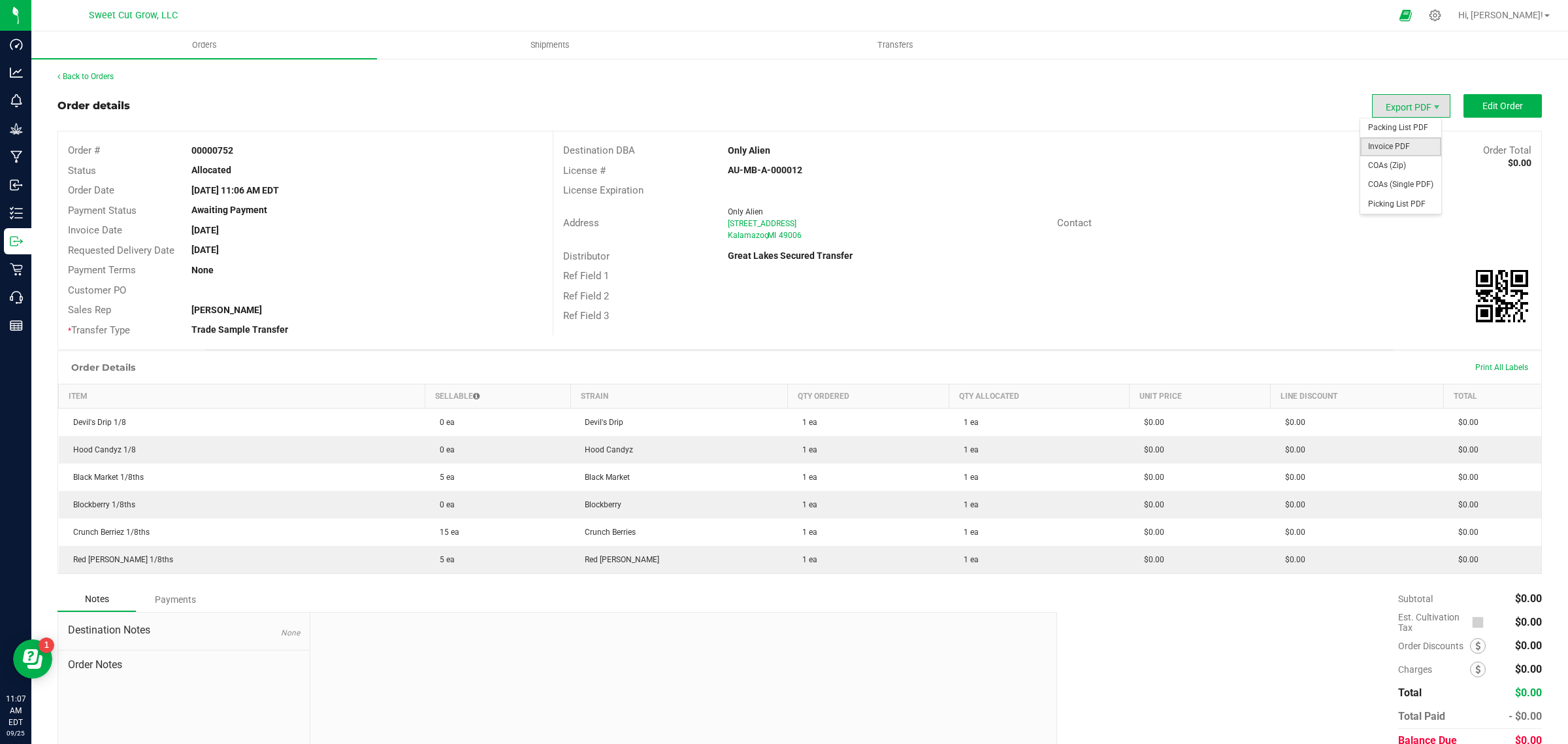
click at [1408, 145] on span "Invoice PDF" at bounding box center [1401, 147] width 81 height 19
click at [564, 46] on span "Shipments" at bounding box center [550, 45] width 74 height 12
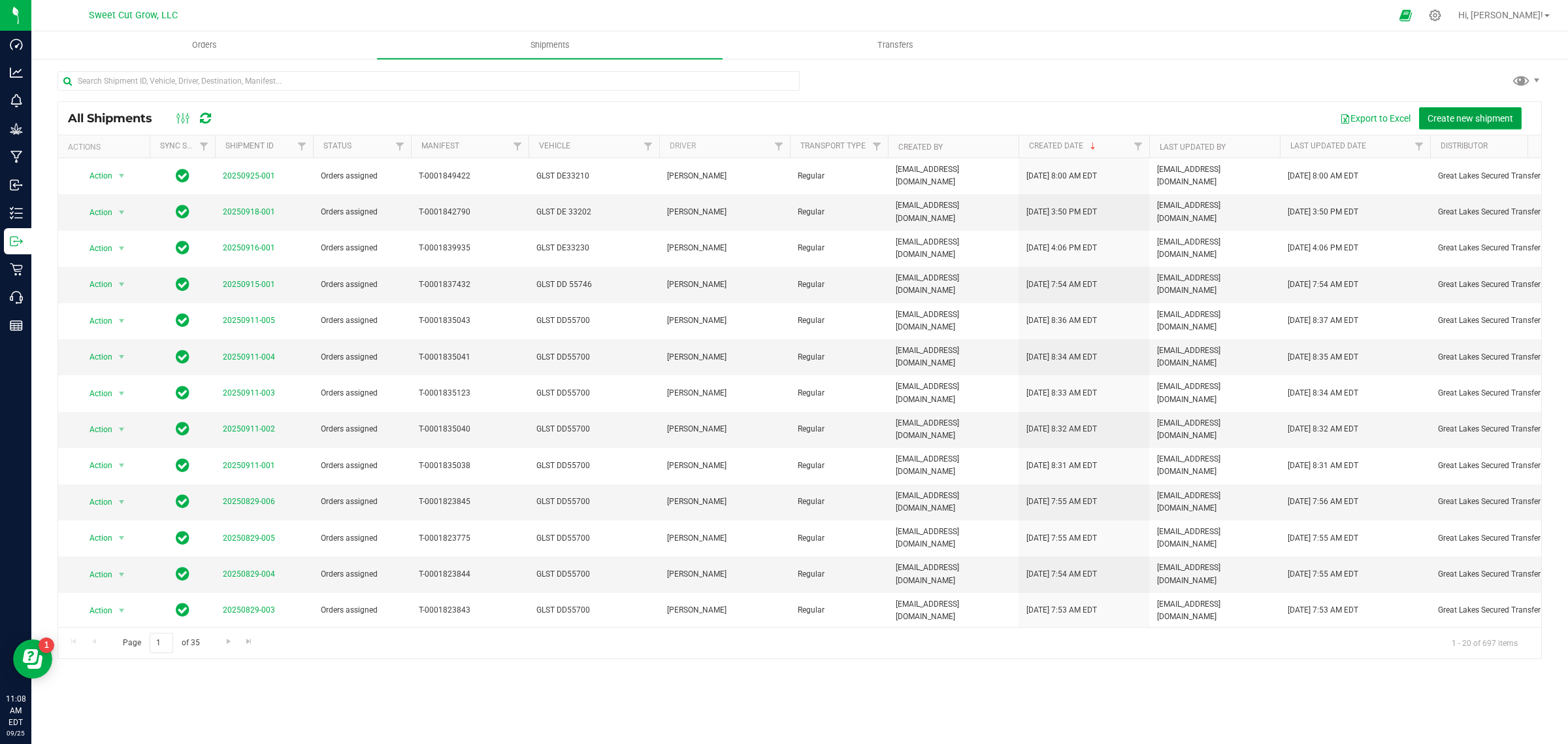
click at [1464, 109] on button "Create new shipment" at bounding box center [1471, 118] width 102 height 22
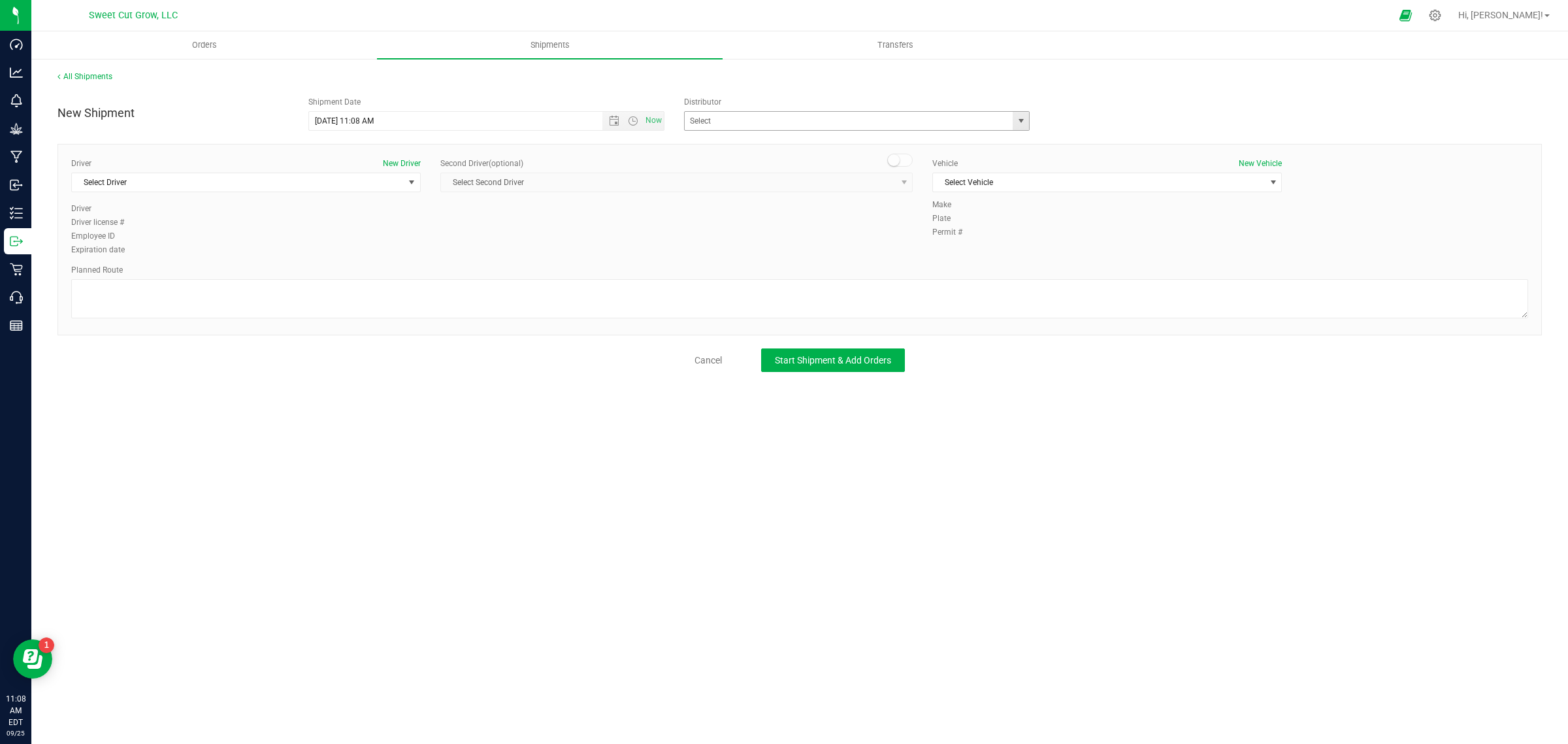
click at [1022, 126] on span "select" at bounding box center [1021, 121] width 16 height 19
click at [811, 162] on li "Great Lakes Secured Transfer" at bounding box center [857, 163] width 344 height 19
type input "Great Lakes Secured Transfer"
click at [169, 188] on span "Select Driver" at bounding box center [238, 182] width 332 height 19
drag, startPoint x: 500, startPoint y: 245, endPoint x: 705, endPoint y: 368, distance: 239.1
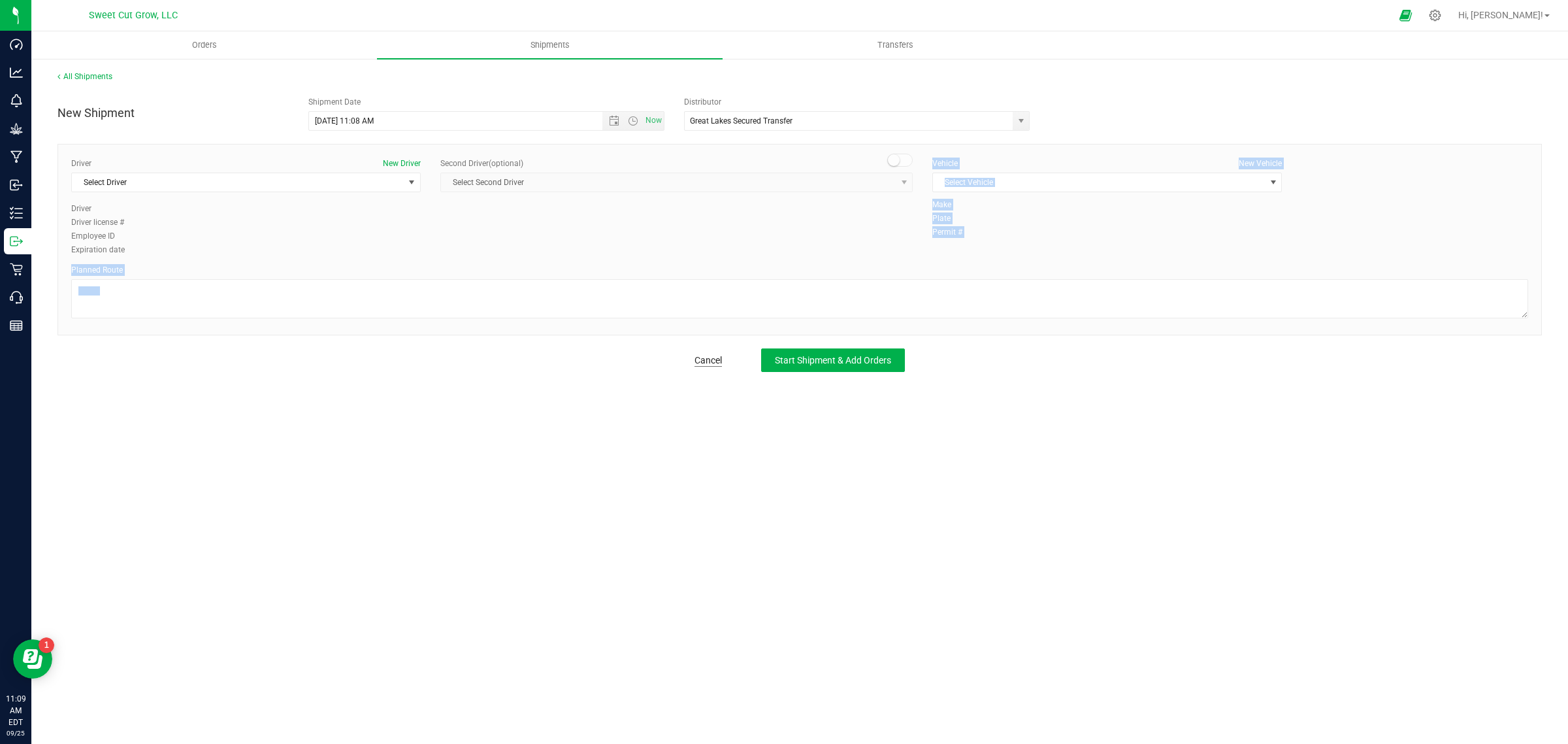
click at [705, 368] on div "New Shipment Shipment Date [DATE] 11:08 AM Now Distributor Great Lakes Secured …" at bounding box center [800, 230] width 1485 height 281
click at [705, 367] on link "Cancel" at bounding box center [708, 360] width 27 height 13
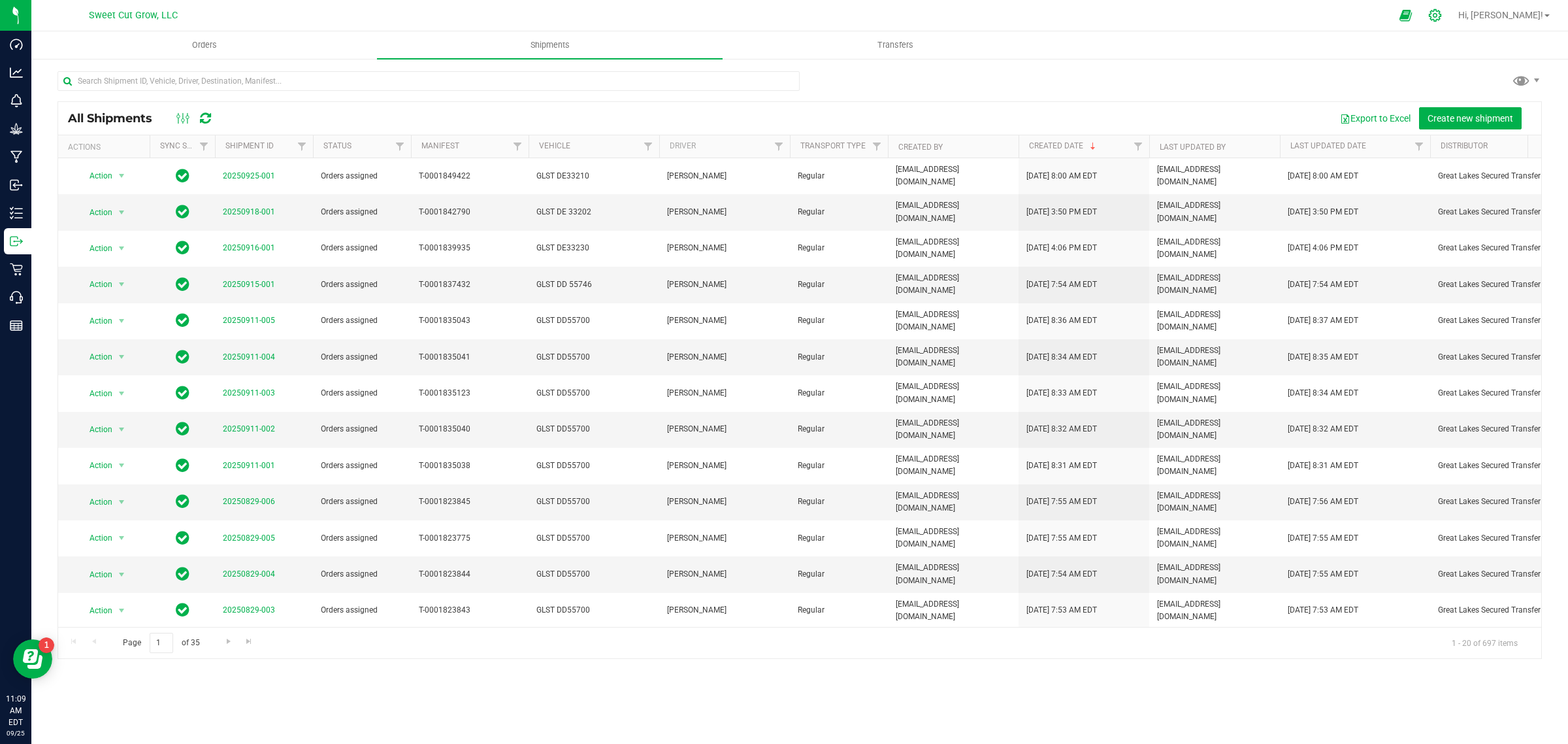
click at [1443, 11] on icon at bounding box center [1435, 15] width 13 height 13
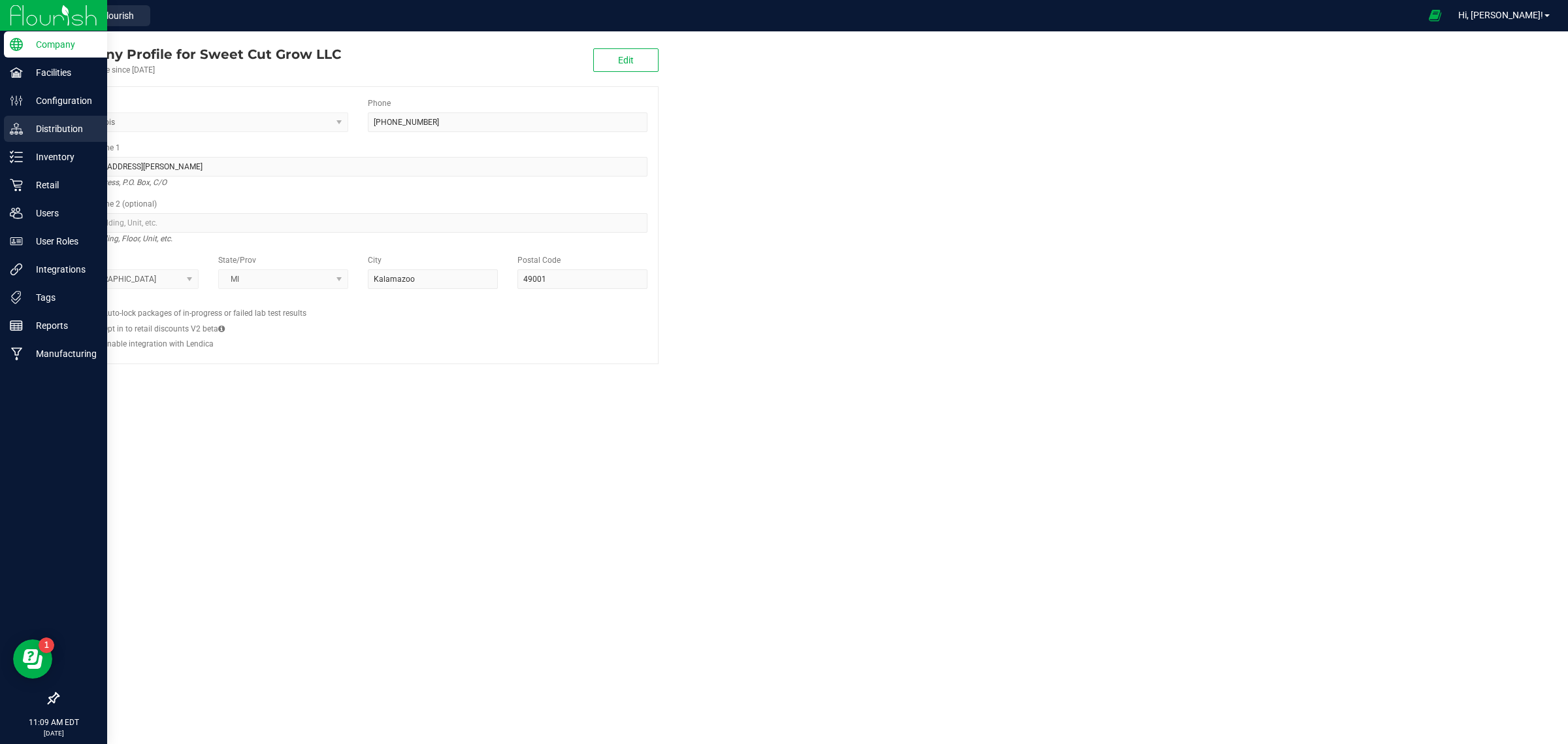
click at [76, 132] on p "Distribution" at bounding box center [62, 128] width 79 height 16
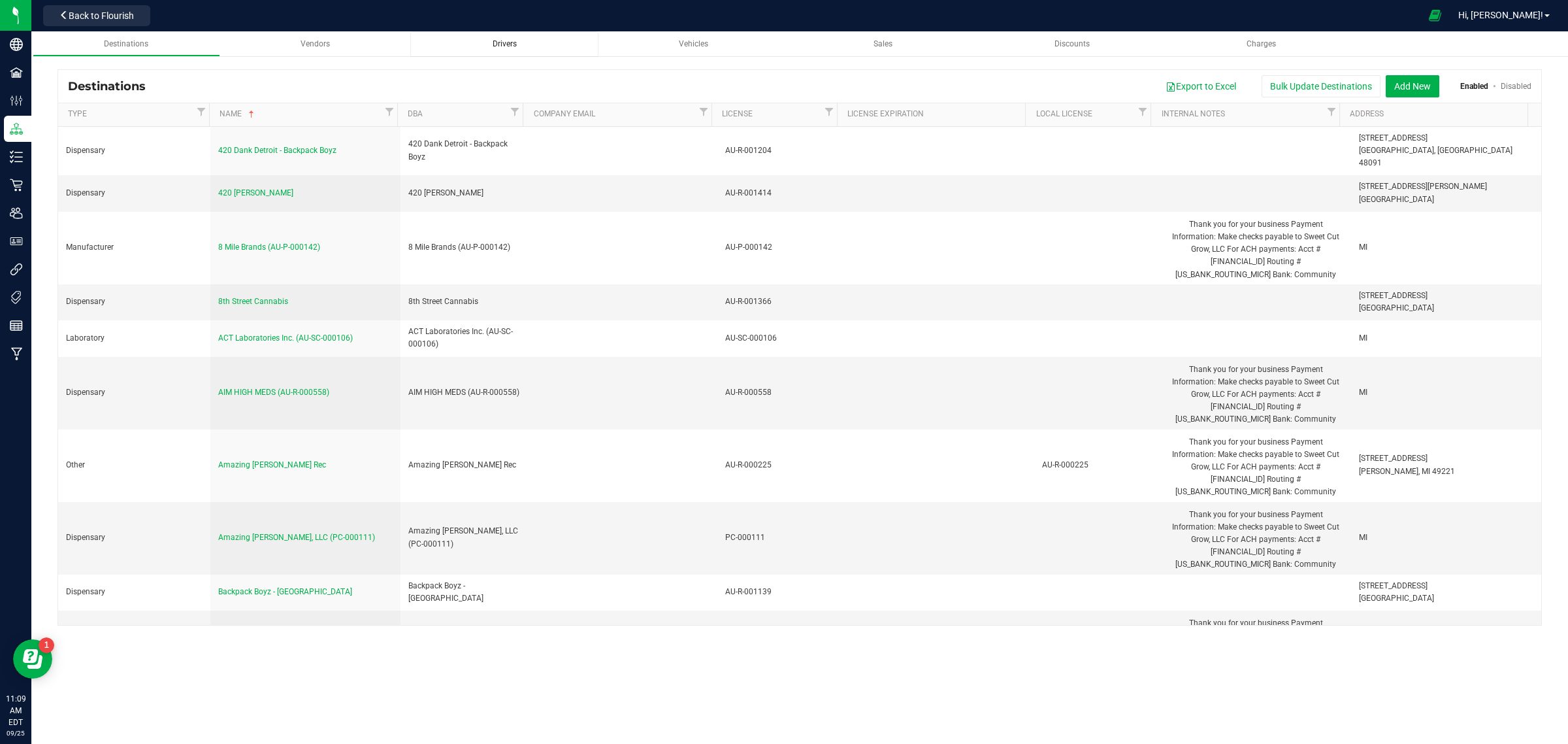
click at [491, 45] on div "Drivers" at bounding box center [504, 44] width 166 height 11
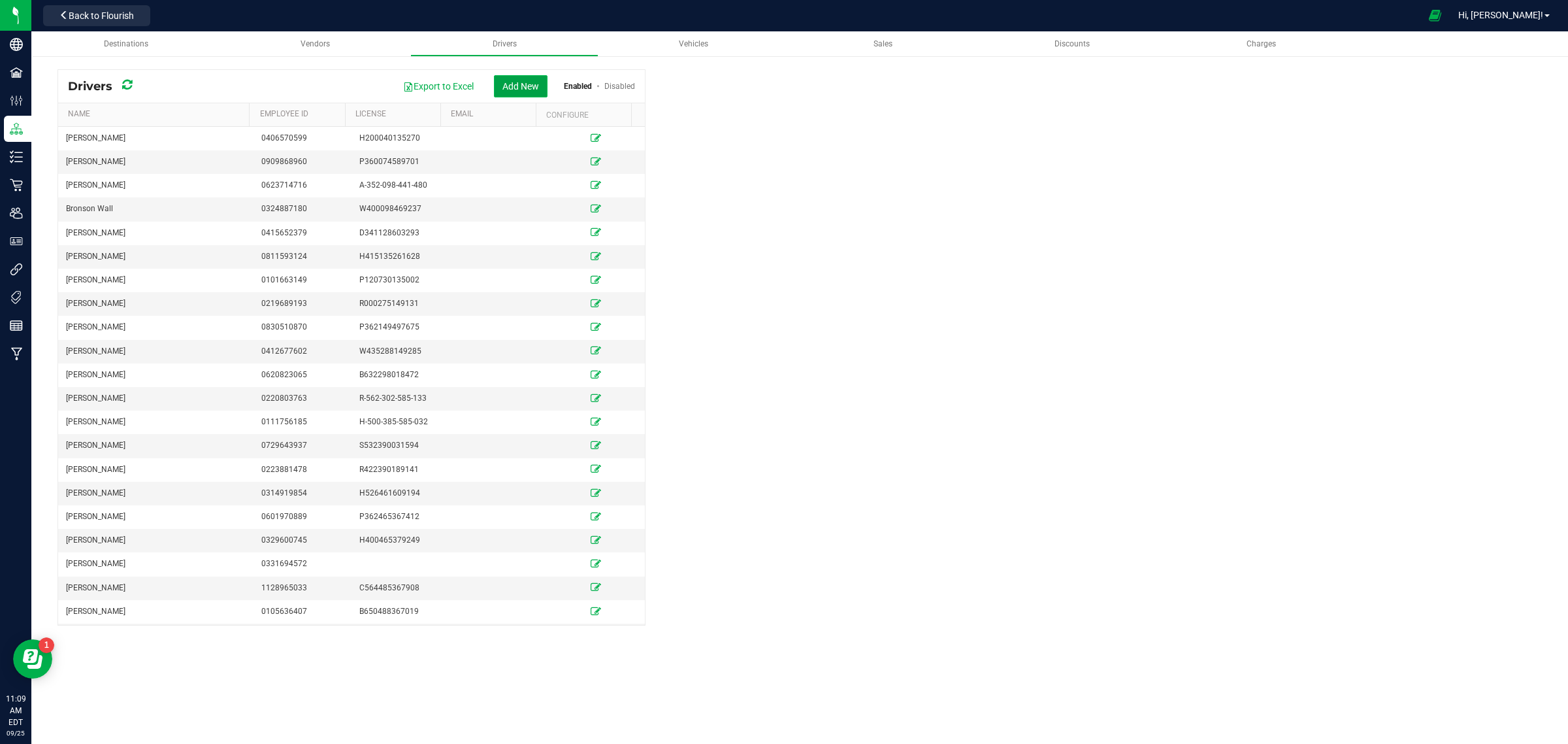
click at [514, 97] on button "Add New" at bounding box center [520, 86] width 53 height 22
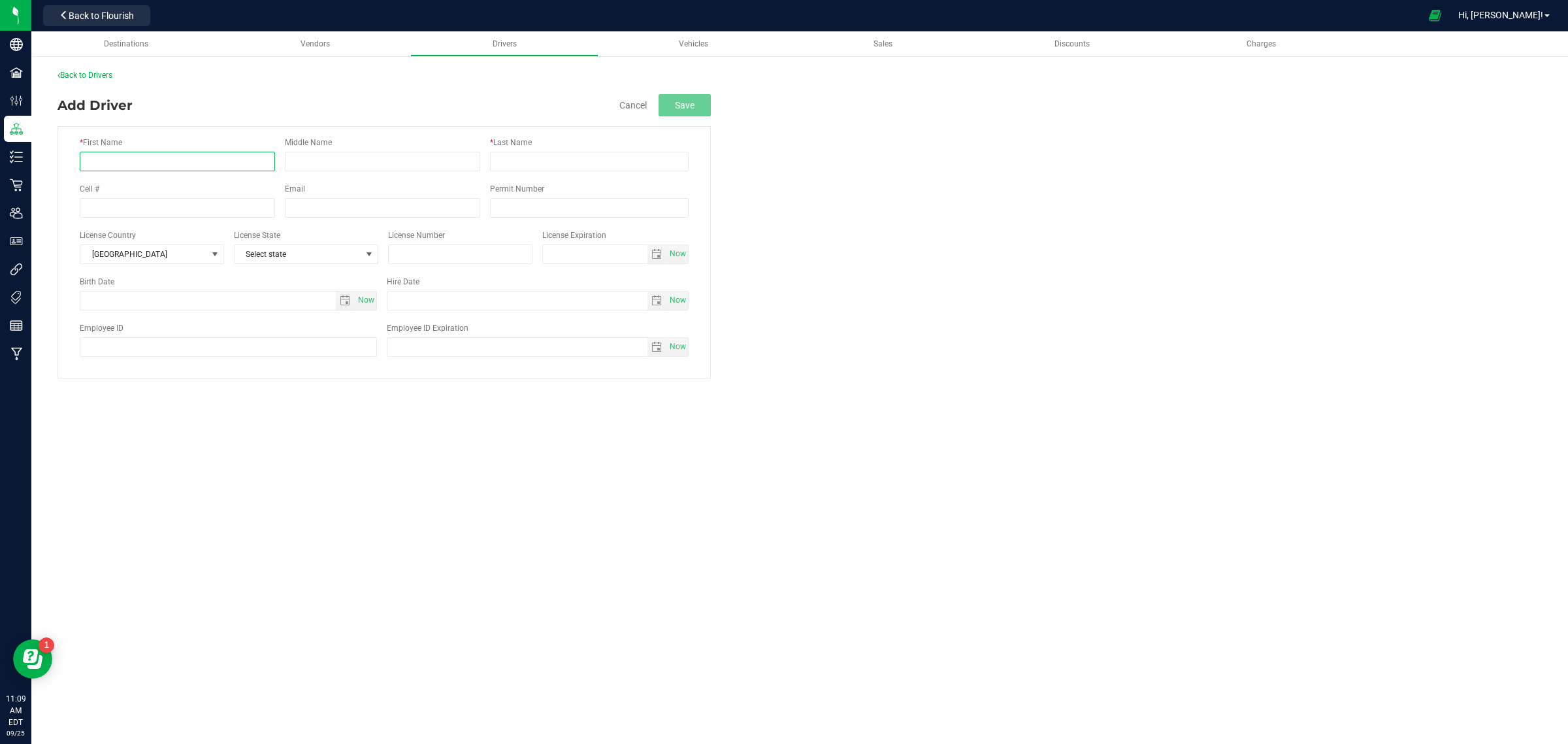
click at [158, 162] on input "* First Name" at bounding box center [177, 161] width 195 height 19
type input "[PERSON_NAME]"
click at [426, 258] on input "text" at bounding box center [460, 254] width 145 height 19
type input "S"
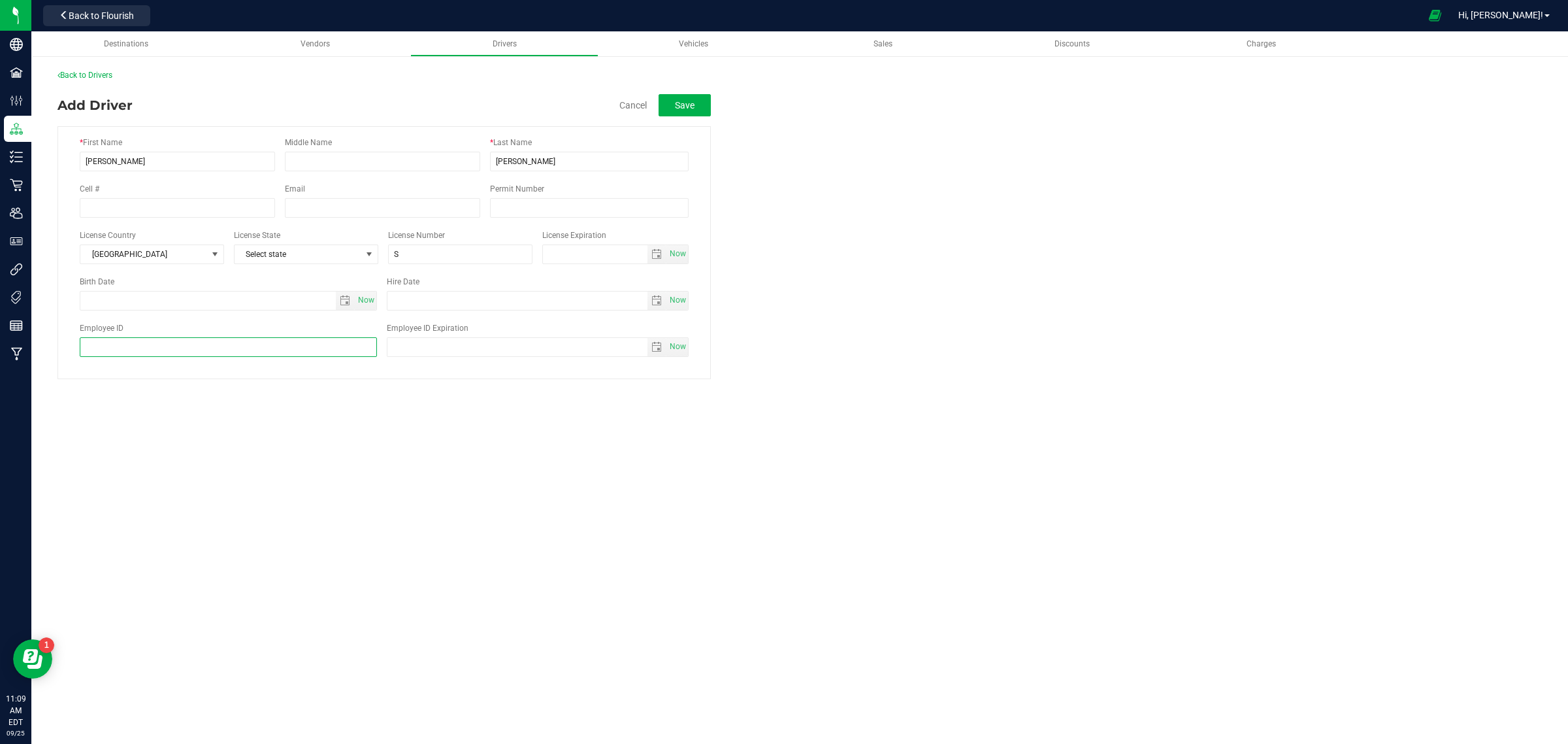
click at [172, 352] on input "Employee ID" at bounding box center [228, 347] width 297 height 19
type input "0405976346"
click at [438, 252] on input "S" at bounding box center [460, 254] width 145 height 19
click at [283, 255] on span "Select state" at bounding box center [298, 254] width 127 height 19
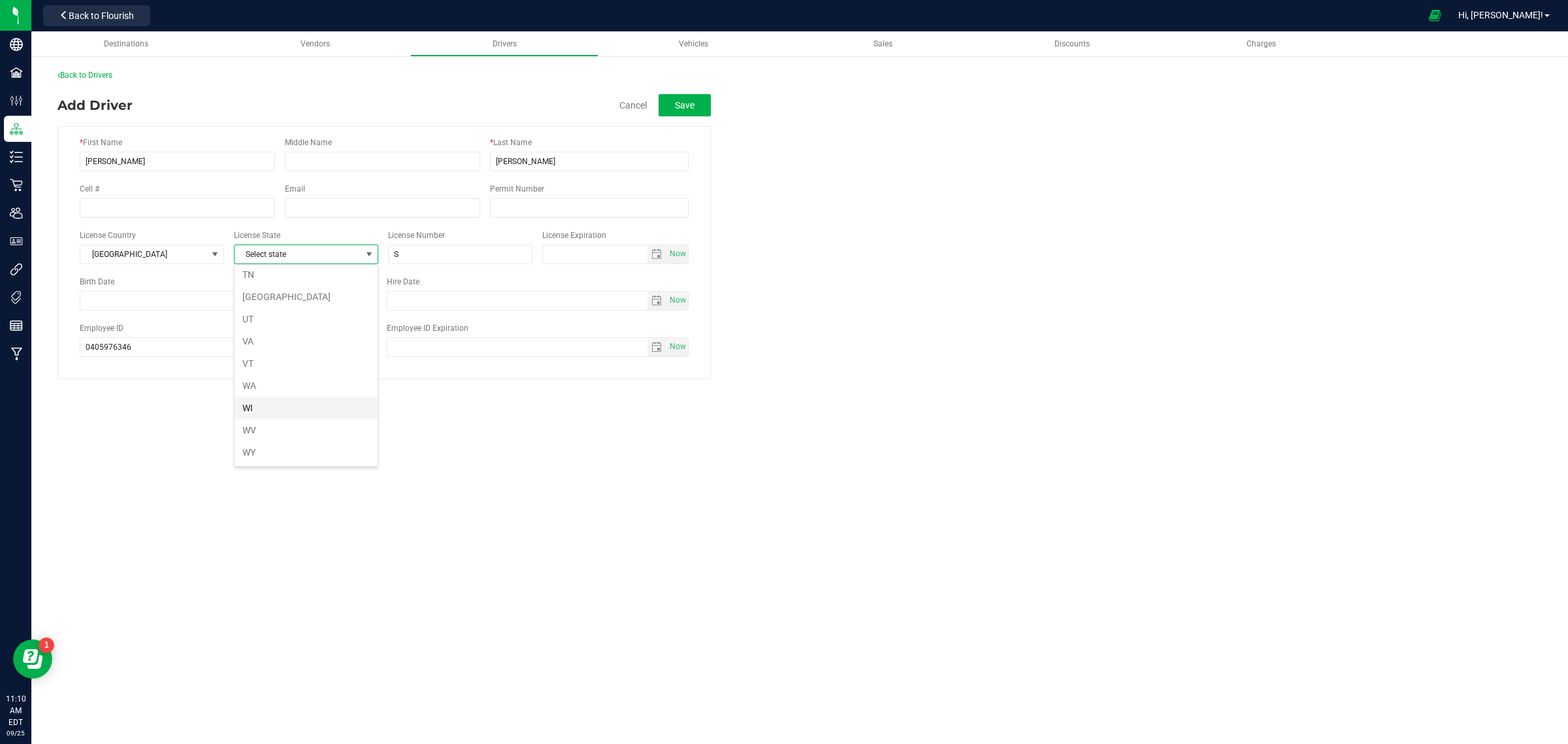
click at [275, 405] on li "WI" at bounding box center [306, 408] width 143 height 22
click at [484, 253] on input "S" at bounding box center [460, 254] width 145 height 19
type input "5"
type input "S113-0109-7125-05"
click at [690, 102] on button "Save" at bounding box center [685, 105] width 52 height 22
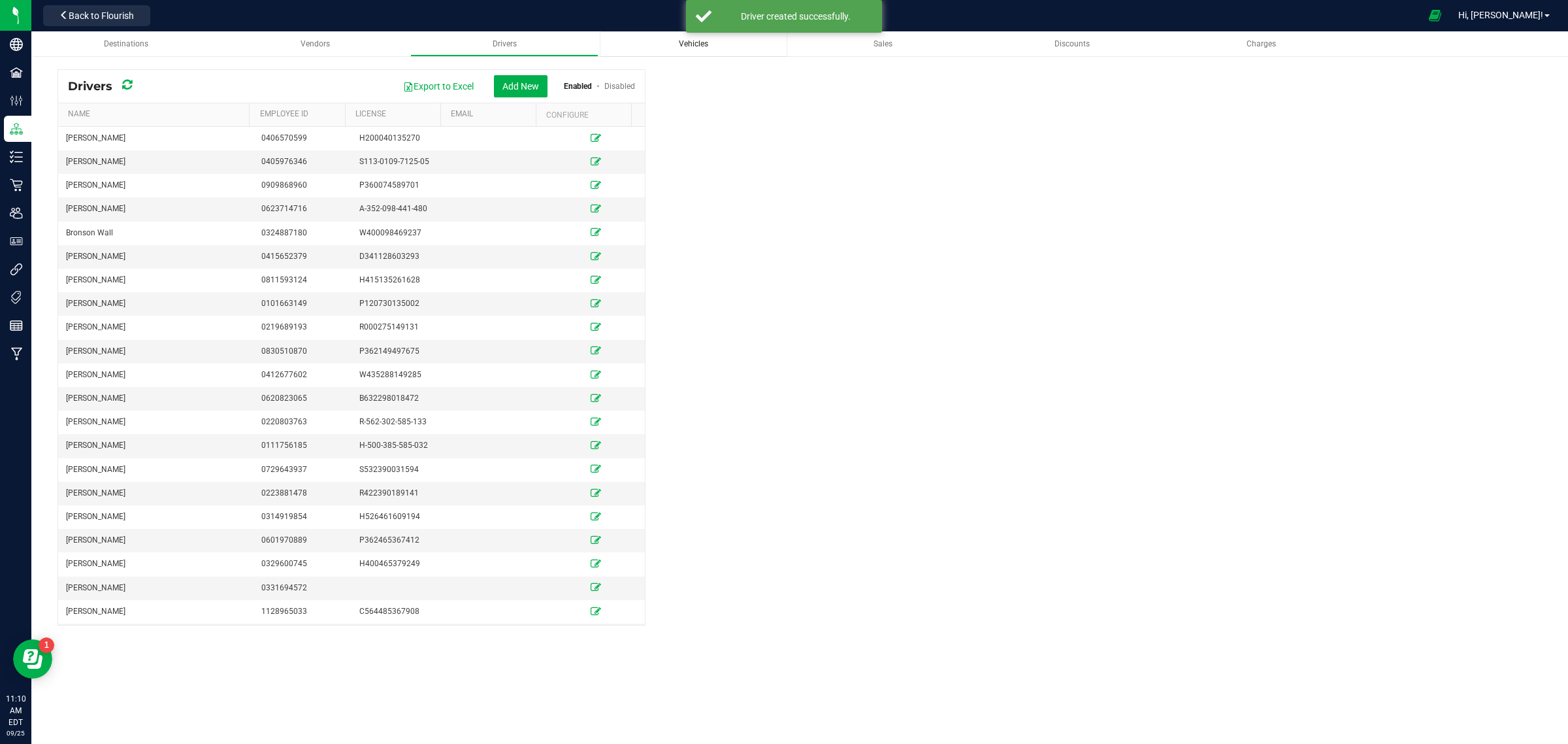
click at [693, 46] on span "Vehicles" at bounding box center [693, 44] width 30 height 9
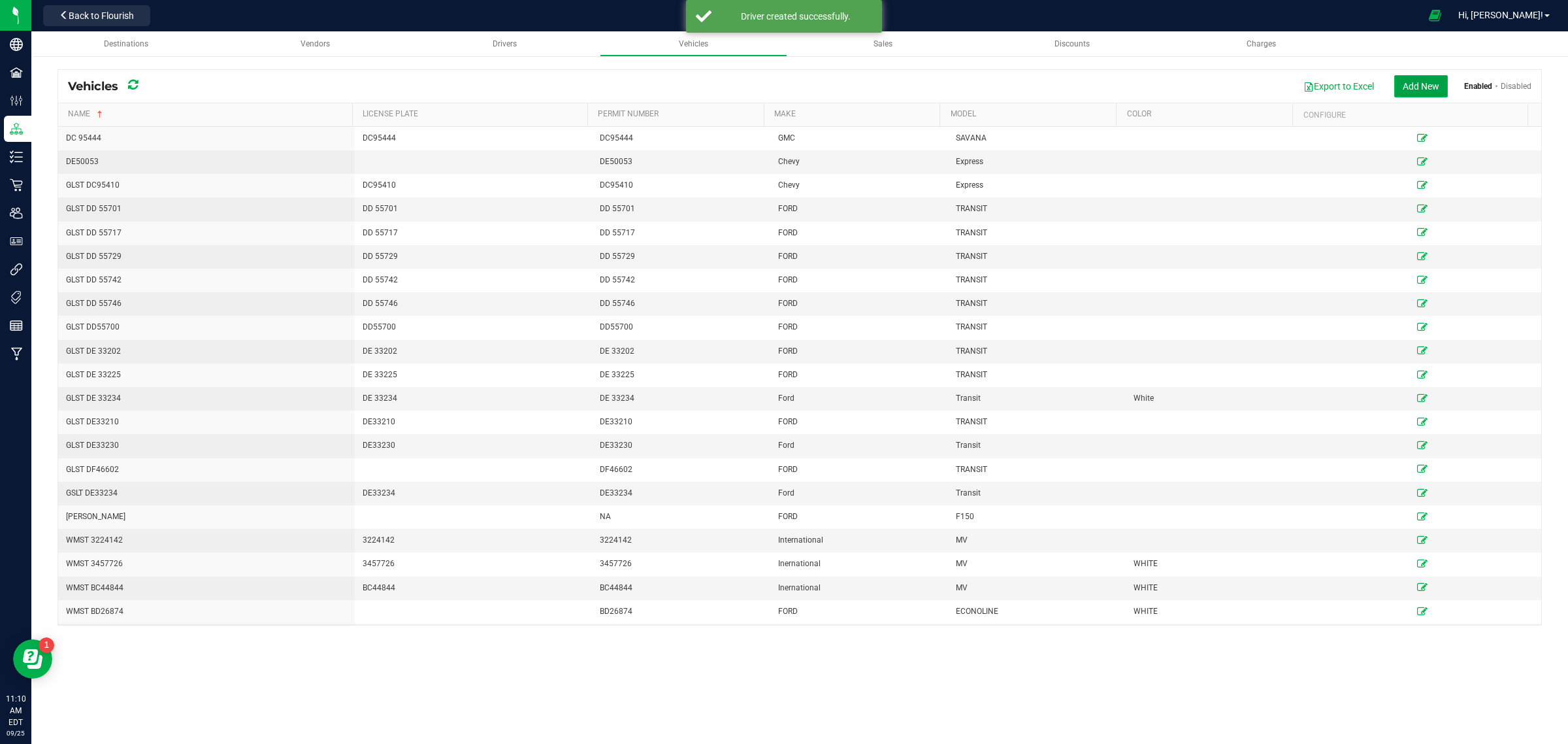
click at [1426, 75] on button "Add New" at bounding box center [1421, 86] width 53 height 22
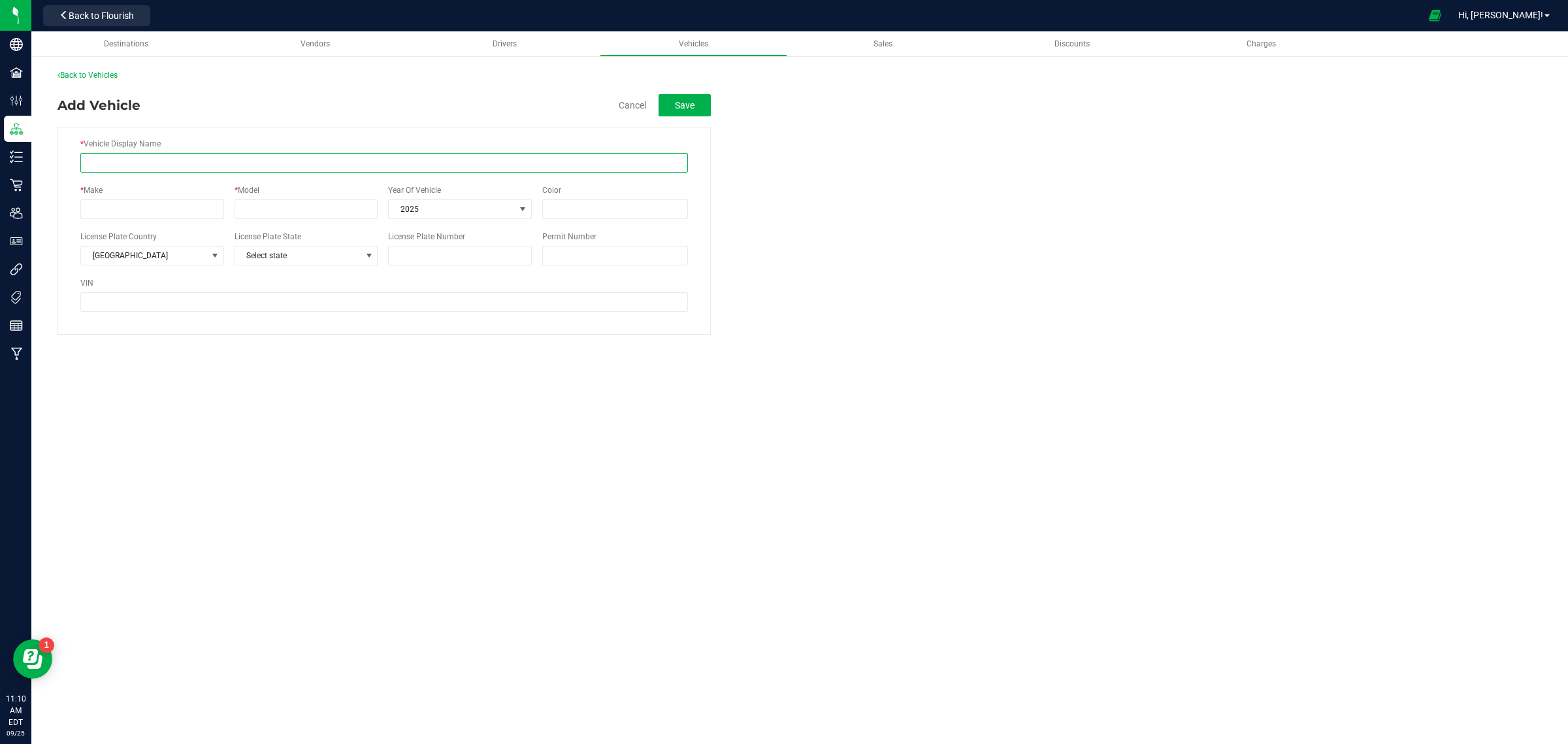
click at [126, 159] on input "* Vehicle Display Name" at bounding box center [384, 163] width 608 height 19
type input "[PERSON_NAME] BMW 430i"
click at [112, 208] on input "* Make" at bounding box center [152, 209] width 144 height 19
type input "BMW"
type input "430i"
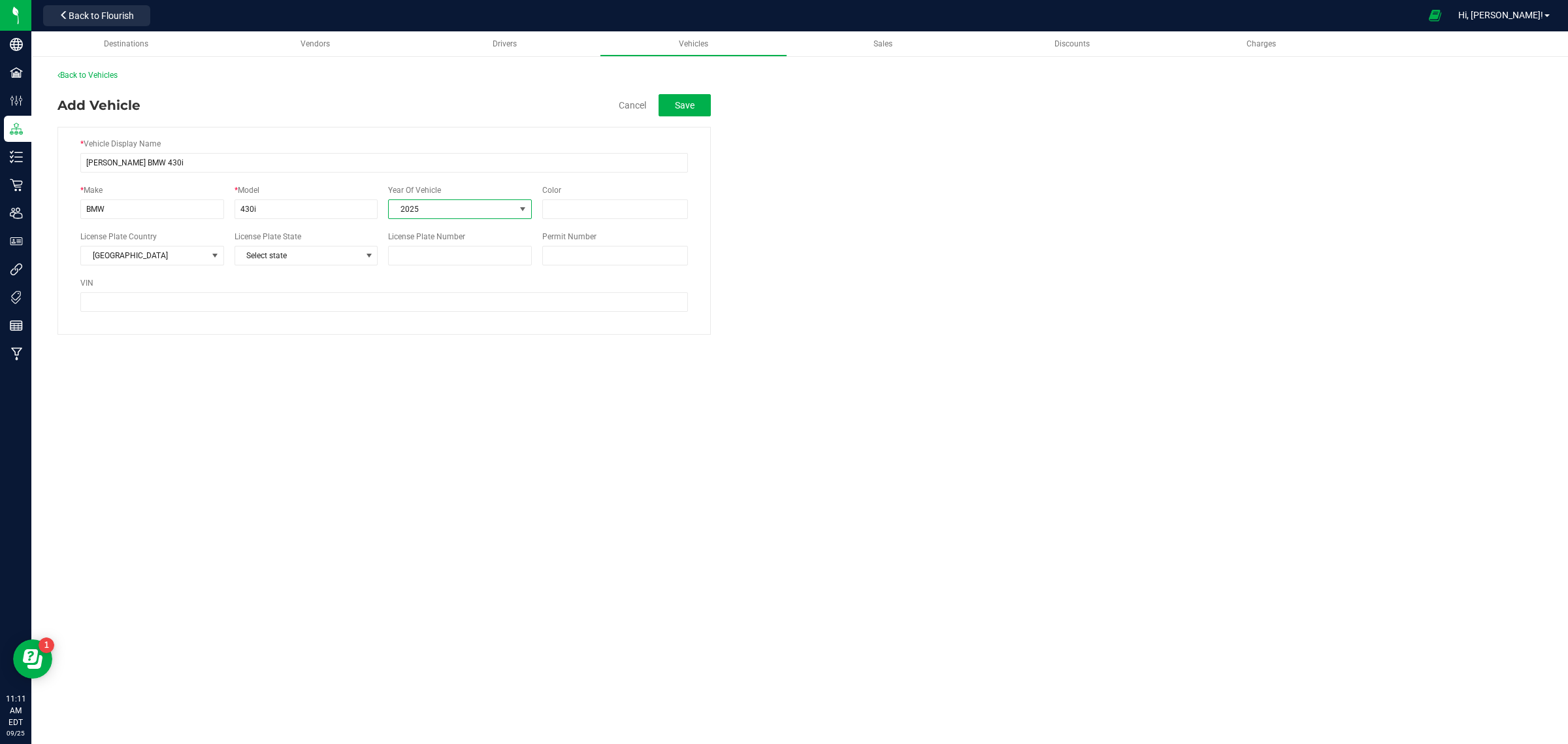
click at [445, 206] on span "2025" at bounding box center [452, 209] width 126 height 19
click at [419, 232] on li "2018" at bounding box center [460, 224] width 142 height 19
click at [562, 214] on input "Color" at bounding box center [615, 209] width 146 height 19
type input "White"
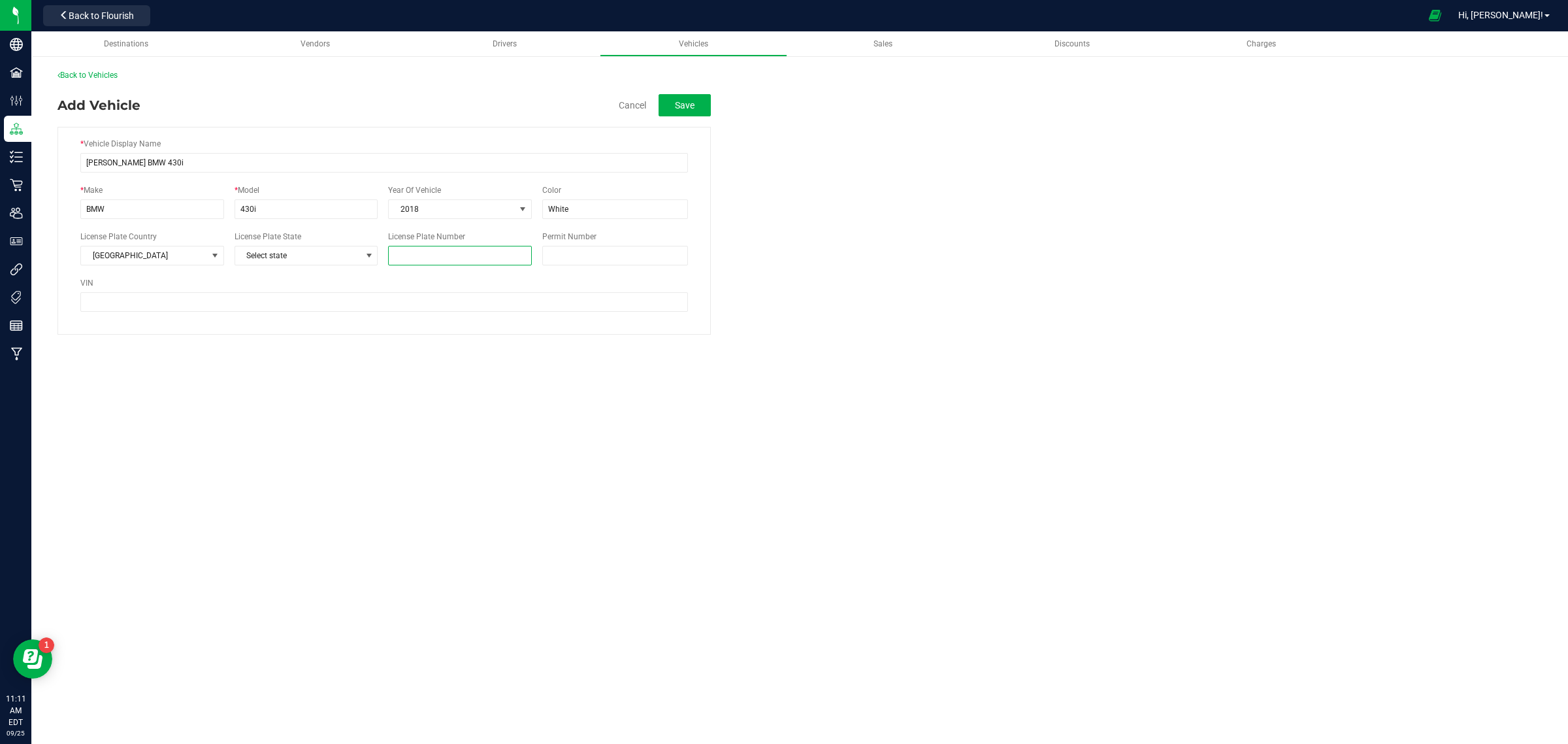
click at [458, 255] on input "License Plate Number" at bounding box center [460, 255] width 144 height 19
type input "ADP-6343"
click at [690, 112] on button "Save" at bounding box center [685, 105] width 52 height 22
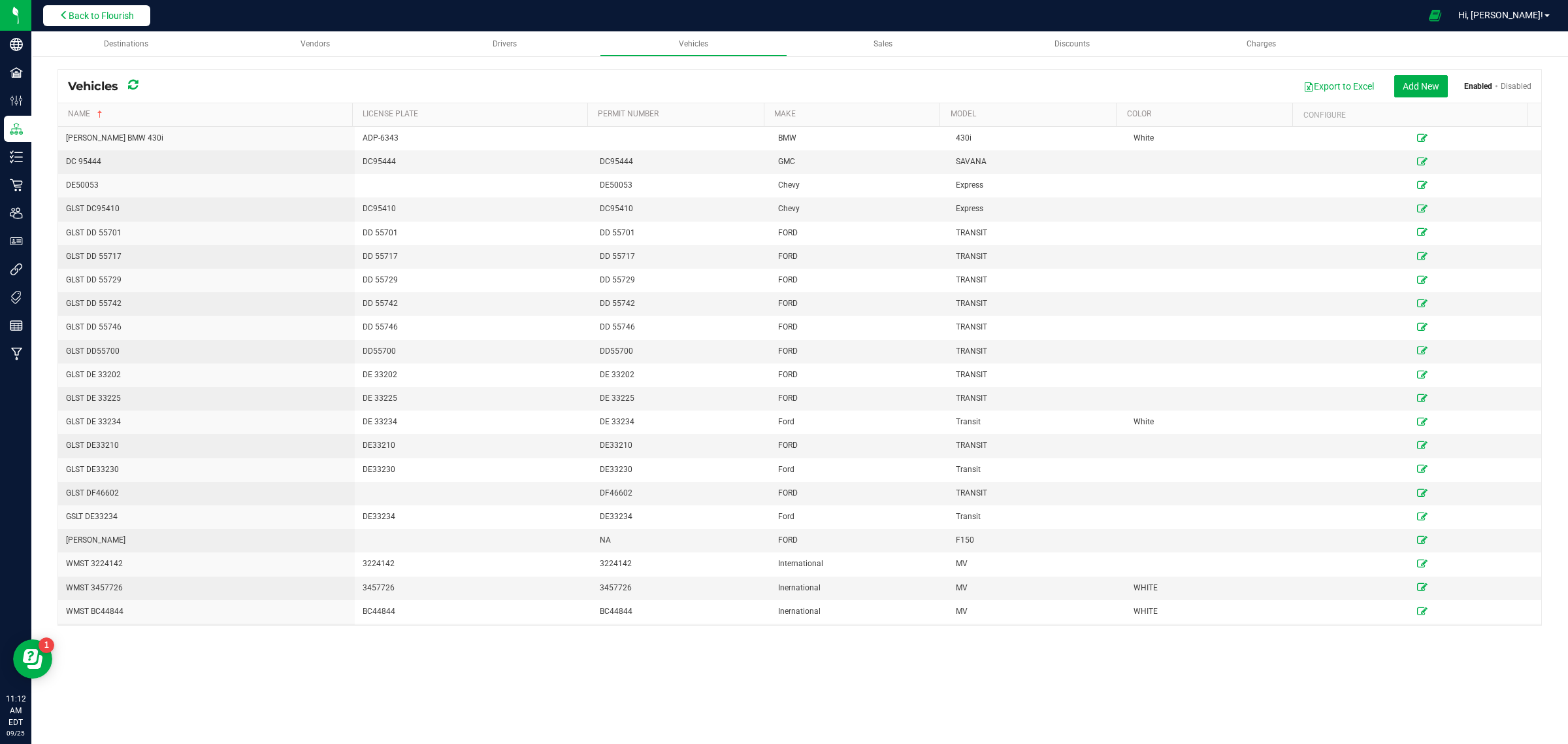
click at [76, 10] on span "Back to Flourish" at bounding box center [101, 16] width 65 height 10
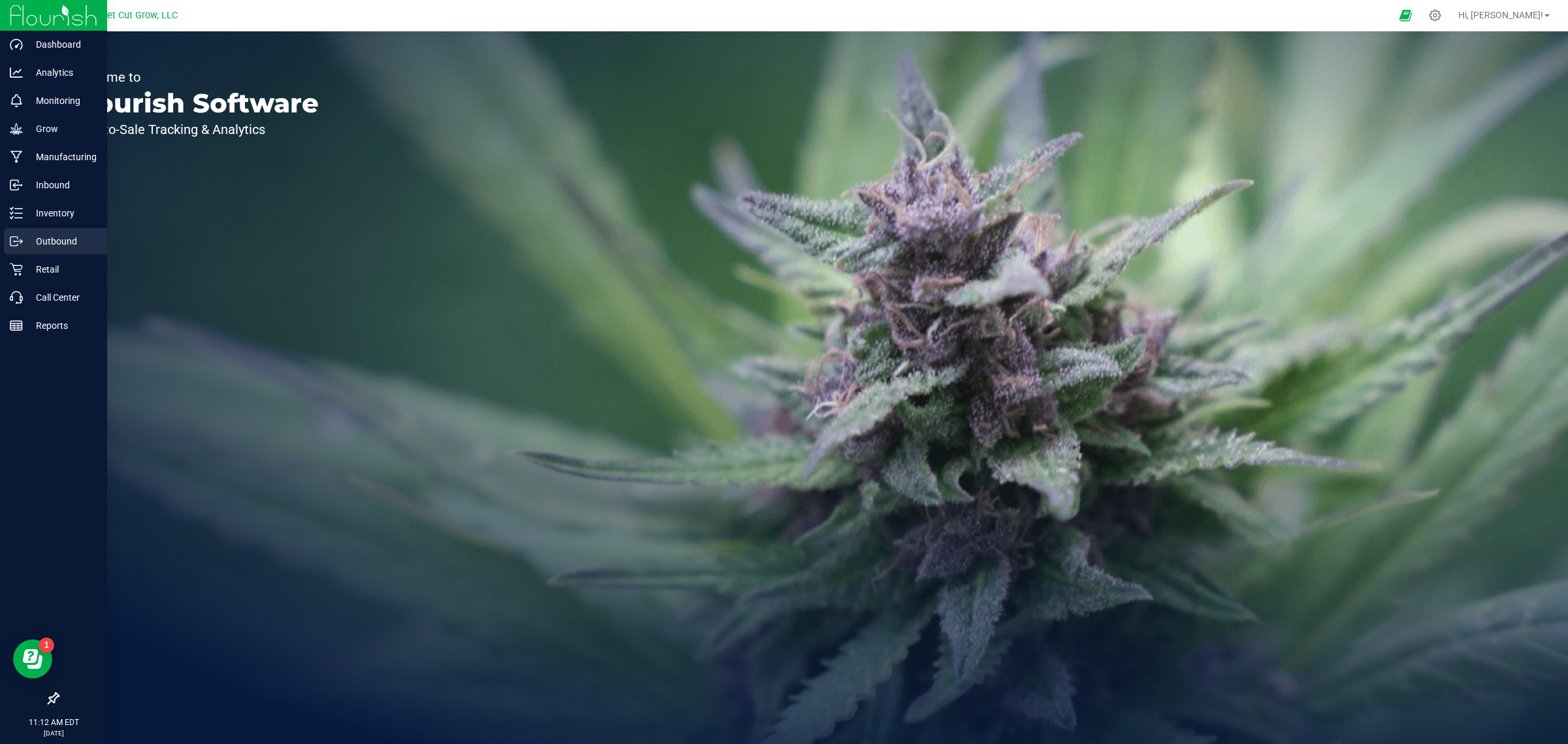
click at [56, 239] on p "Outbound" at bounding box center [62, 241] width 79 height 16
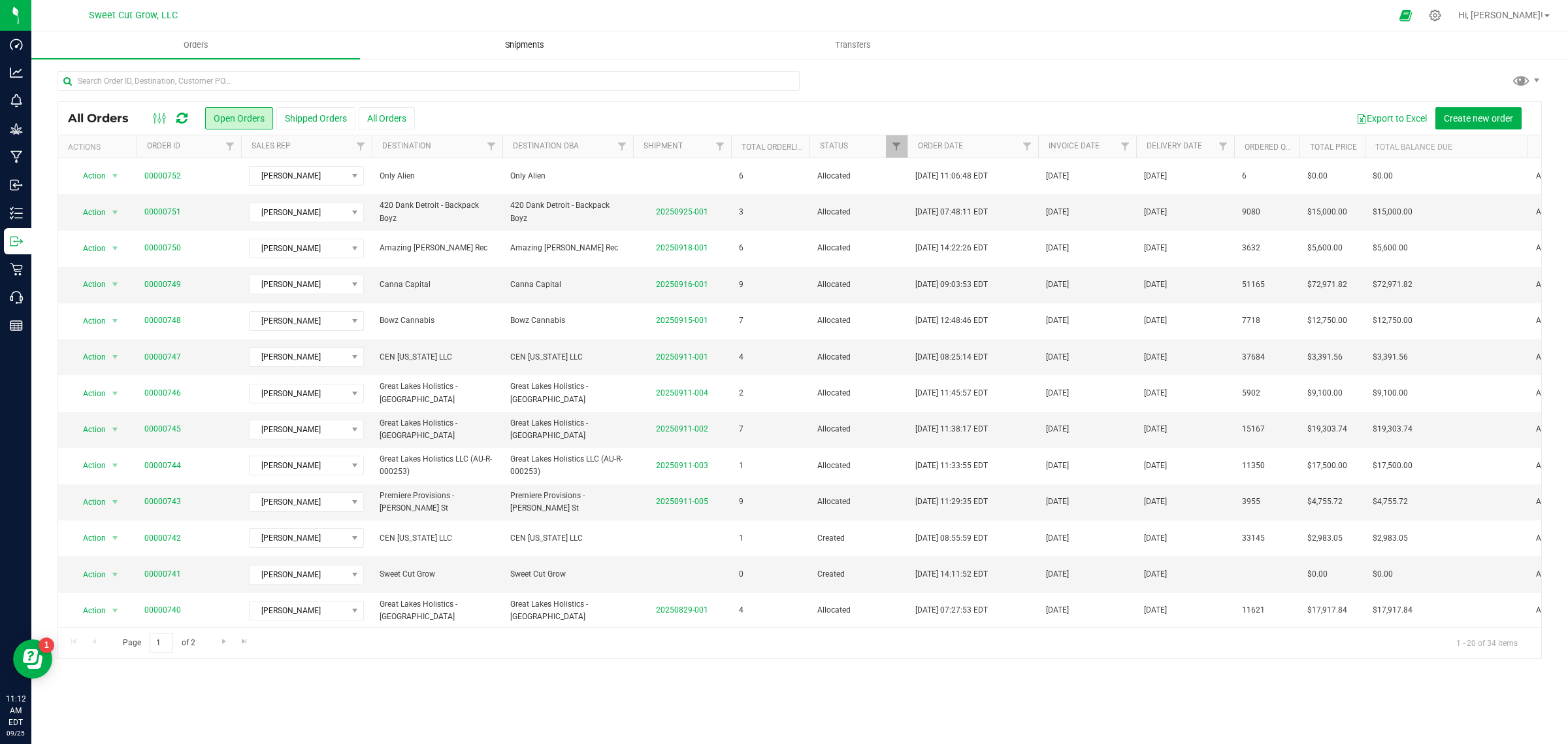
click at [526, 46] on span "Shipments" at bounding box center [525, 45] width 74 height 12
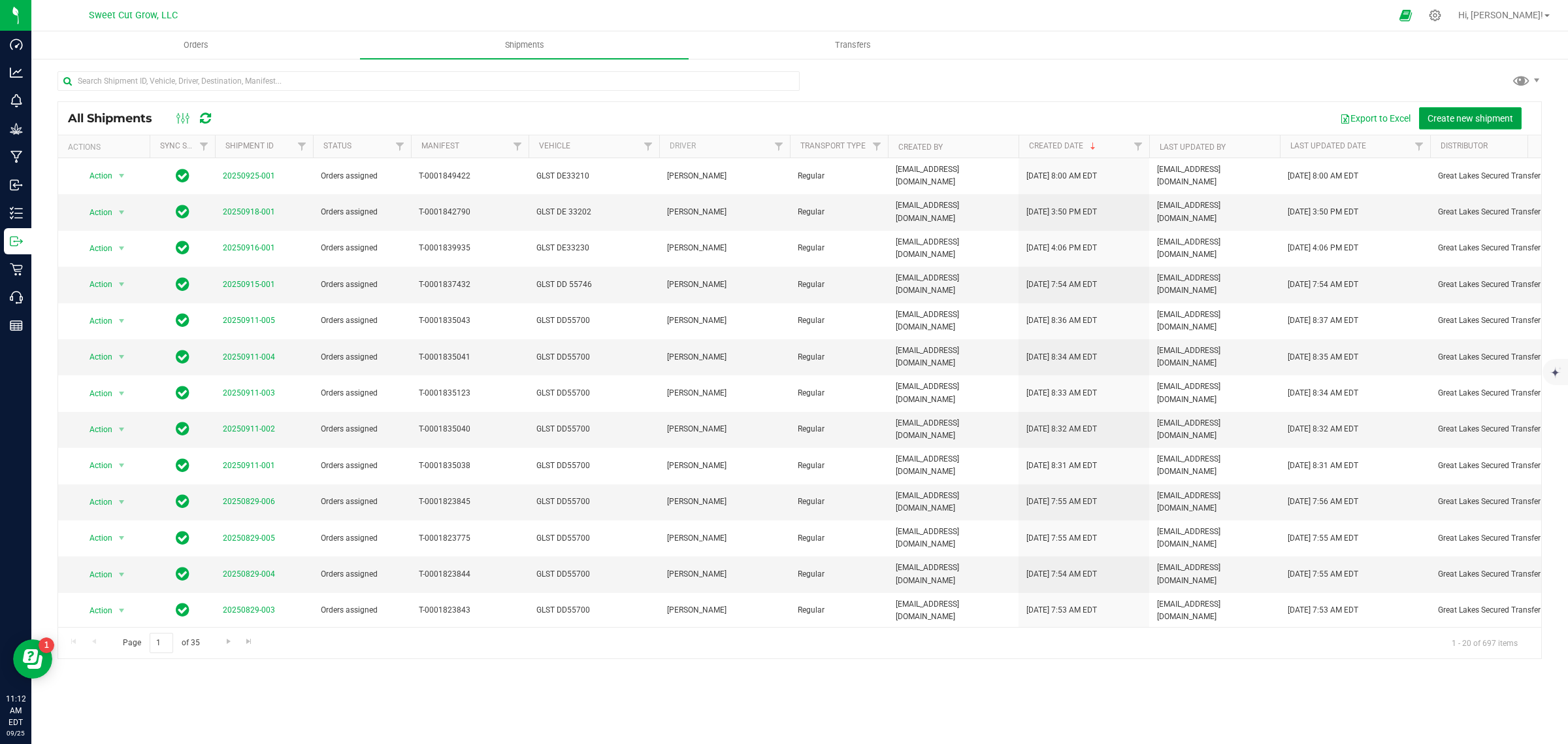
click at [1504, 121] on span "Create new shipment" at bounding box center [1470, 118] width 85 height 10
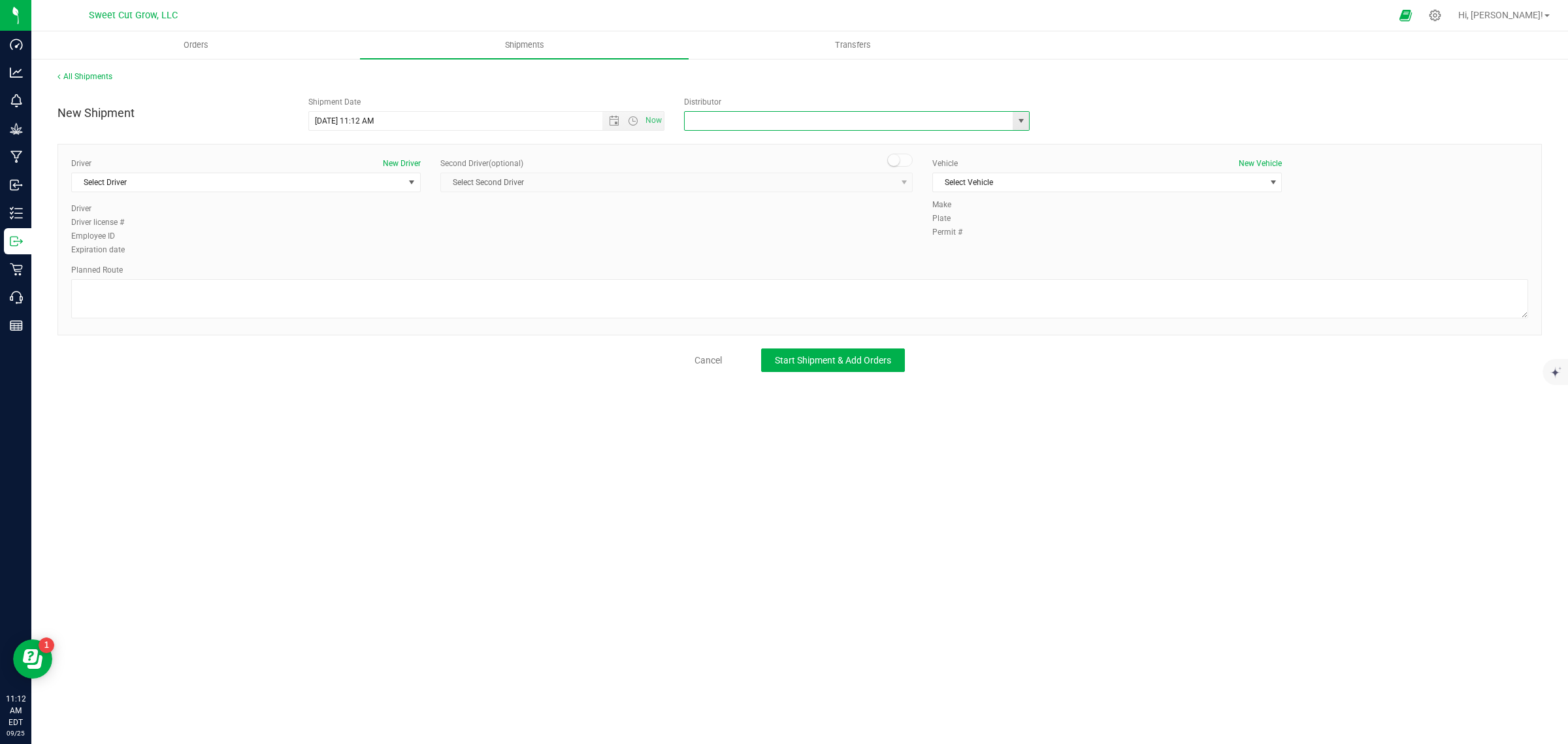
click at [770, 118] on input "text" at bounding box center [843, 121] width 318 height 19
click at [1022, 128] on span "select" at bounding box center [1021, 121] width 16 height 19
click at [633, 214] on div "Driver New Driver Select Driver Select Driver [PERSON_NAME] [PERSON_NAME] [PERS…" at bounding box center [800, 207] width 1477 height 100
click at [1443, 12] on icon at bounding box center [1435, 15] width 13 height 13
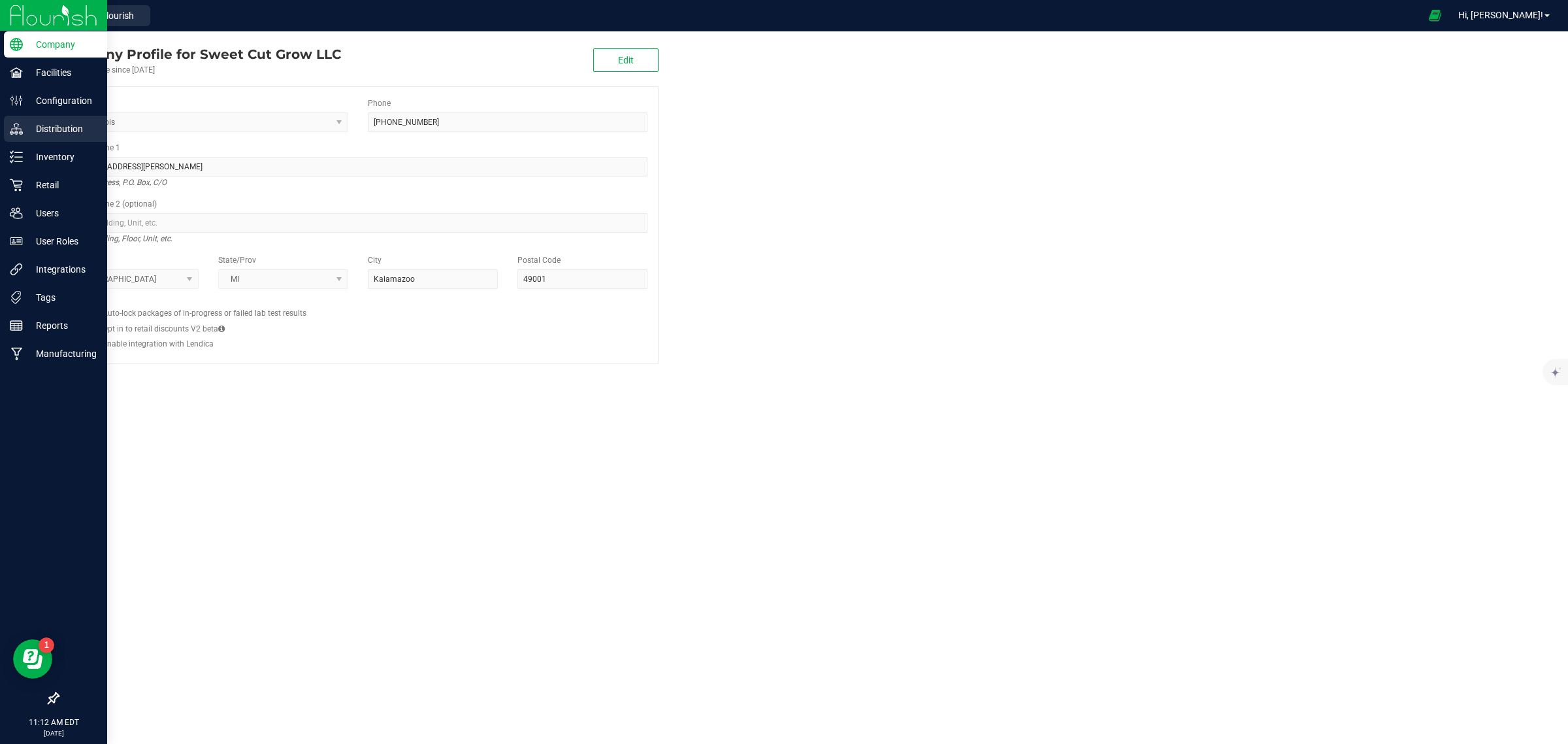
click at [36, 135] on p "Distribution" at bounding box center [62, 128] width 79 height 16
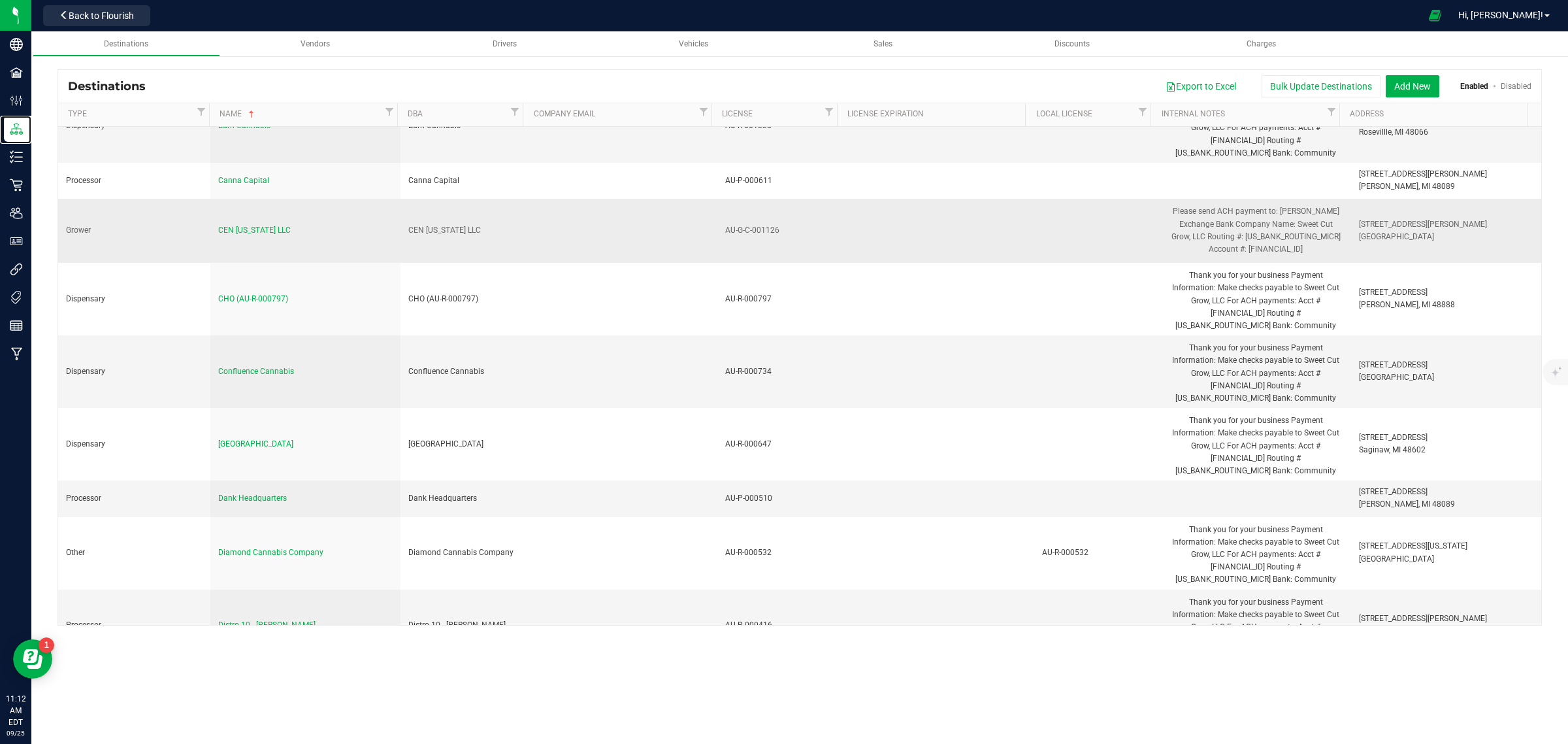
scroll to position [968, 0]
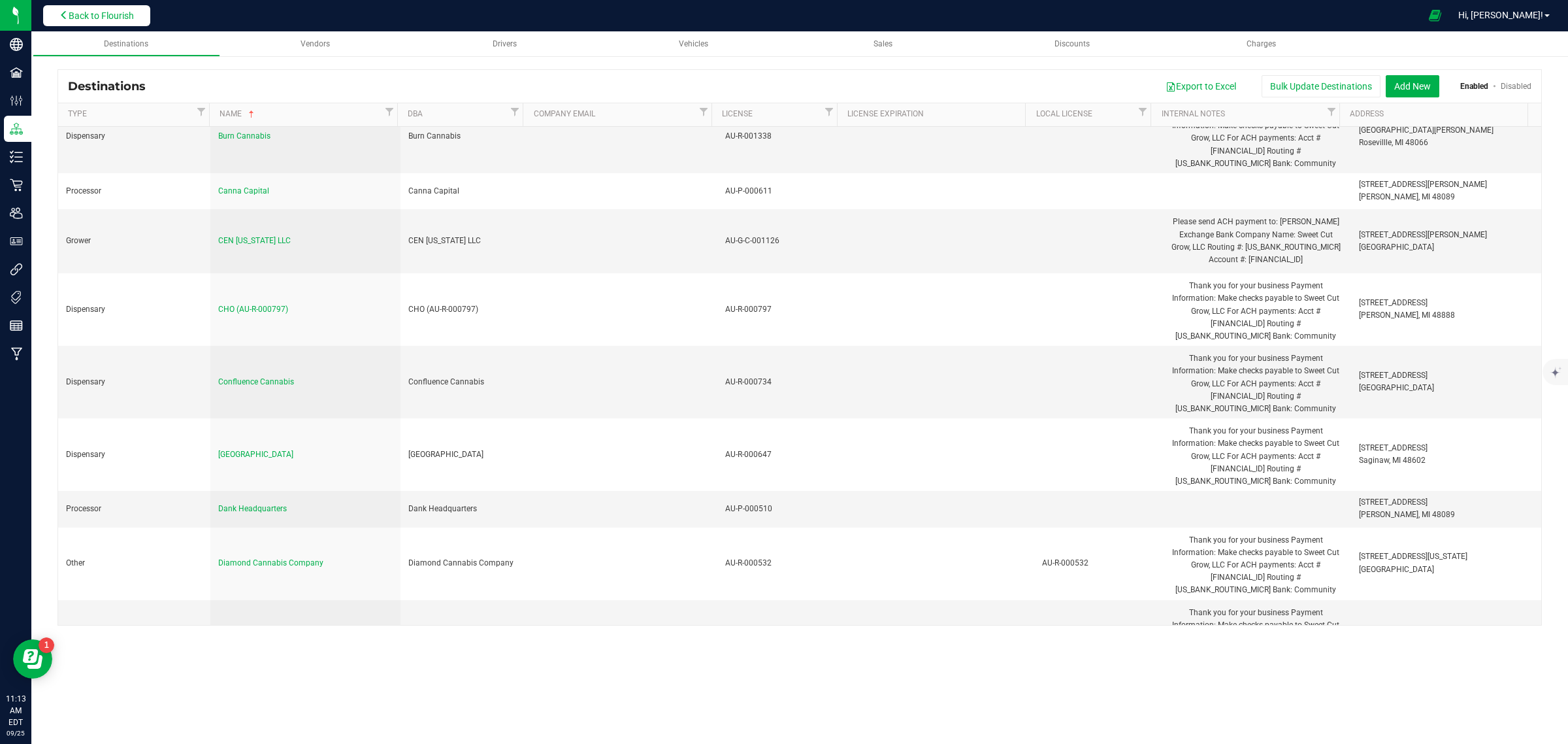
click at [128, 19] on span "Back to Flourish" at bounding box center [101, 16] width 65 height 10
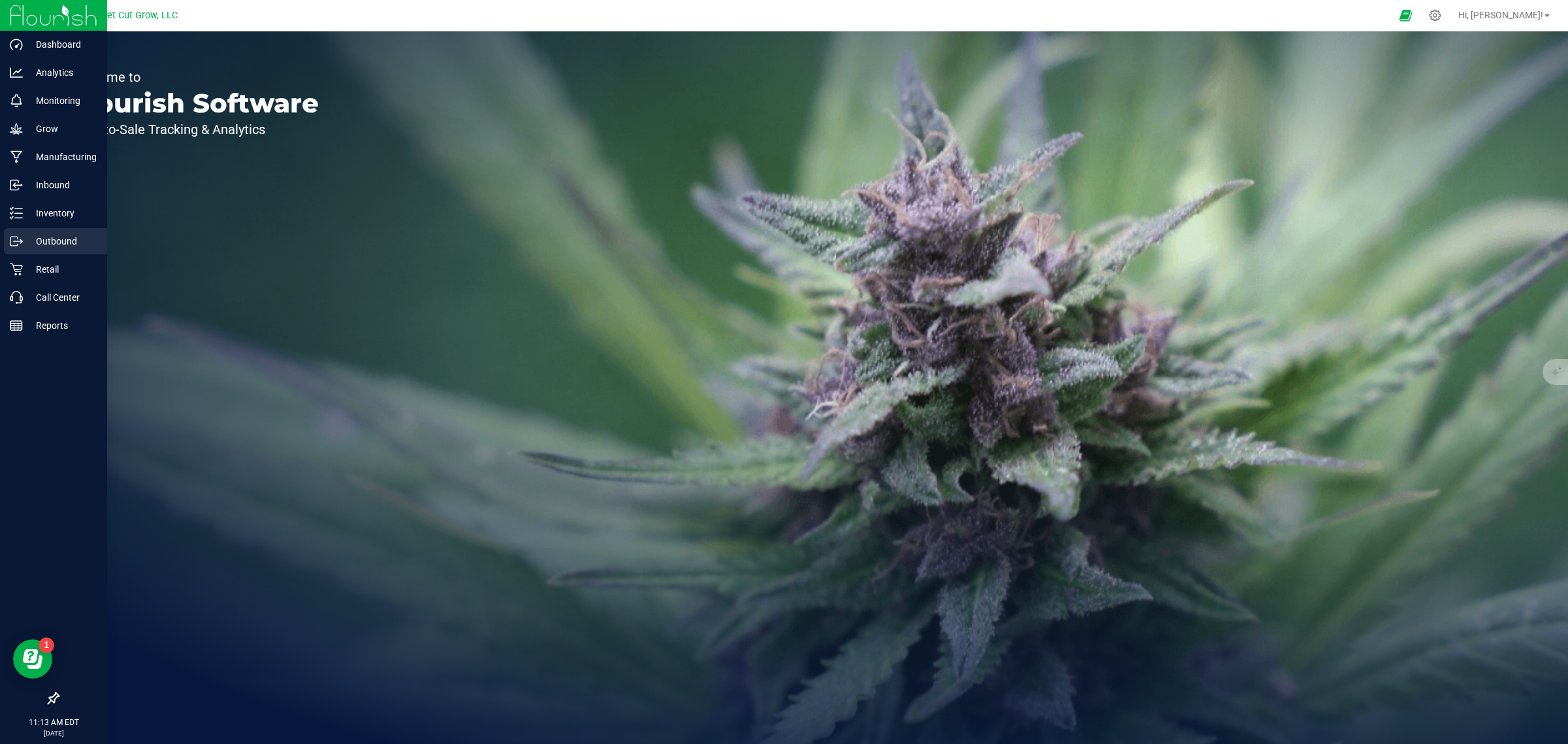
click at [37, 241] on p "Outbound" at bounding box center [62, 241] width 79 height 16
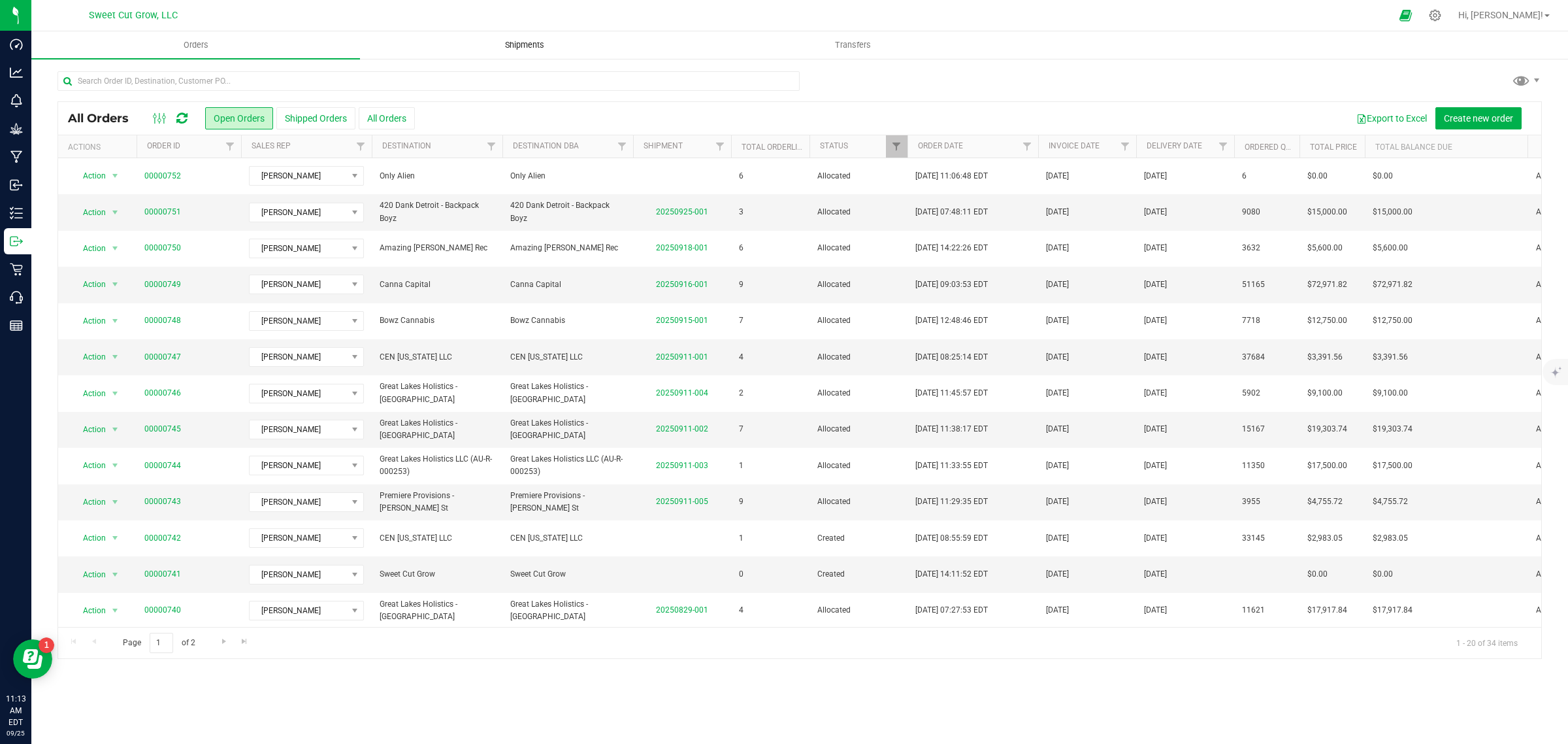
click at [521, 46] on span "Shipments" at bounding box center [525, 45] width 74 height 12
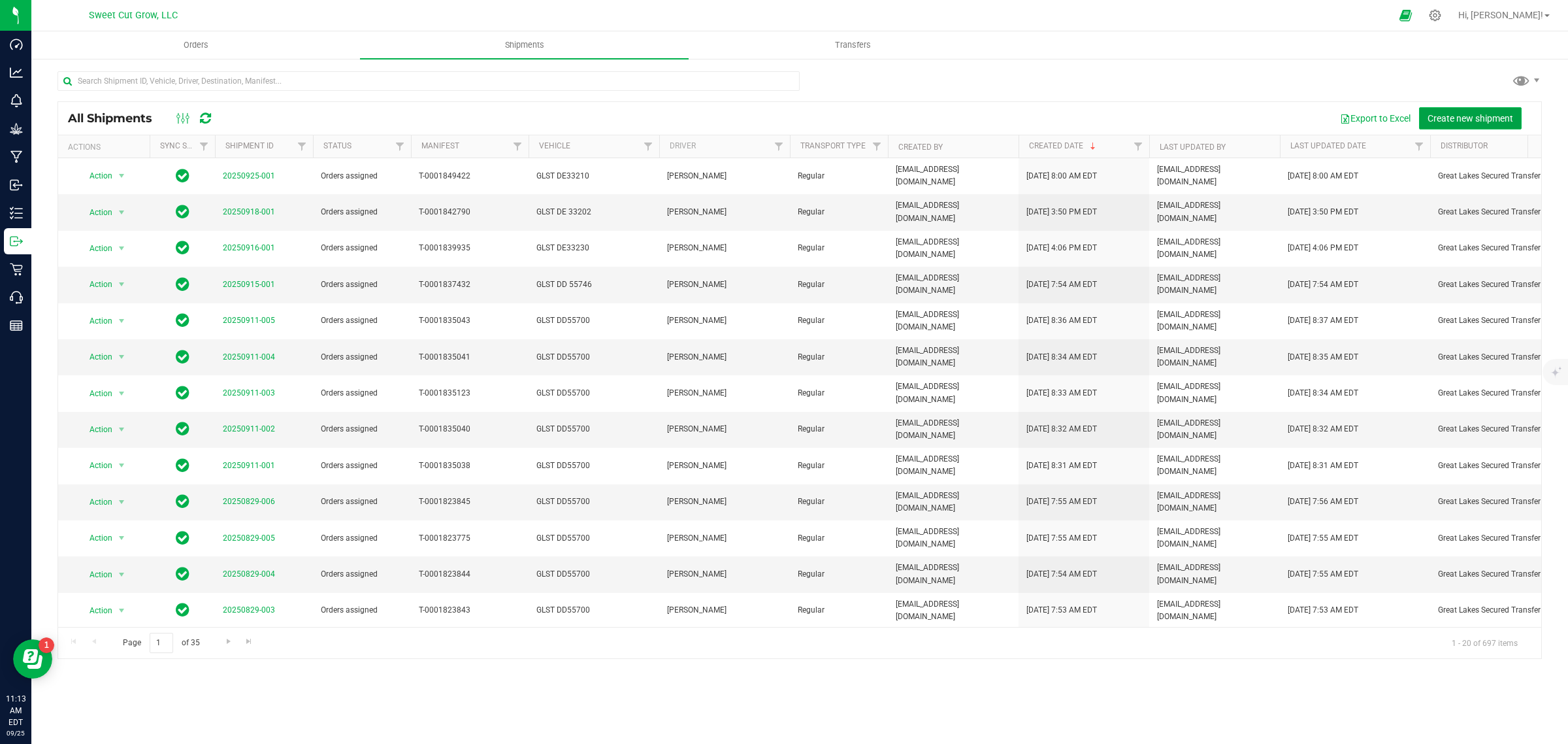
click at [1454, 125] on button "Create new shipment" at bounding box center [1471, 118] width 102 height 22
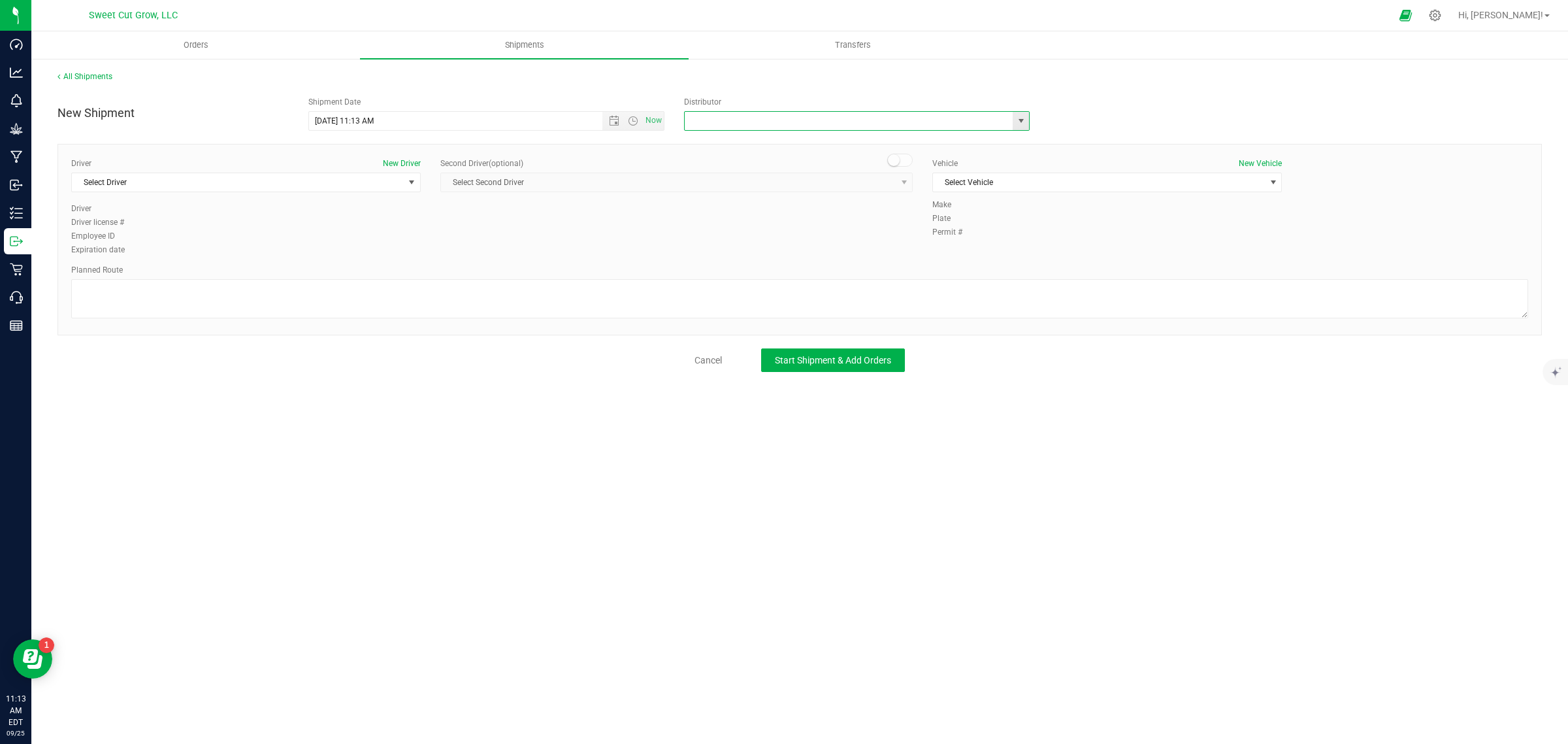
click at [757, 120] on input "text" at bounding box center [843, 121] width 318 height 19
click at [1020, 126] on span "select" at bounding box center [1021, 121] width 16 height 19
click at [917, 90] on div "New Shipment Shipment Date [DATE] 11:13 AM Now Distributor ACT Laboratories Inc…" at bounding box center [800, 110] width 1504 height 41
click at [1452, 25] on div at bounding box center [1436, 16] width 33 height 28
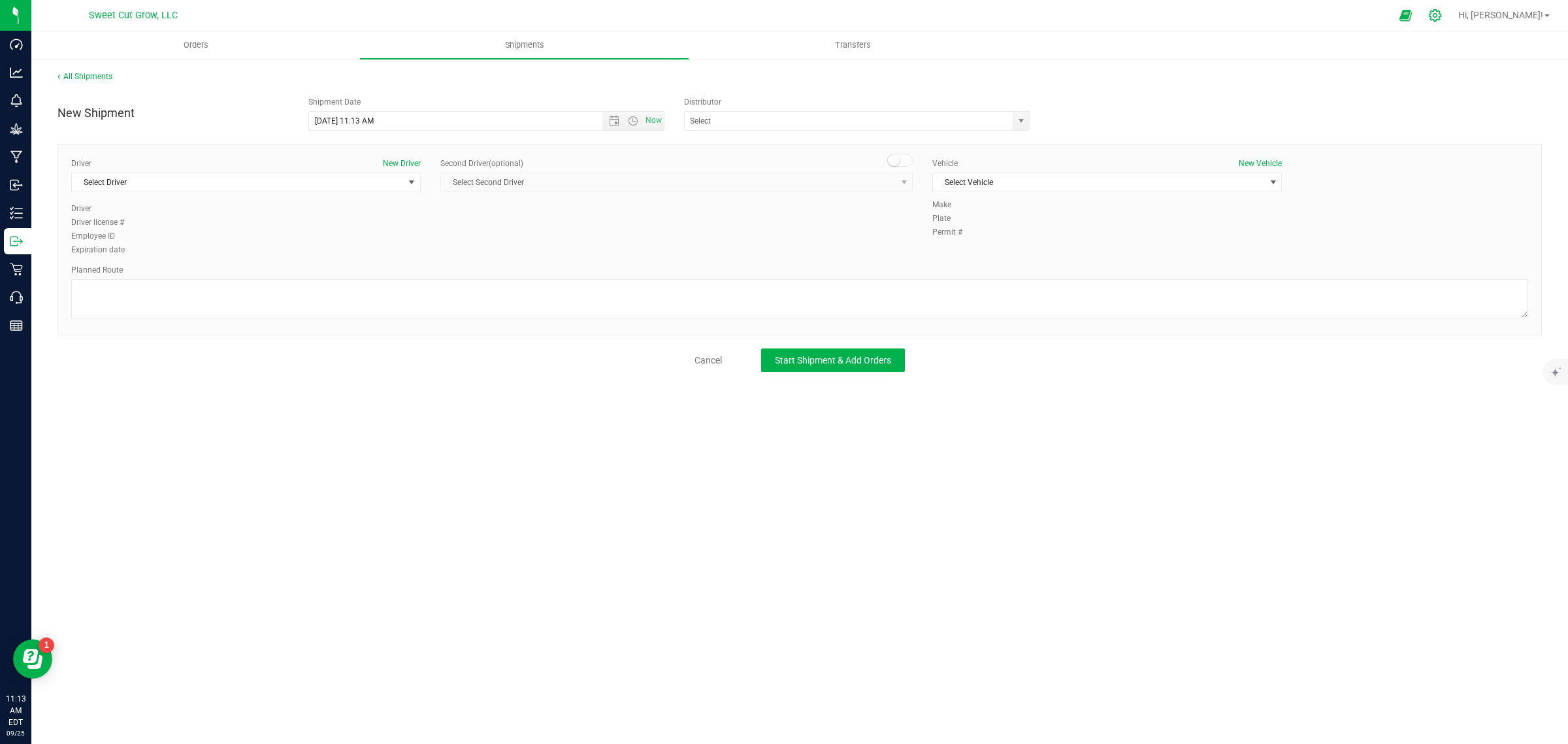
click at [1443, 17] on icon at bounding box center [1435, 15] width 13 height 13
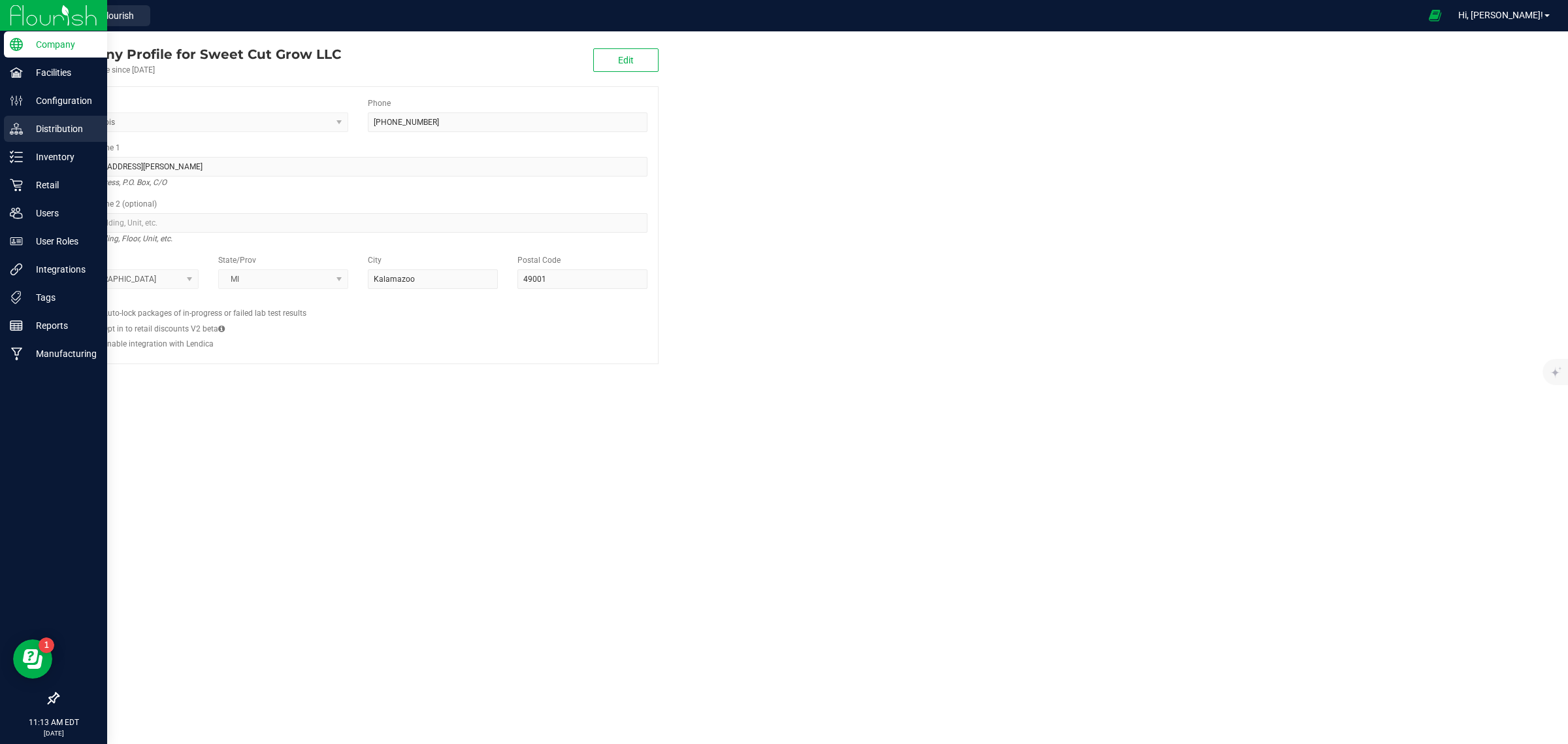
click at [36, 137] on div "Distribution" at bounding box center [55, 128] width 103 height 26
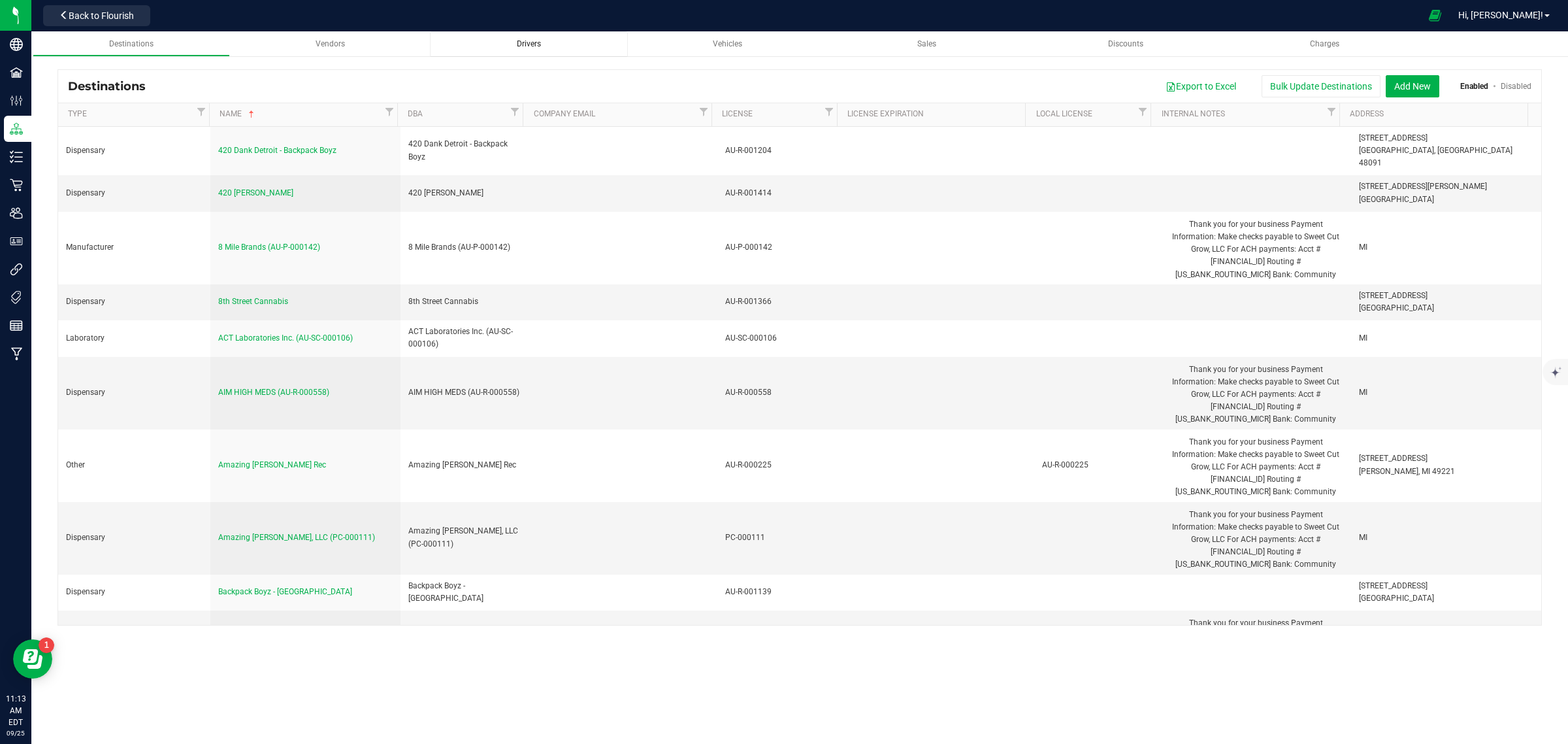
click at [517, 41] on span "Drivers" at bounding box center [529, 44] width 24 height 9
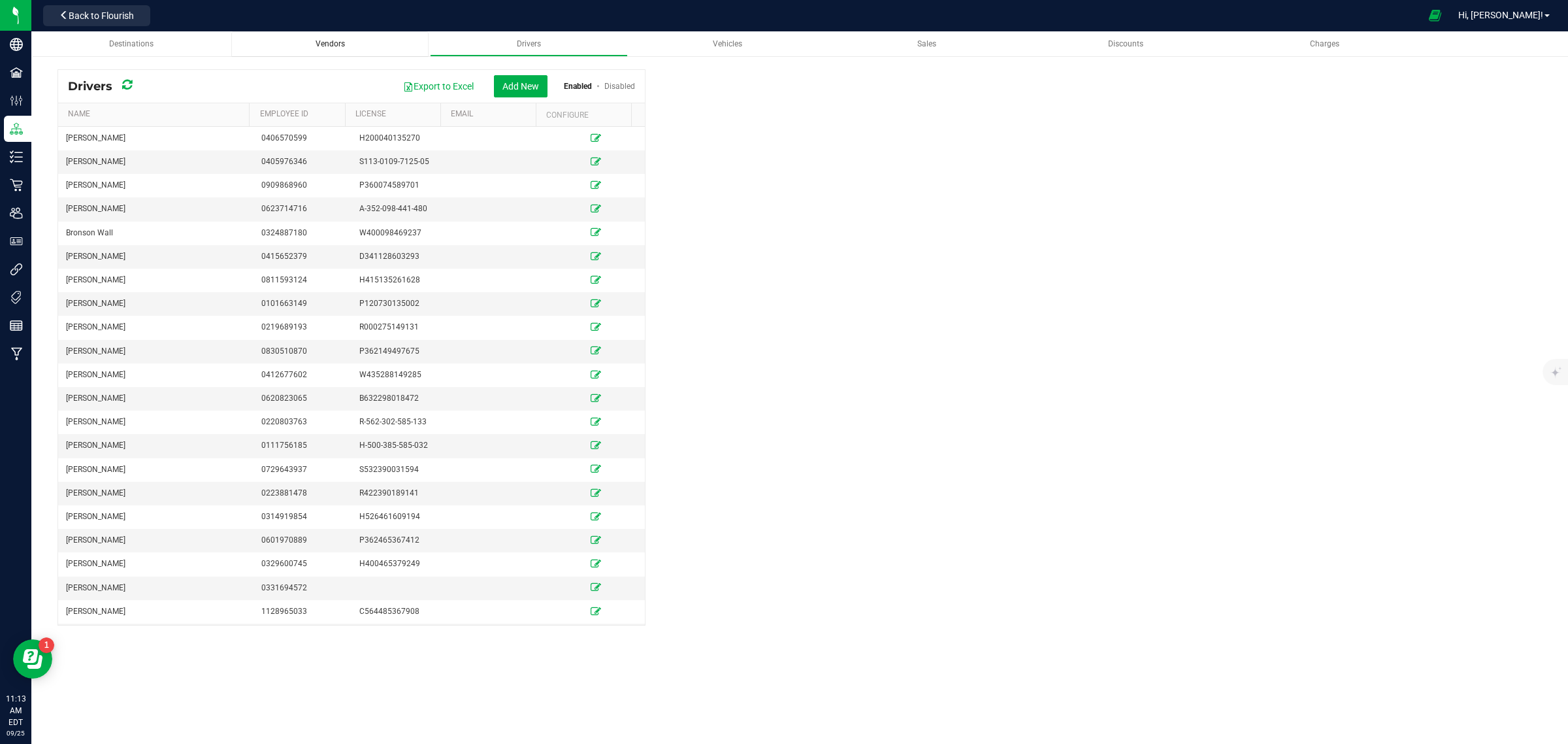
click at [327, 49] on div "Vendors" at bounding box center [330, 44] width 177 height 11
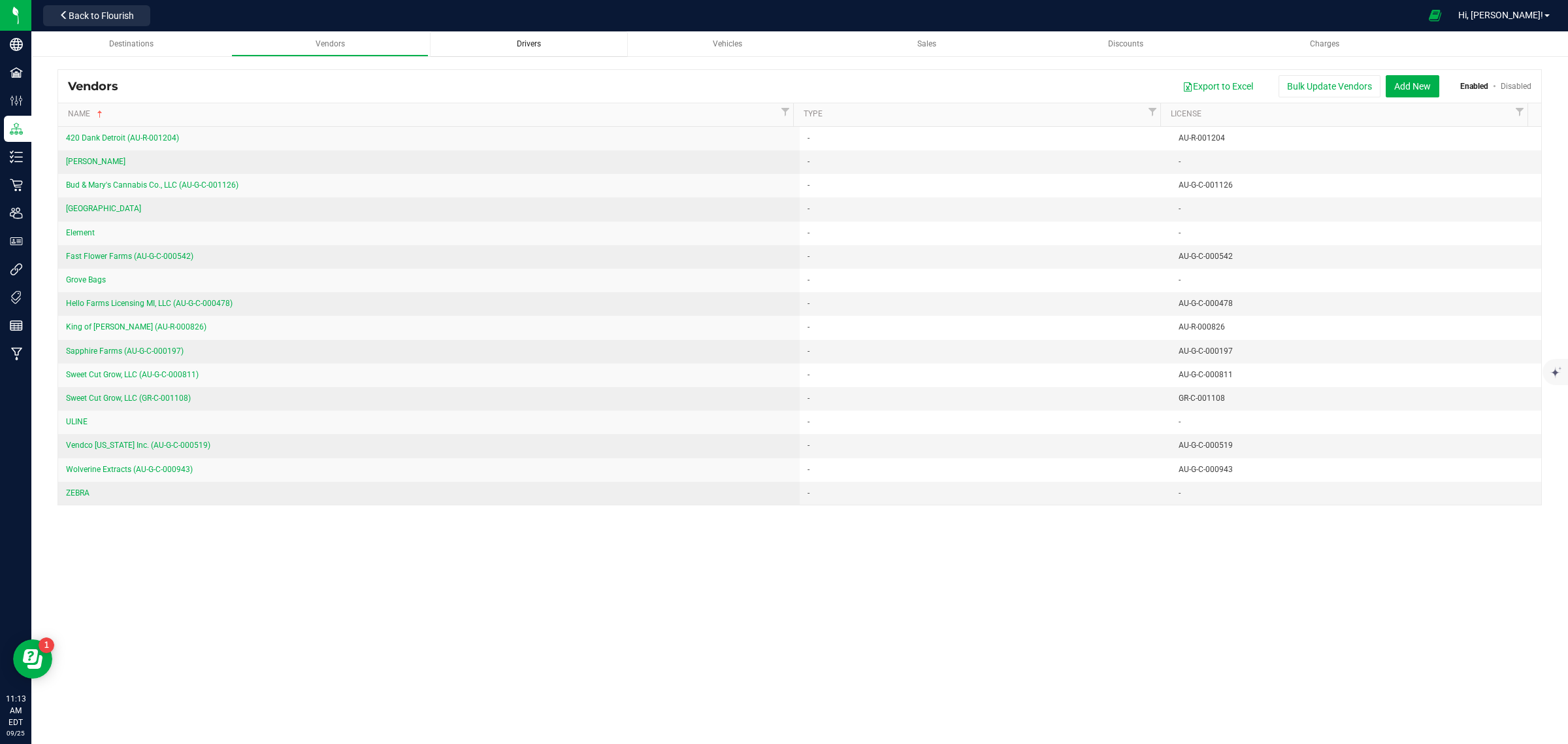
click at [536, 51] on link "Drivers" at bounding box center [529, 44] width 197 height 25
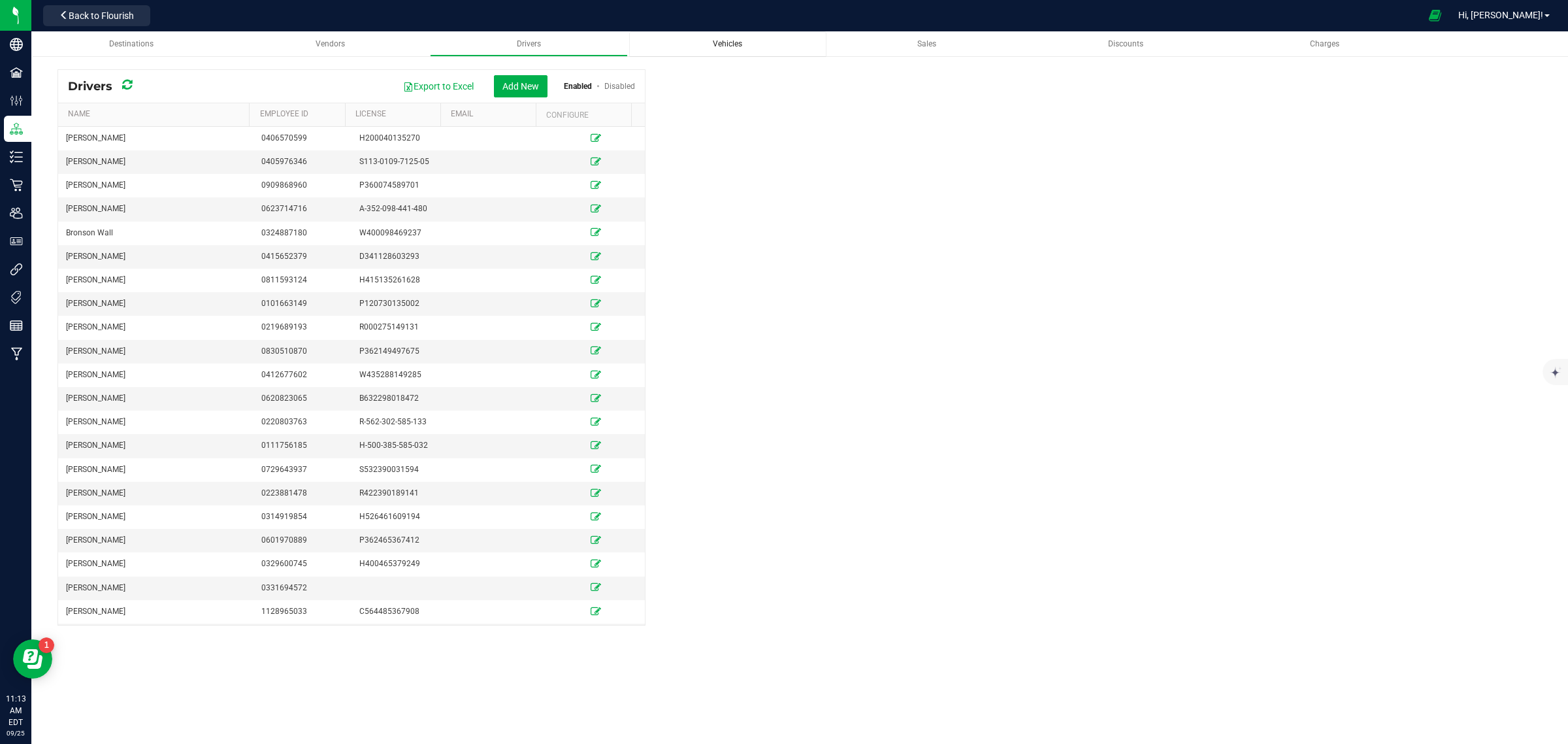
click at [748, 33] on link "Vehicles" at bounding box center [728, 44] width 197 height 25
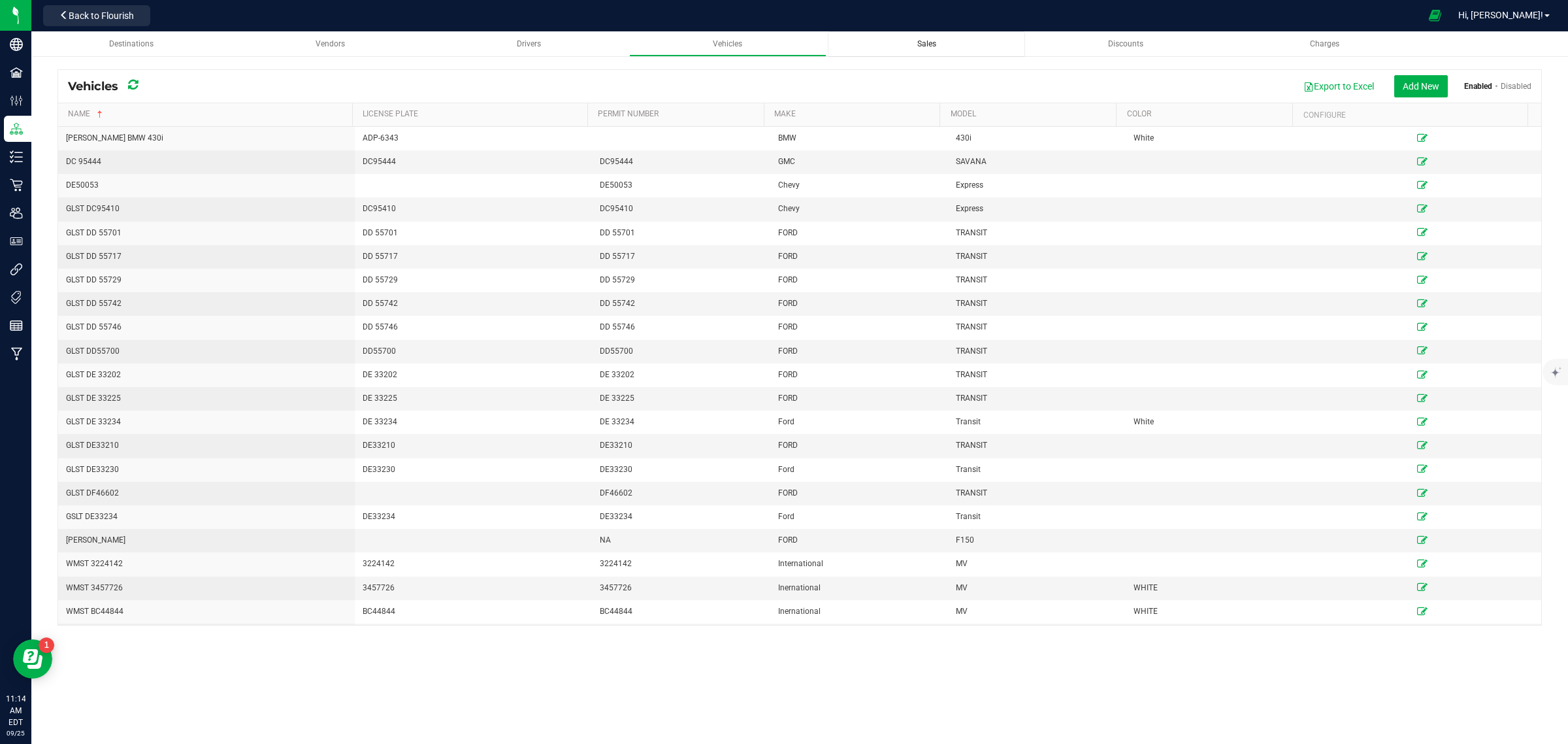
drag, startPoint x: 860, startPoint y: 30, endPoint x: 935, endPoint y: 47, distance: 76.9
click at [935, 47] on div "Sweet Cut Grow, LLC Back to Flourish Hi, [PERSON_NAME]! Destinations Vendors Dr…" at bounding box center [800, 372] width 1537 height 744
click at [935, 47] on span "Sales" at bounding box center [927, 44] width 19 height 9
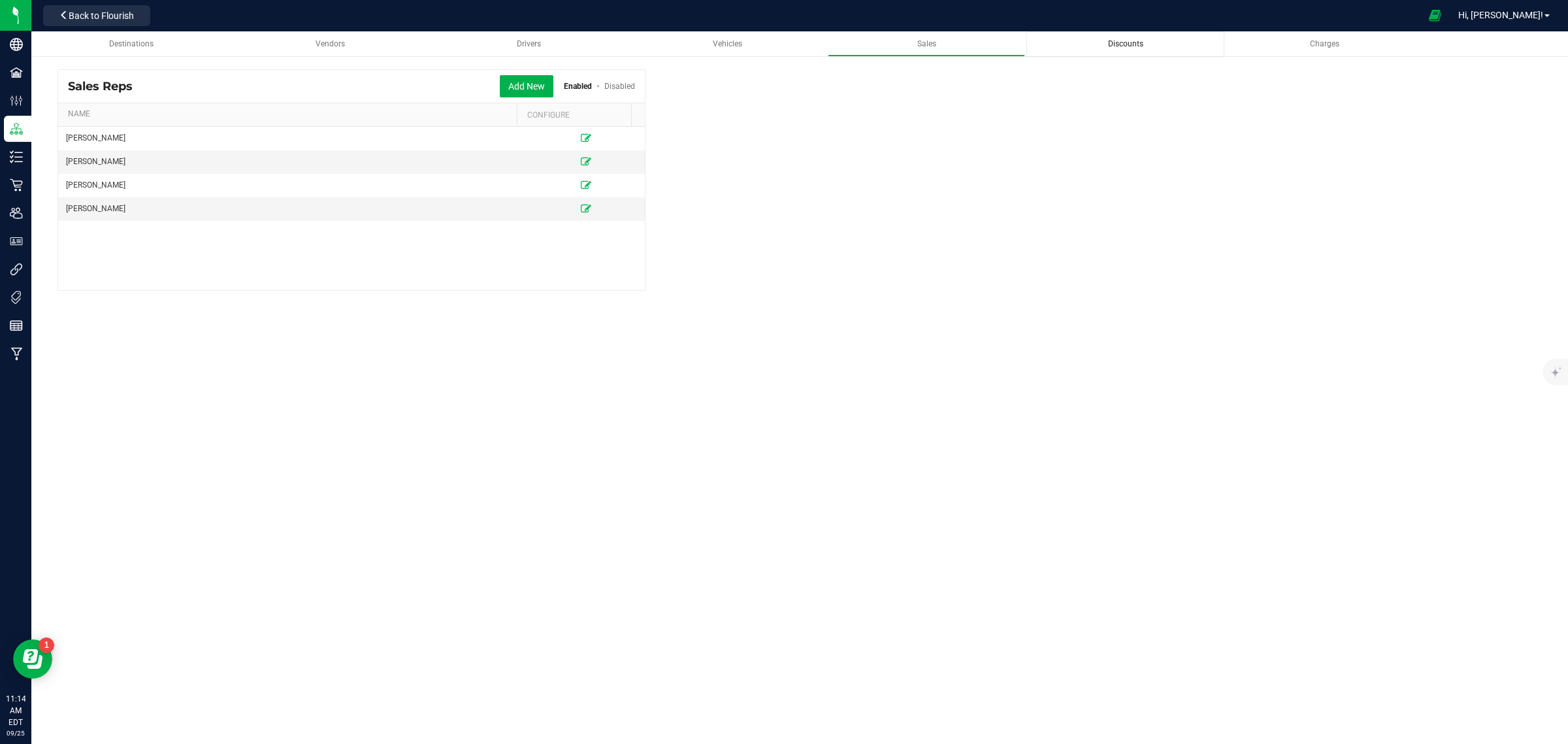
click at [1137, 37] on link "Discounts" at bounding box center [1126, 44] width 197 height 25
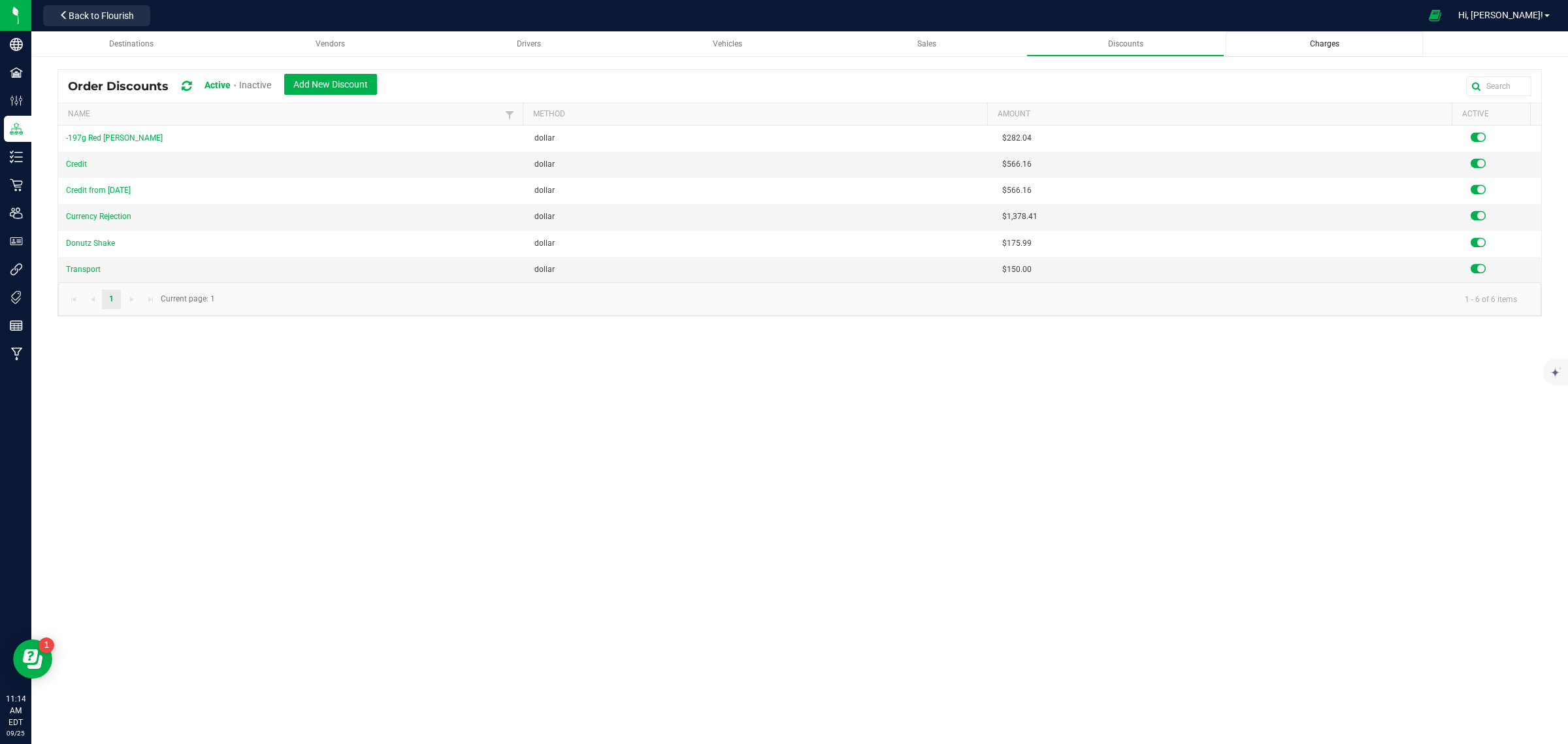
click at [1291, 39] on div "Charges" at bounding box center [1324, 44] width 177 height 11
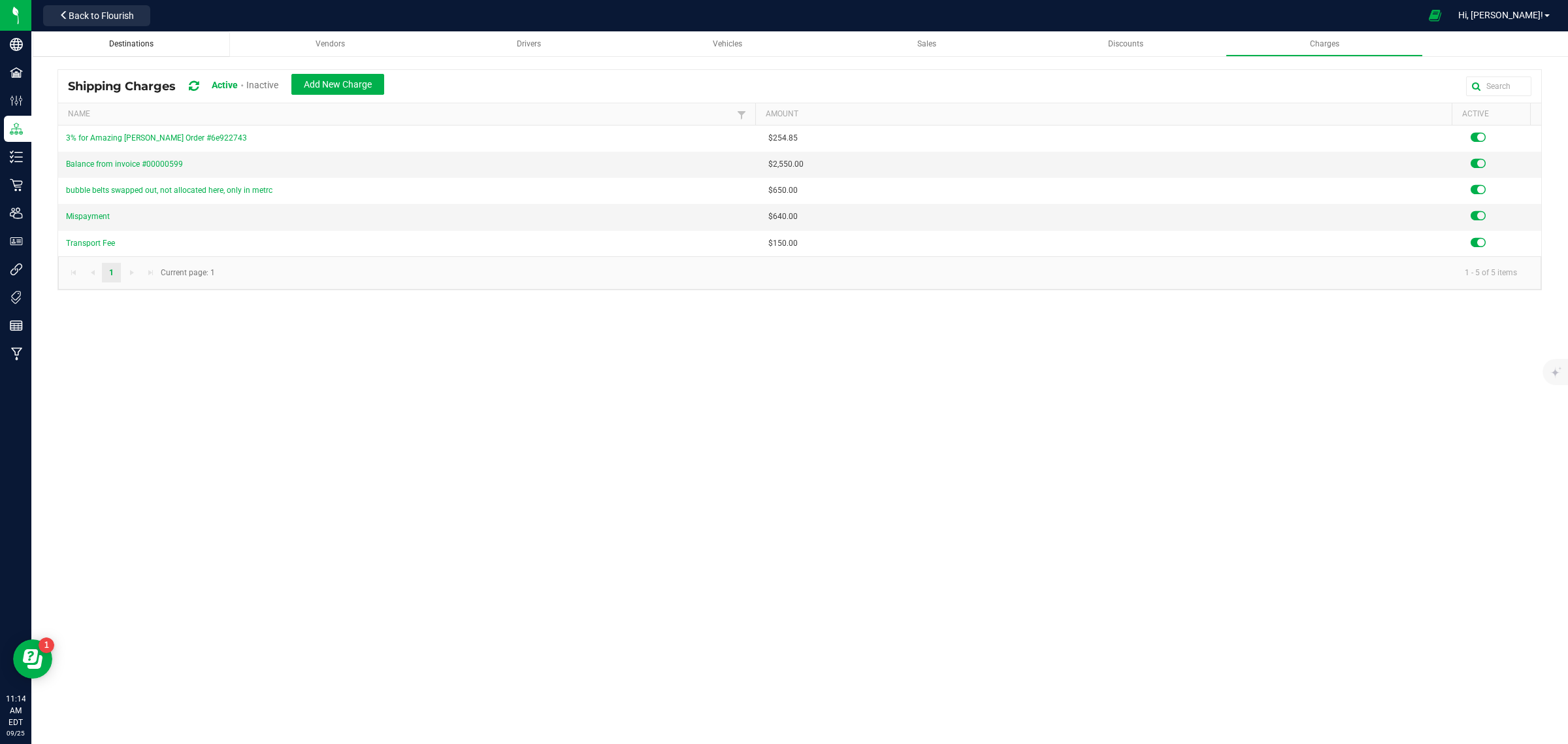
click at [118, 46] on span "Destinations" at bounding box center [131, 44] width 45 height 9
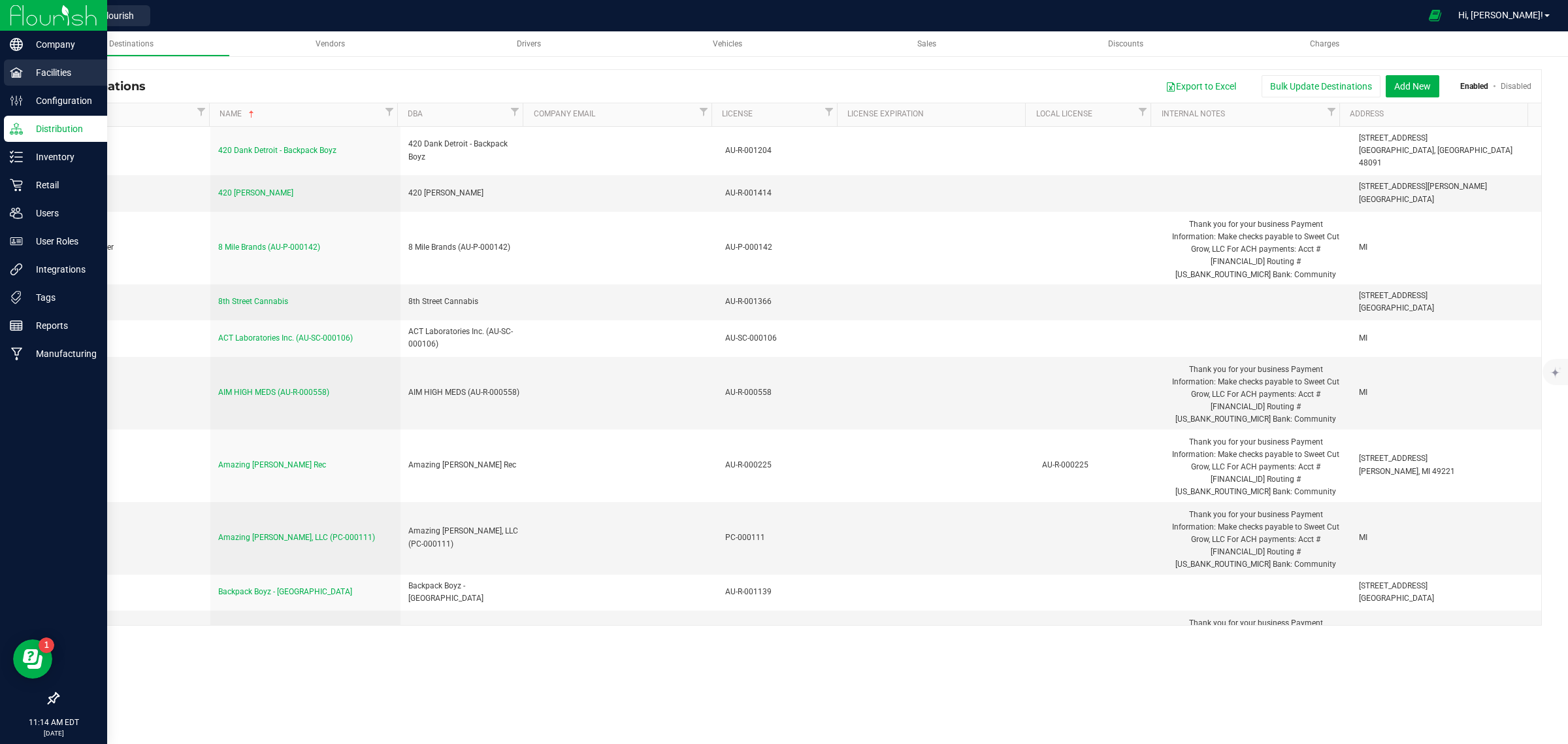
click at [44, 74] on p "Facilities" at bounding box center [62, 72] width 79 height 16
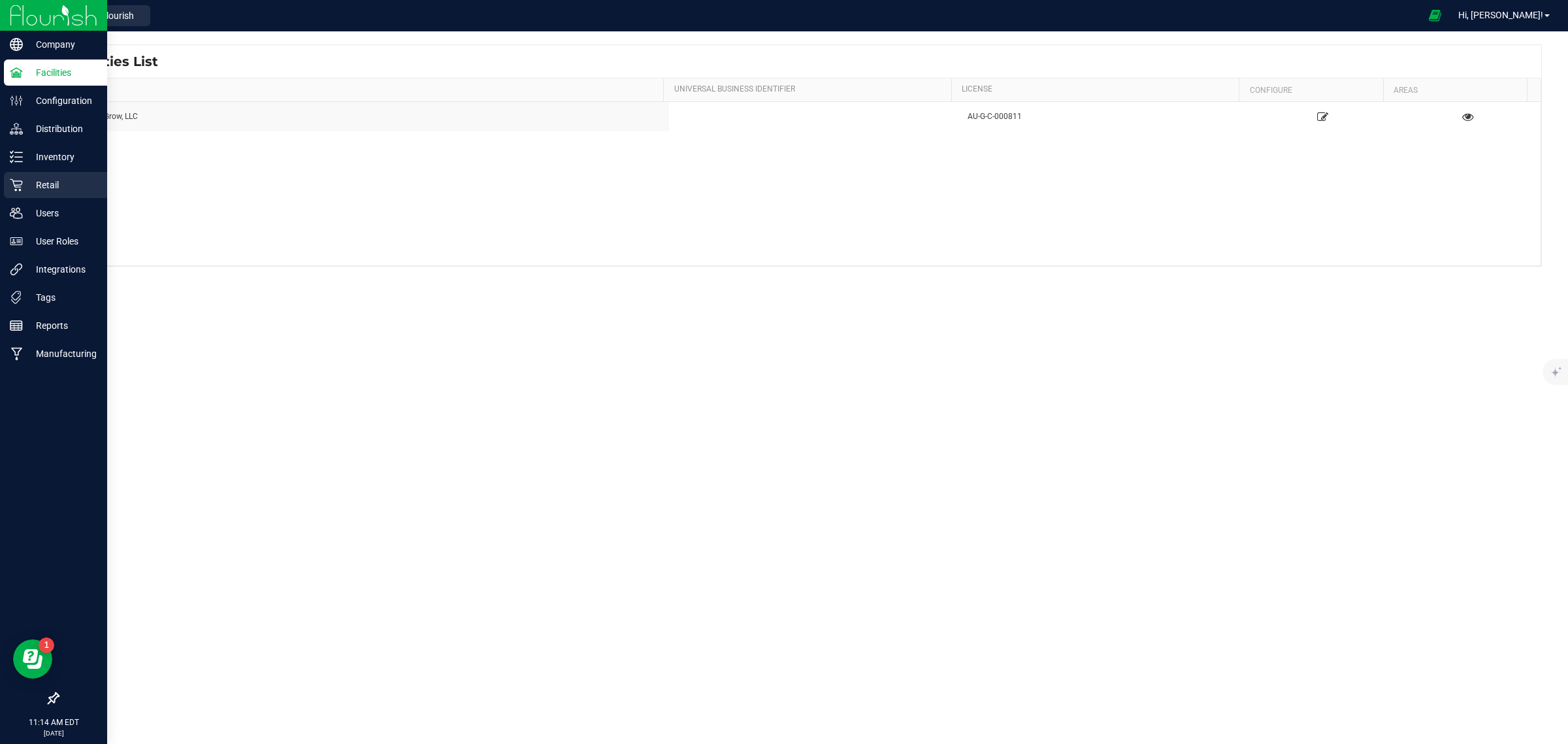
click at [51, 189] on p "Retail" at bounding box center [62, 185] width 79 height 16
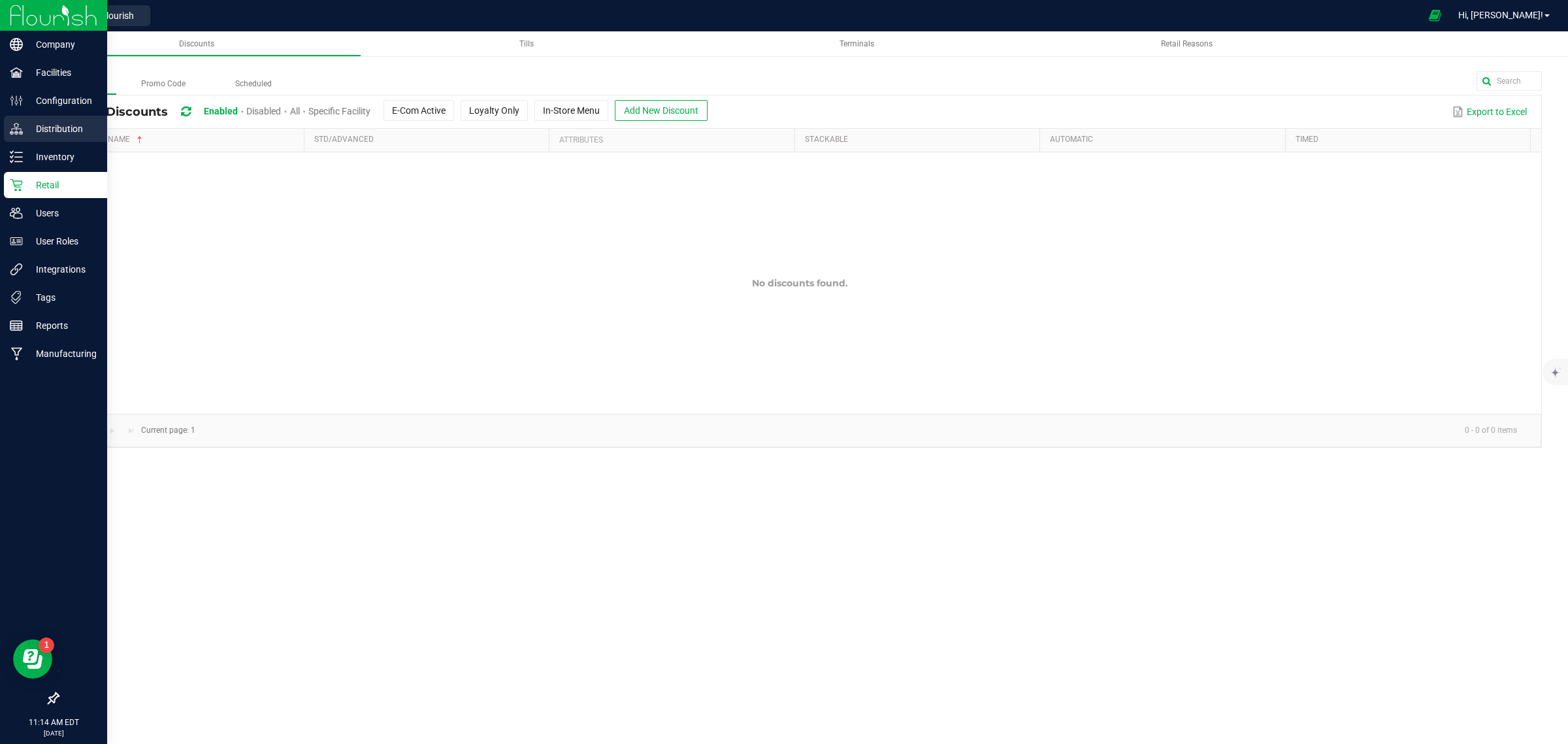
click at [49, 119] on div "Distribution" at bounding box center [55, 128] width 103 height 26
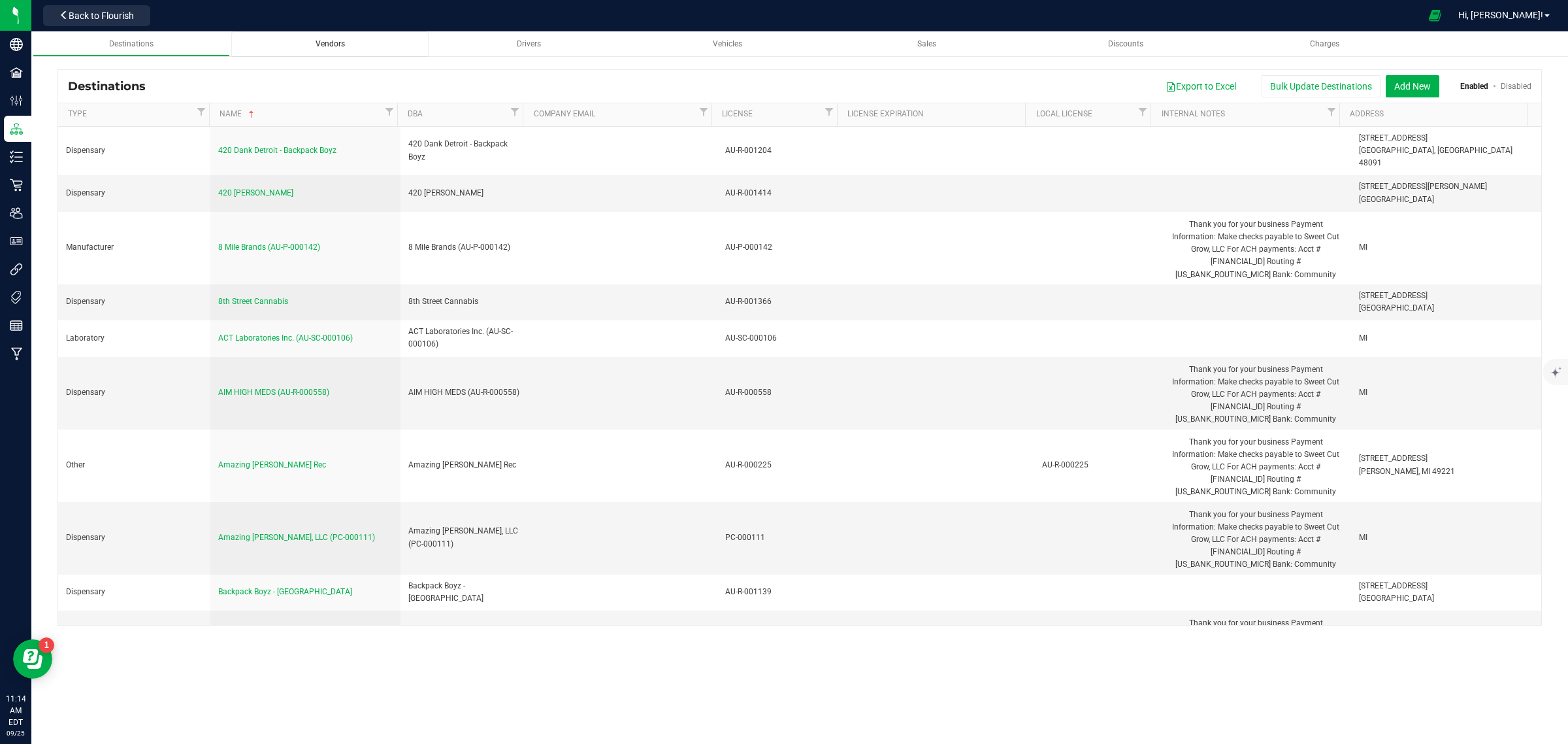
click at [353, 43] on div "Vendors" at bounding box center [330, 44] width 177 height 11
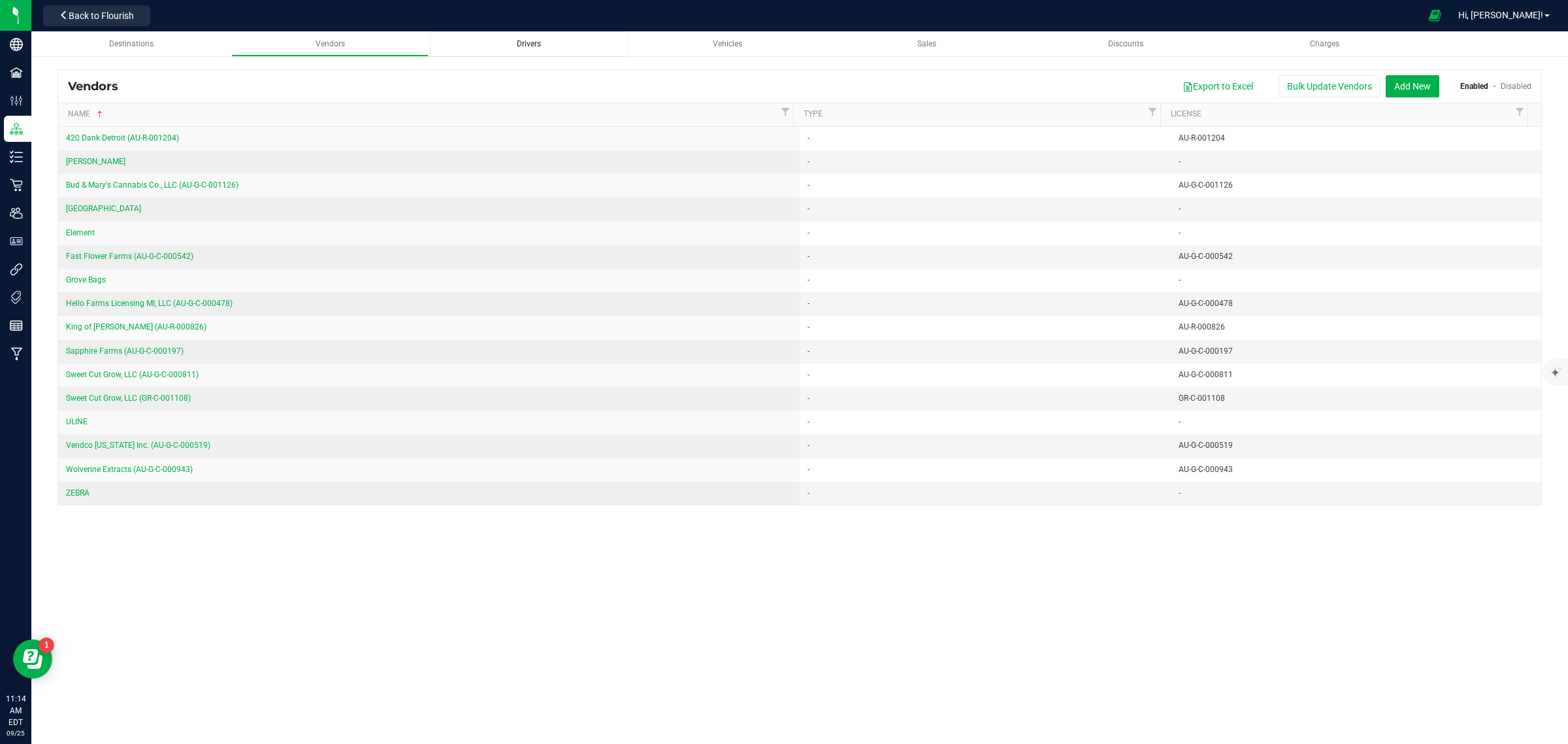
click at [510, 45] on div "Drivers" at bounding box center [529, 44] width 177 height 11
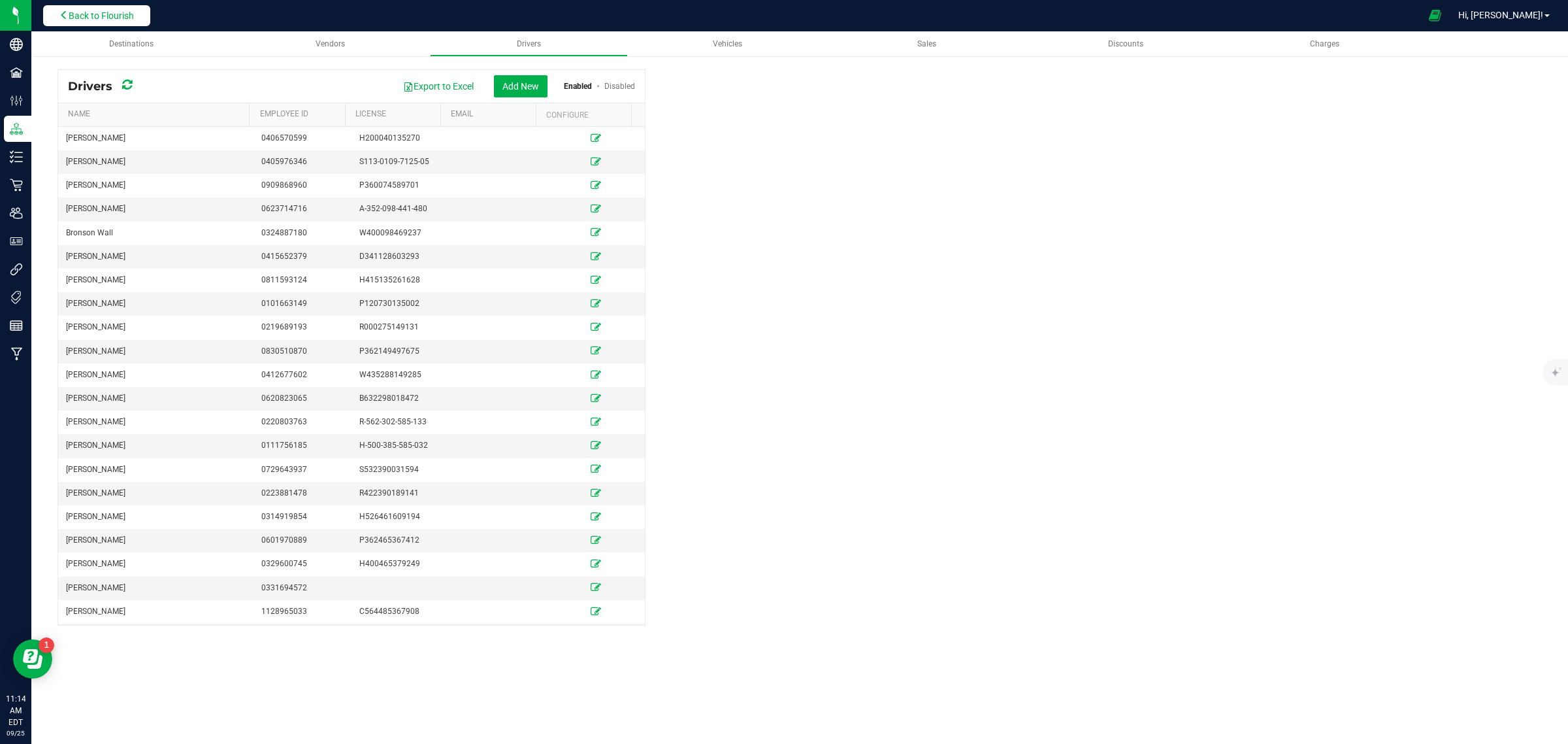
click at [128, 22] on button "Back to Flourish" at bounding box center [97, 16] width 107 height 21
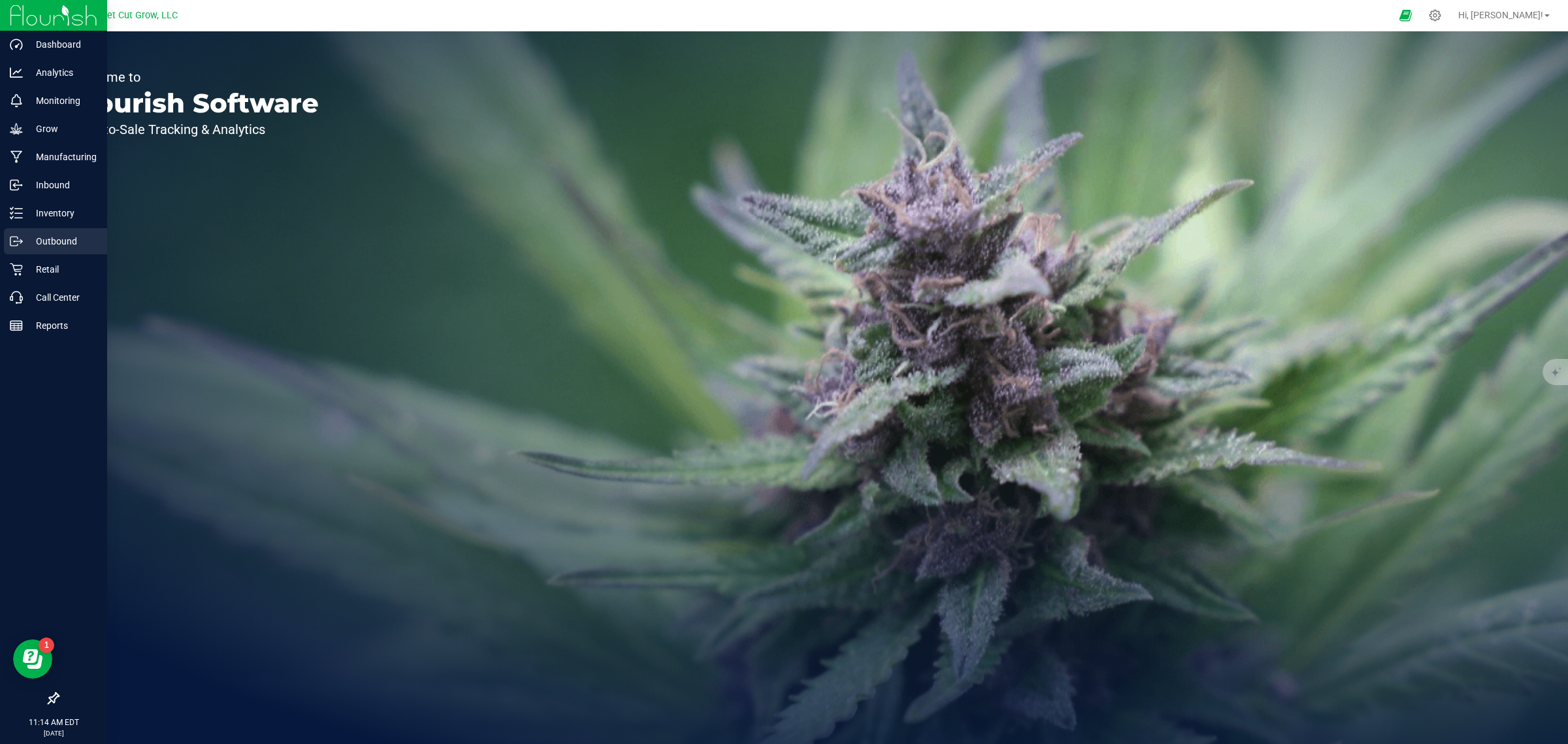
click at [41, 244] on p "Outbound" at bounding box center [62, 241] width 79 height 16
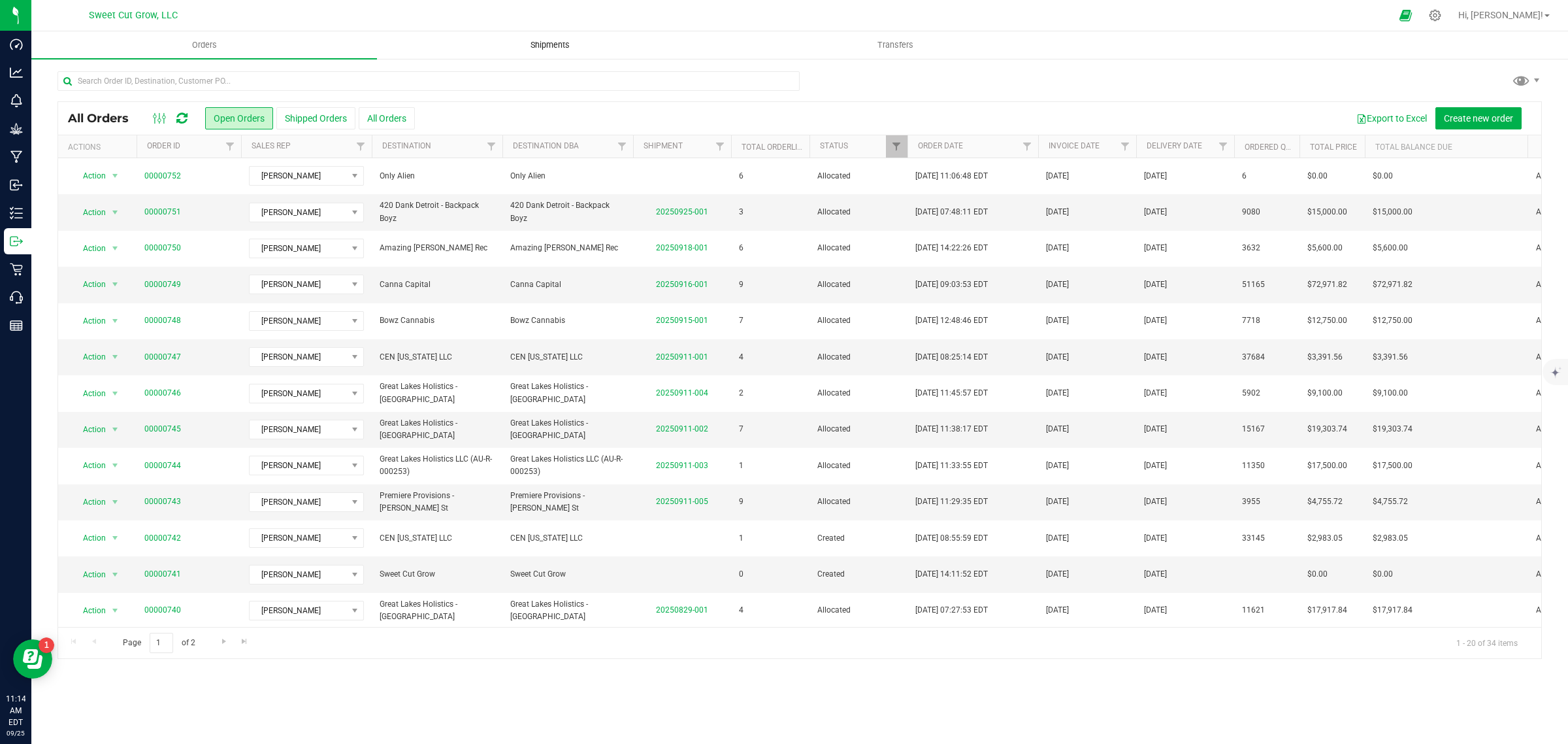
click at [586, 53] on uib-tab-heading "Shipments" at bounding box center [550, 45] width 344 height 26
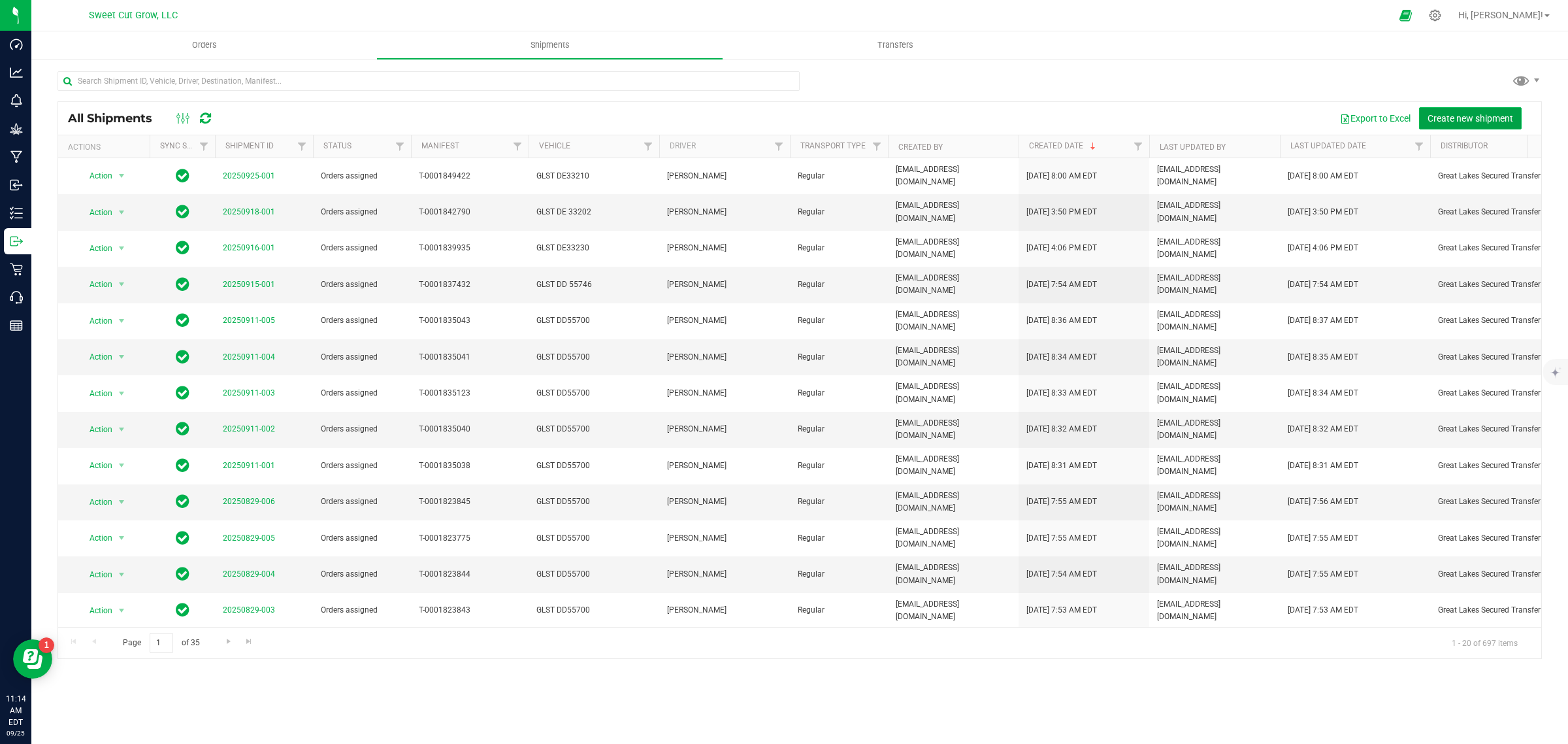
click at [1486, 122] on span "Create new shipment" at bounding box center [1470, 118] width 85 height 10
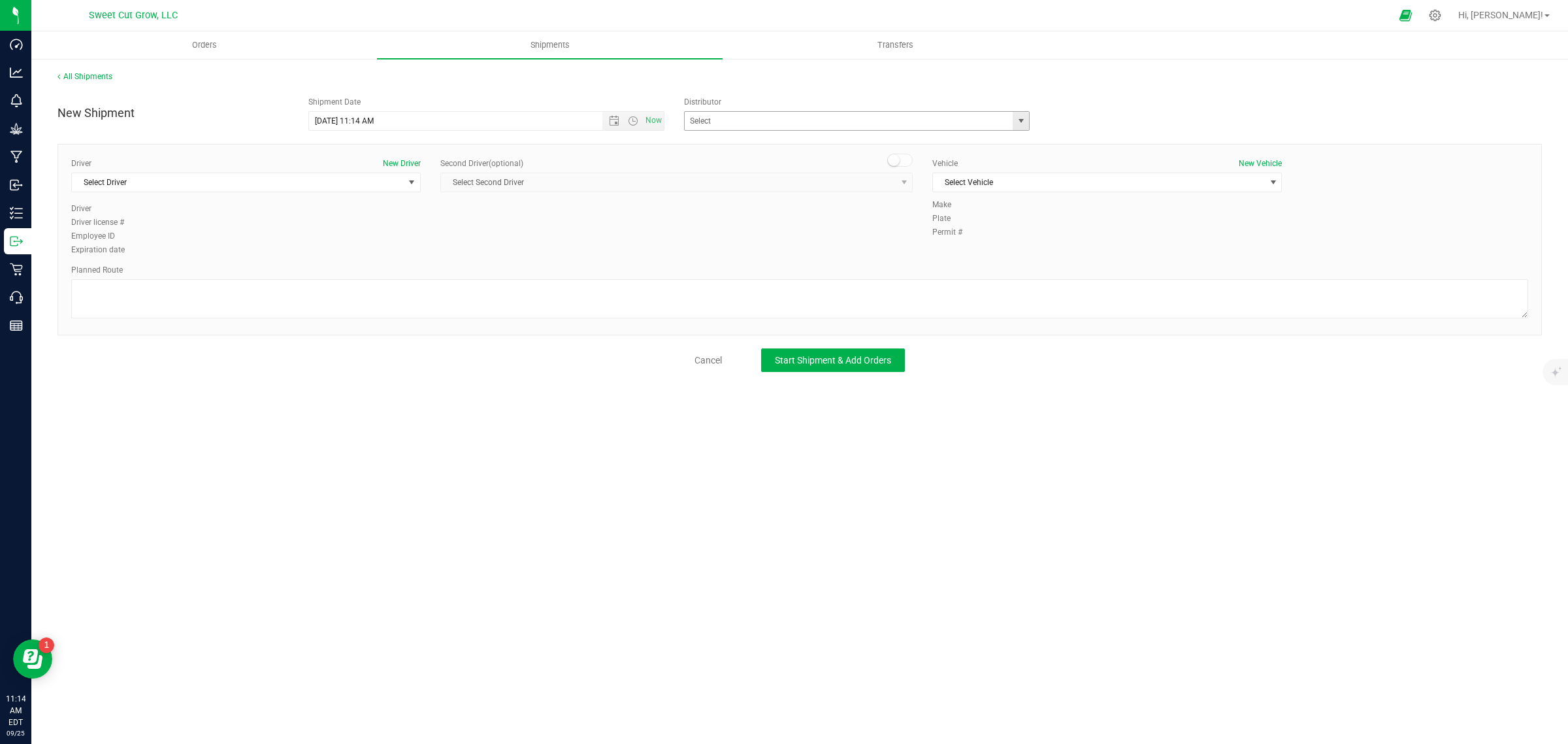
click at [1028, 123] on span "select" at bounding box center [1021, 121] width 16 height 19
drag, startPoint x: 919, startPoint y: 189, endPoint x: 634, endPoint y: 221, distance: 286.8
click at [634, 221] on div "Driver New Driver Select Driver Select Driver [PERSON_NAME] [PERSON_NAME] [PERS…" at bounding box center [800, 207] width 1477 height 100
click at [1024, 128] on span "select" at bounding box center [1021, 121] width 16 height 19
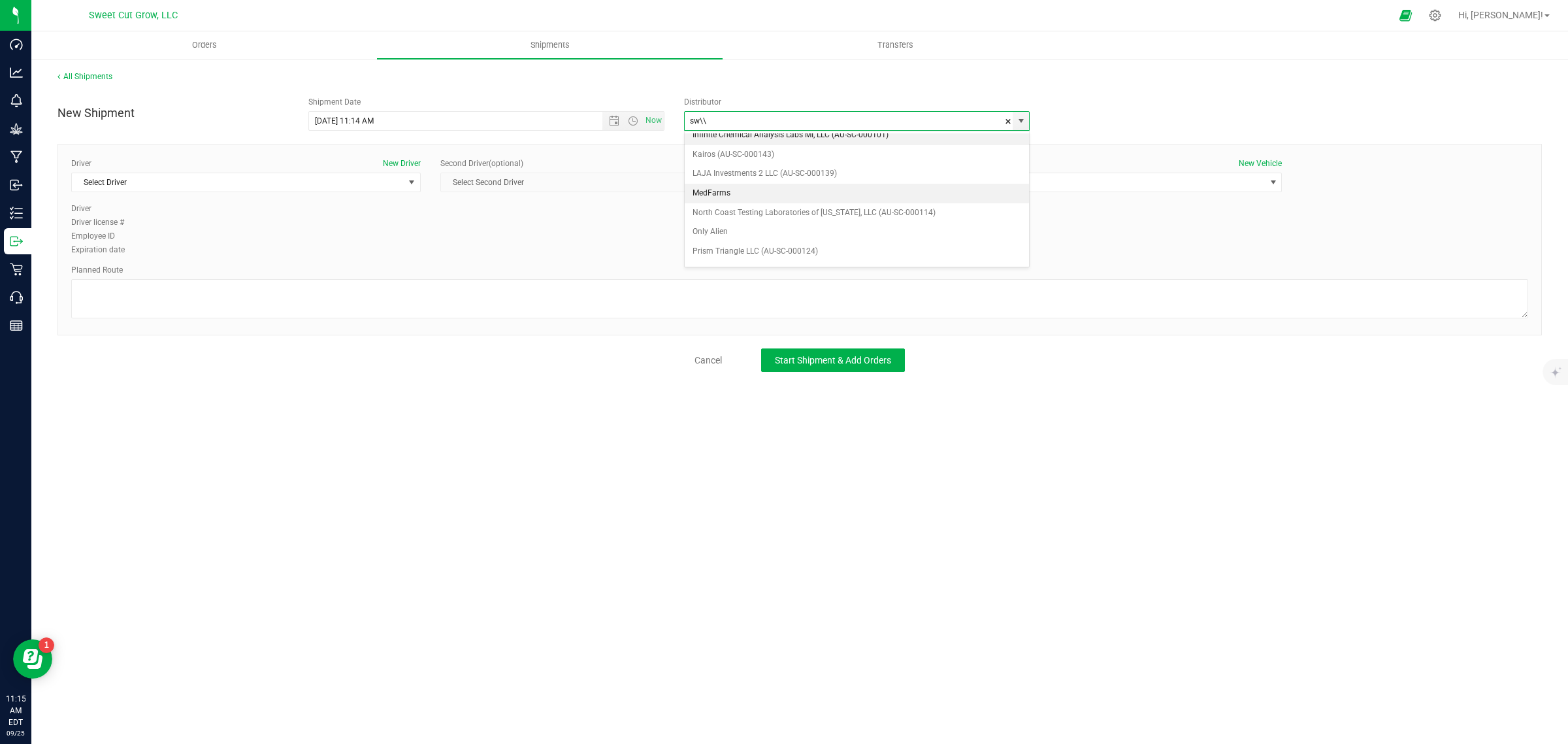
scroll to position [0, 0]
type input "s"
type input "S"
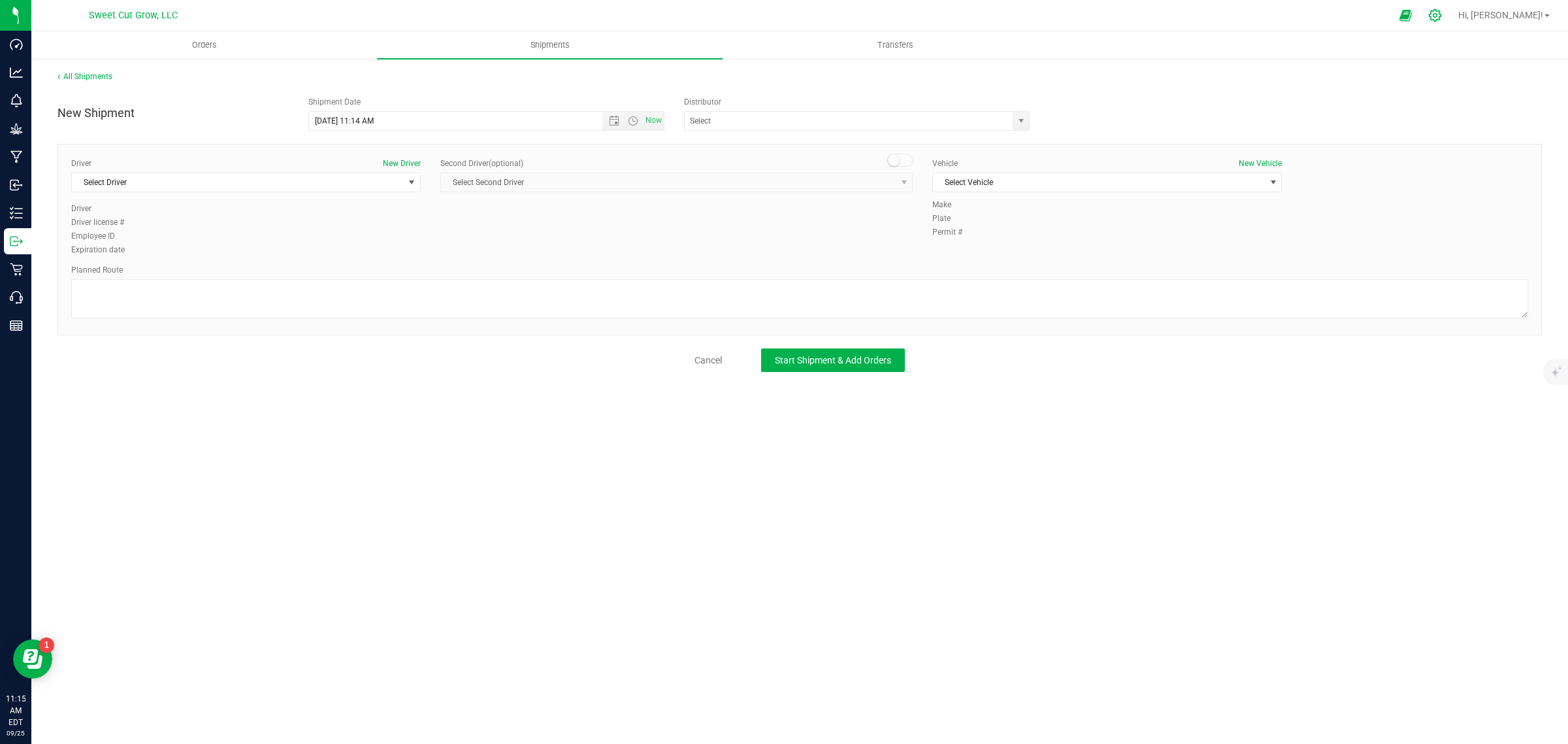
click at [1443, 20] on icon at bounding box center [1435, 15] width 13 height 13
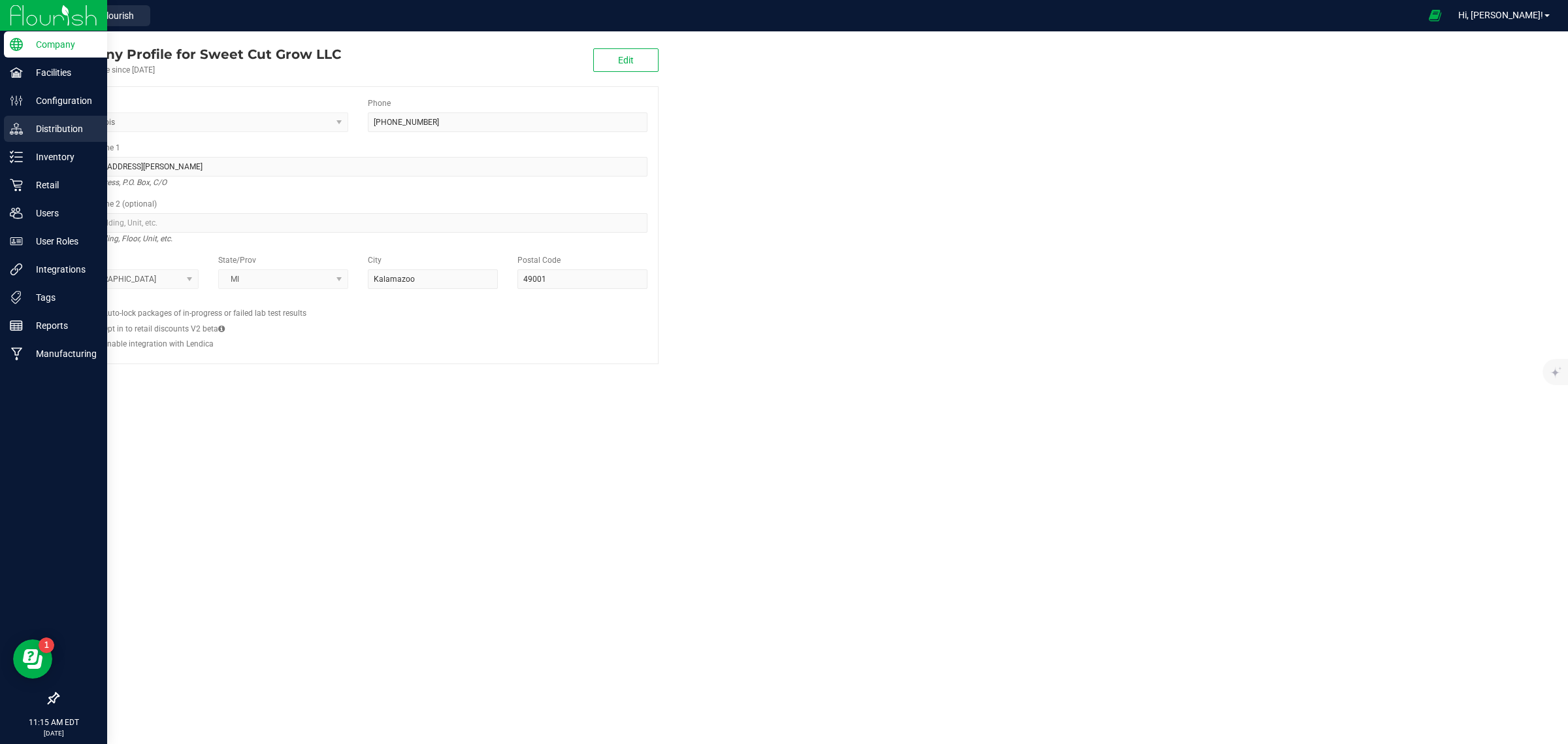
click at [46, 128] on p "Distribution" at bounding box center [62, 128] width 79 height 16
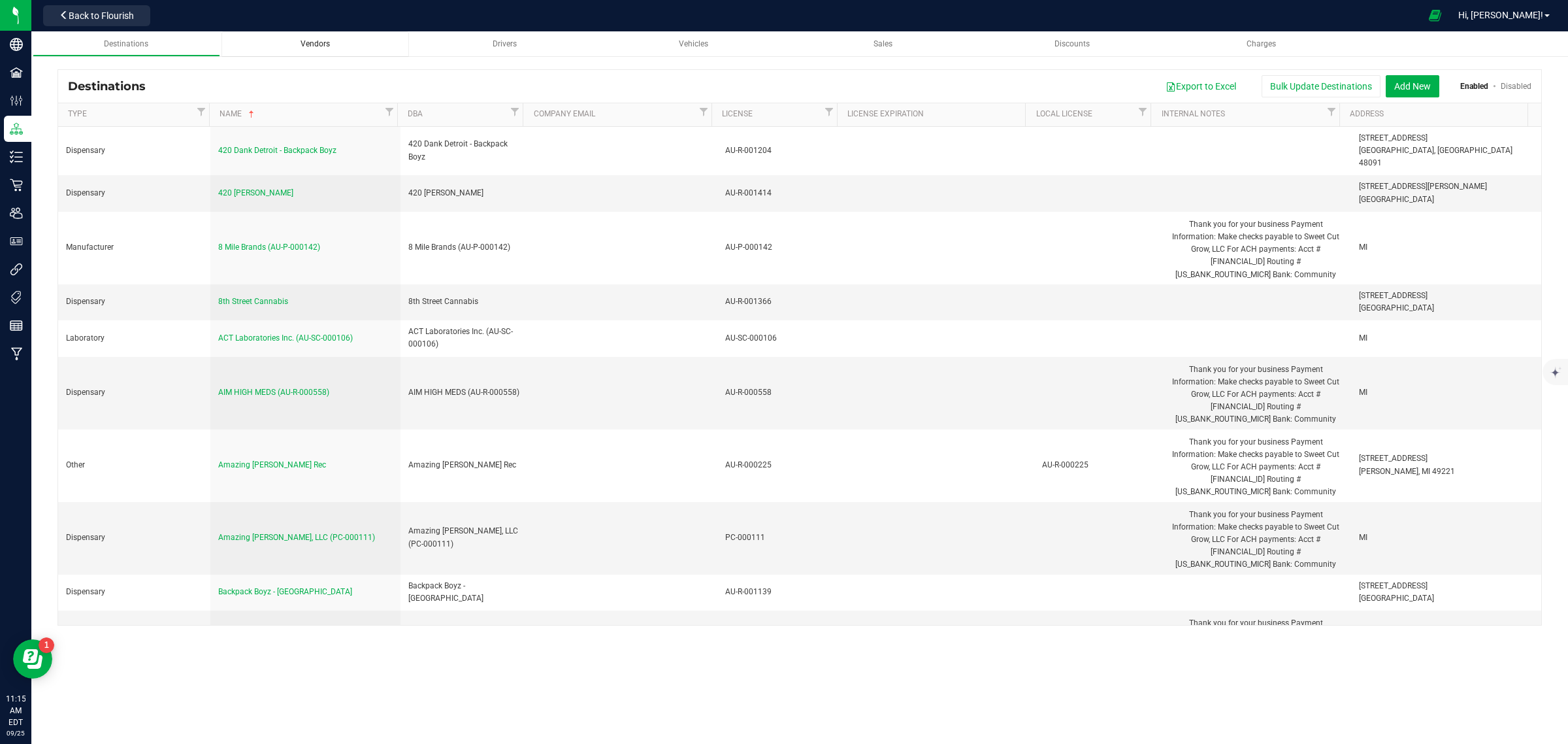
click at [313, 45] on span "Vendors" at bounding box center [316, 44] width 30 height 9
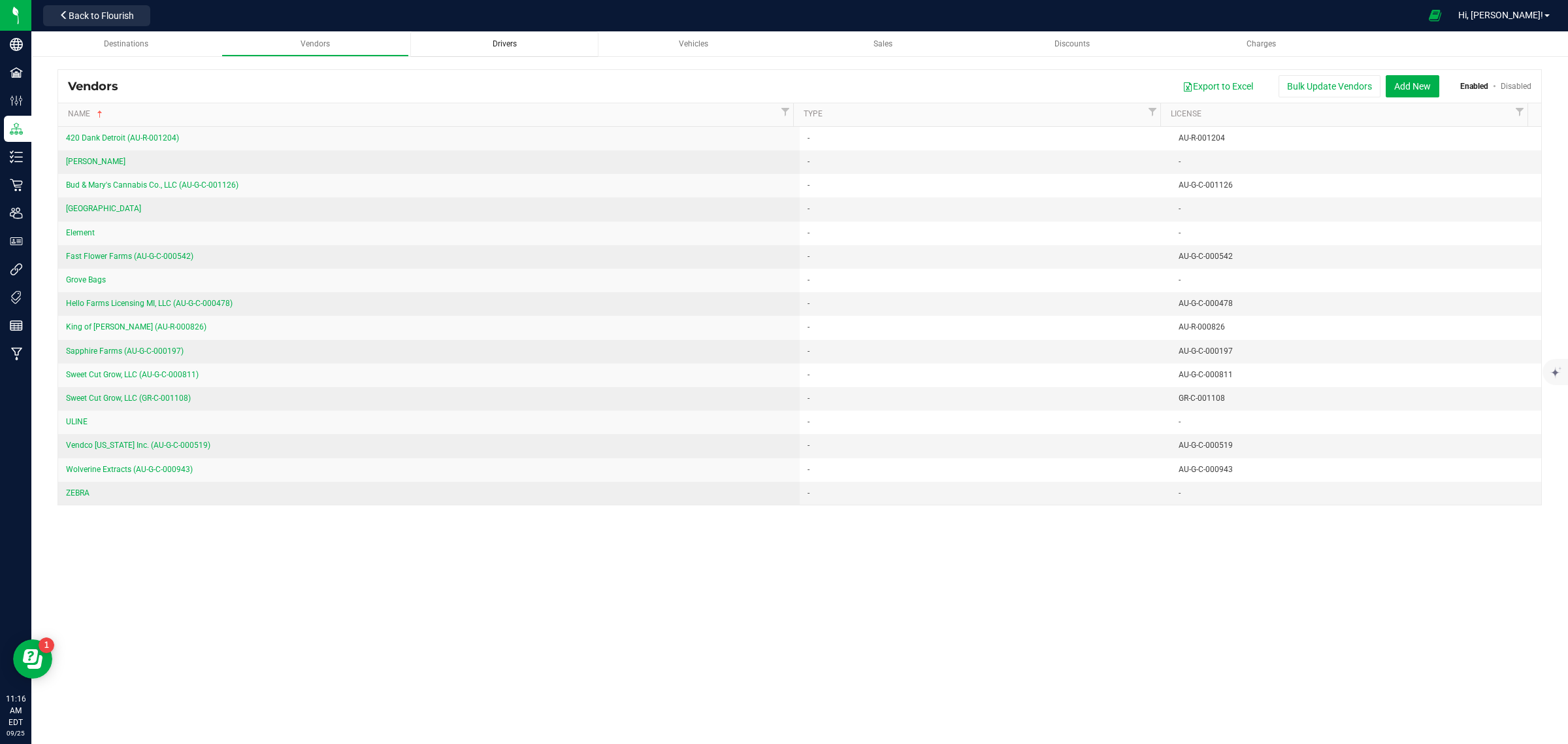
click at [537, 57] on link "Drivers" at bounding box center [504, 44] width 188 height 25
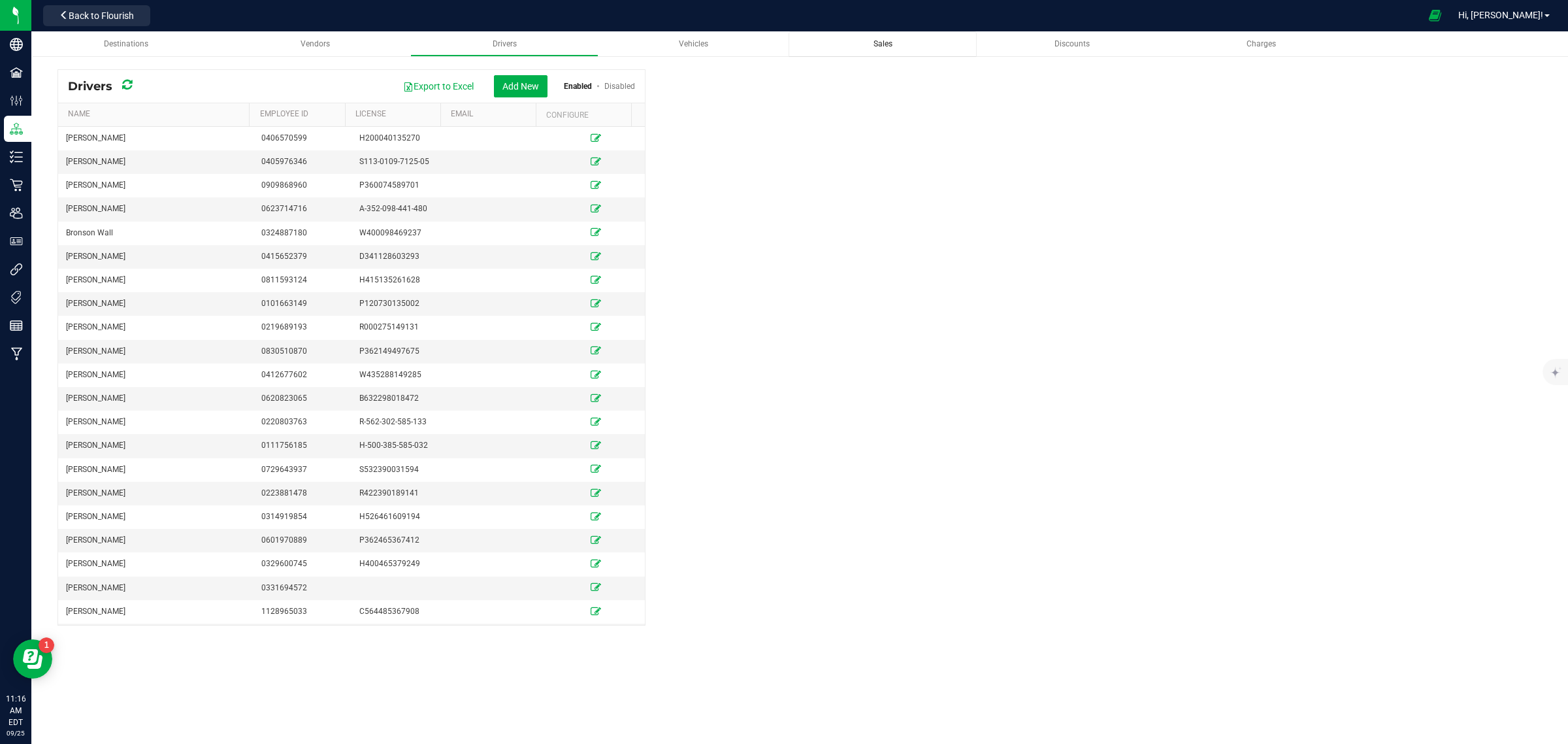
click at [892, 54] on link "Sales" at bounding box center [882, 44] width 188 height 25
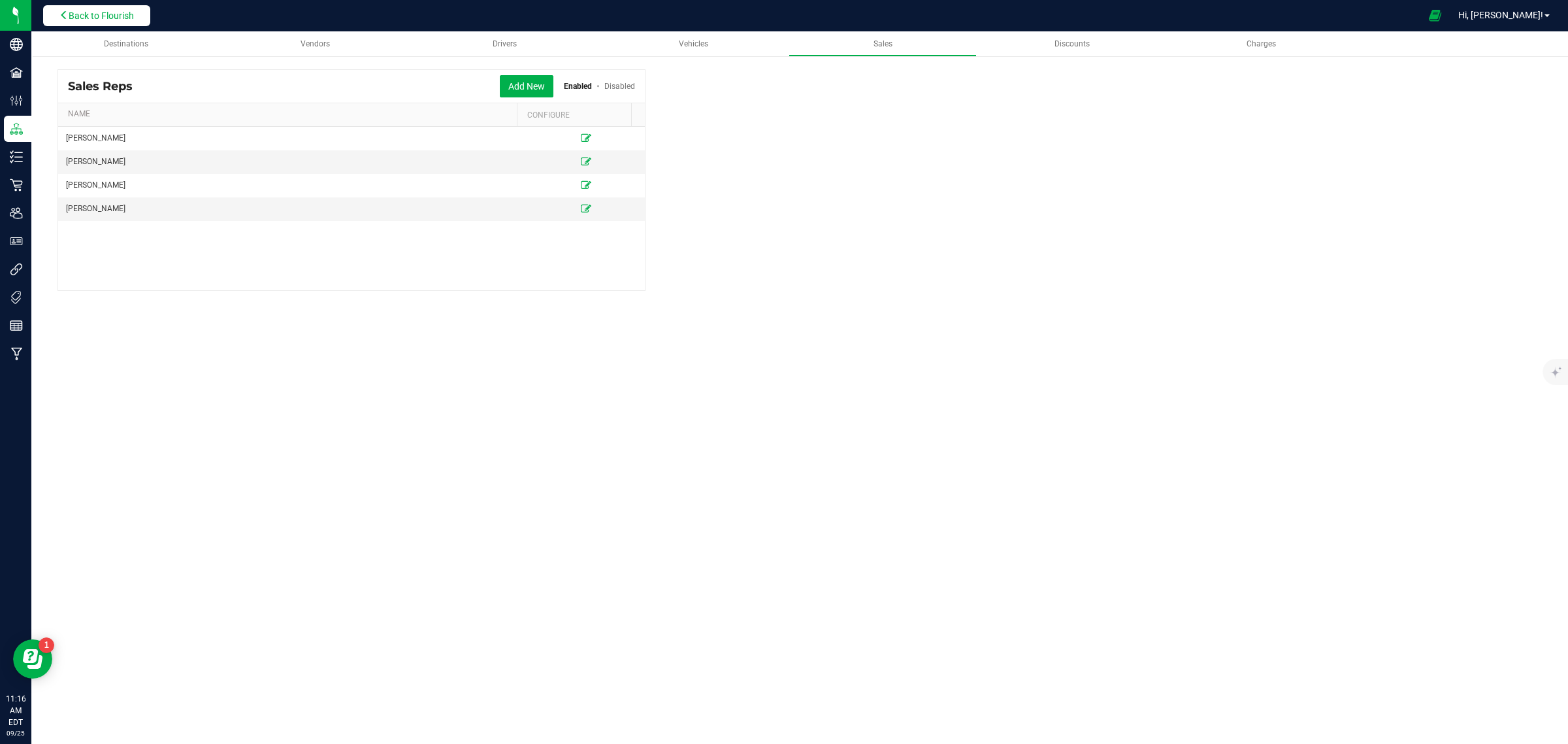
click at [139, 24] on button "Back to Flourish" at bounding box center [97, 16] width 107 height 21
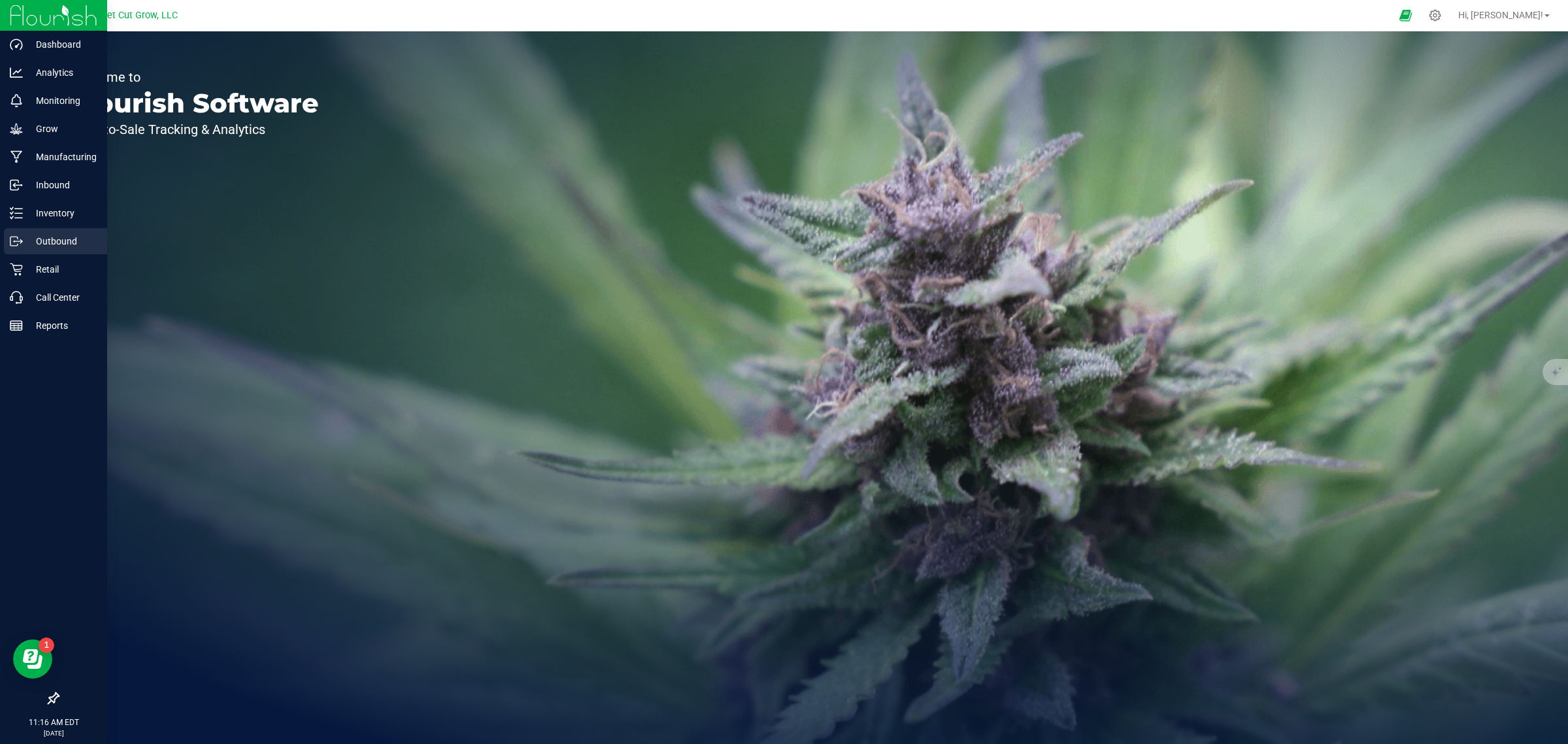
click at [41, 236] on p "Outbound" at bounding box center [62, 241] width 79 height 16
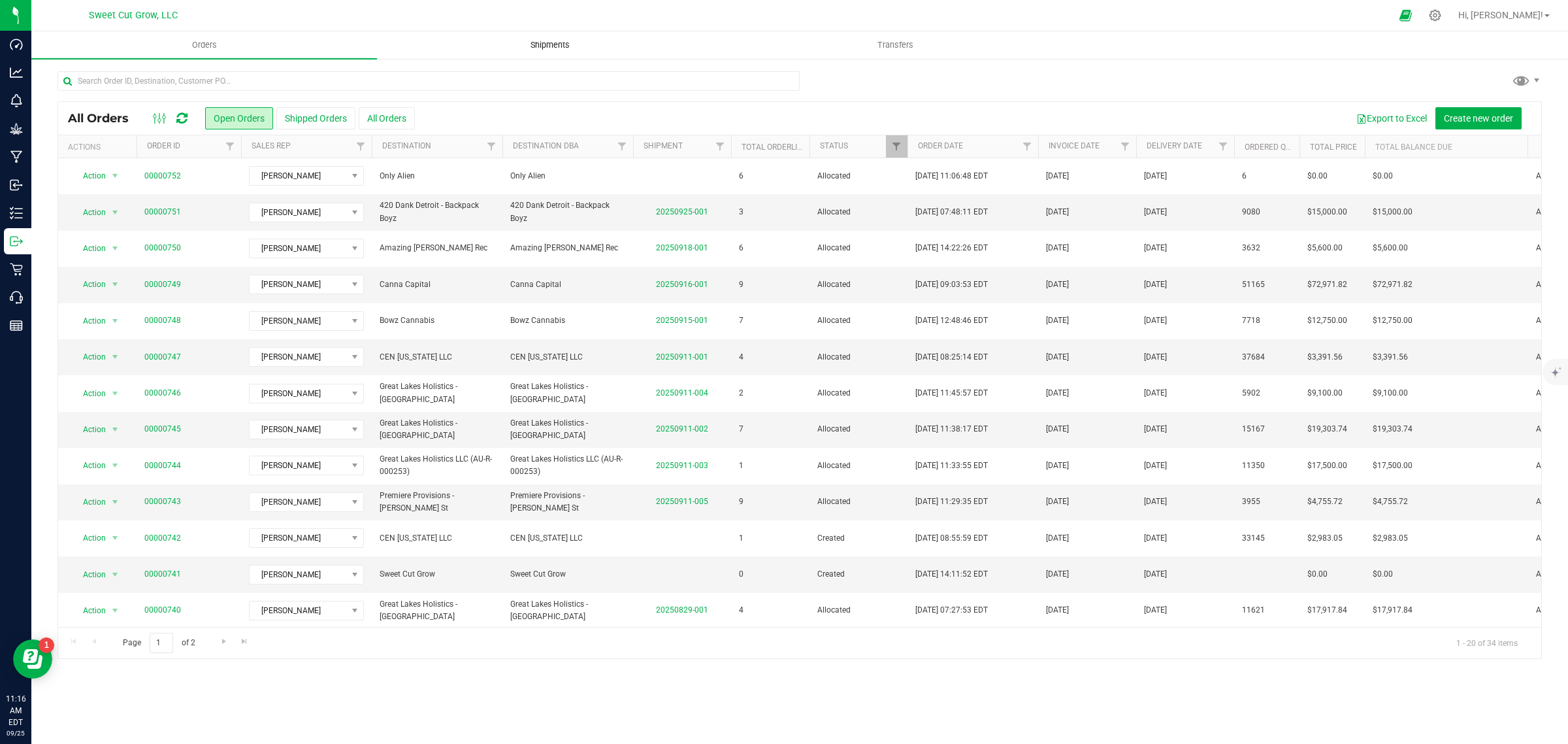
click at [566, 39] on span "Shipments" at bounding box center [550, 45] width 74 height 12
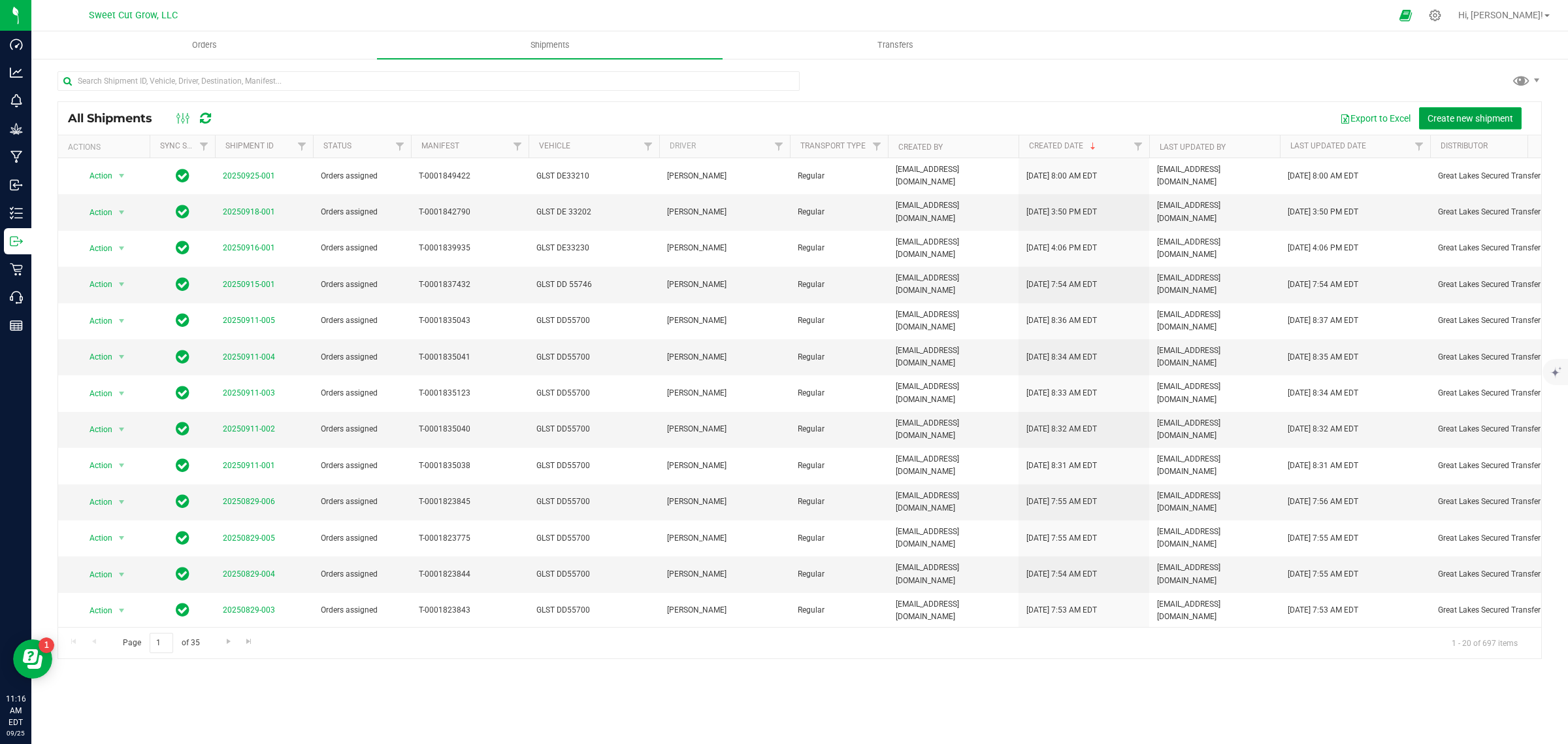
click at [1460, 118] on span "Create new shipment" at bounding box center [1470, 118] width 85 height 10
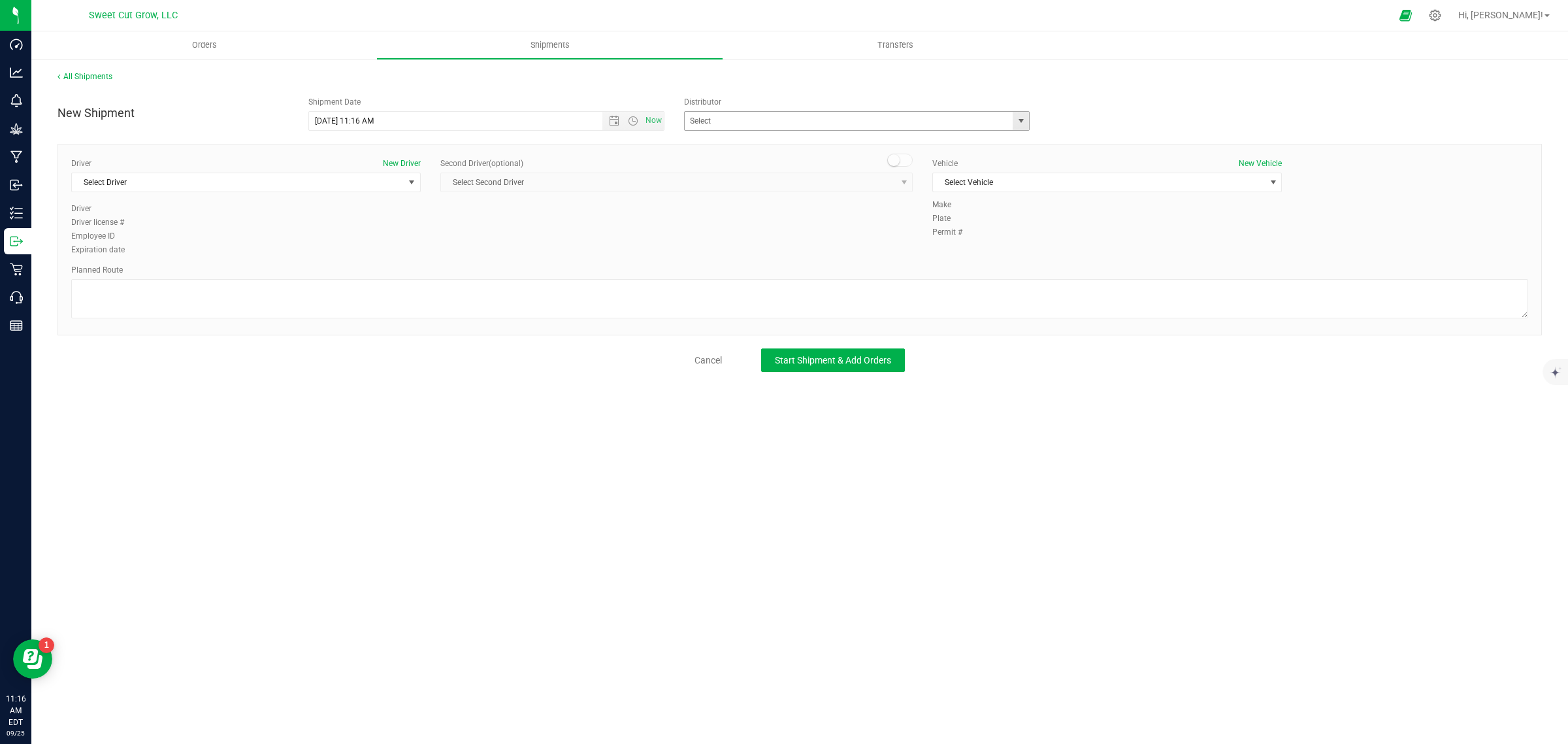
click at [1018, 124] on span "select" at bounding box center [1022, 121] width 10 height 10
type input "Sweet Cut Grow LLC"
click at [583, 203] on div "Second Driver (optional) Select Second Driver Select Second Driver [PERSON_NAME…" at bounding box center [676, 180] width 472 height 45
click at [259, 184] on span "Select Driver" at bounding box center [238, 182] width 332 height 19
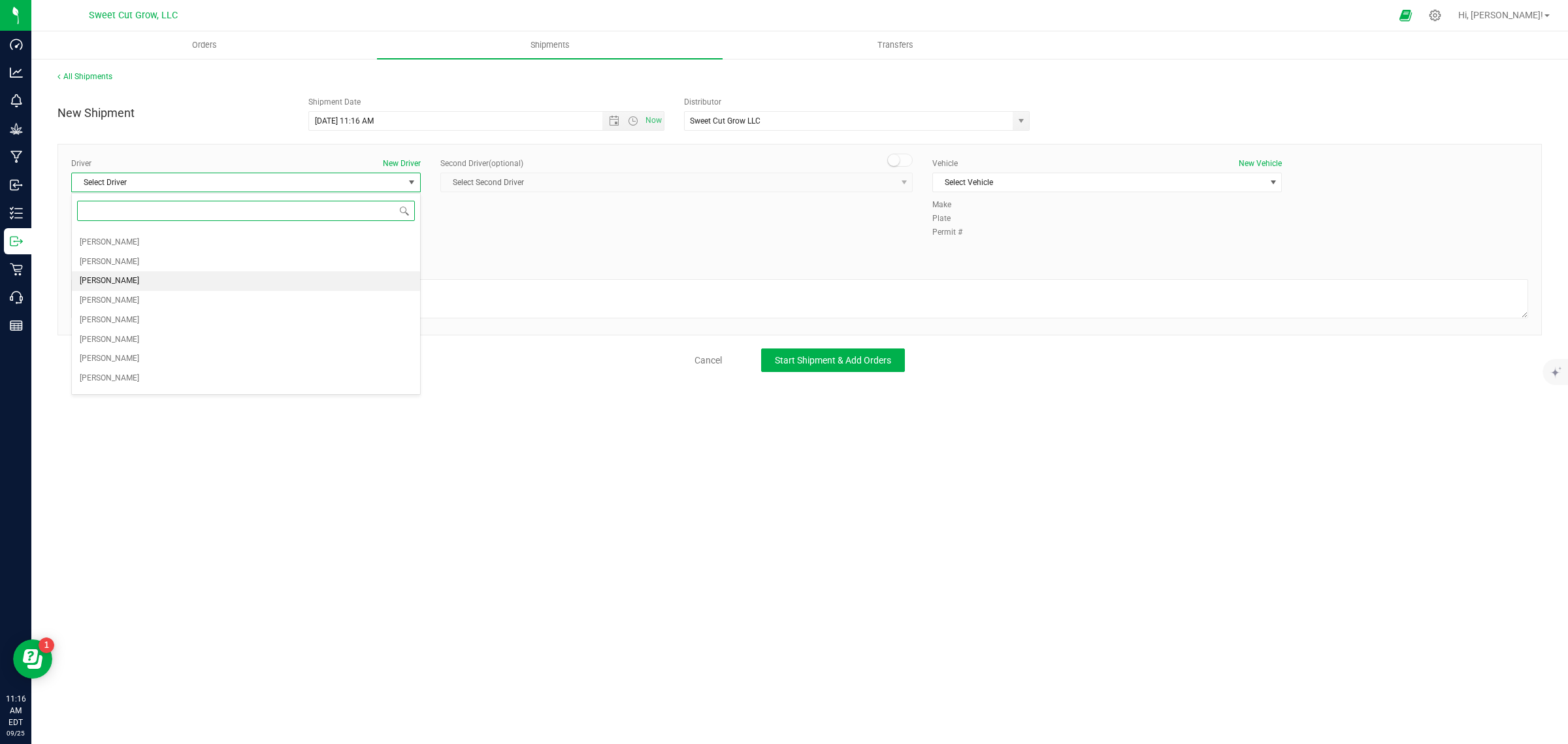
scroll to position [725, 0]
click at [184, 307] on li "[PERSON_NAME]" at bounding box center [246, 304] width 348 height 19
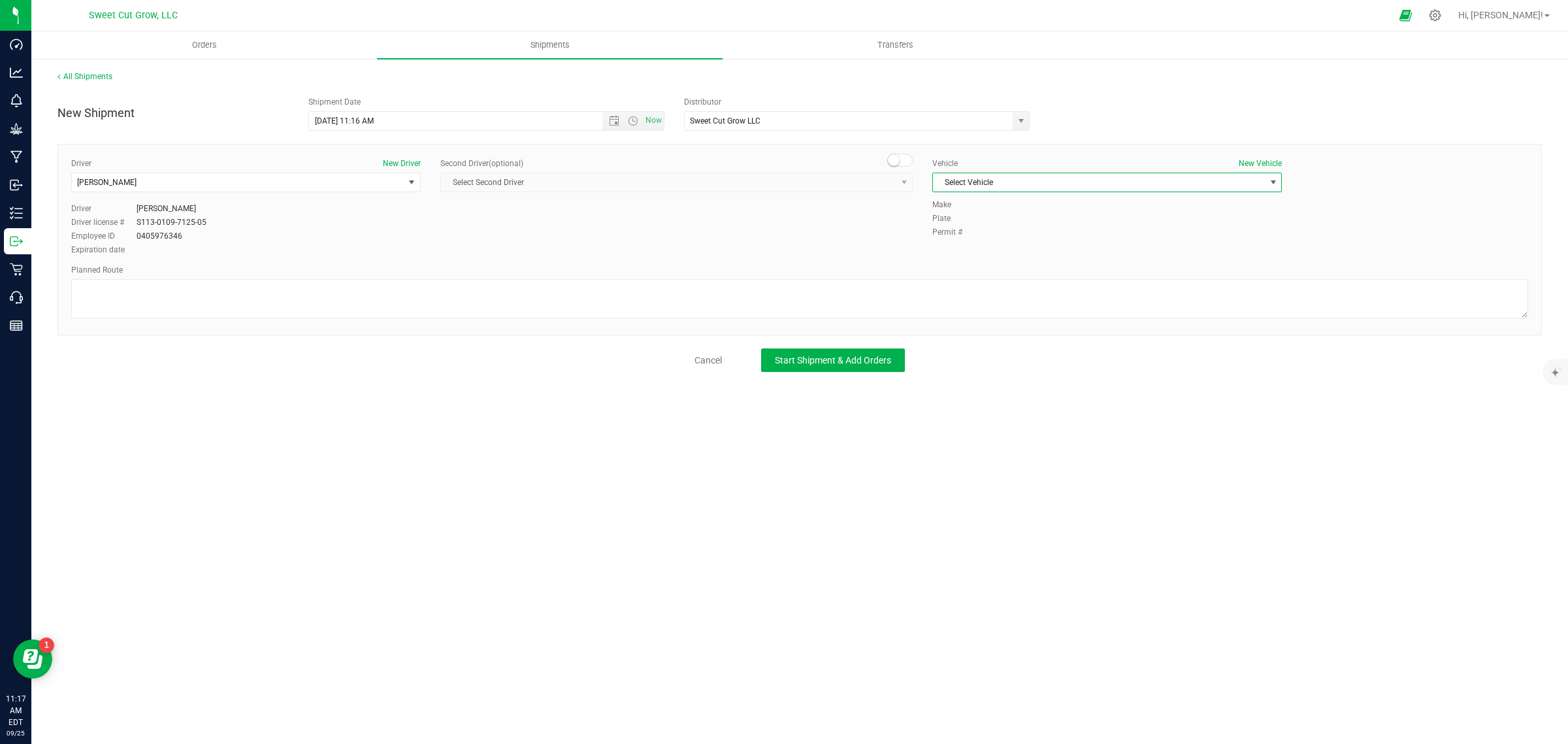
click at [1034, 180] on span "Select Vehicle" at bounding box center [1099, 182] width 332 height 19
click at [1014, 200] on li "[PERSON_NAME] BMW 430i" at bounding box center [1107, 205] width 348 height 19
click at [324, 290] on textarea at bounding box center [800, 298] width 1457 height 39
paste textarea "8972 L Ipsumdol Si Ametconse, AD 43607  Eli se D-42 E 8 tem (4.1 in) Utla etdo…"
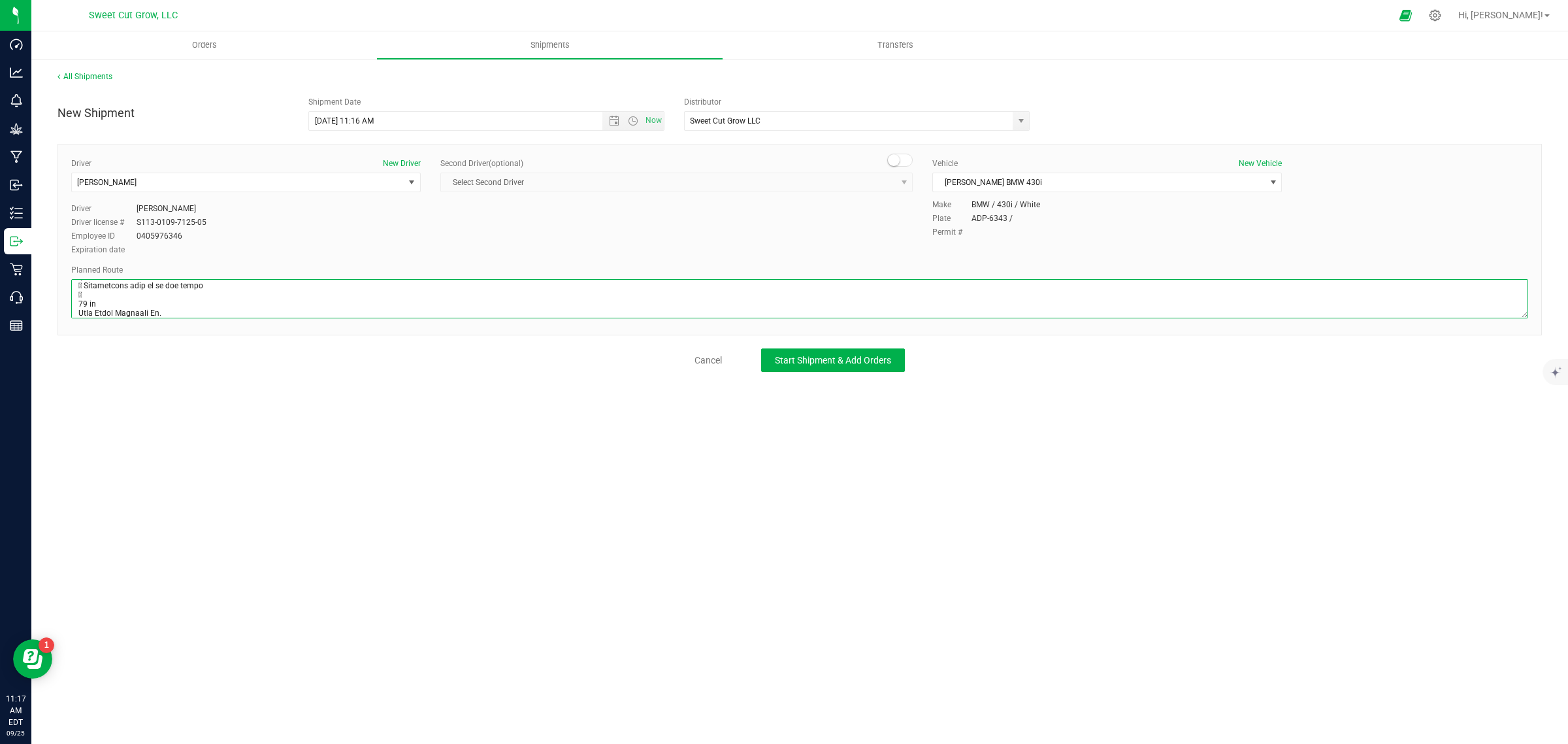
click at [119, 299] on textarea at bounding box center [800, 298] width 1457 height 39
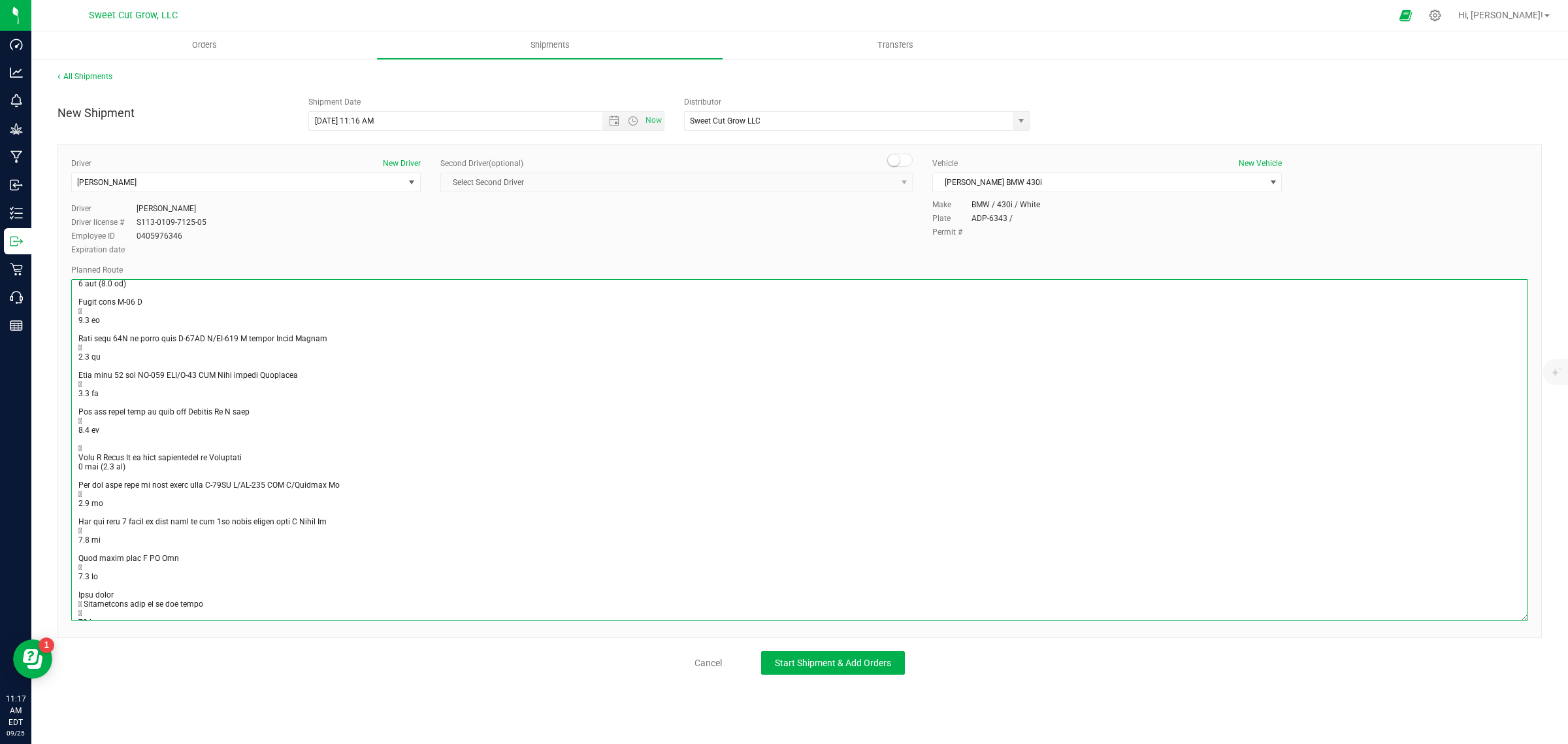
scroll to position [189, 0]
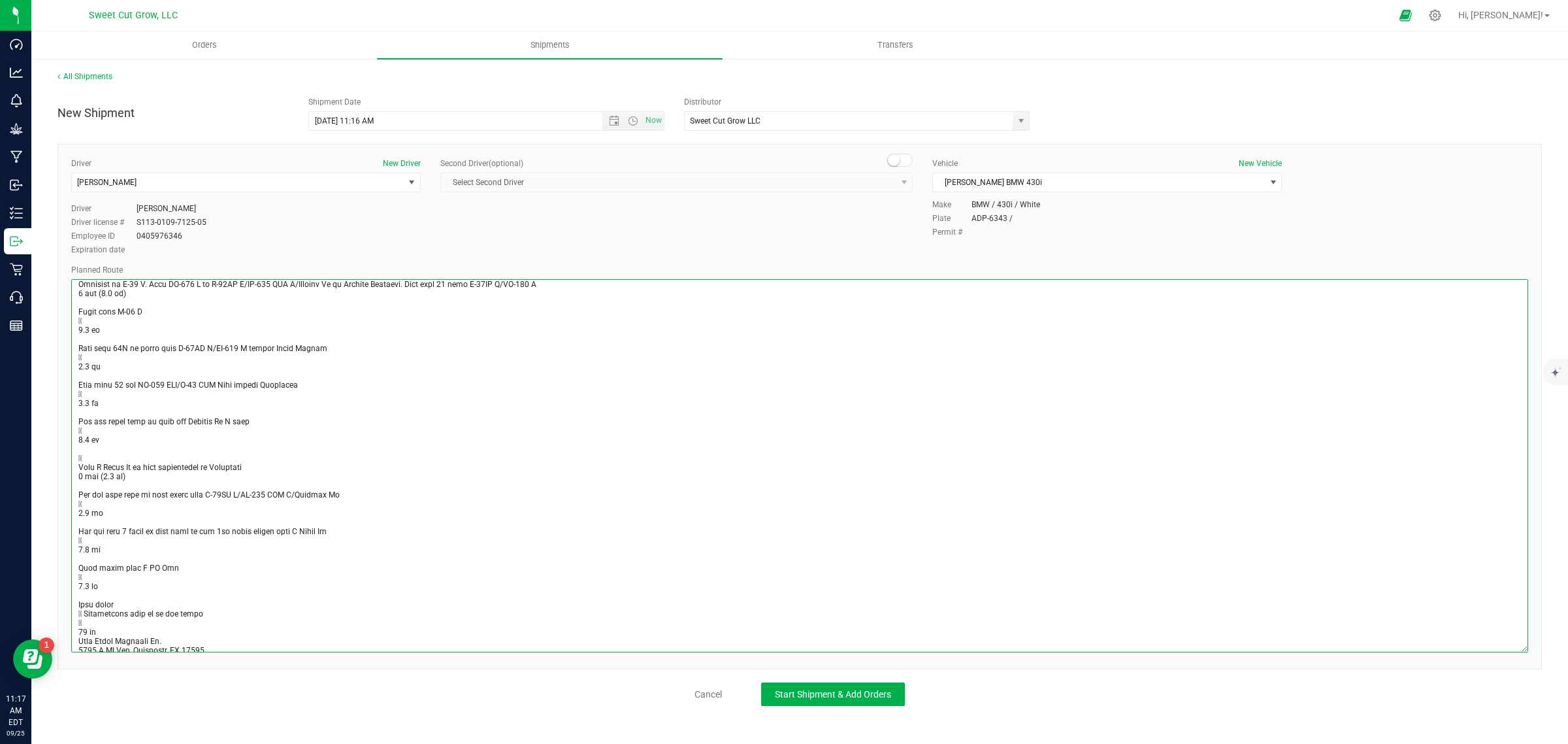
drag, startPoint x: 1526, startPoint y: 315, endPoint x: 1536, endPoint y: 649, distance: 334.1
click at [1536, 649] on div "Driver New Driver [PERSON_NAME] Select Driver [PERSON_NAME] [PERSON_NAME] [PERS…" at bounding box center [800, 407] width 1485 height 526
click at [116, 626] on textarea at bounding box center [800, 466] width 1457 height 373
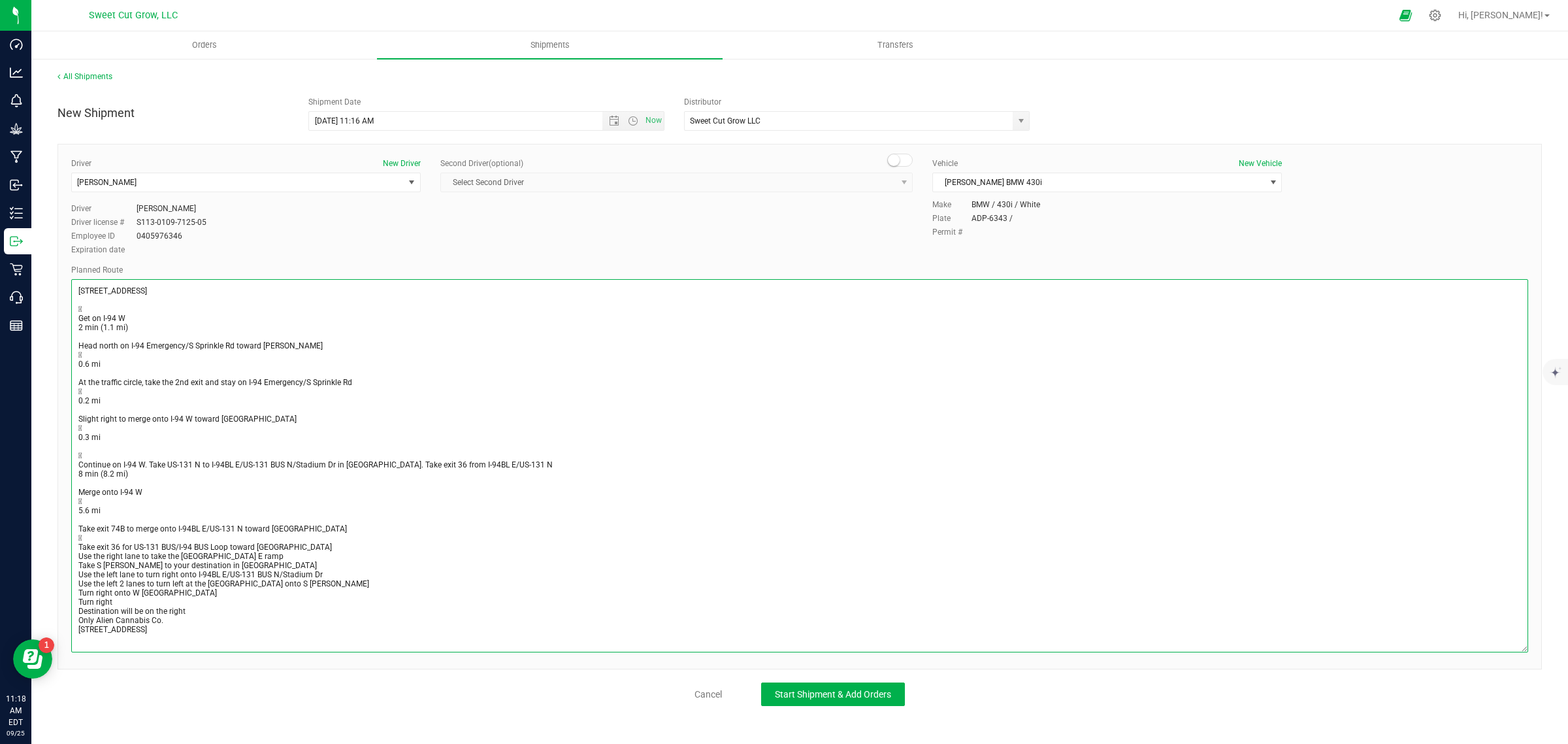
scroll to position [0, 0]
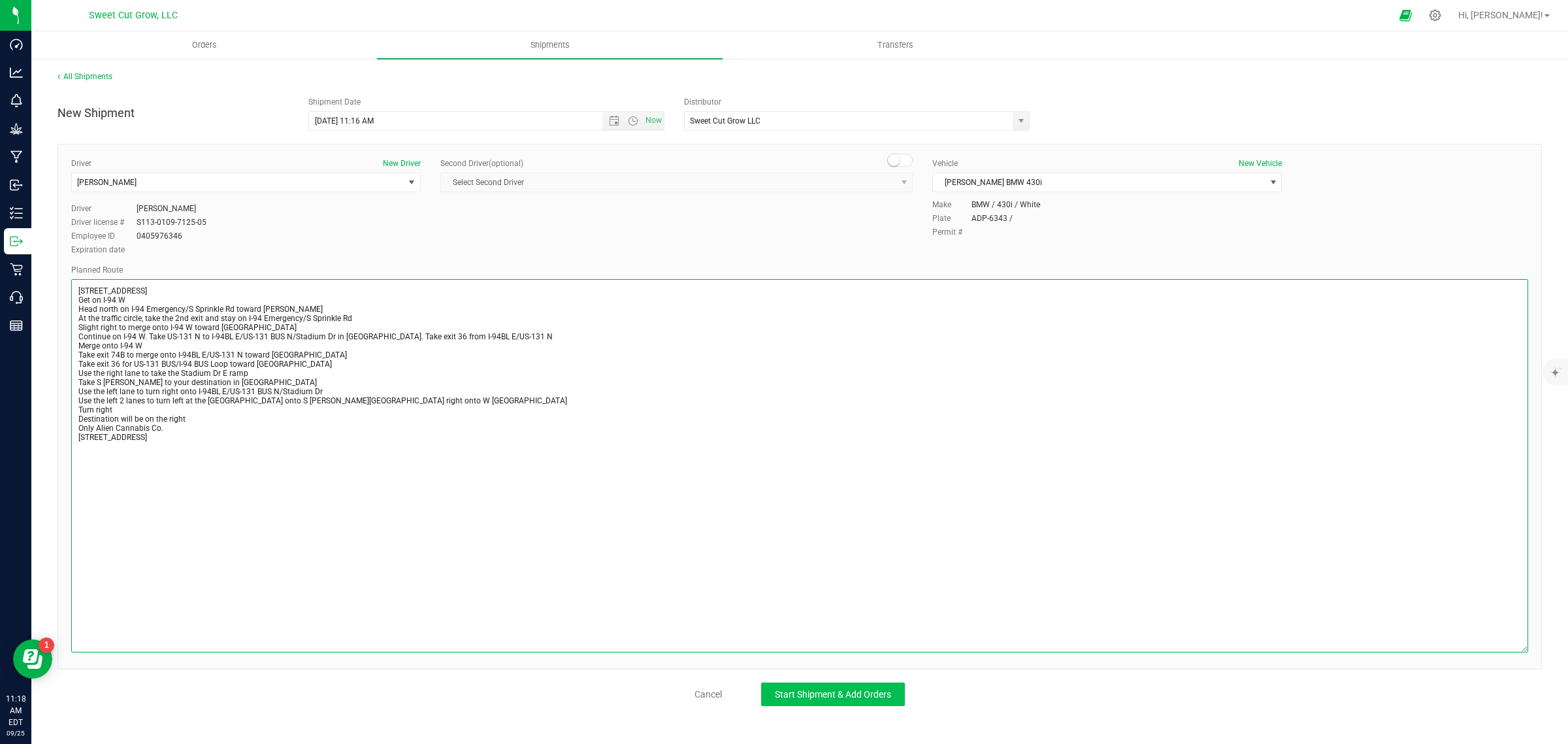
type textarea "[STREET_ADDRESS] Get on I-94 W Head north on I-94 Emergency/S Sprinkle Rd towar…"
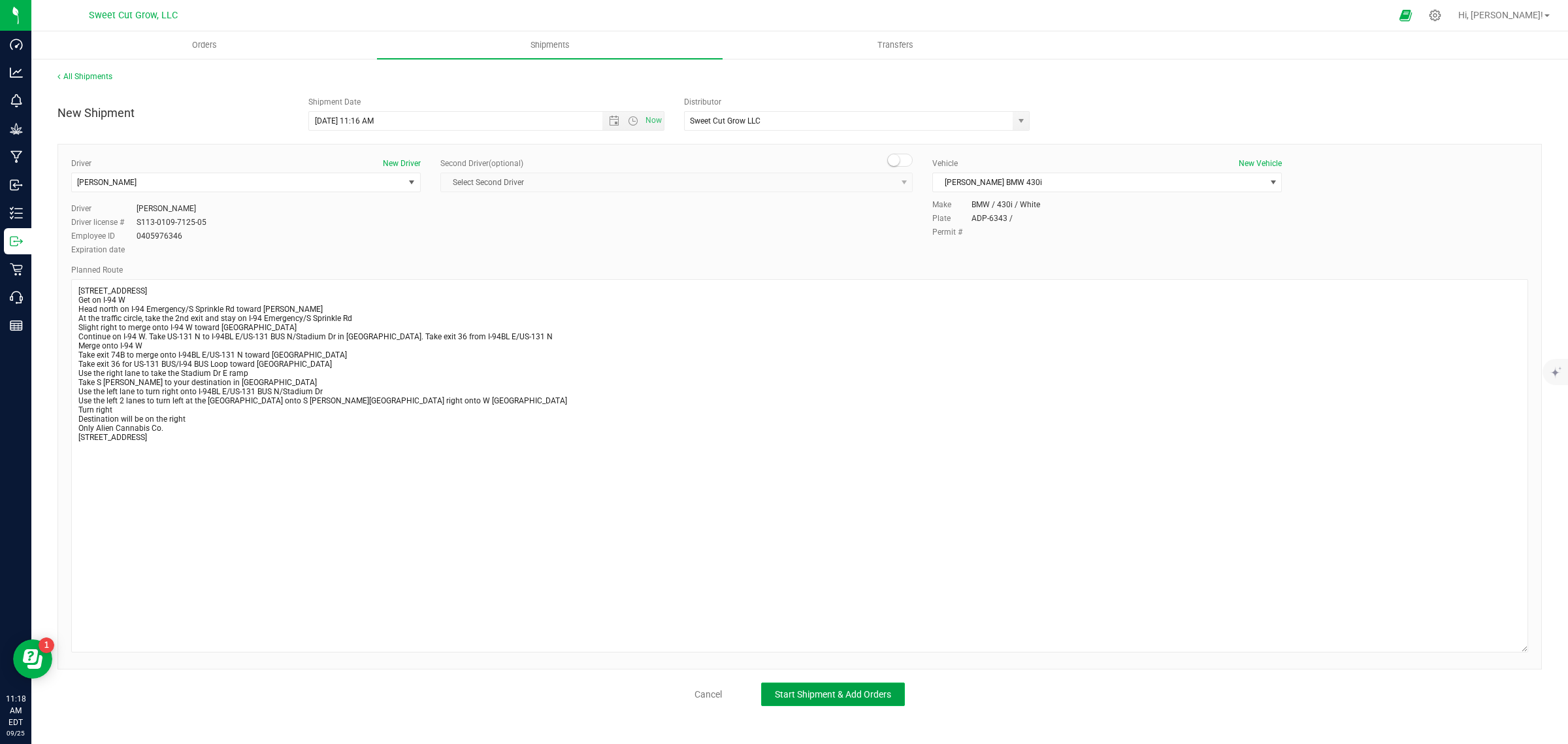
click at [817, 691] on span "Start Shipment & Add Orders" at bounding box center [833, 694] width 117 height 10
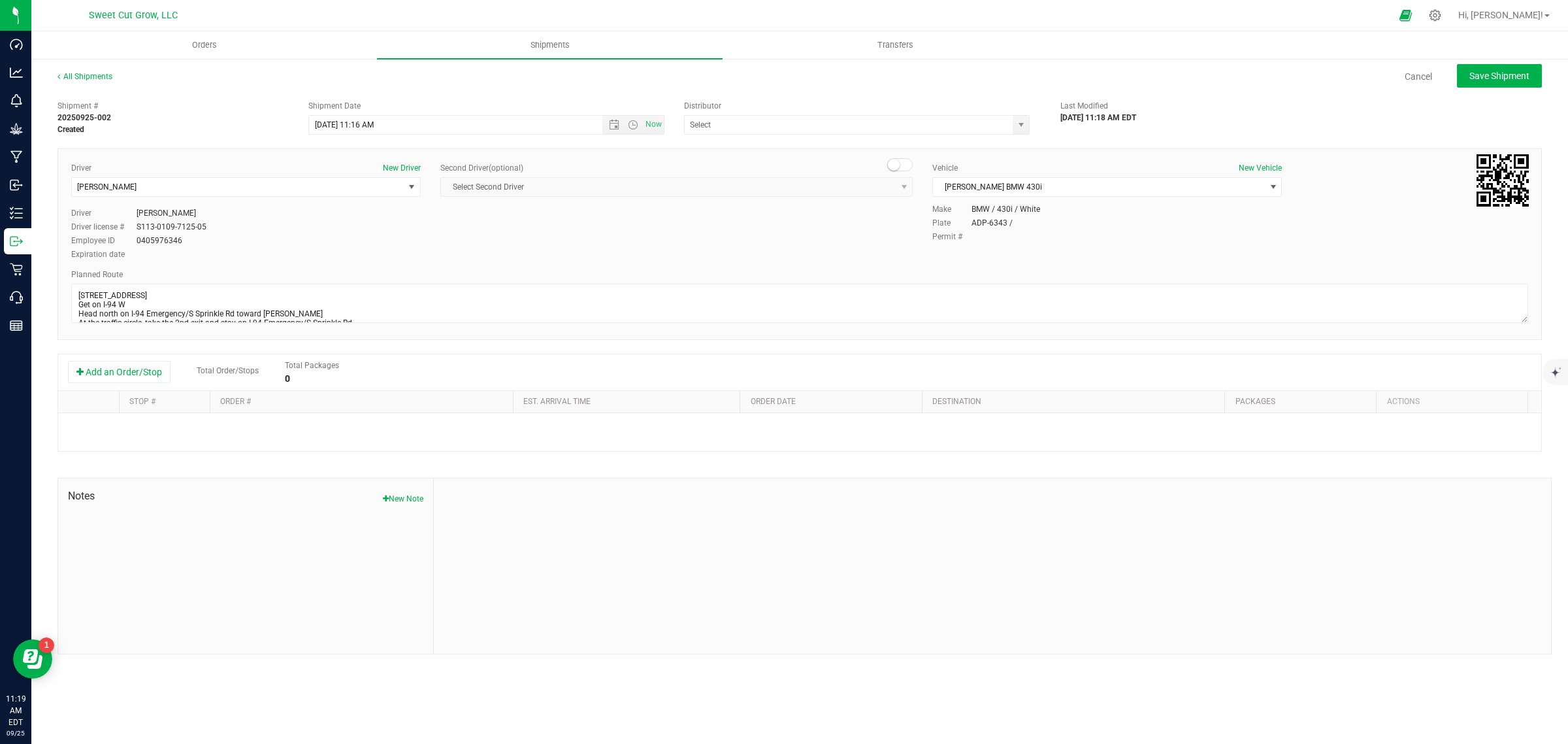
click at [1033, 128] on div "ACT Laboratories Inc. (AU-SC-000106) Great Lakes Secured Transfer Infinite Chem…" at bounding box center [863, 125] width 357 height 19
click at [1022, 128] on span "select" at bounding box center [1022, 125] width 10 height 10
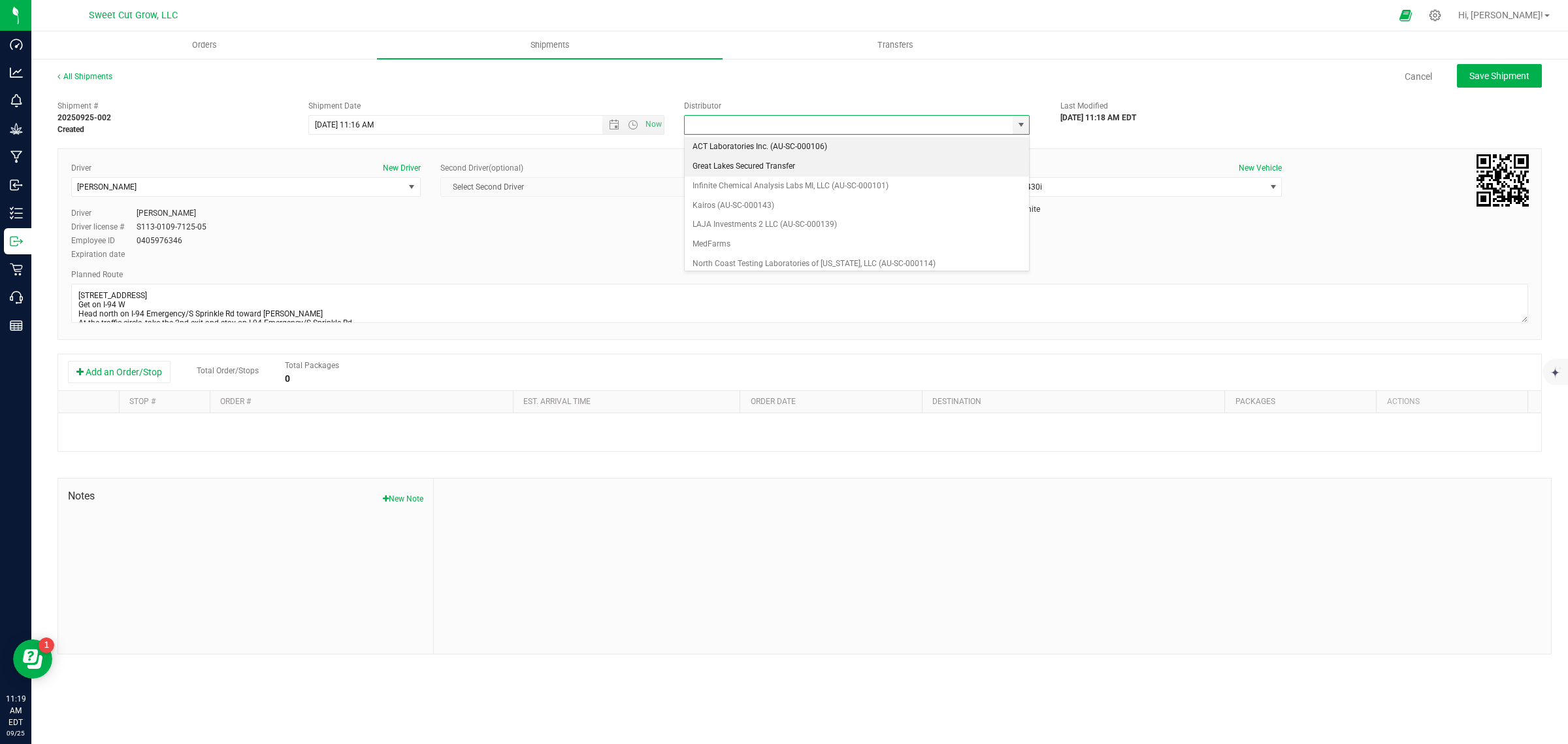
click at [799, 162] on li "Great Lakes Secured Transfer" at bounding box center [857, 166] width 344 height 19
type input "Great Lakes Secured Transfer"
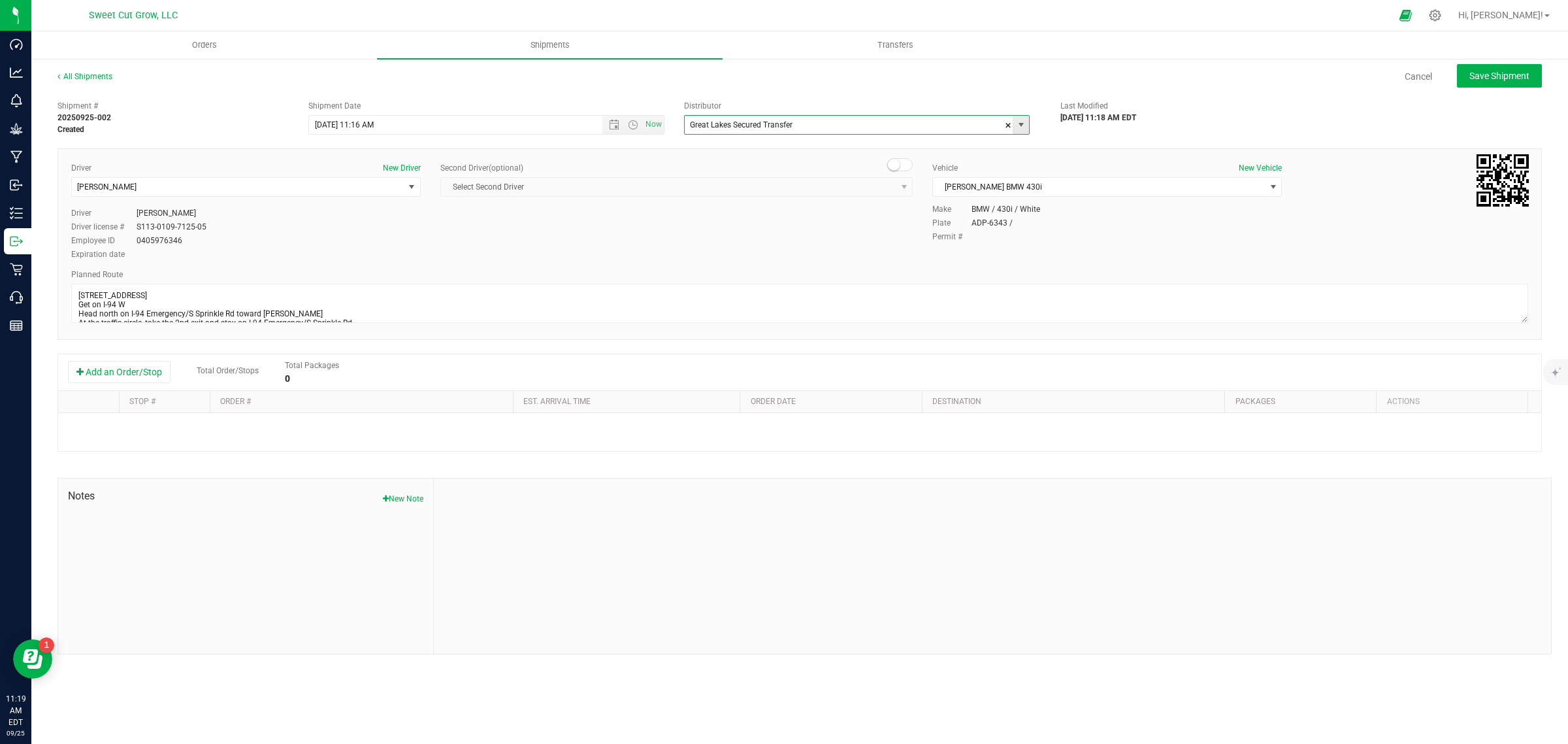
click at [1022, 131] on span "select" at bounding box center [1021, 125] width 16 height 19
click at [815, 166] on li "Great Lakes Secured Transfer" at bounding box center [857, 166] width 344 height 19
click at [152, 379] on button "Add an Order/Stop" at bounding box center [120, 372] width 102 height 22
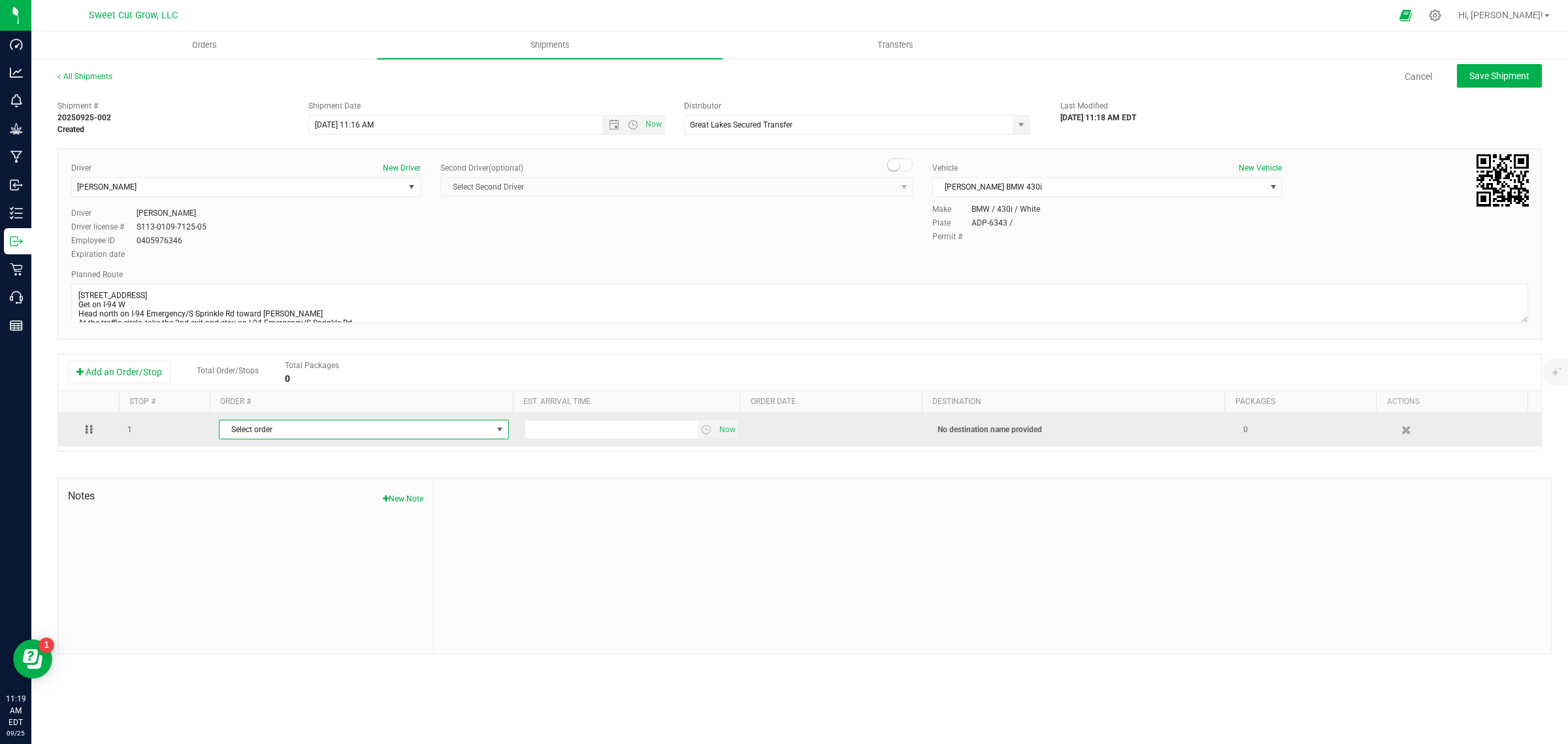
click at [318, 430] on span "Select order" at bounding box center [356, 429] width 272 height 19
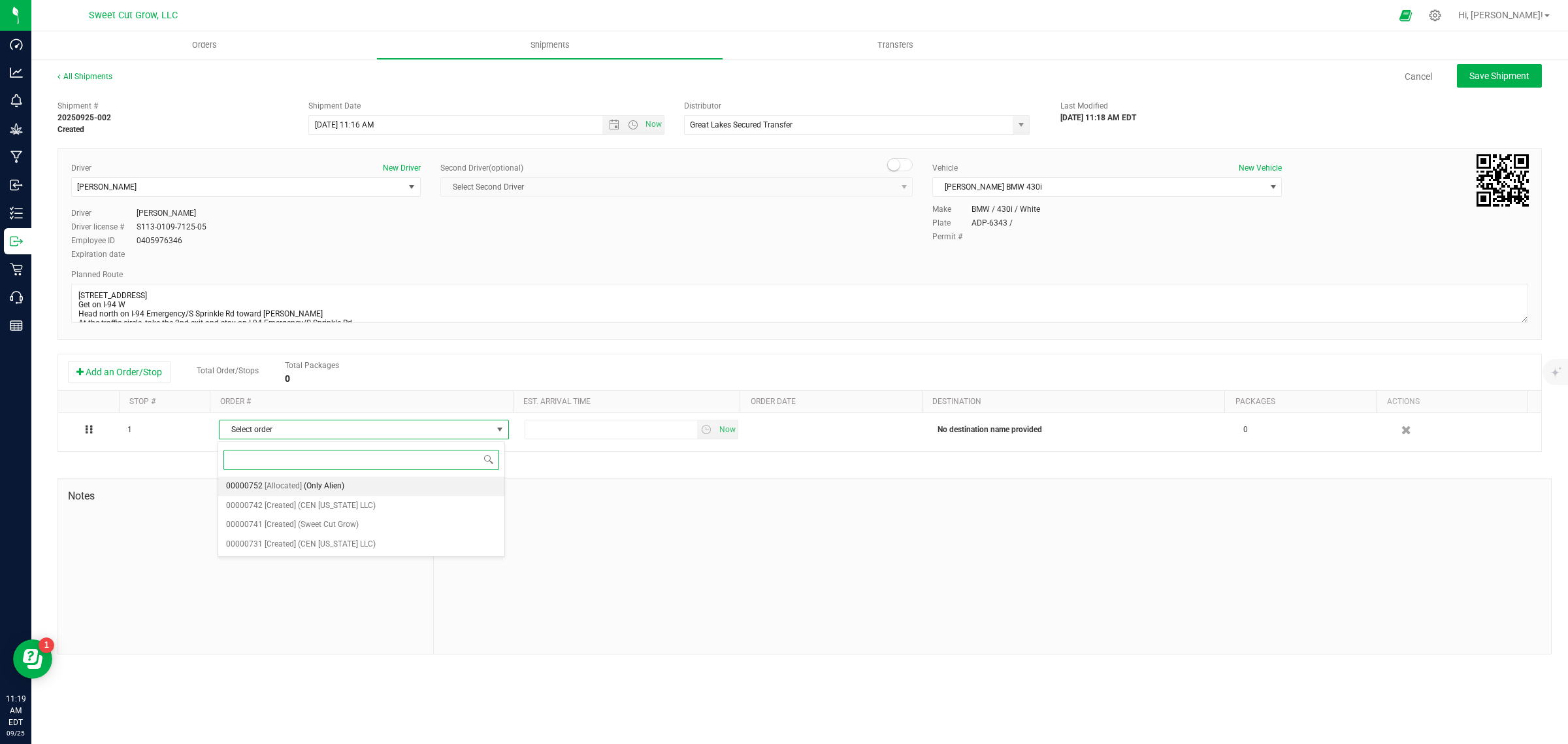
click at [366, 487] on li "00000752 [Allocated] (Only Alien)" at bounding box center [362, 486] width 287 height 19
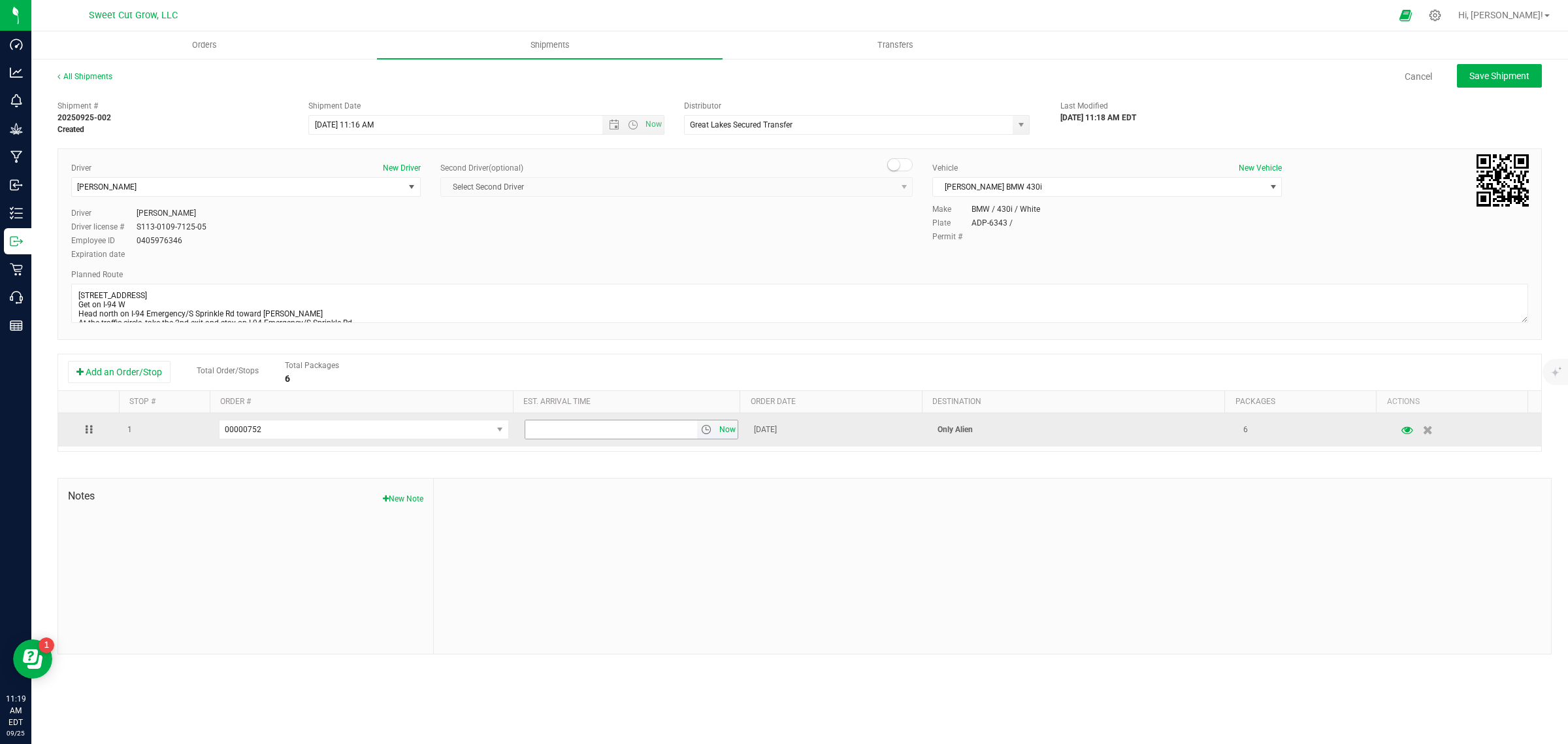
click at [732, 425] on span "Now" at bounding box center [728, 430] width 22 height 19
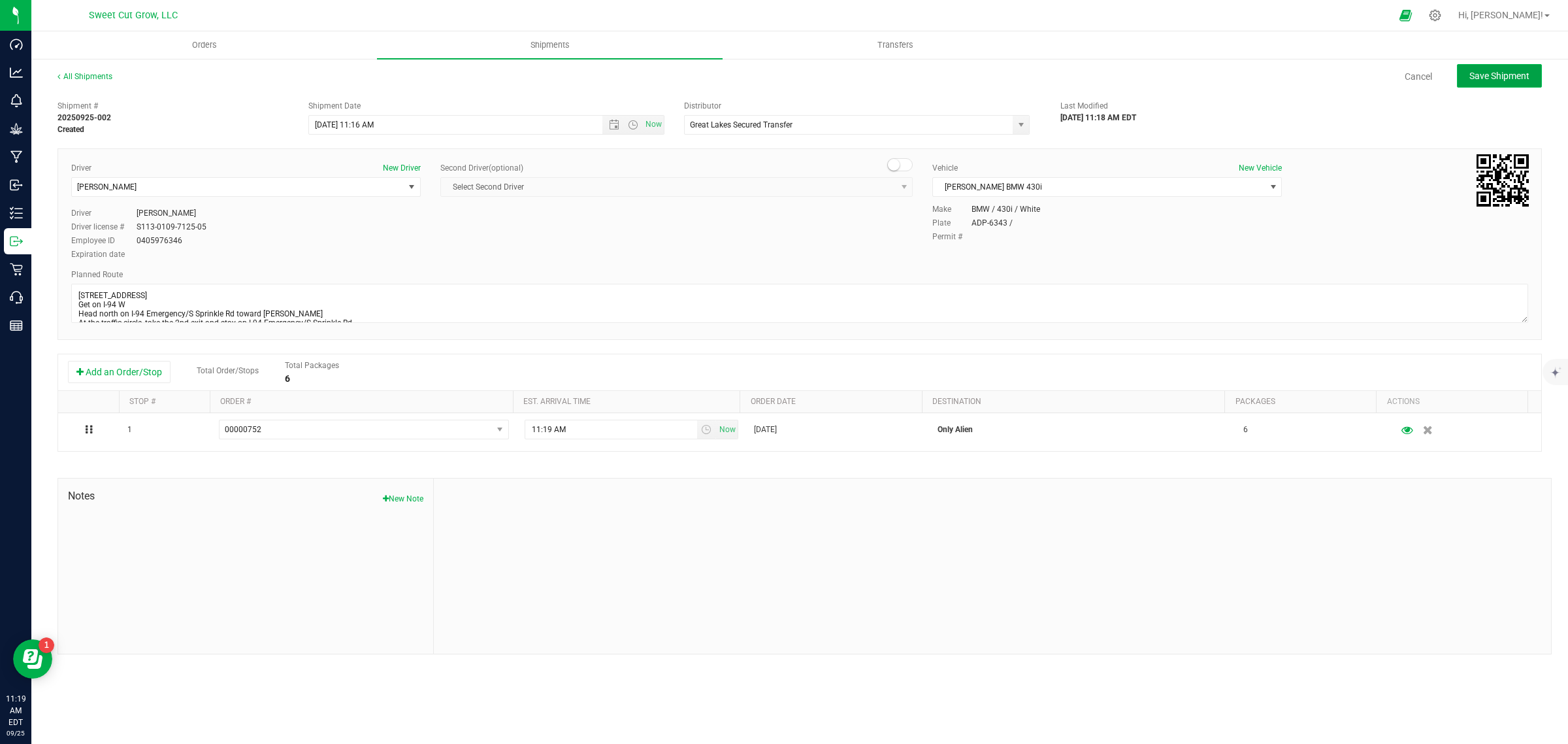
click at [1487, 75] on span "Save Shipment" at bounding box center [1500, 76] width 60 height 10
type input "[DATE] 3:16 PM"
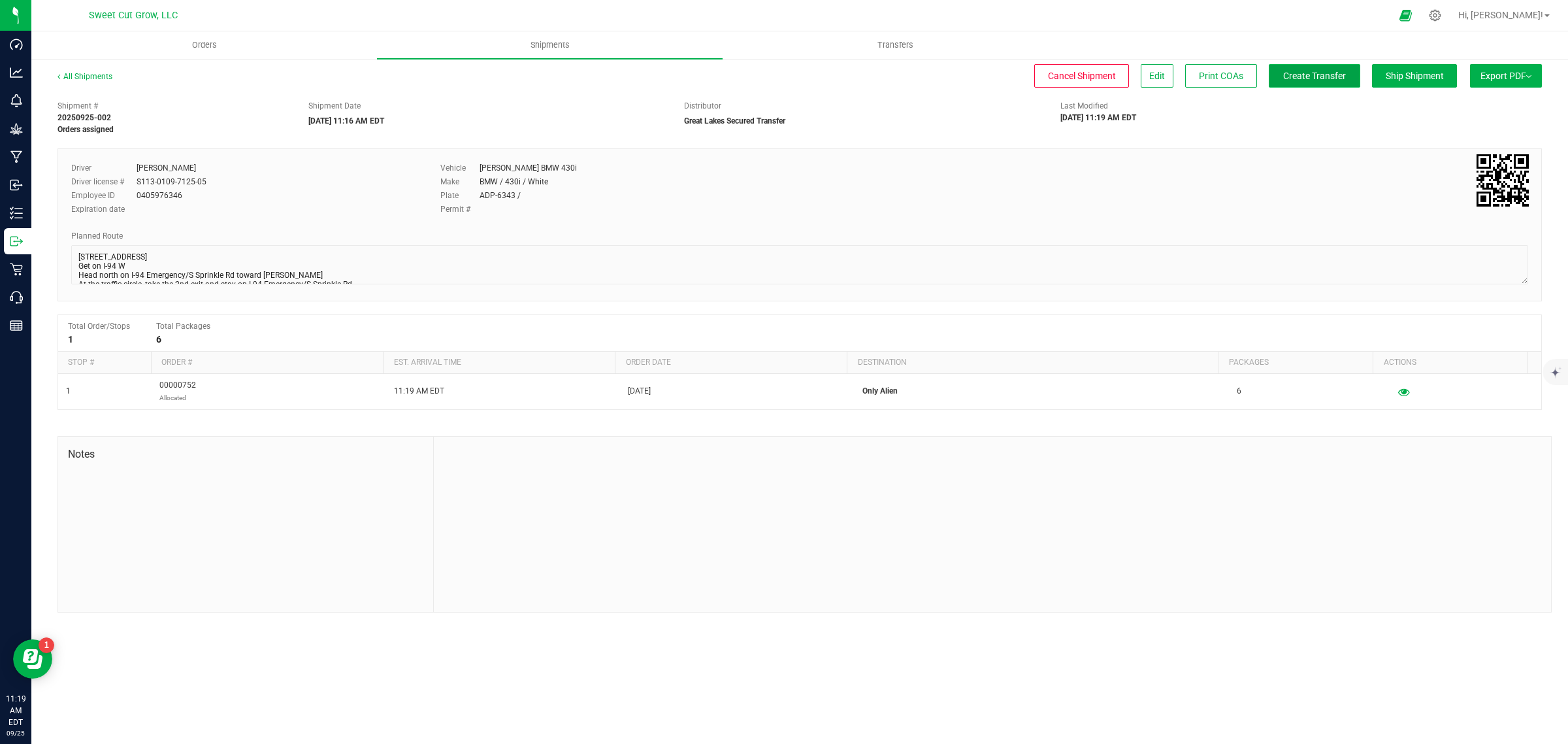
click at [1341, 77] on span "Create Transfer" at bounding box center [1315, 76] width 62 height 10
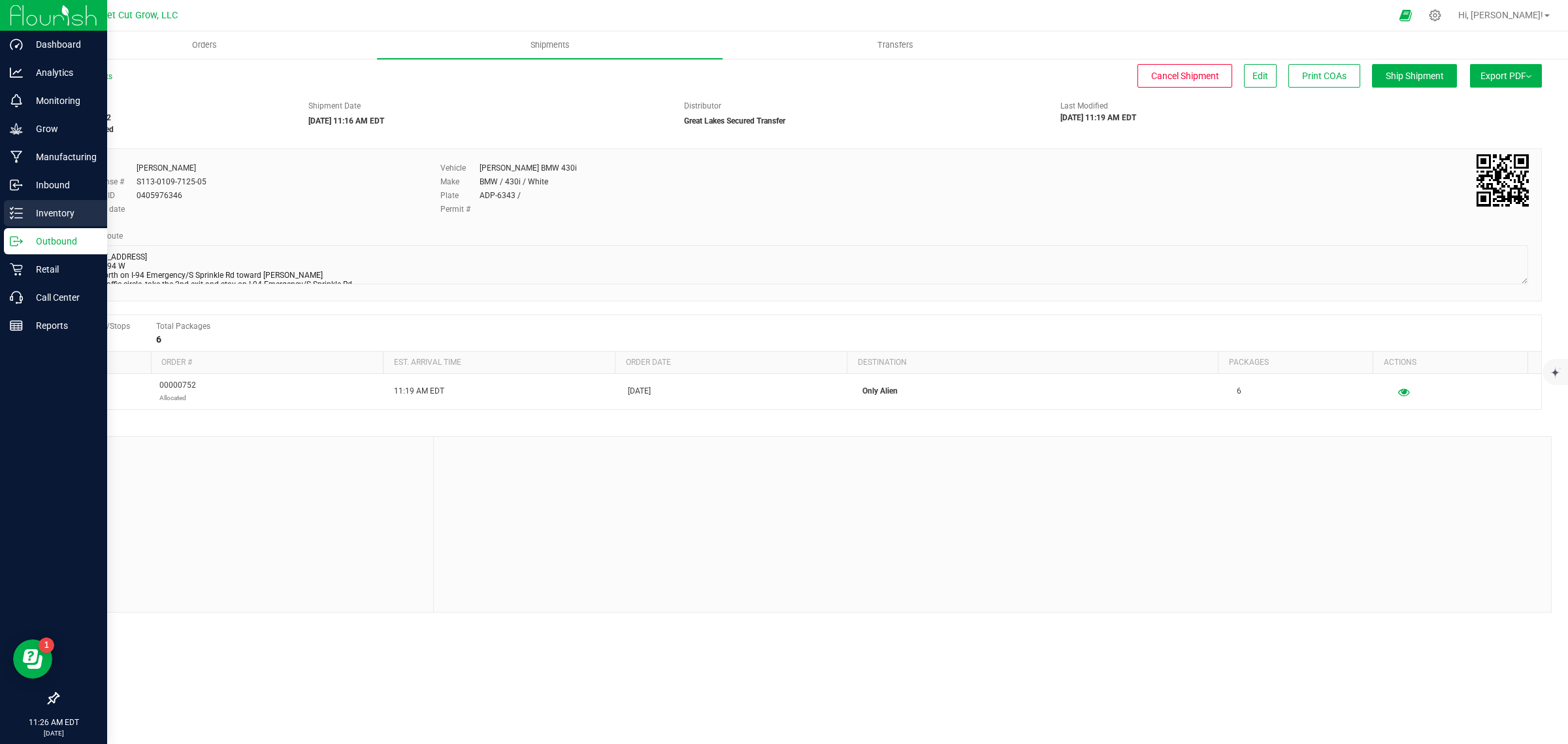
click at [66, 210] on p "Inventory" at bounding box center [62, 212] width 79 height 16
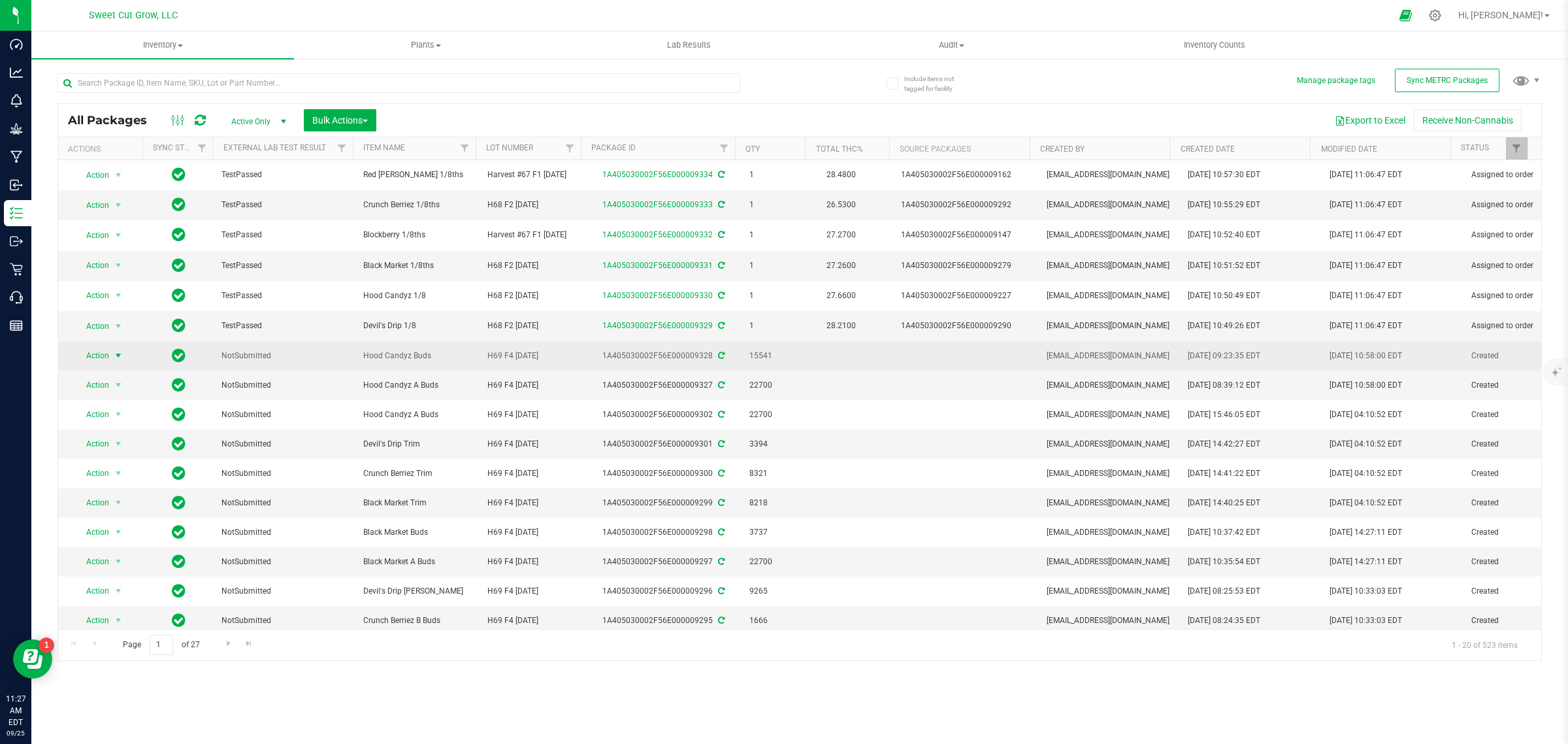
click at [106, 354] on span "Action" at bounding box center [92, 355] width 36 height 19
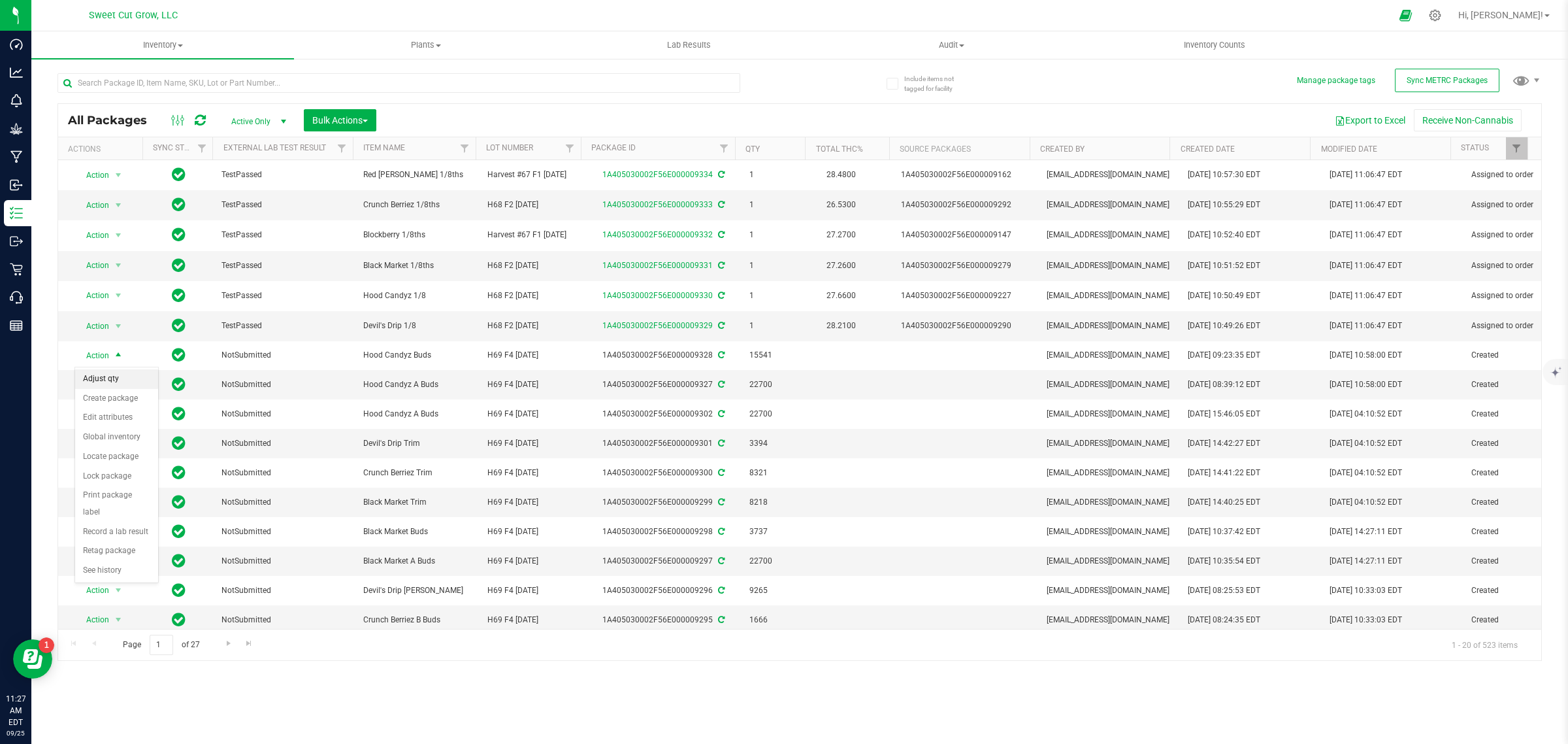
click at [114, 377] on li "Adjust qty" at bounding box center [117, 379] width 83 height 19
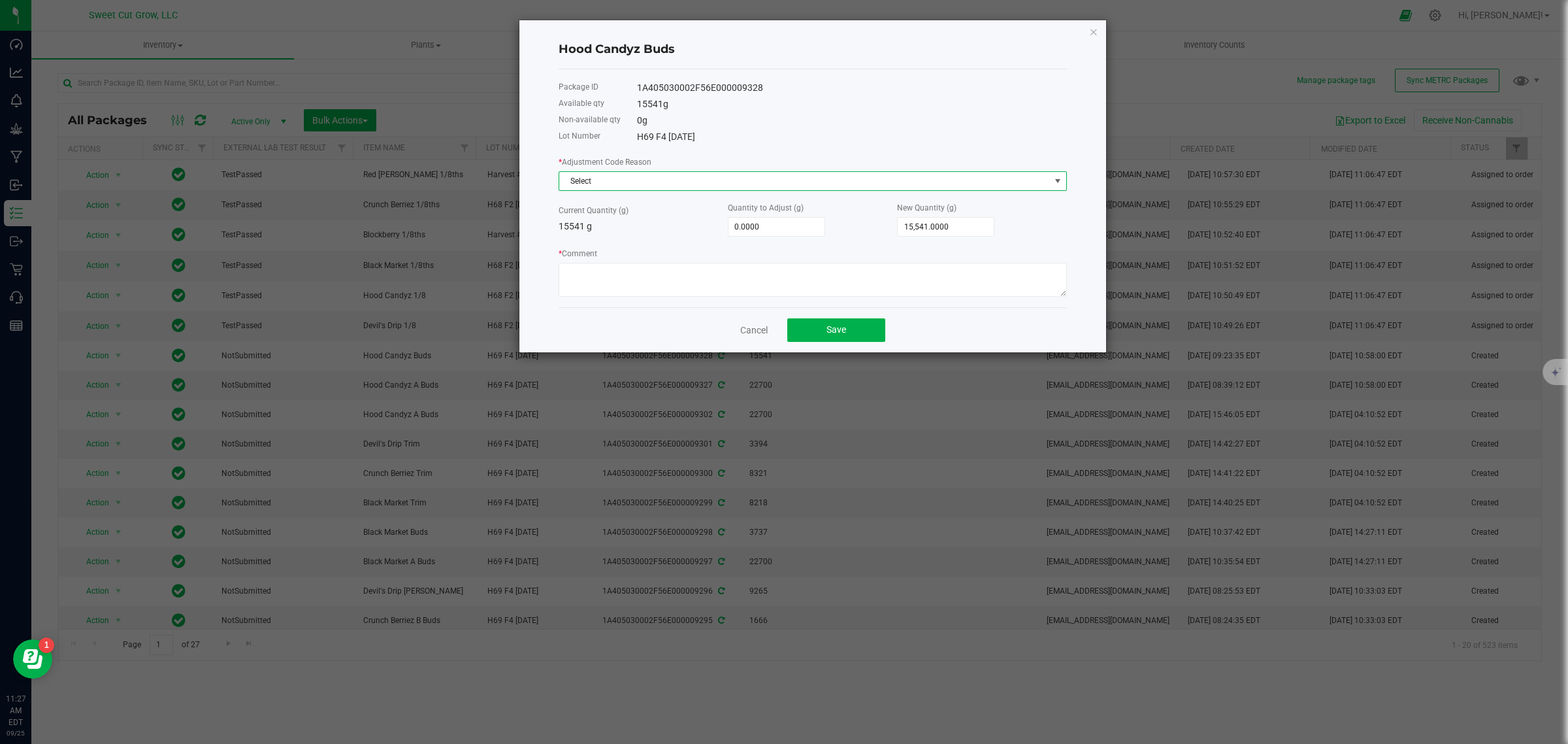
click at [685, 185] on span "Select" at bounding box center [804, 180] width 491 height 19
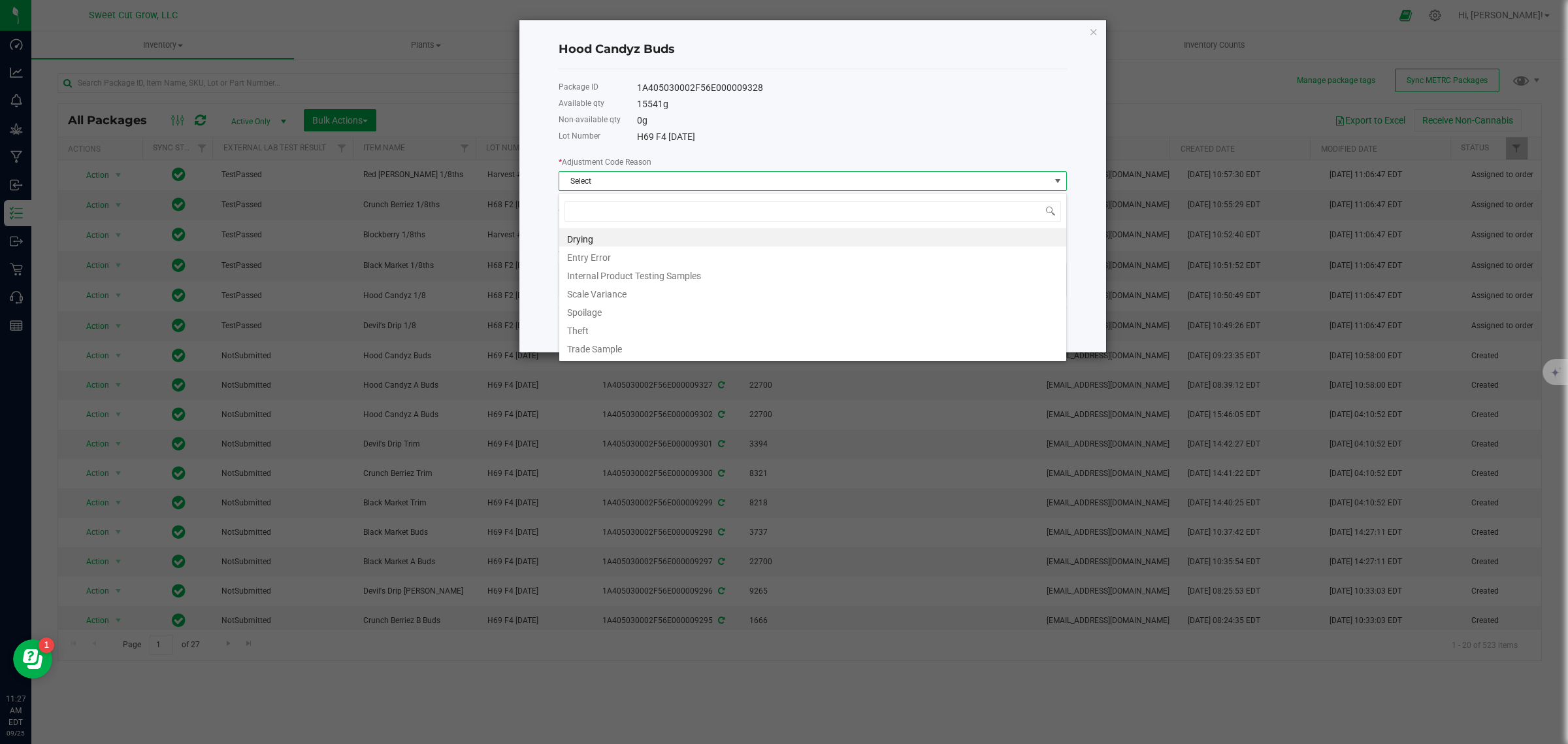
scroll to position [20, 508]
click at [646, 255] on li "Entry Error" at bounding box center [812, 255] width 507 height 19
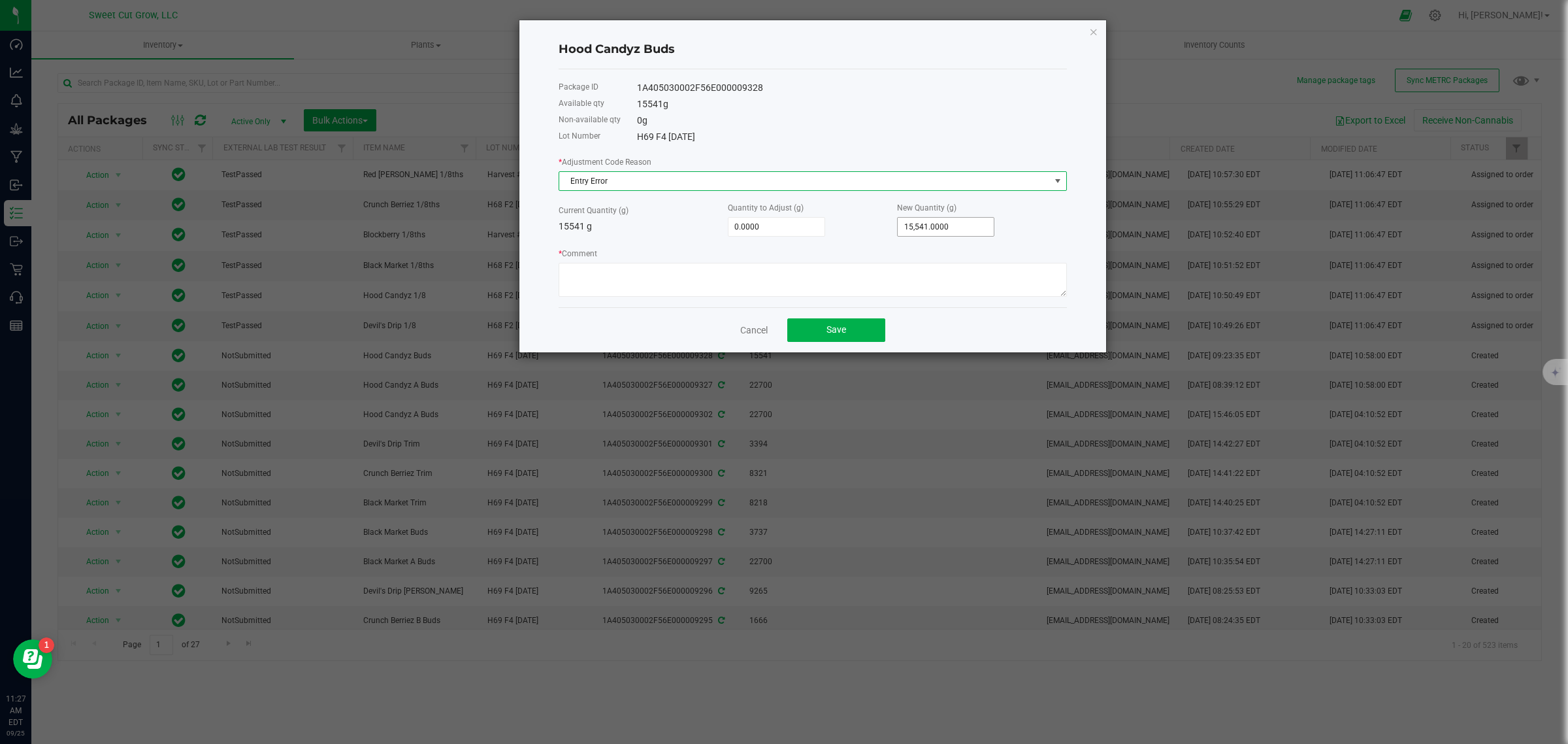
type input "15541"
click at [953, 230] on input "15541" at bounding box center [945, 226] width 96 height 19
type input "-13,987.0000"
type input "1554"
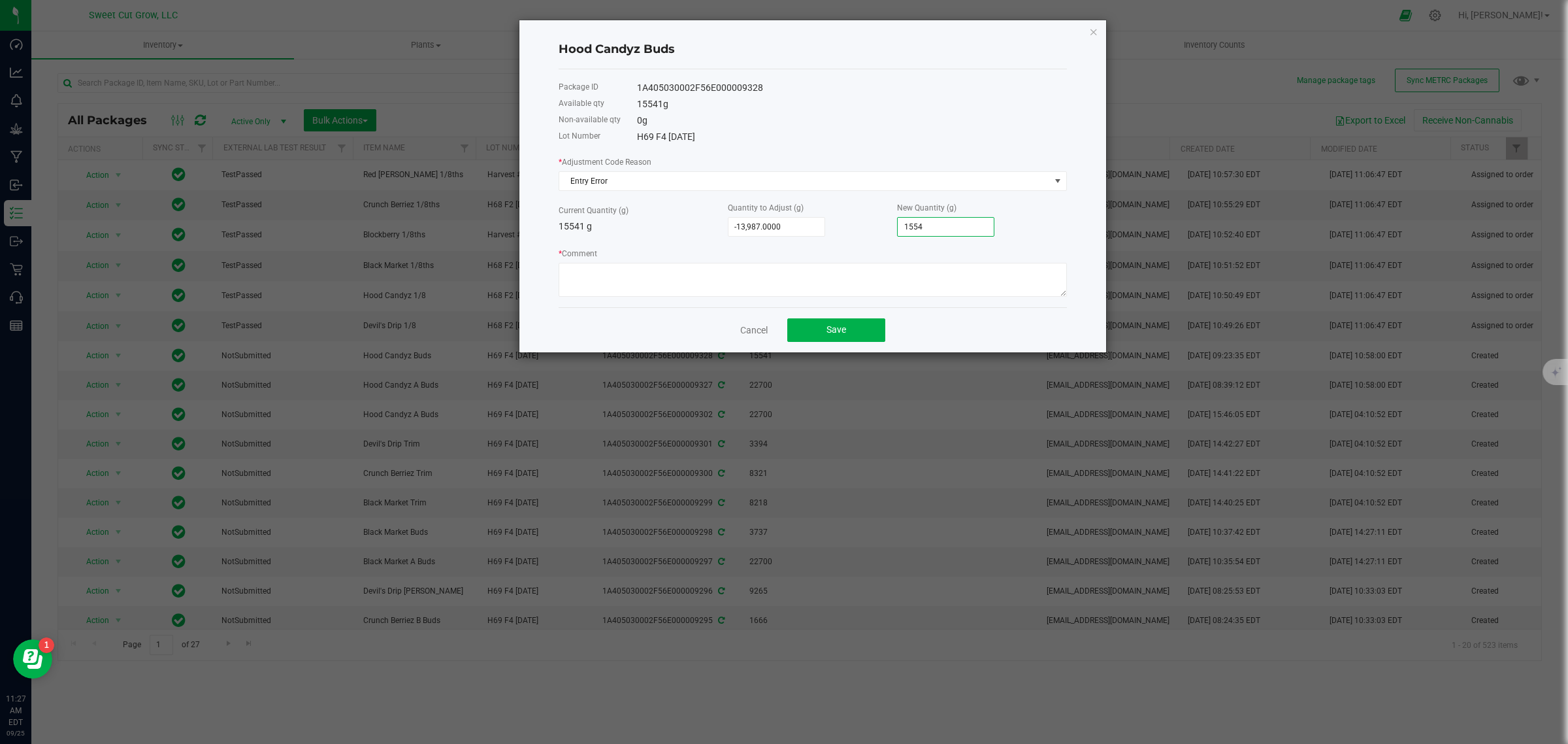
type input "-15,386.0000"
type input "155"
type input "-15,526.0000"
type input "15"
type input "-15,384.0000"
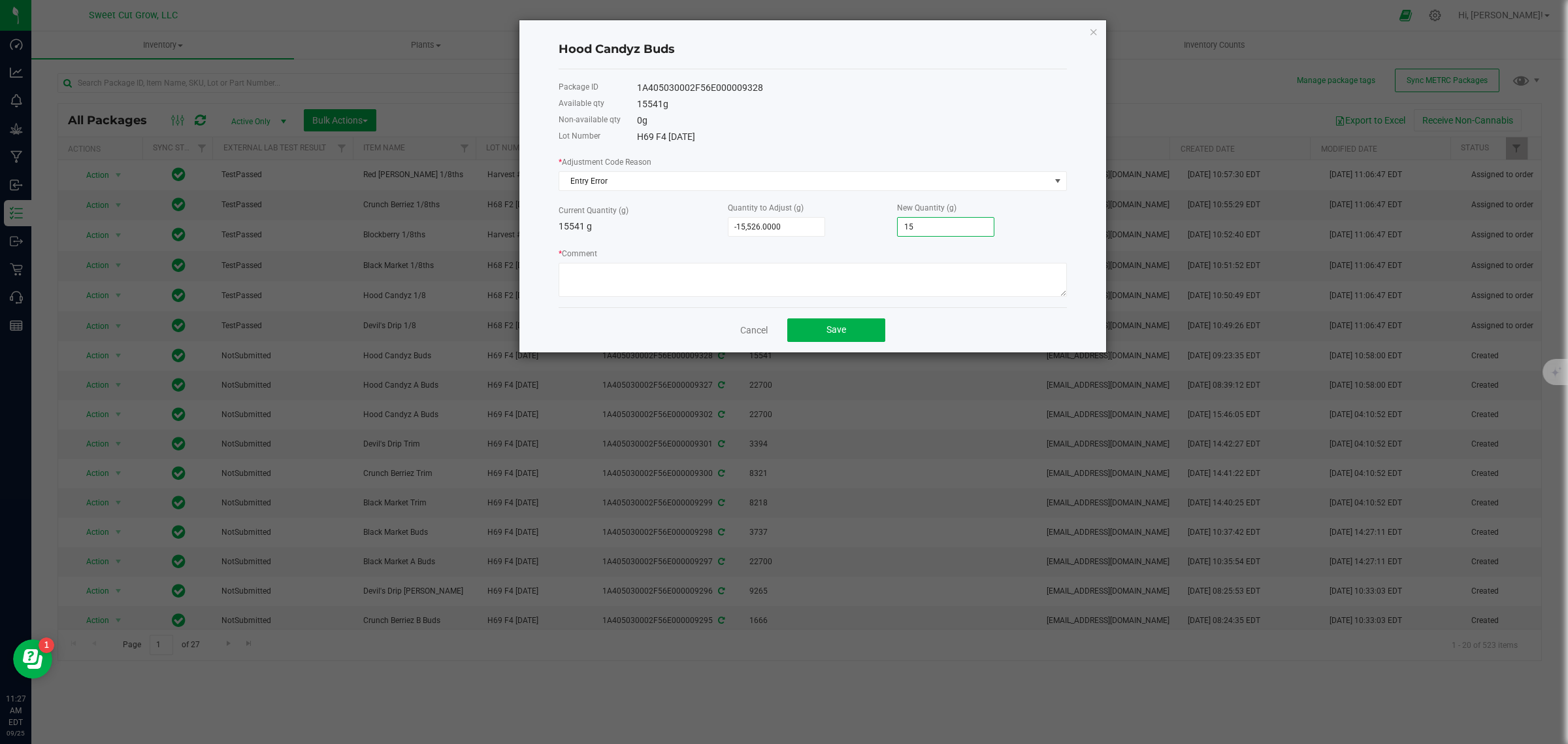
type input "157"
type input "-13,963.0000"
type input "1578"
type input "244.0000"
type input "15,785.0000"
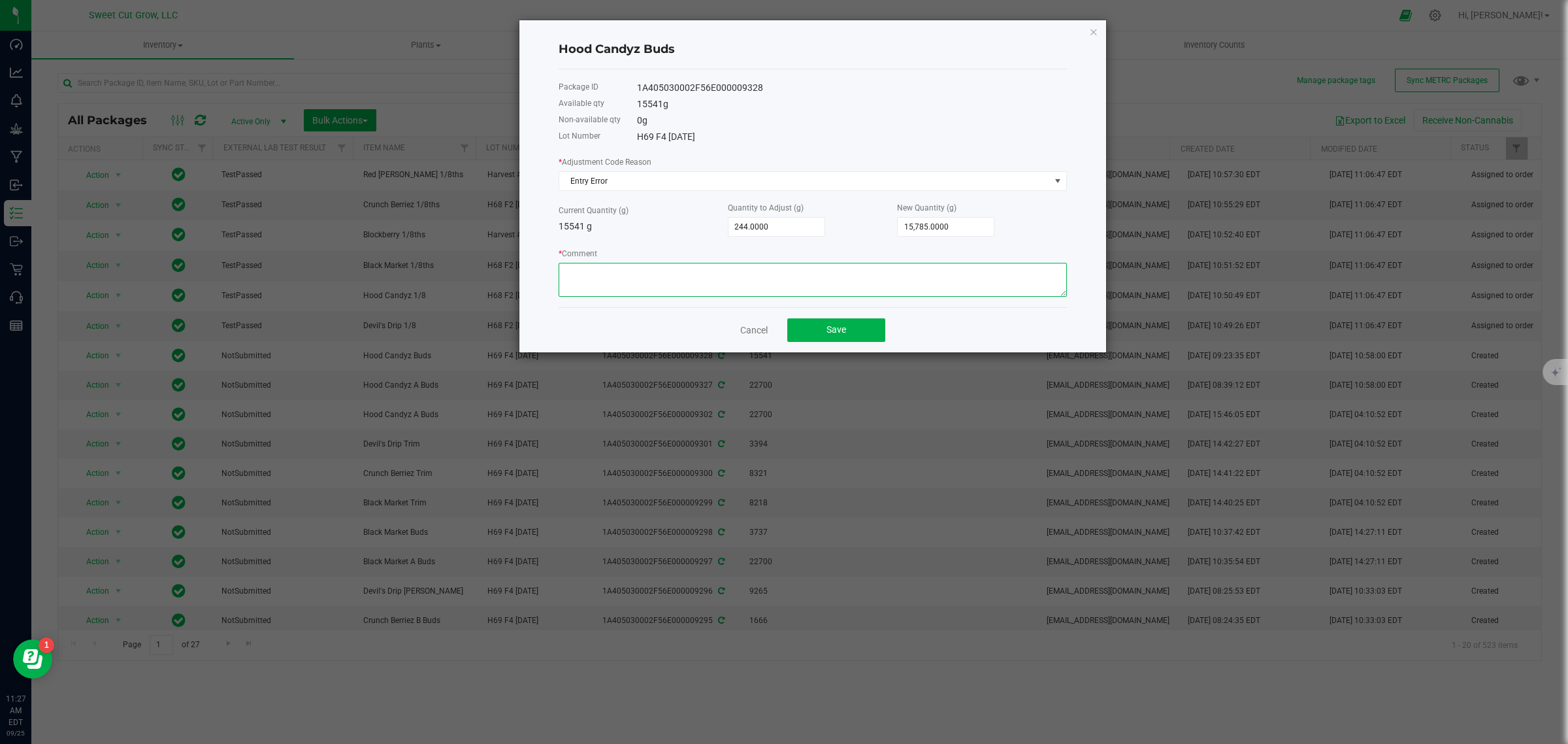
click at [864, 294] on textarea "* Comment" at bounding box center [813, 280] width 509 height 34
type textarea "entry error"
click at [824, 331] on button "Save" at bounding box center [837, 330] width 98 height 24
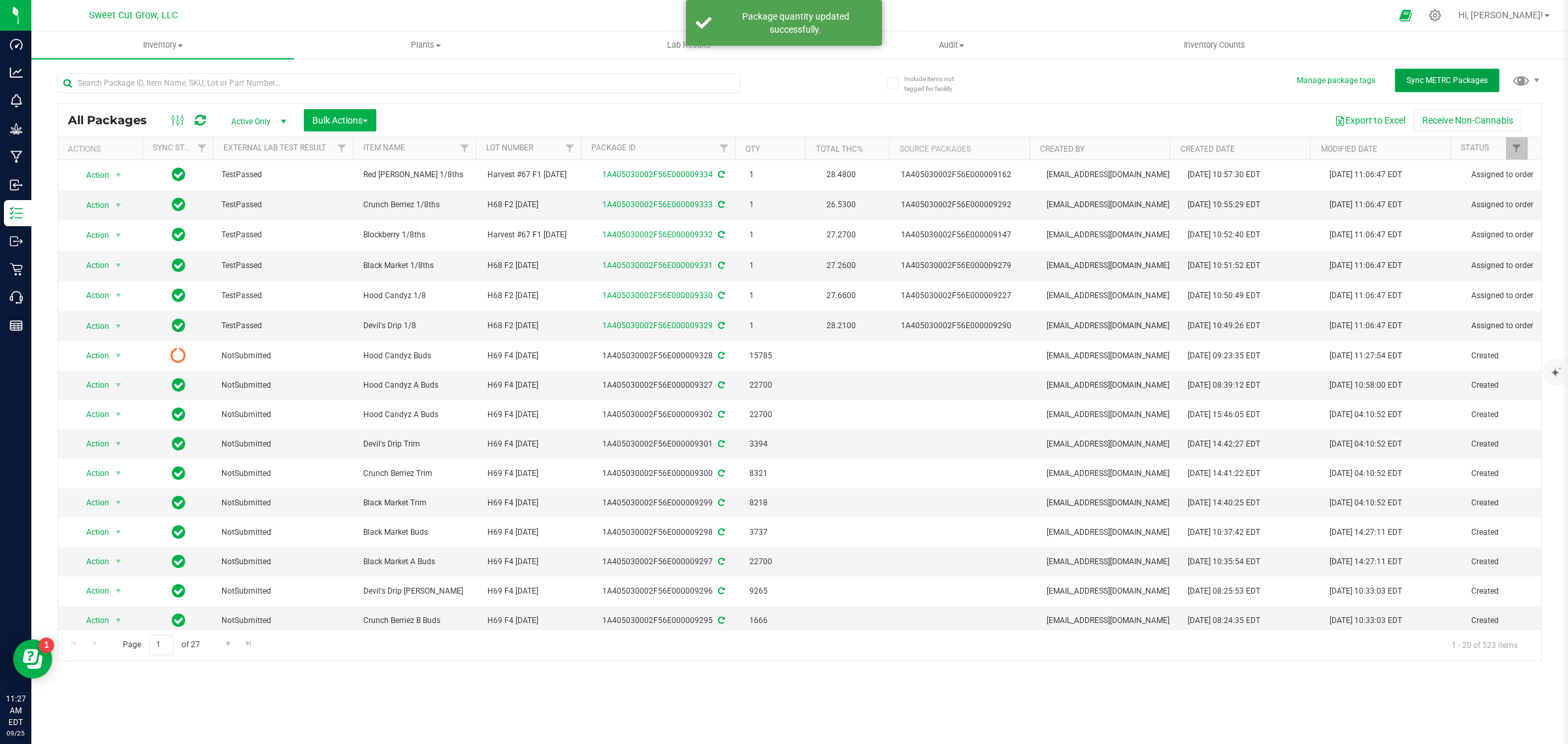
click at [1475, 74] on button "Sync METRC Packages" at bounding box center [1447, 80] width 105 height 24
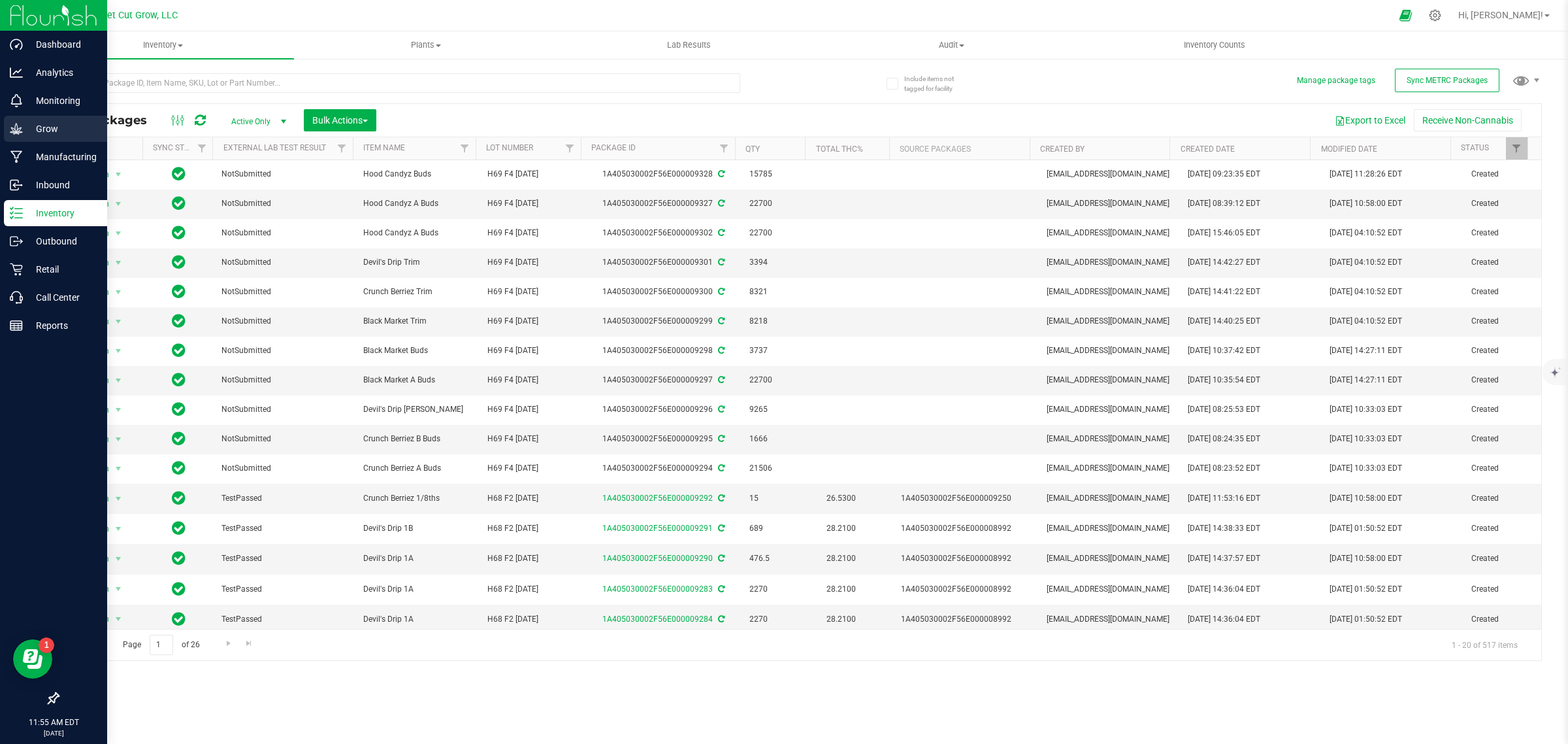
click at [53, 133] on p "Grow" at bounding box center [62, 128] width 79 height 16
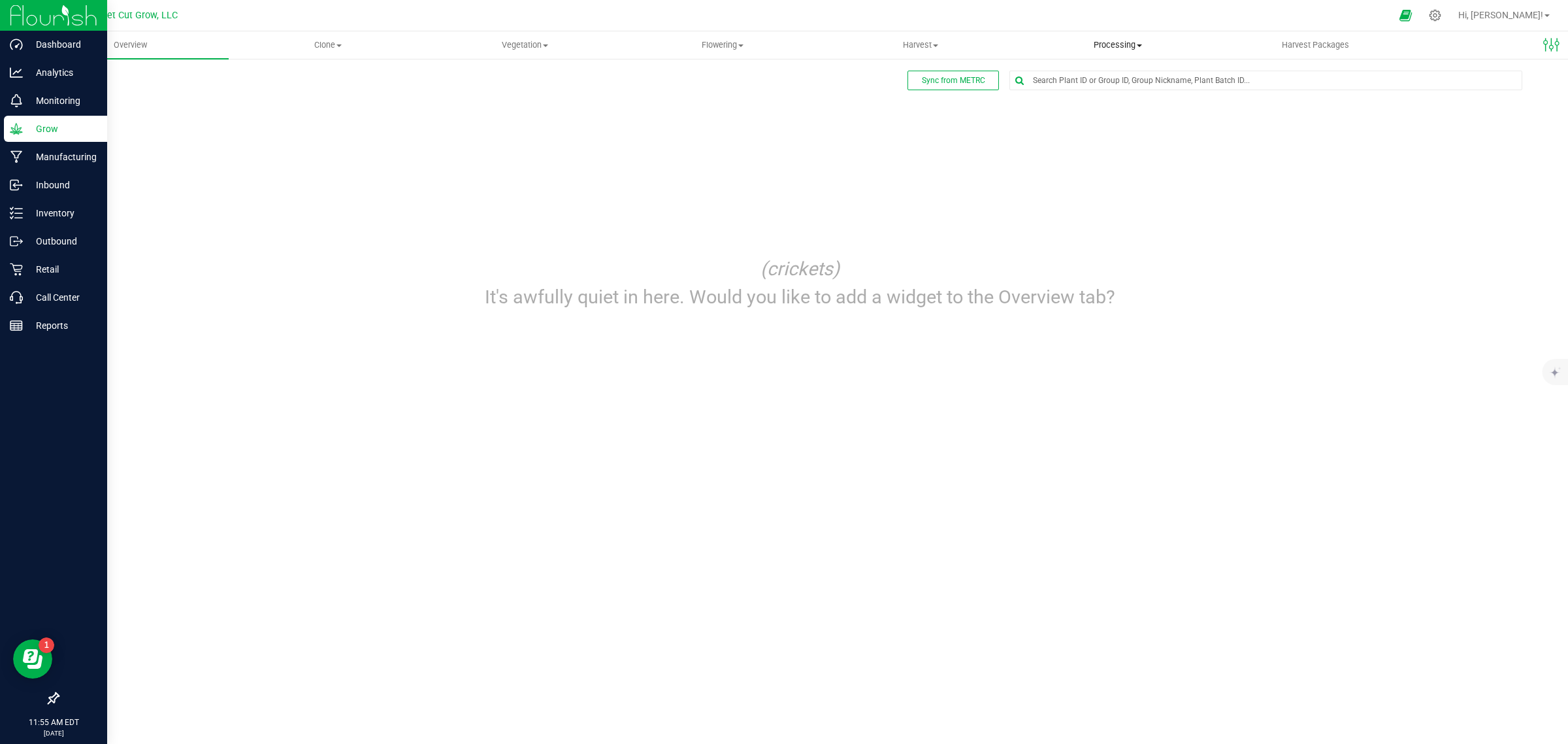
click at [1105, 48] on span "Processing" at bounding box center [1118, 45] width 196 height 12
click at [1104, 98] on span "Processing harvests" at bounding box center [1079, 94] width 121 height 11
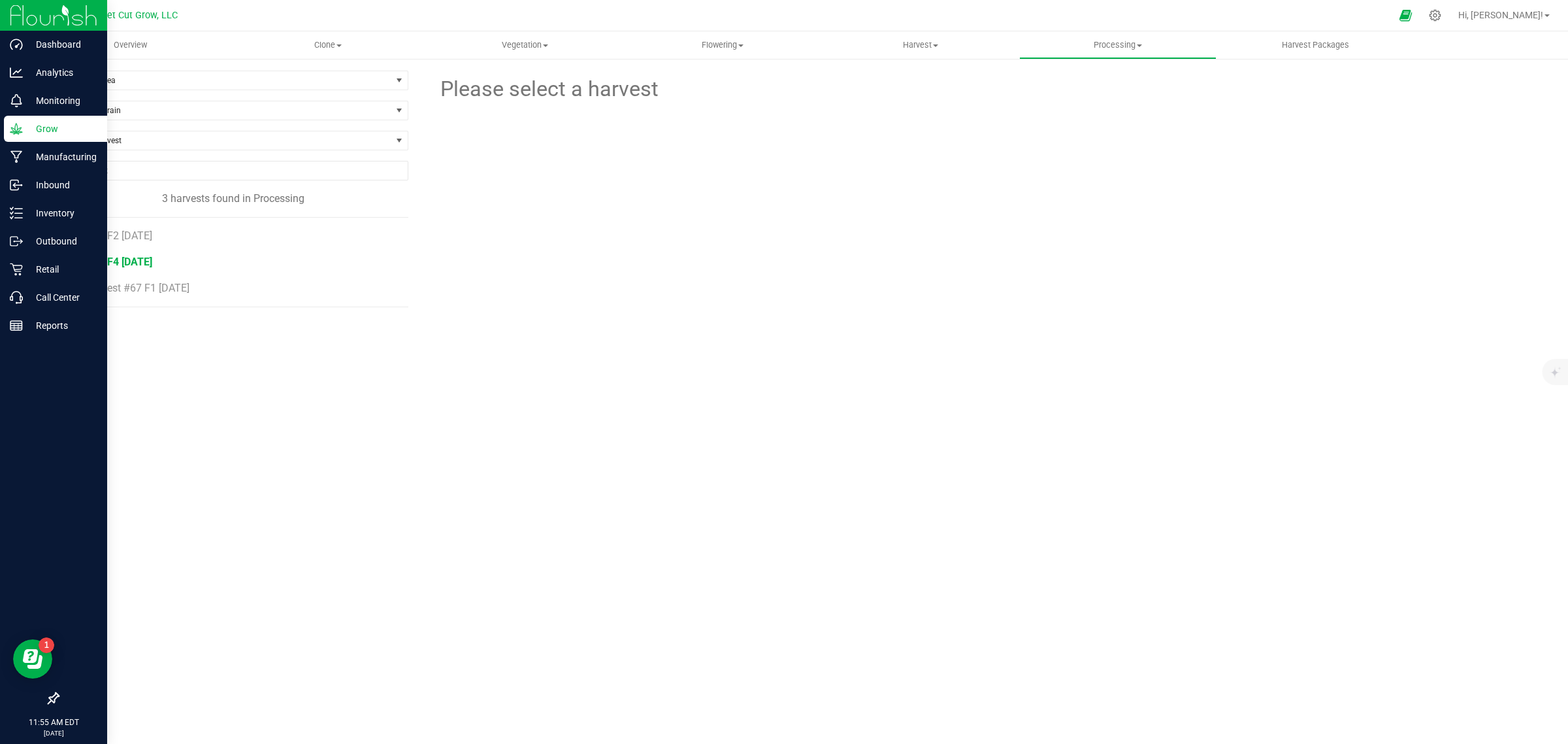
click at [137, 266] on span "H69 F4 [DATE]" at bounding box center [119, 261] width 67 height 13
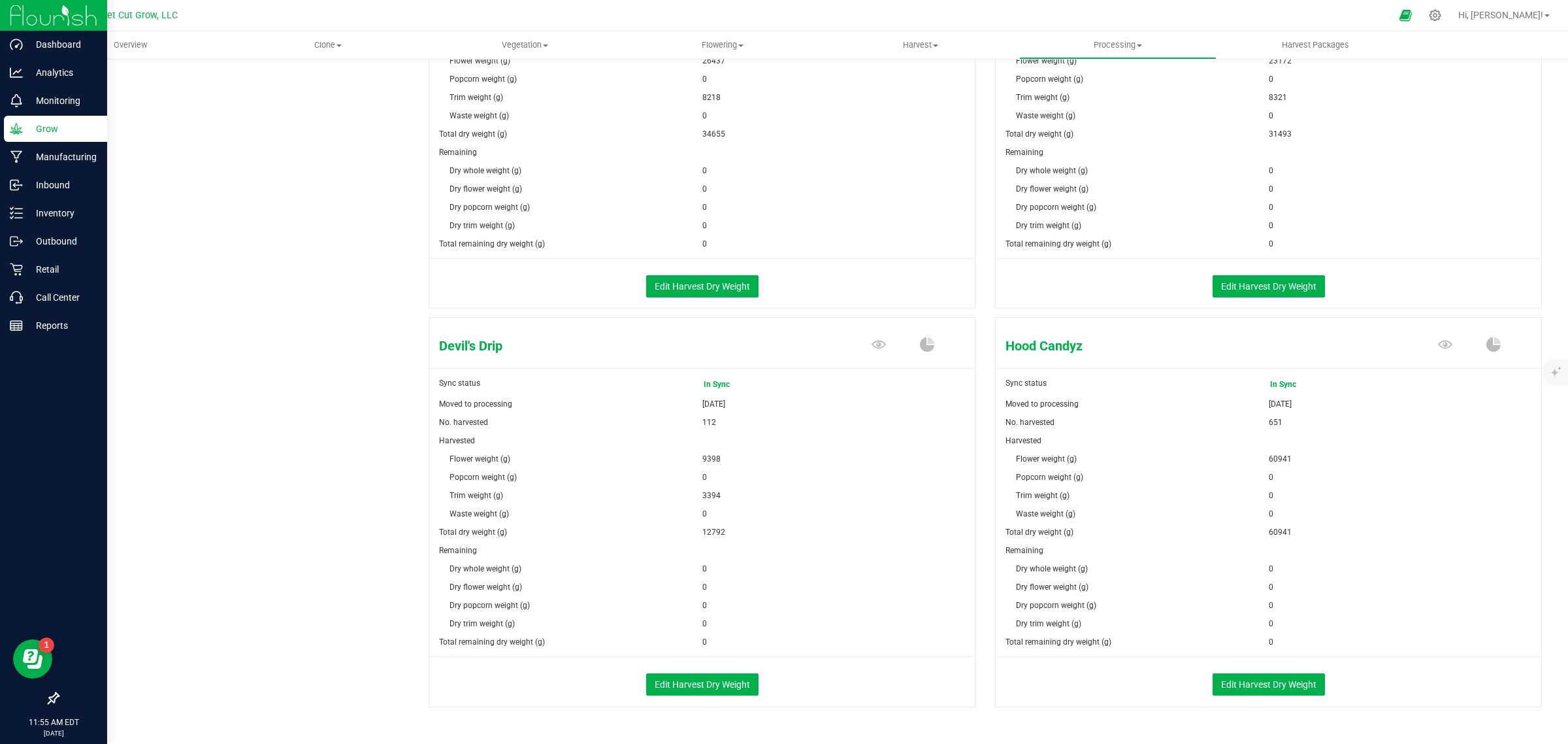
scroll to position [376, 0]
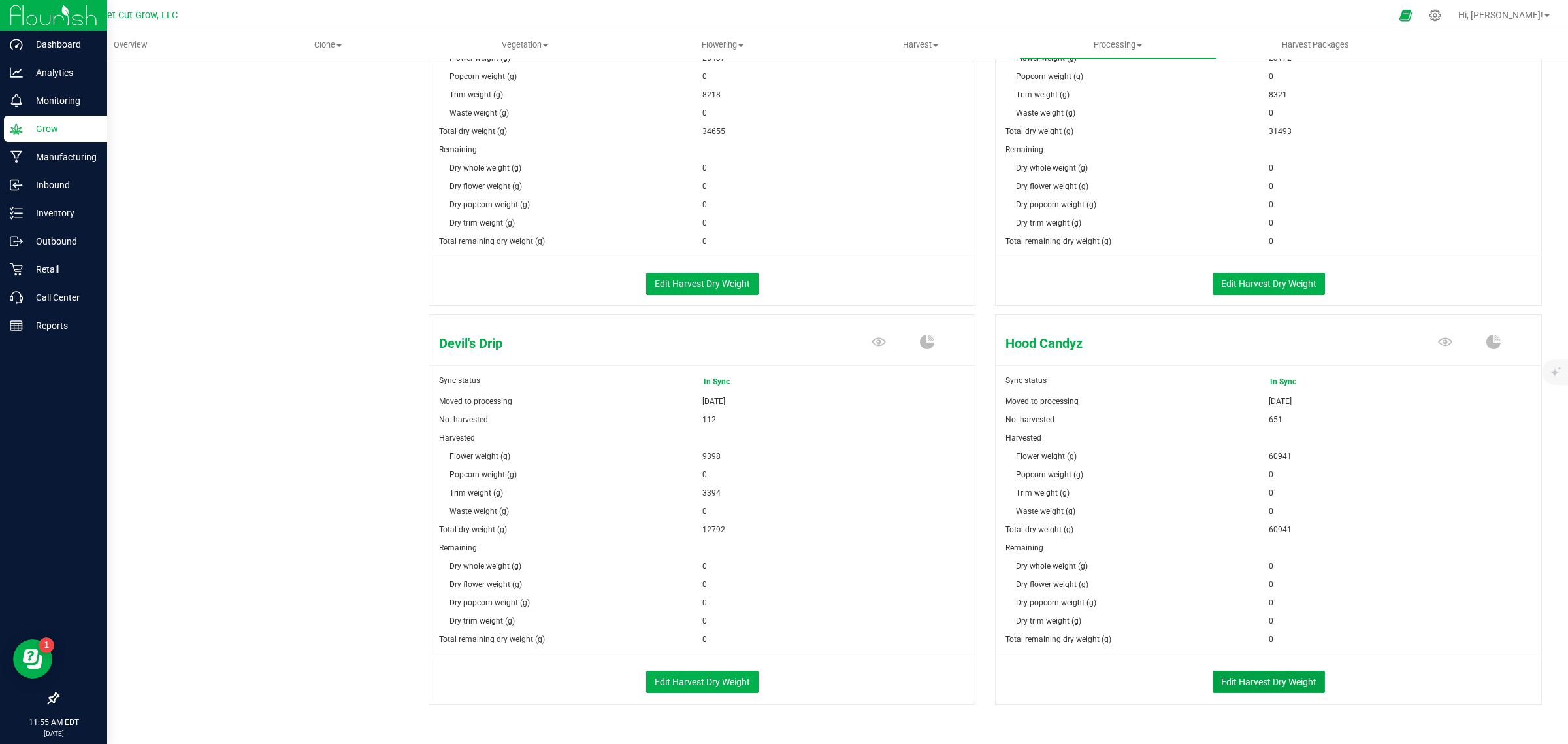
click at [1223, 677] on button "Edit Harvest Dry Weight" at bounding box center [1269, 682] width 112 height 22
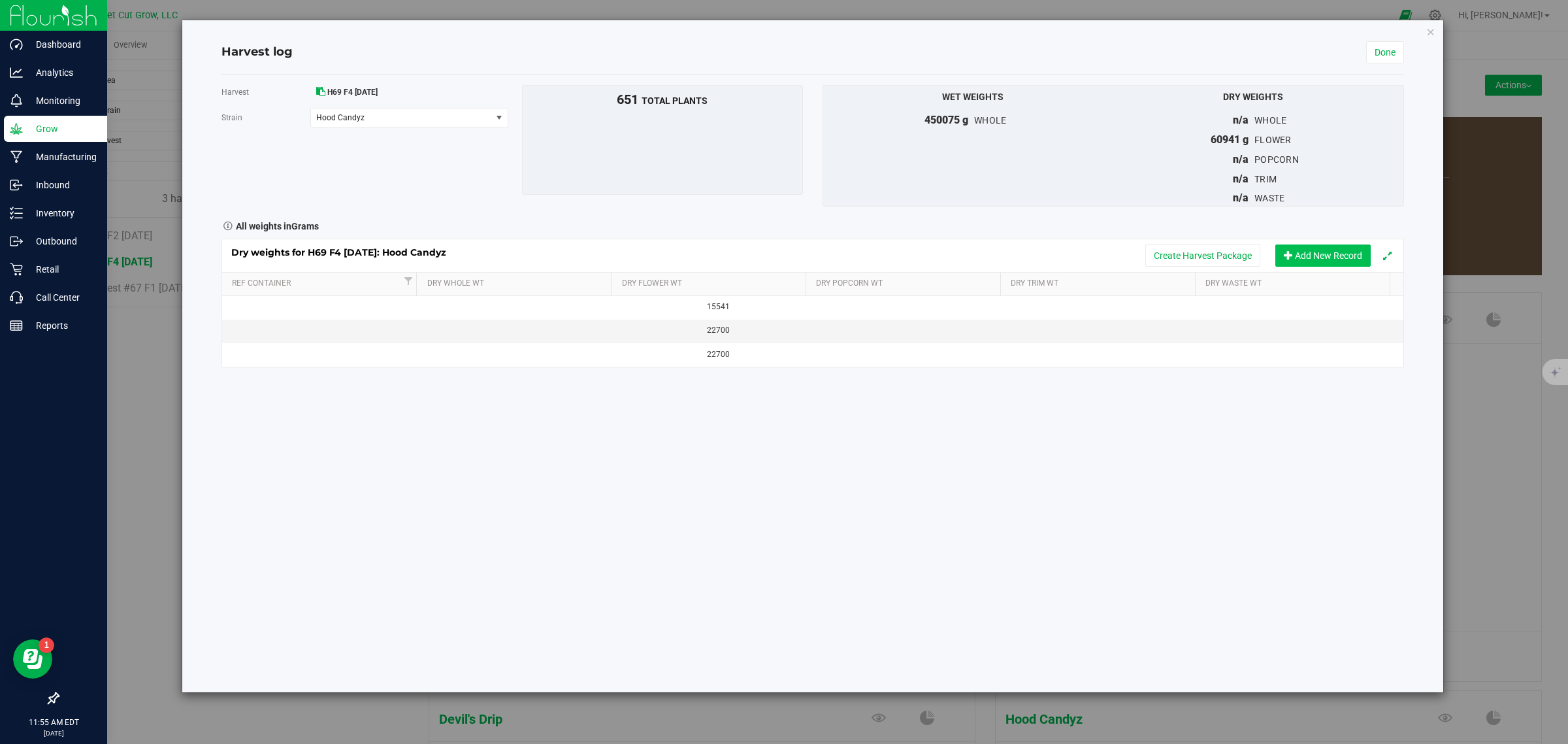
click at [1327, 259] on button "Add New Record" at bounding box center [1323, 255] width 96 height 22
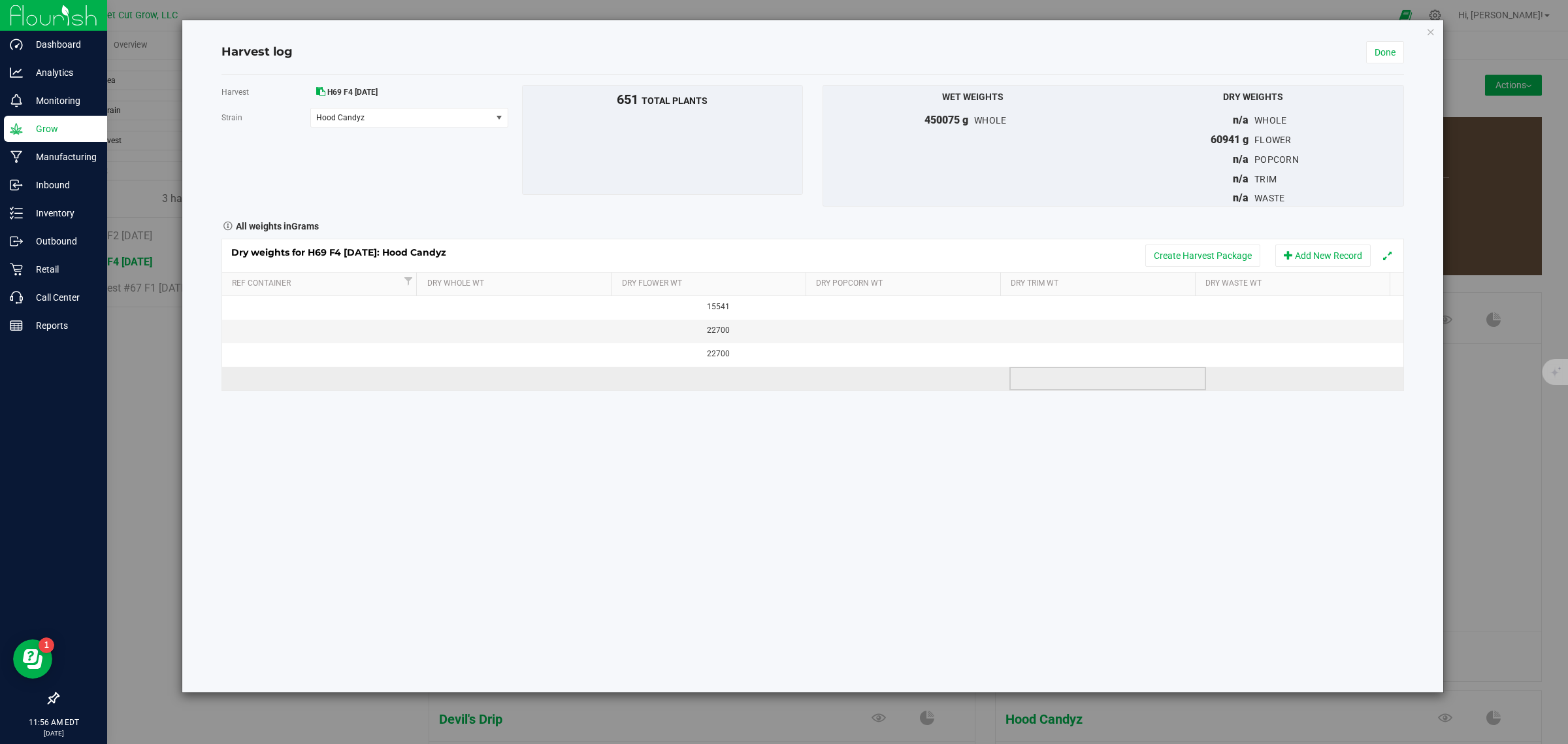
click at [1049, 381] on td at bounding box center [1108, 379] width 197 height 24
type input "24140"
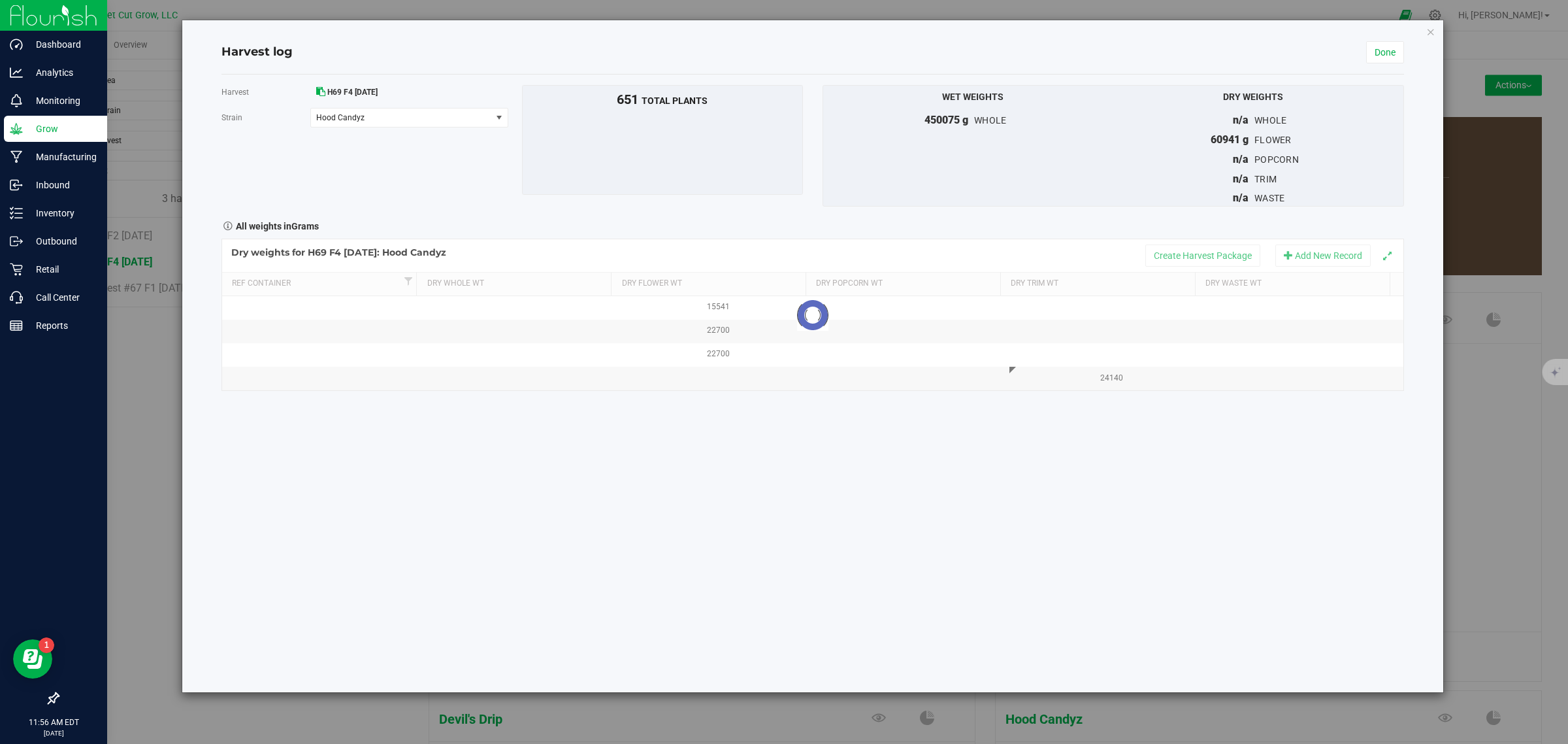
click at [1099, 435] on div "Harvest H69 F4 [DATE] [GEOGRAPHIC_DATA] Hood Candyz Select strain Black Market …" at bounding box center [812, 383] width 1183 height 618
click at [1162, 254] on button "Create Harvest Package" at bounding box center [1203, 255] width 115 height 22
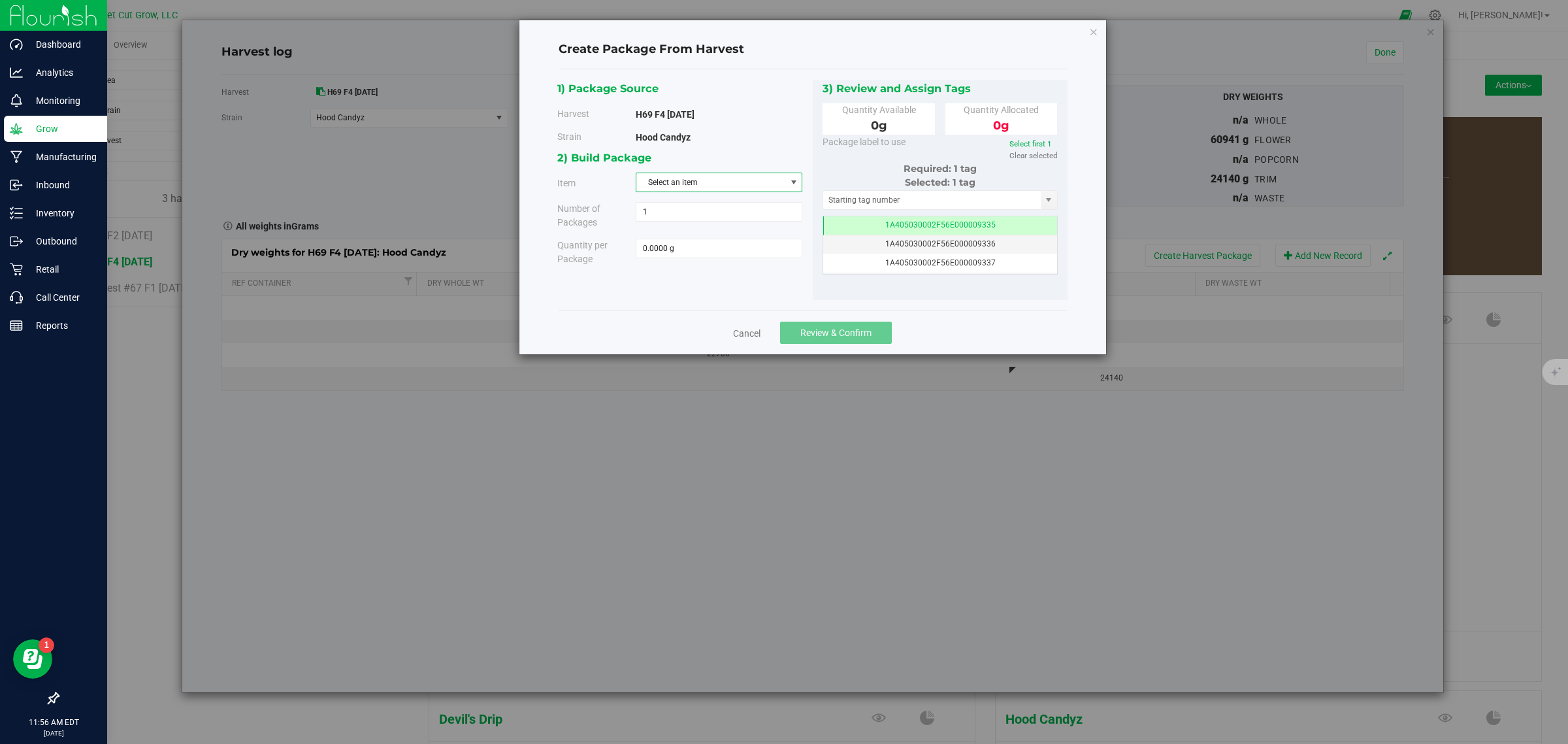
click at [766, 173] on span "Select an item" at bounding box center [710, 182] width 149 height 19
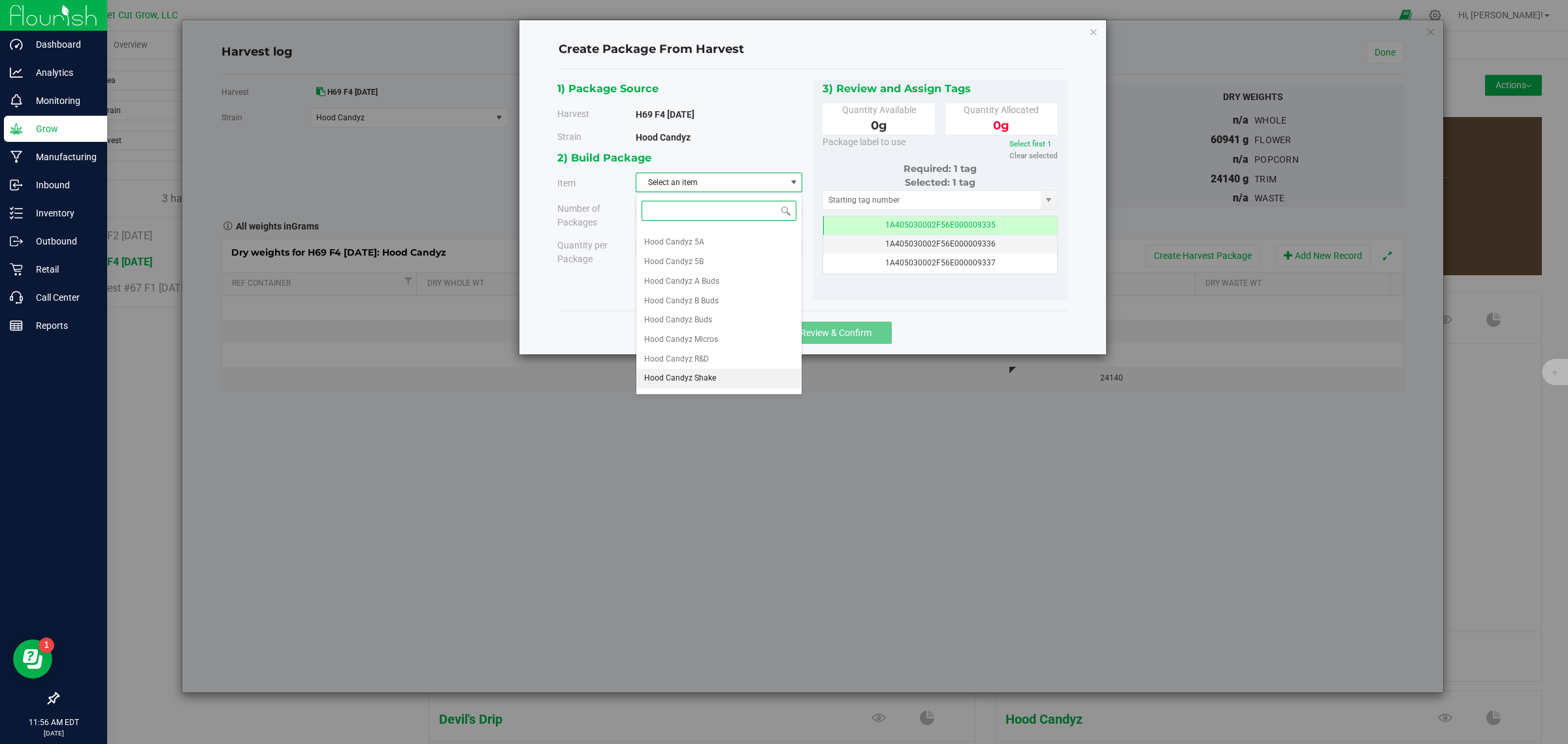
scroll to position [112, 0]
click at [705, 360] on span "Hood Candyz Trim" at bounding box center [678, 362] width 67 height 17
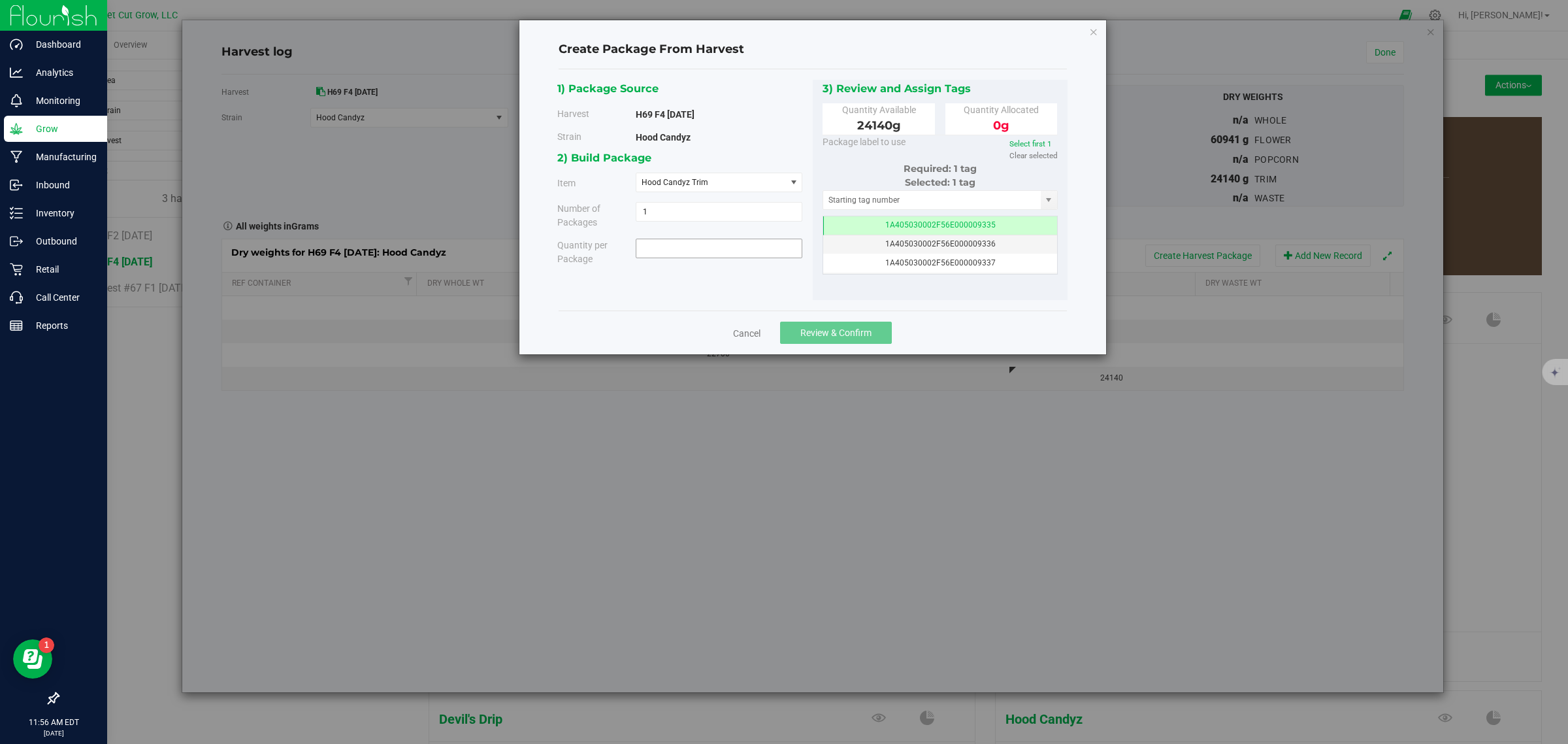
click at [717, 248] on span at bounding box center [719, 248] width 166 height 19
type input "24140"
type input "24140.0000 g"
click at [782, 284] on div "1) Package Source Harvest H69 F4 [DATE] [GEOGRAPHIC_DATA] Hood Candyz 1 1" at bounding box center [812, 189] width 510 height 221
drag, startPoint x: 811, startPoint y: 309, endPoint x: 820, endPoint y: 321, distance: 15.0
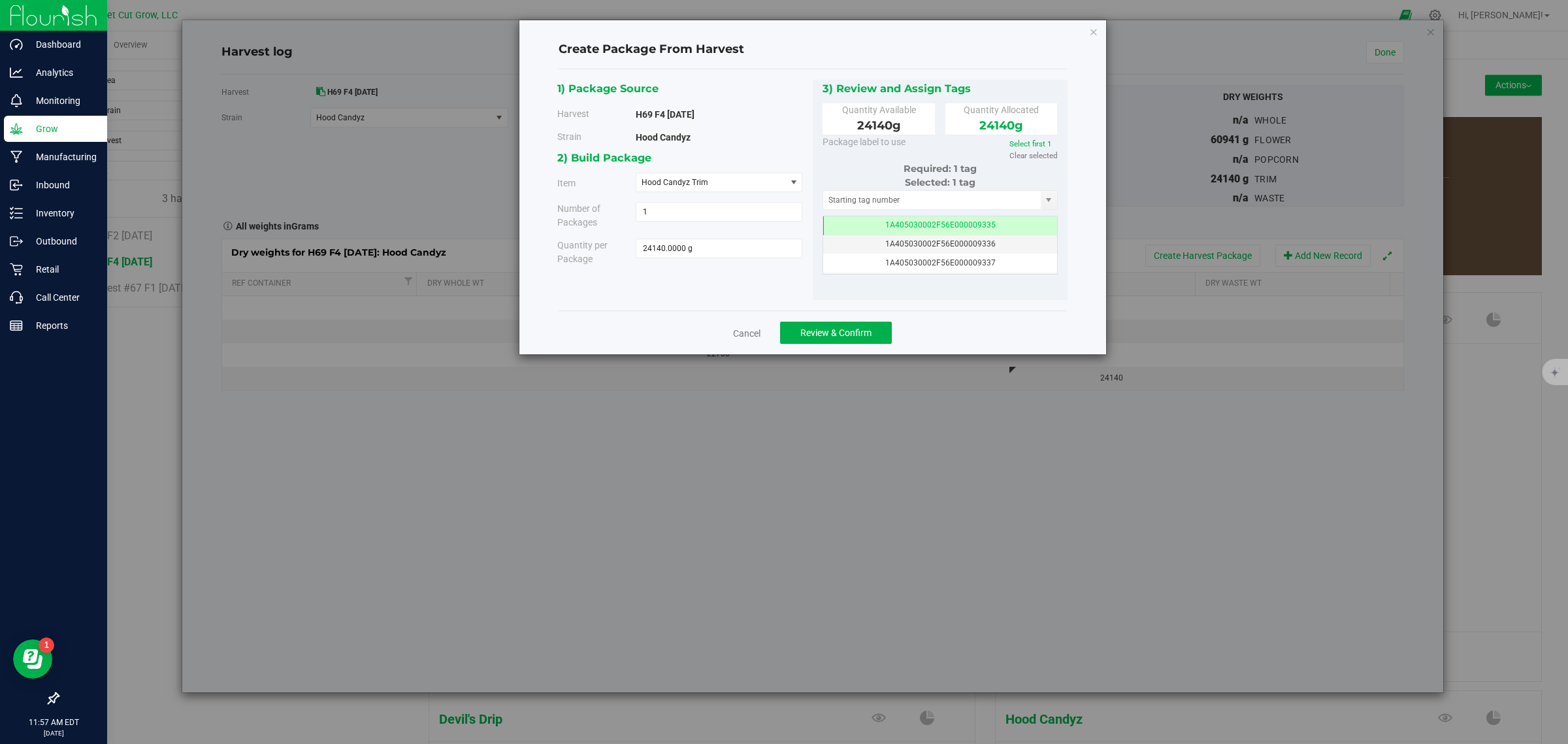
click at [820, 321] on div "Create Package From Harvest 1) Package Source Harvest H69 F4 [DATE] [GEOGRAPHIC…" at bounding box center [813, 187] width 587 height 334
click at [820, 321] on div "Cancel Review & Confirm" at bounding box center [813, 332] width 509 height 44
click at [832, 333] on span "Review & Confirm" at bounding box center [836, 333] width 71 height 10
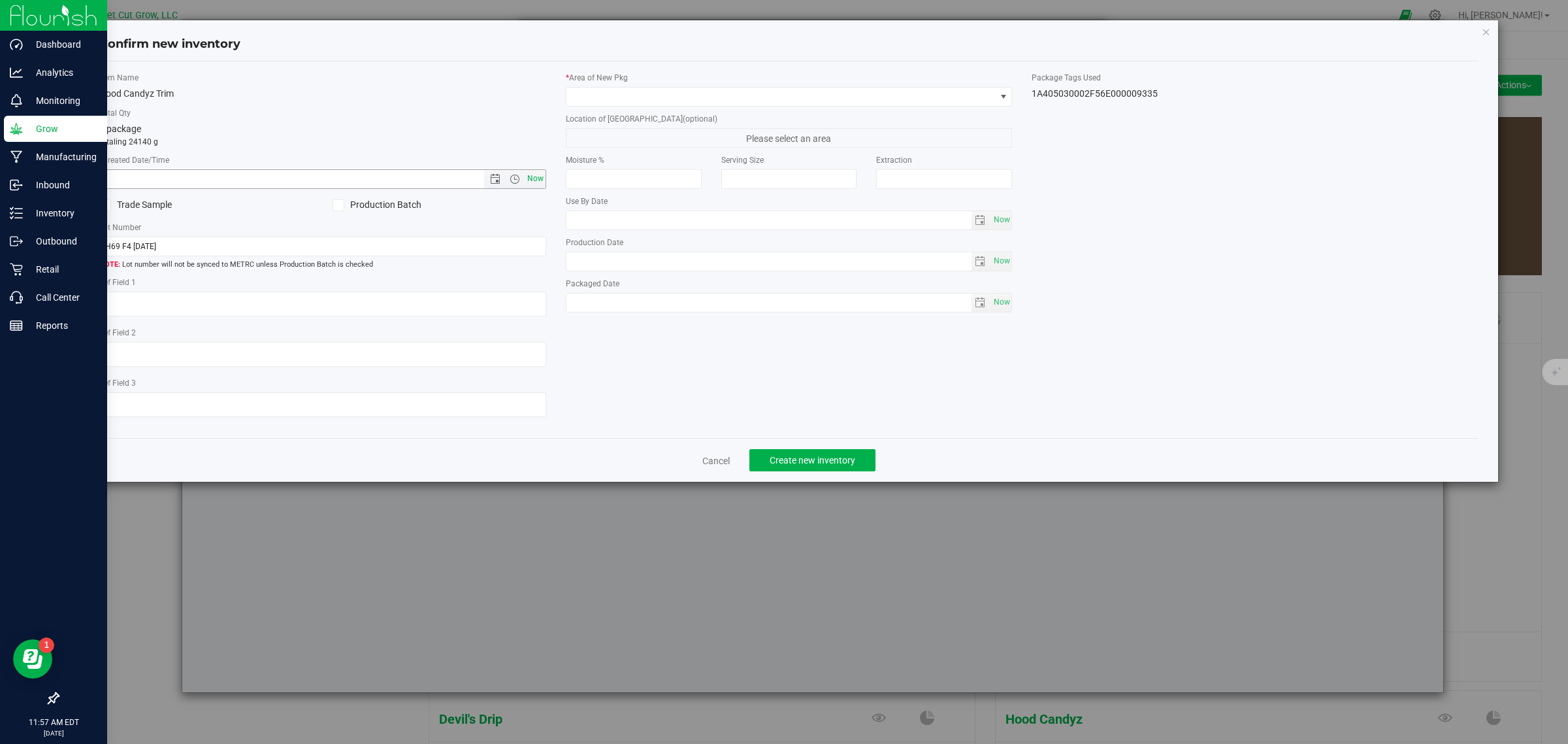
click at [543, 180] on span "Now" at bounding box center [535, 179] width 22 height 19
type input "[DATE] 11:57 AM"
click at [705, 102] on span at bounding box center [781, 97] width 429 height 19
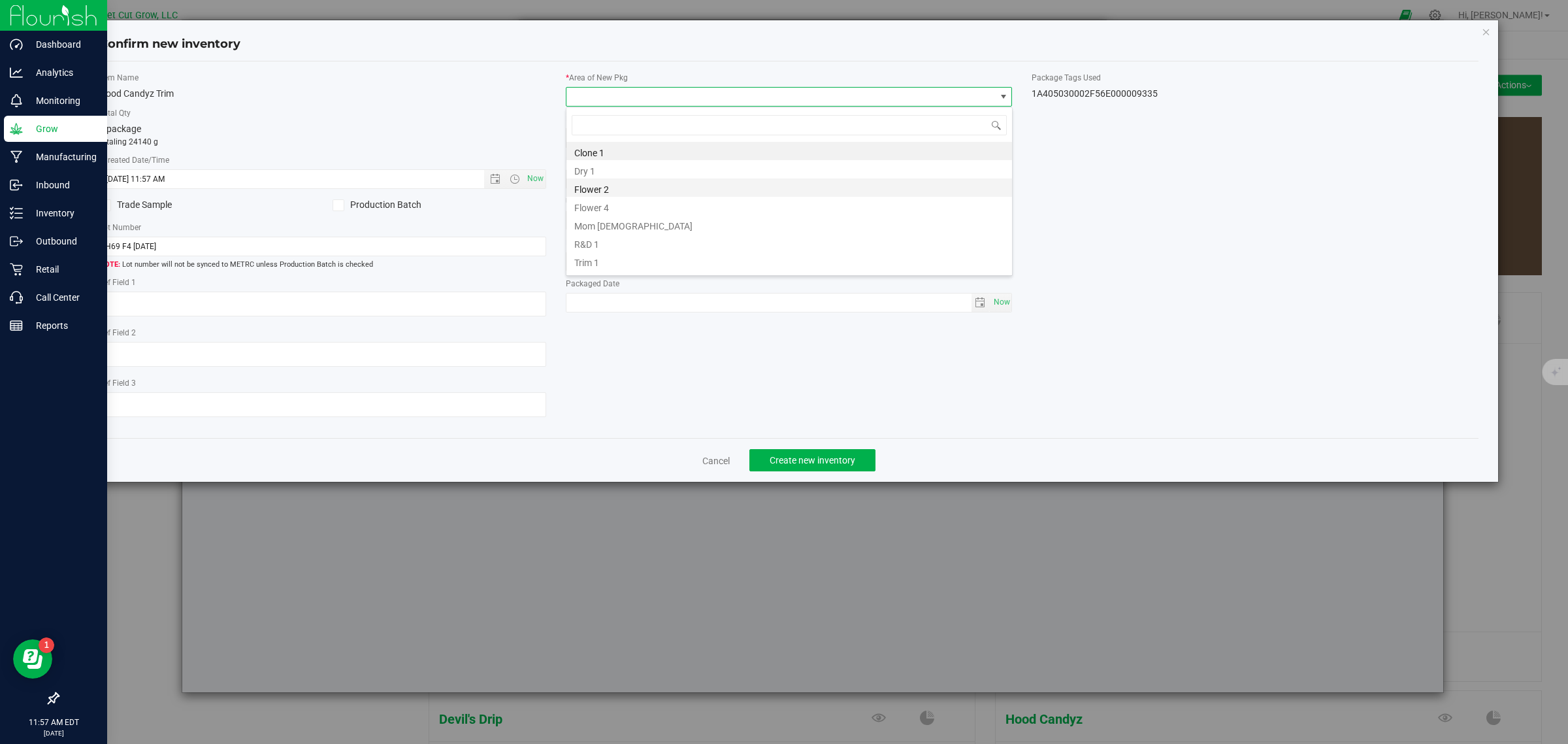
scroll to position [15, 0]
click at [612, 267] on li "Vault" at bounding box center [789, 264] width 445 height 19
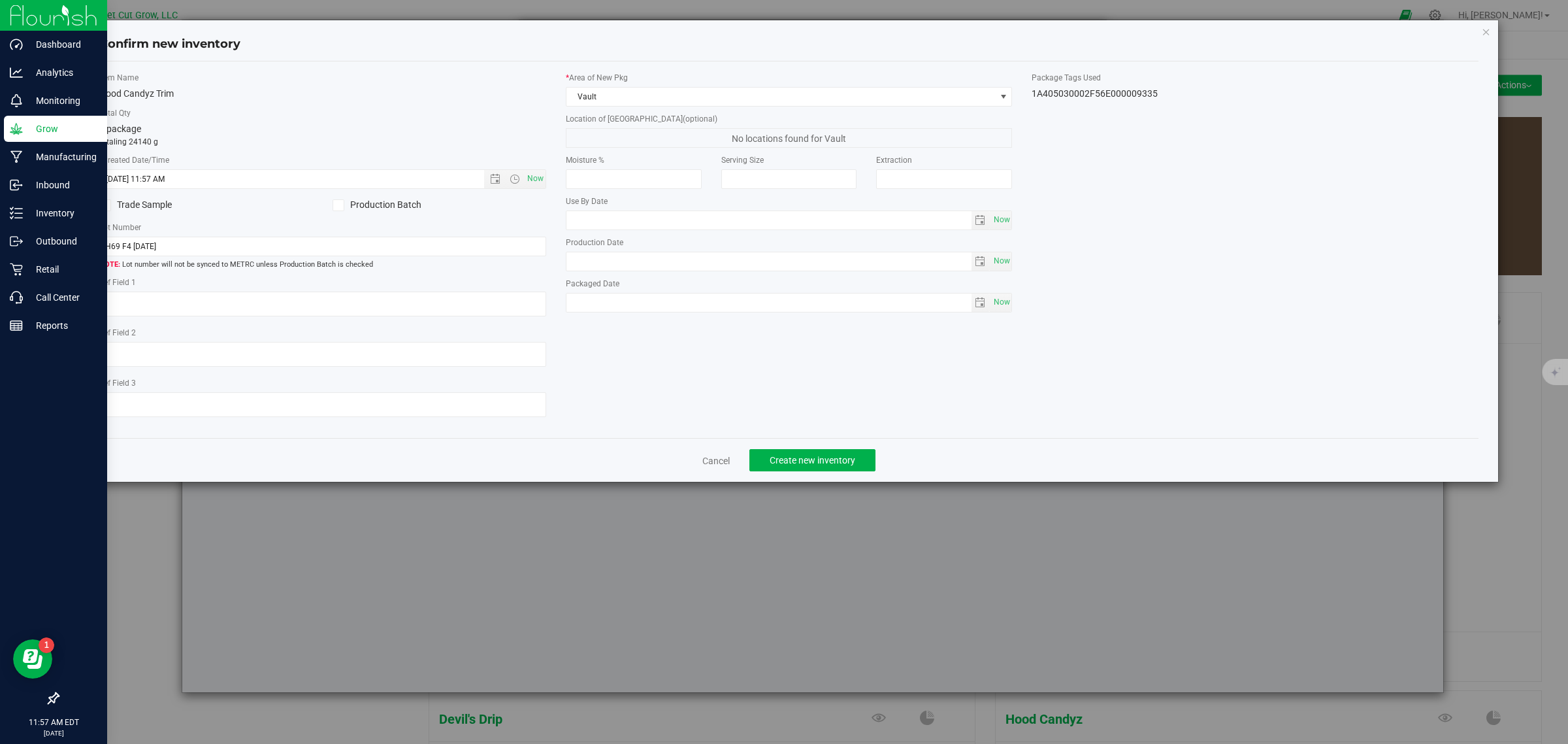
click at [710, 355] on div "Item Name Hood Candyz Trim Total Qty 1 package totaling 24140 g * Created Date/…" at bounding box center [789, 250] width 1399 height 356
click at [823, 456] on span "Create new inventory" at bounding box center [812, 460] width 85 height 10
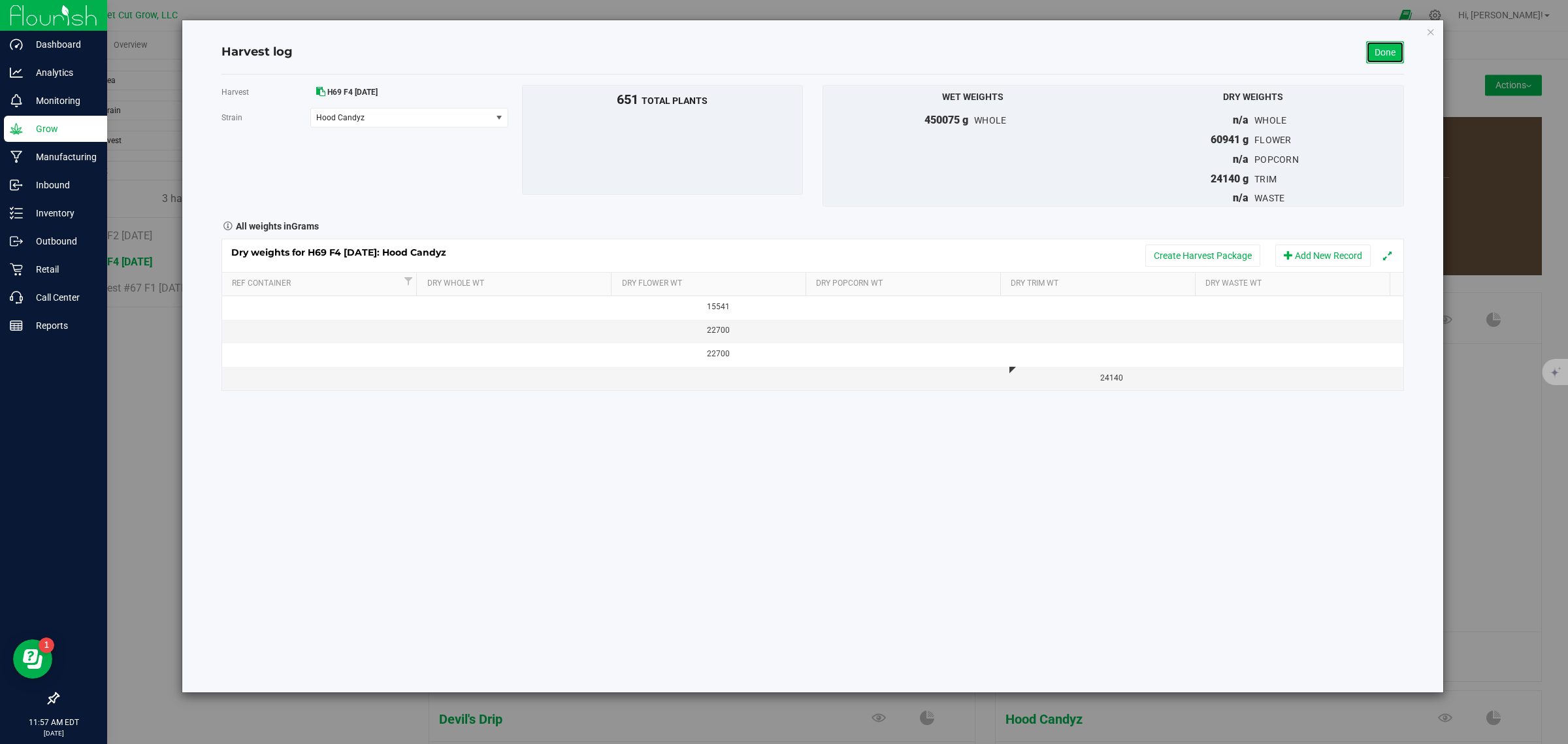
click at [1389, 53] on link "Done" at bounding box center [1385, 52] width 38 height 22
